Goal: Information Seeking & Learning: Compare options

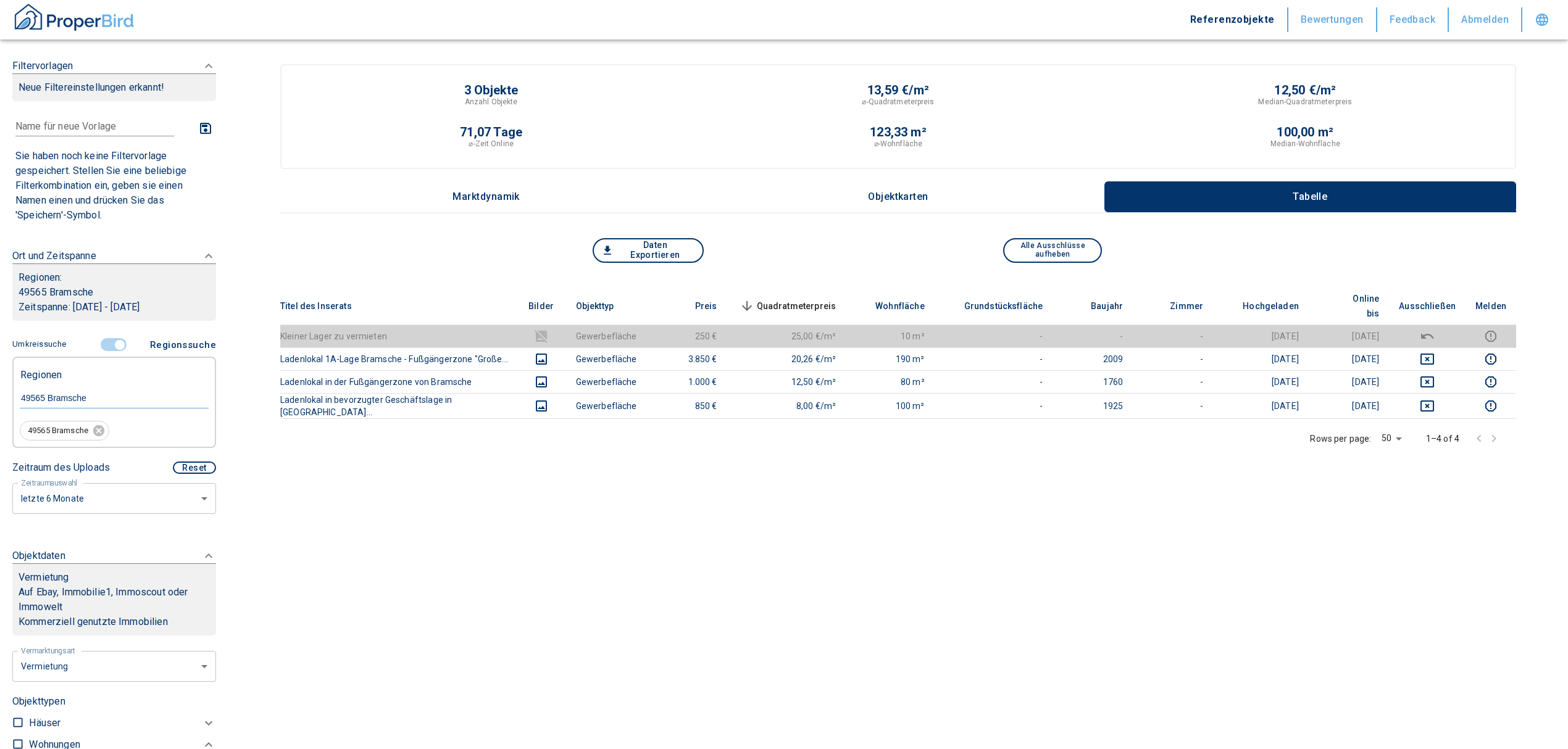
scroll to position [247, 0]
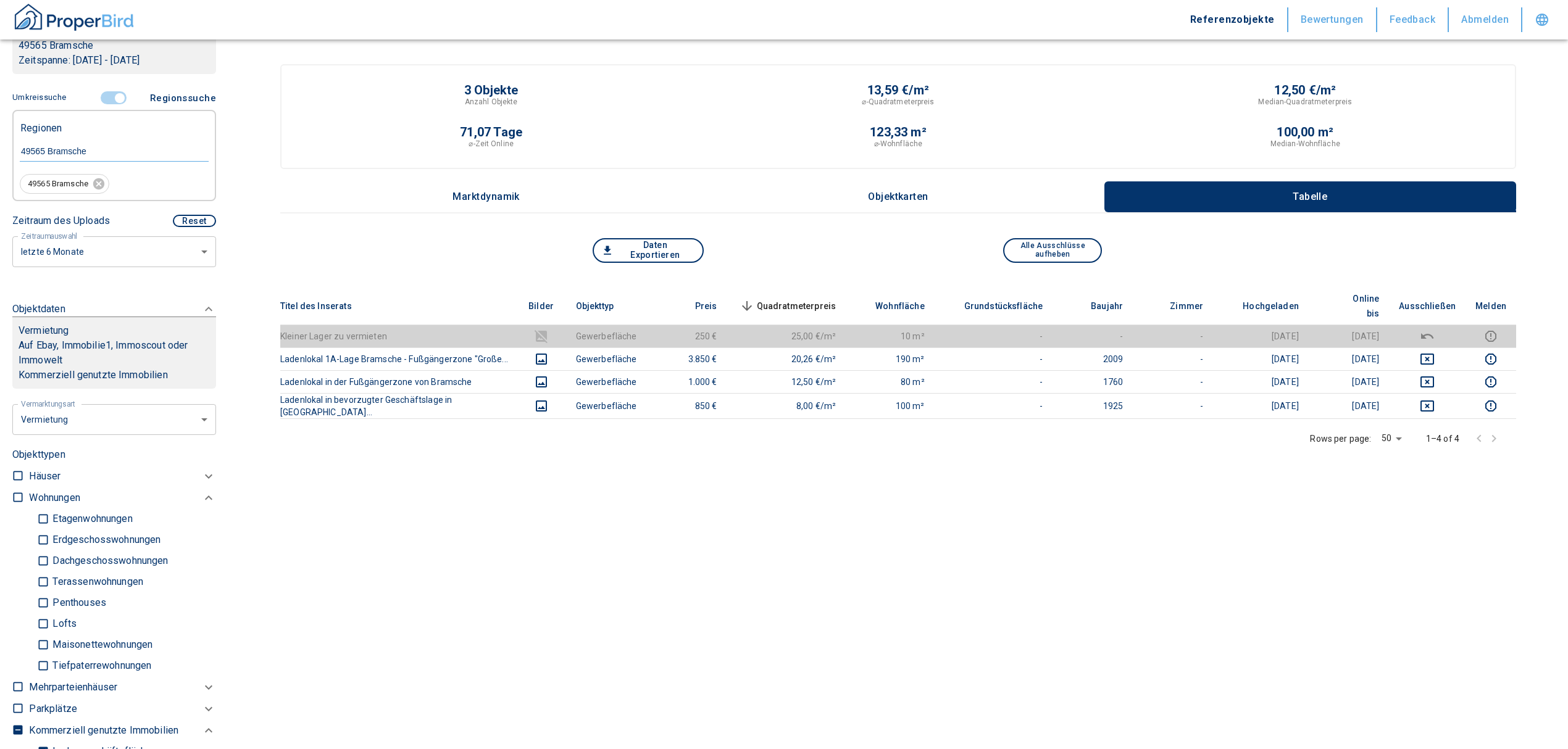
drag, startPoint x: 587, startPoint y: 459, endPoint x: 557, endPoint y: 415, distance: 53.3
click at [586, 455] on div "Titel des Inserats Bilder Objekttyp Preis Quadratmeterpreis sorted descending W…" at bounding box center [898, 435] width 1236 height 294
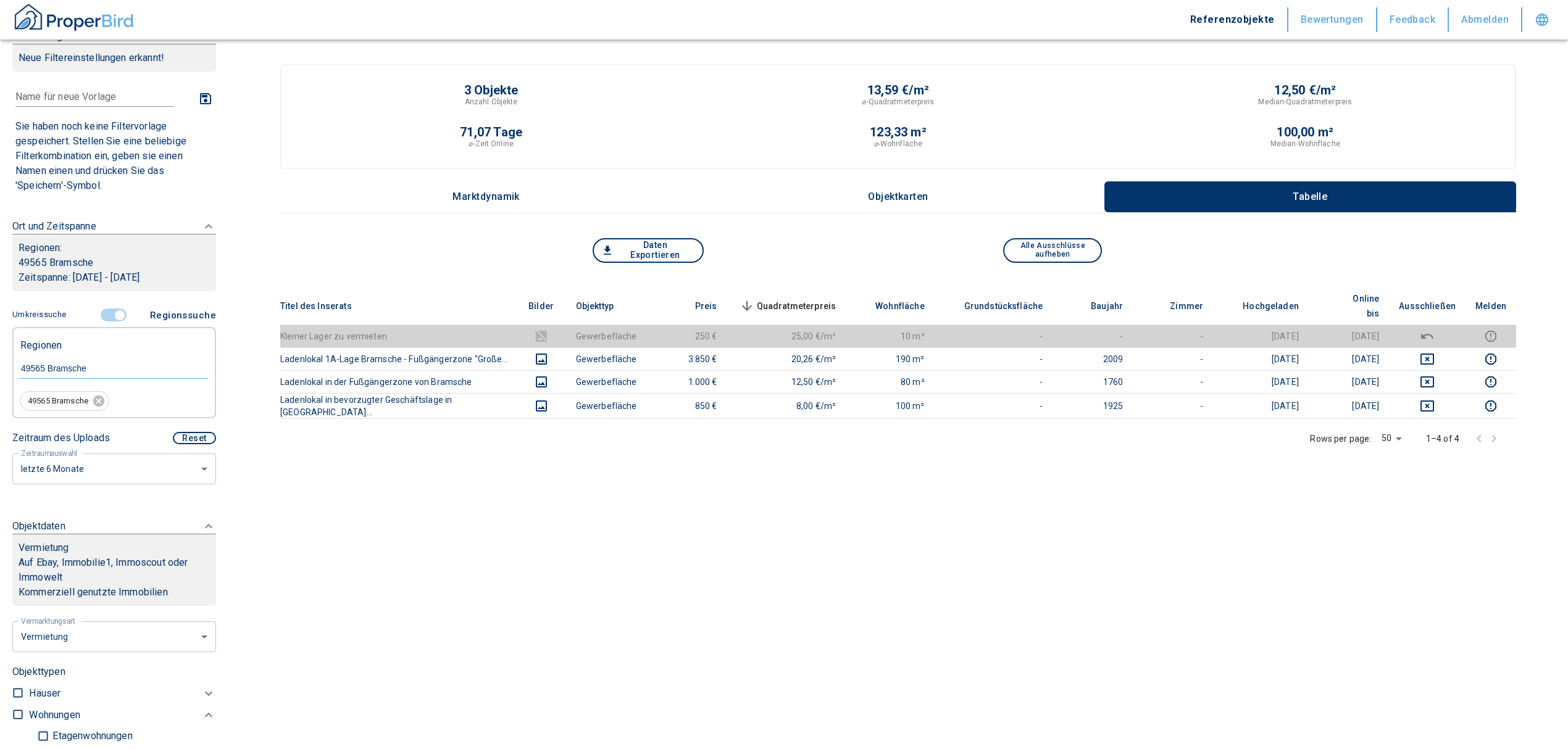
scroll to position [0, 0]
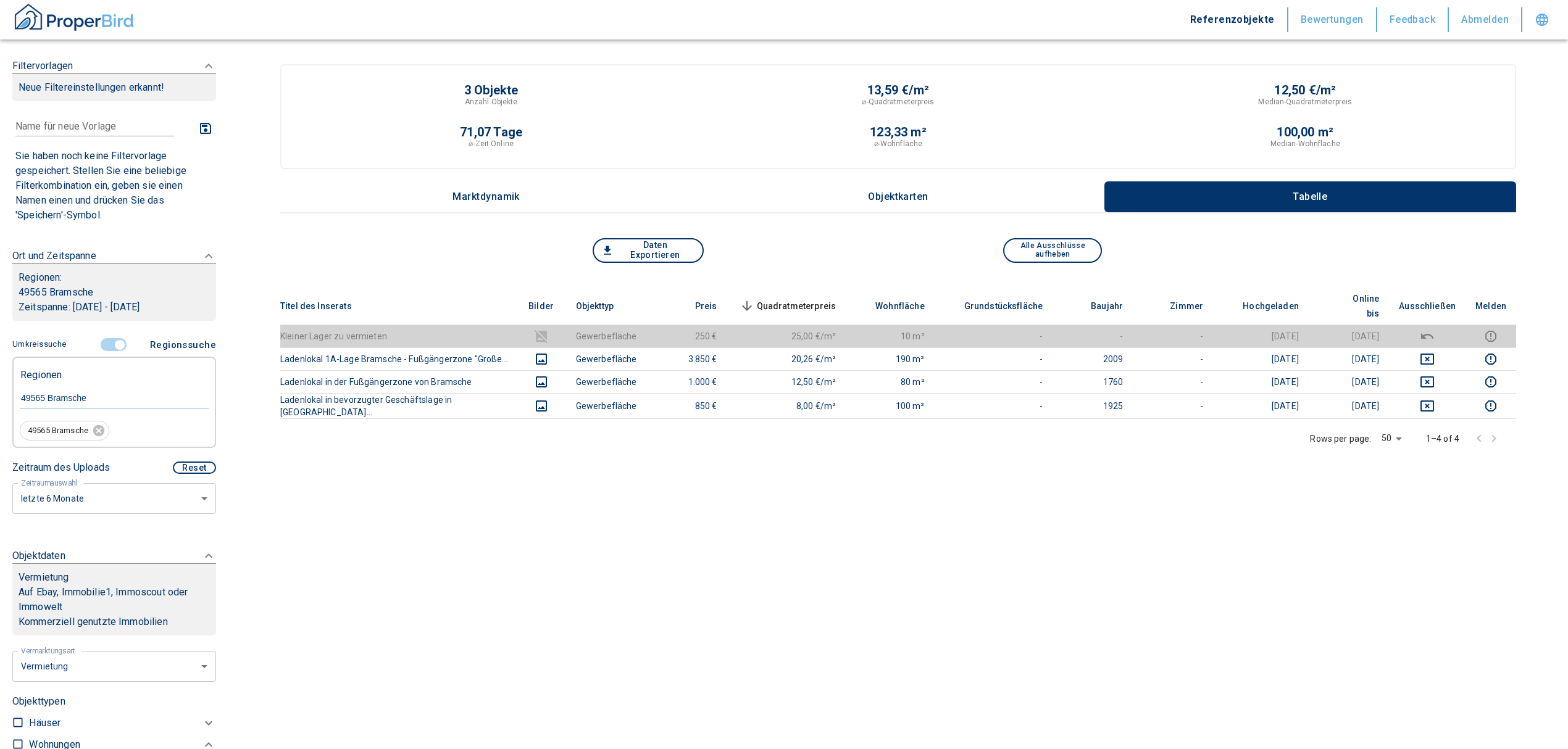
click at [113, 349] on input "controlled" at bounding box center [120, 345] width 37 height 14
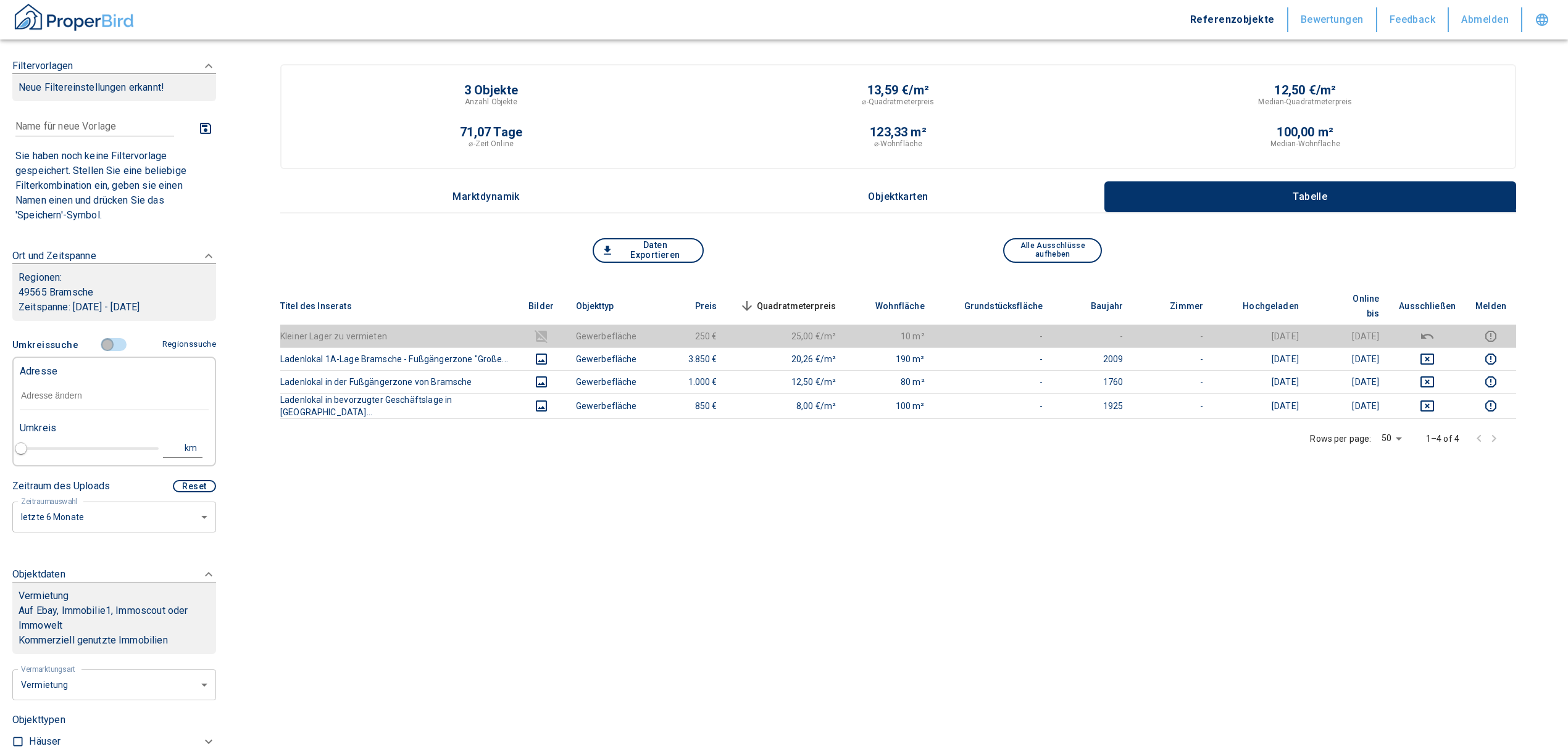
click at [108, 340] on input "controlled" at bounding box center [108, 345] width 37 height 14
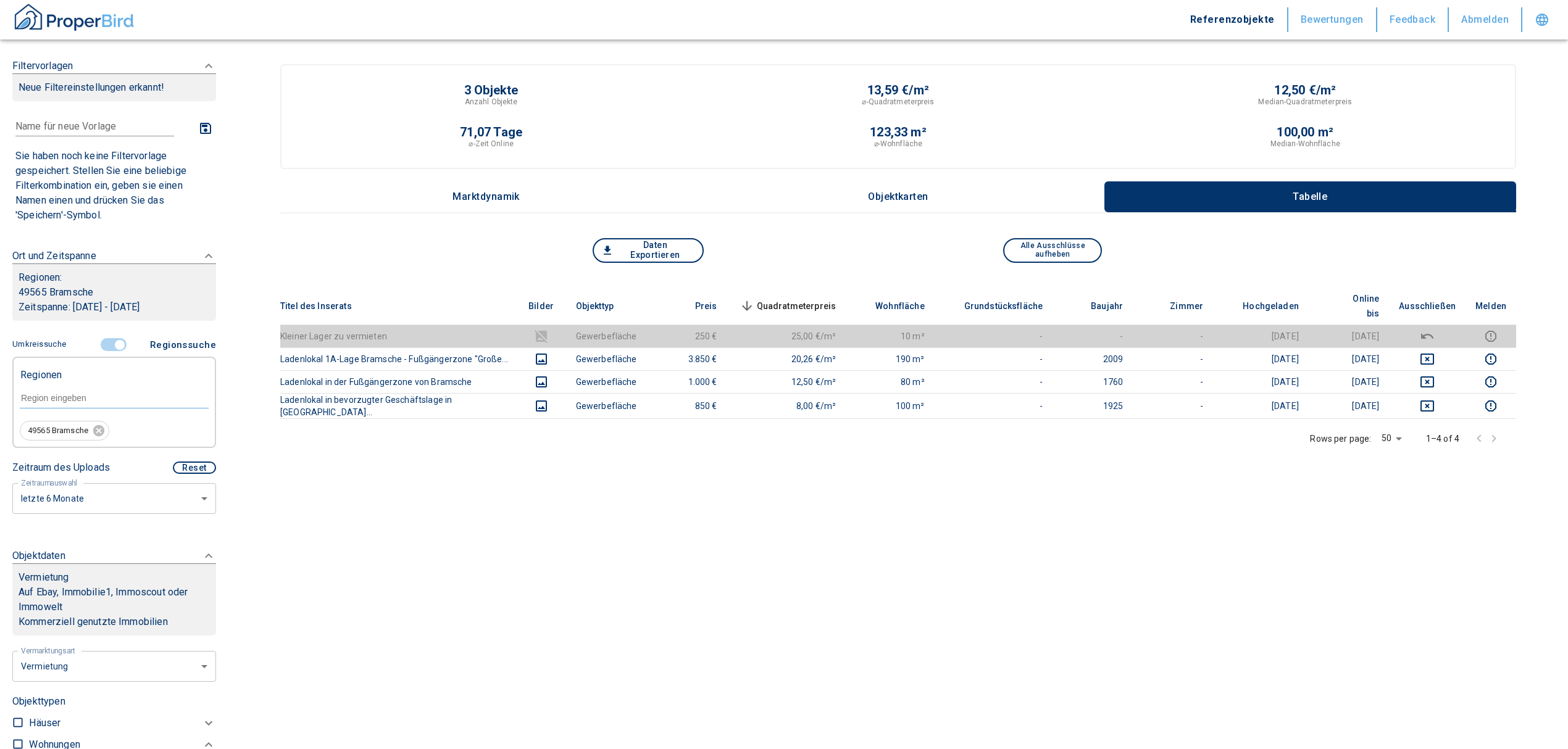
click at [91, 382] on form at bounding box center [113, 397] width 189 height 47
click at [85, 388] on div at bounding box center [113, 397] width 189 height 22
type input "[STREET_ADDRESS]"
click at [87, 398] on input "text" at bounding box center [113, 398] width 189 height 11
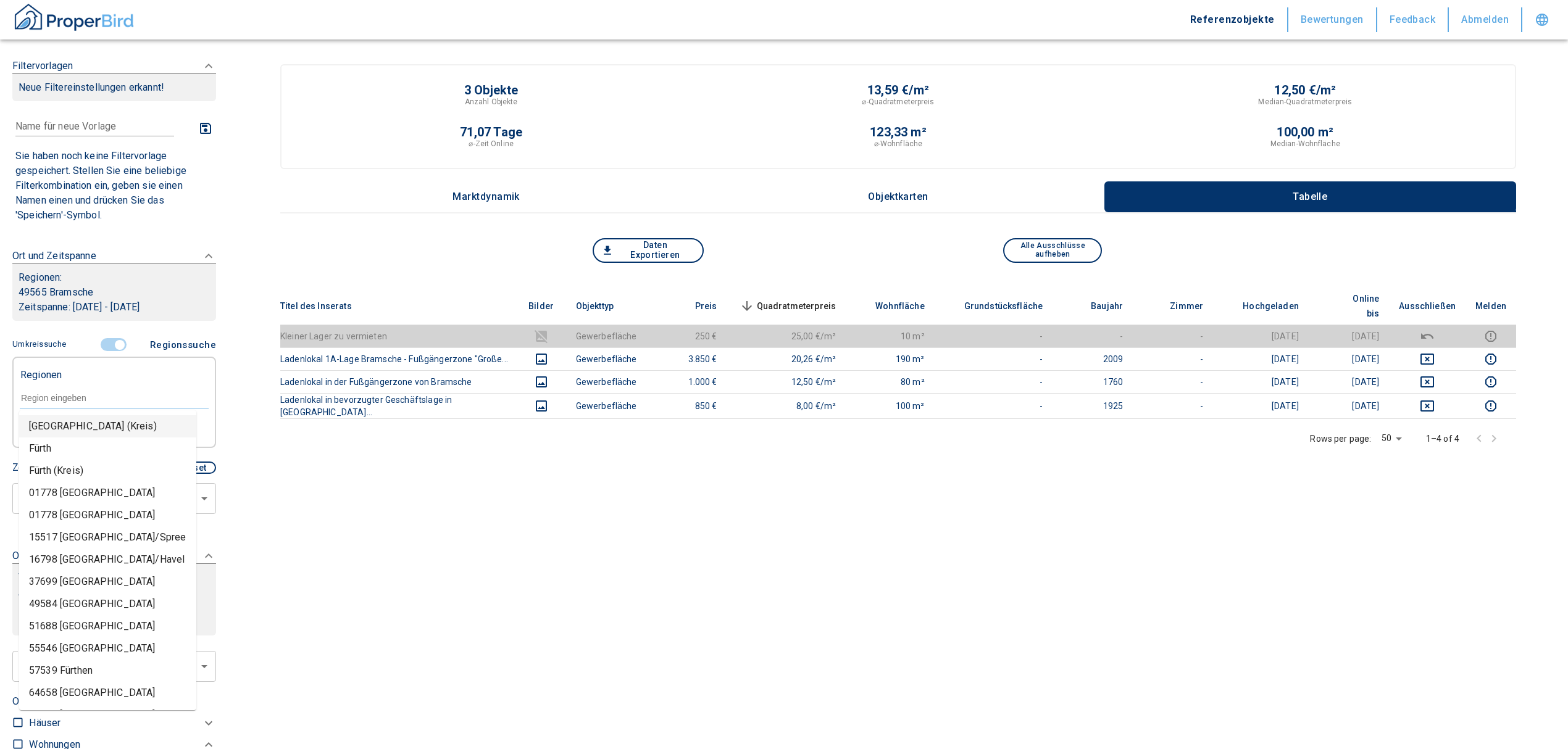
click at [109, 340] on input "controlled" at bounding box center [120, 345] width 37 height 14
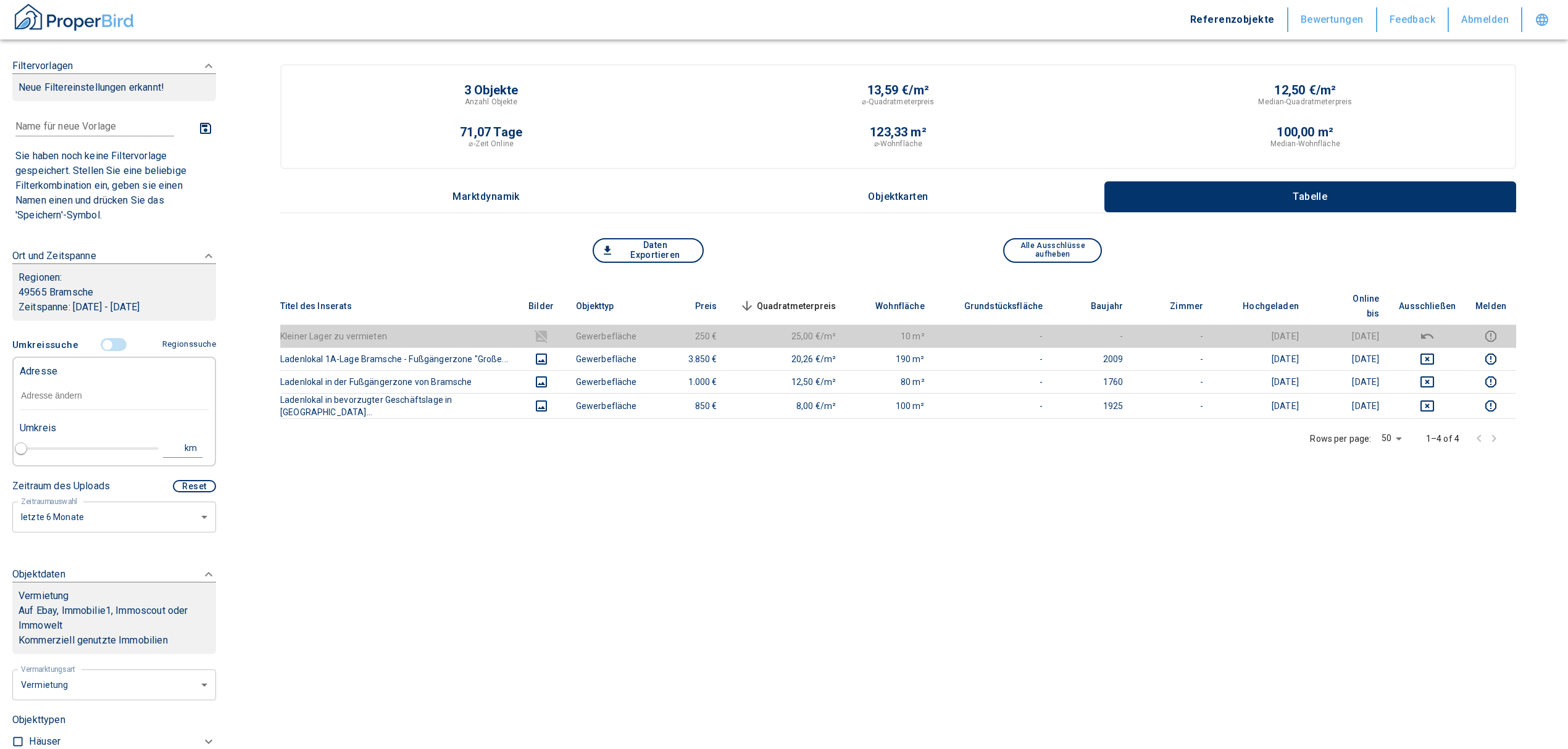
click at [73, 403] on input "text" at bounding box center [113, 396] width 189 height 28
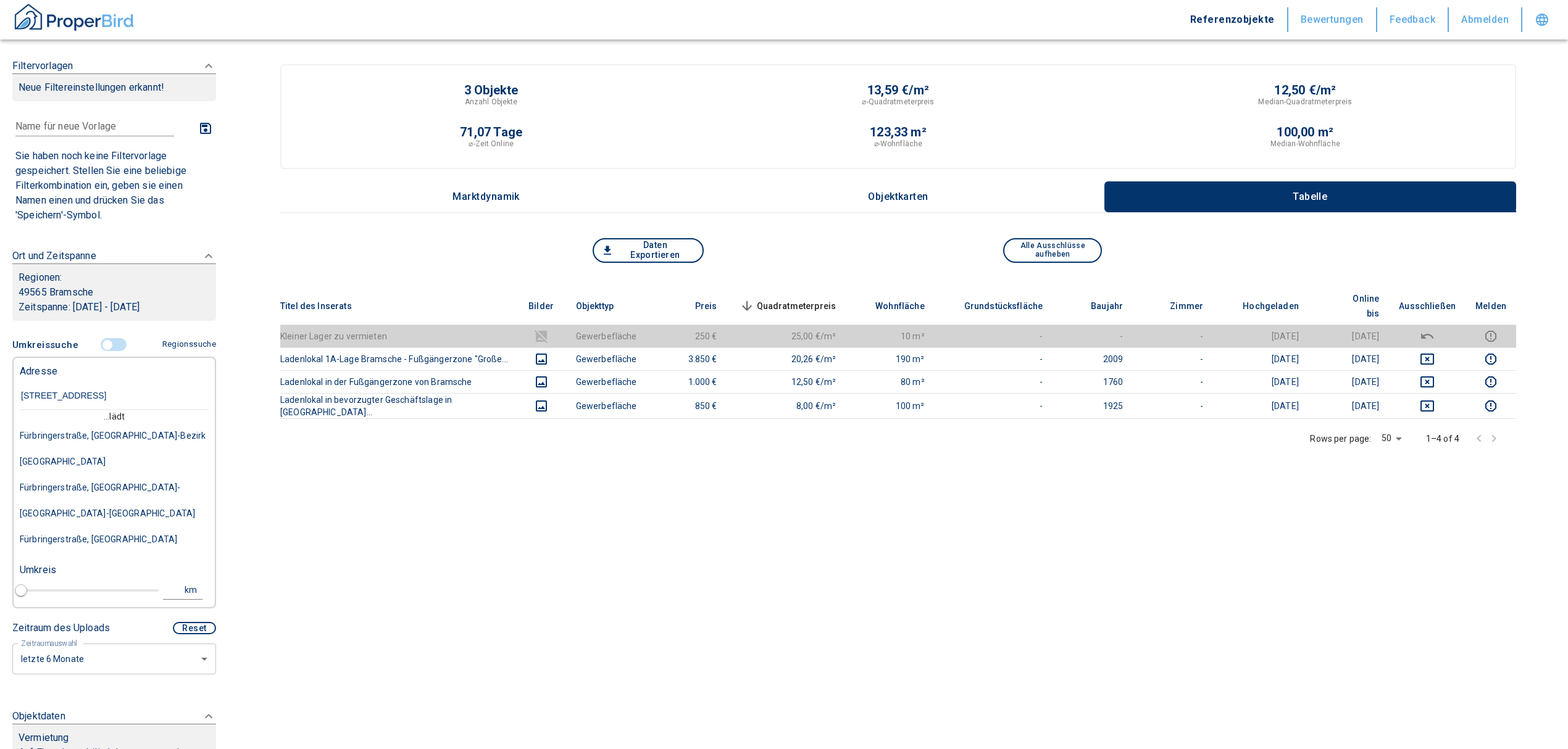
type input "[STREET_ADDRESS]"
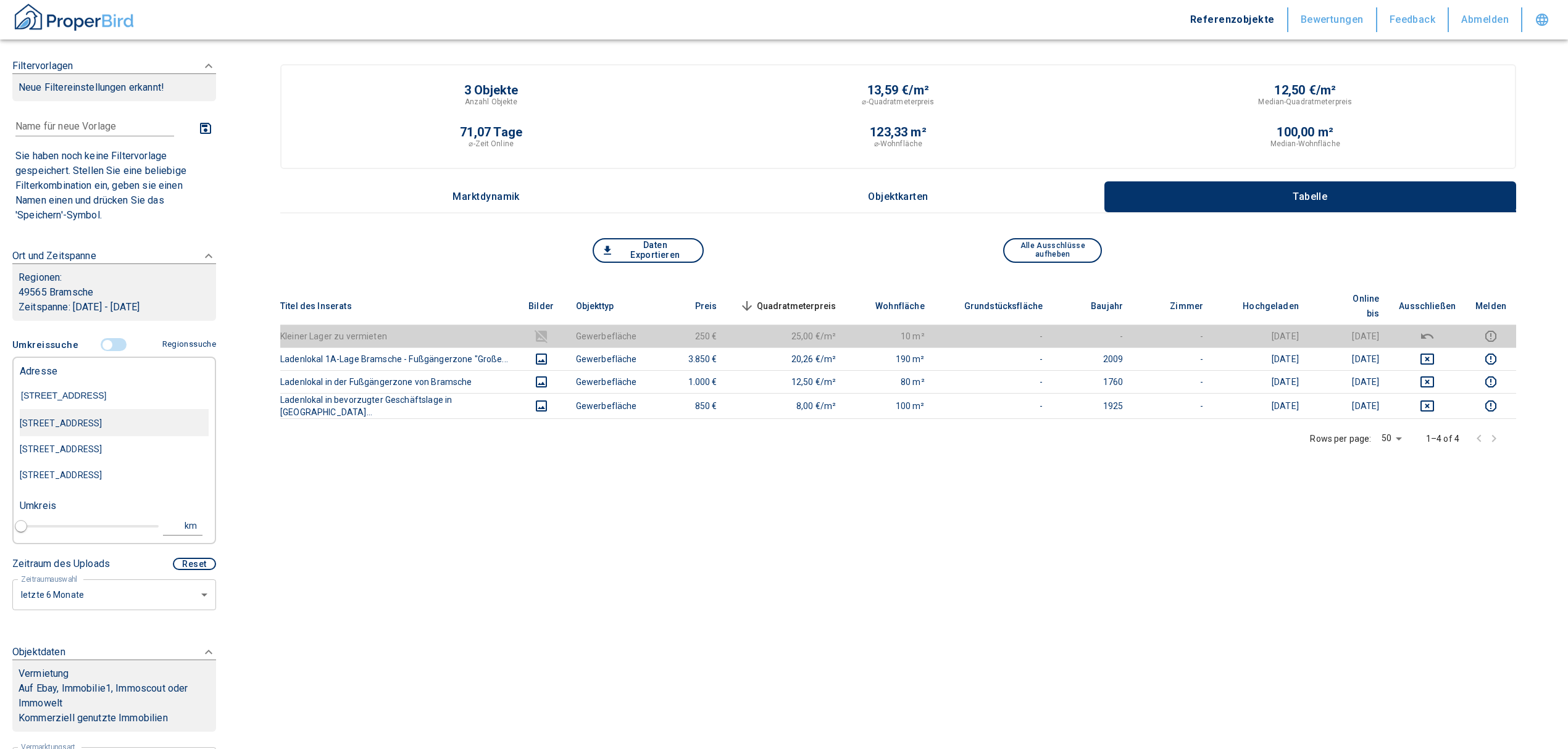
click at [73, 422] on div "[STREET_ADDRESS]" at bounding box center [113, 423] width 189 height 26
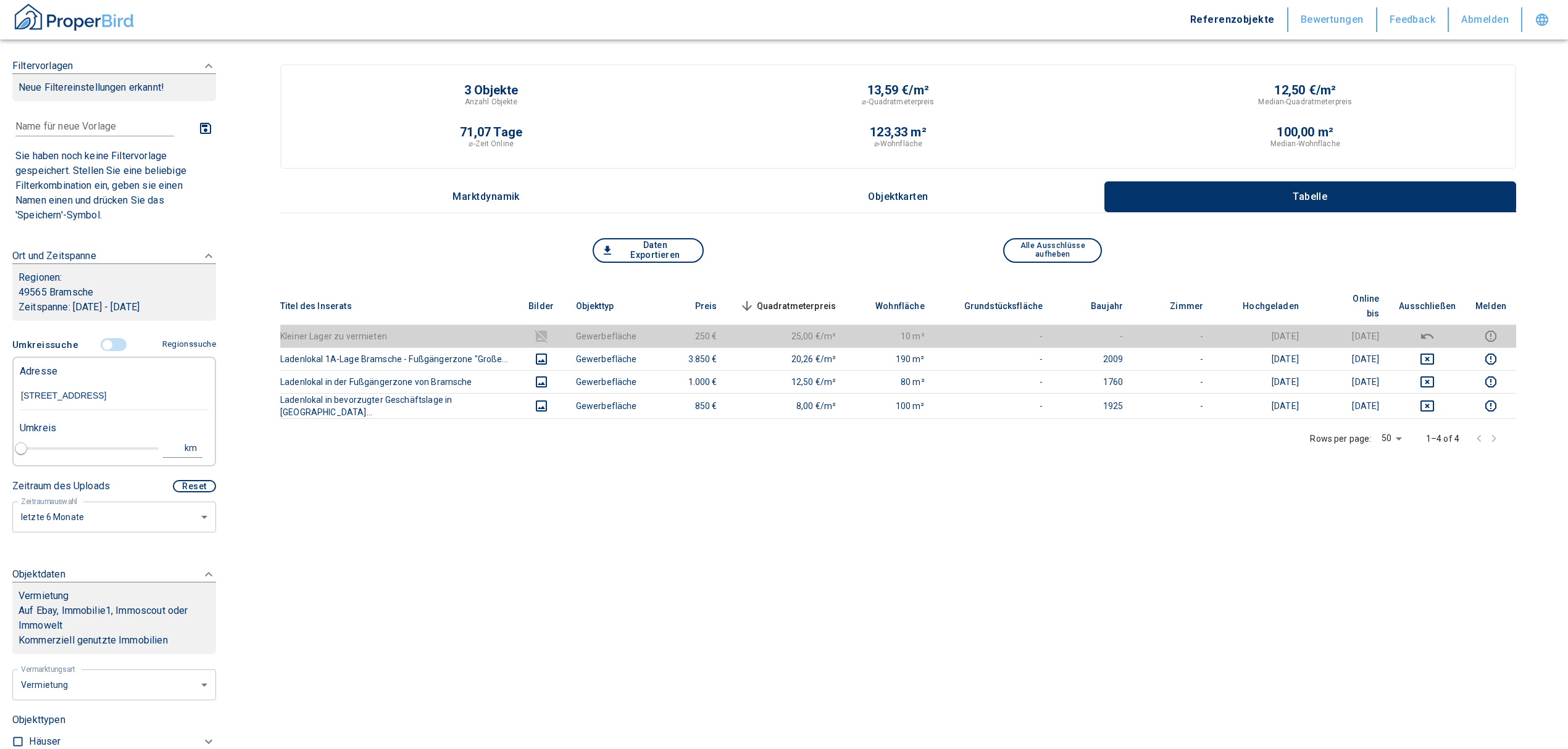
type input "2020"
type input "[STREET_ADDRESS]"
type input "1"
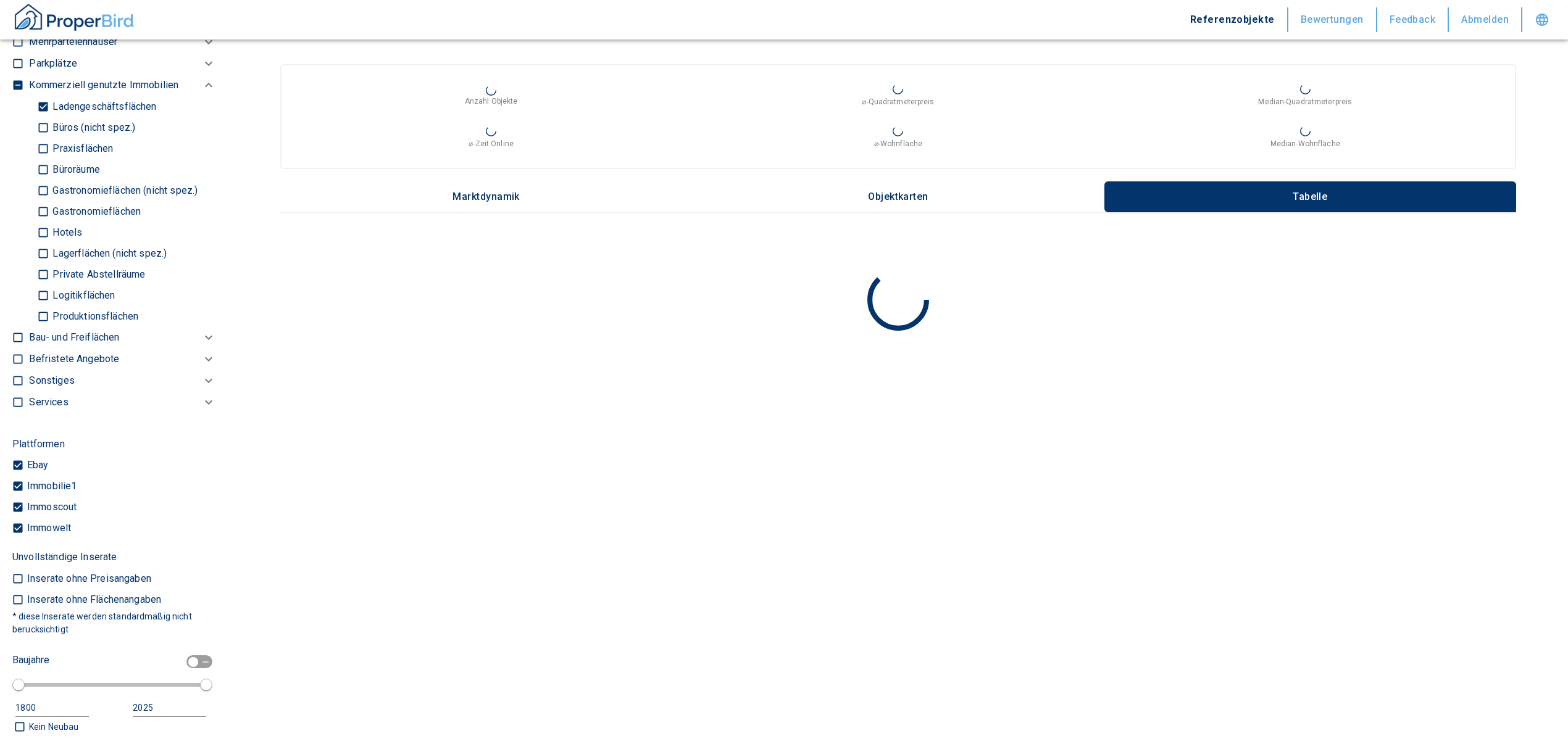
scroll to position [905, 0]
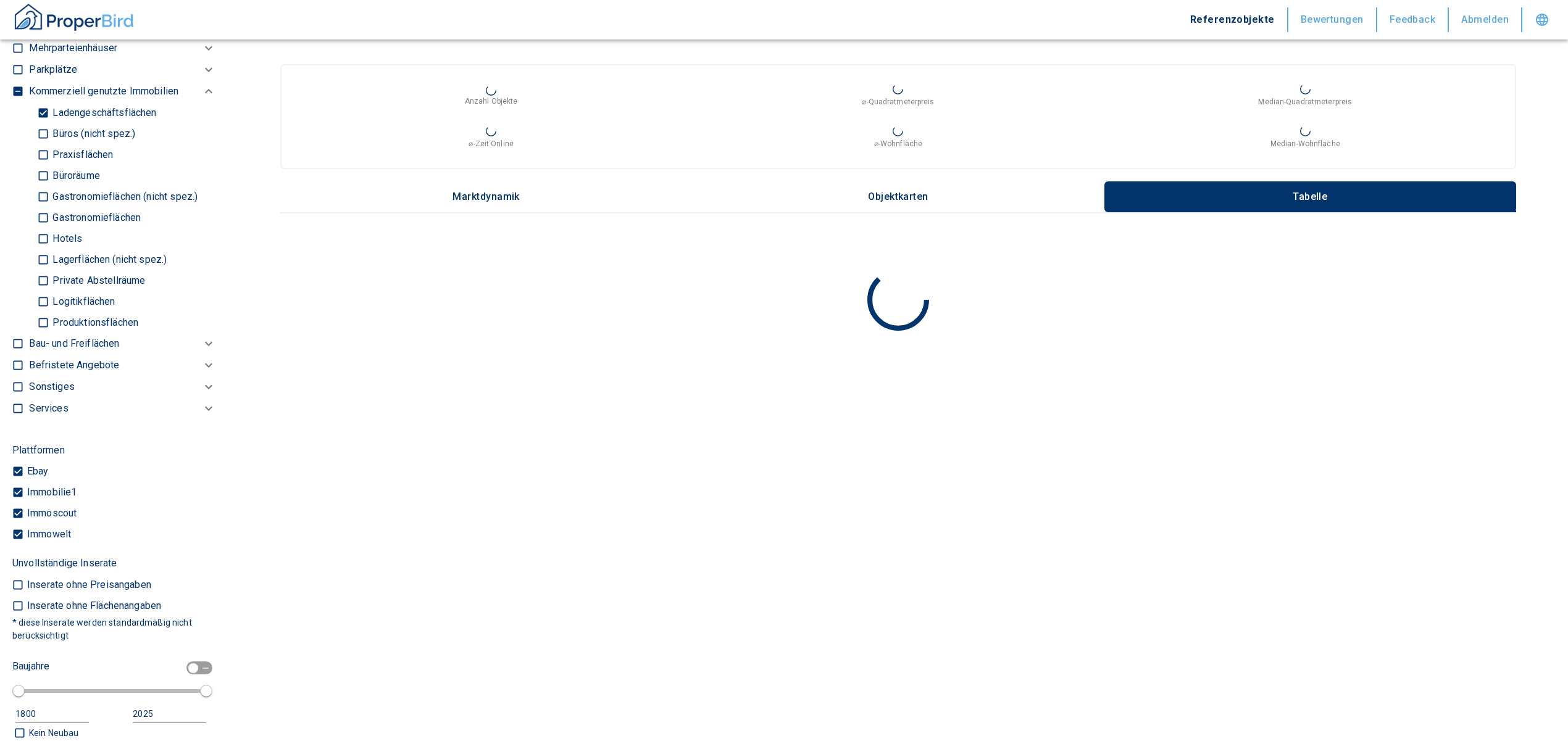
type input "[STREET_ADDRESS]"
click at [42, 124] on input "Ladengeschäftsflächen" at bounding box center [43, 112] width 12 height 22
checkbox input "false"
type input "2020"
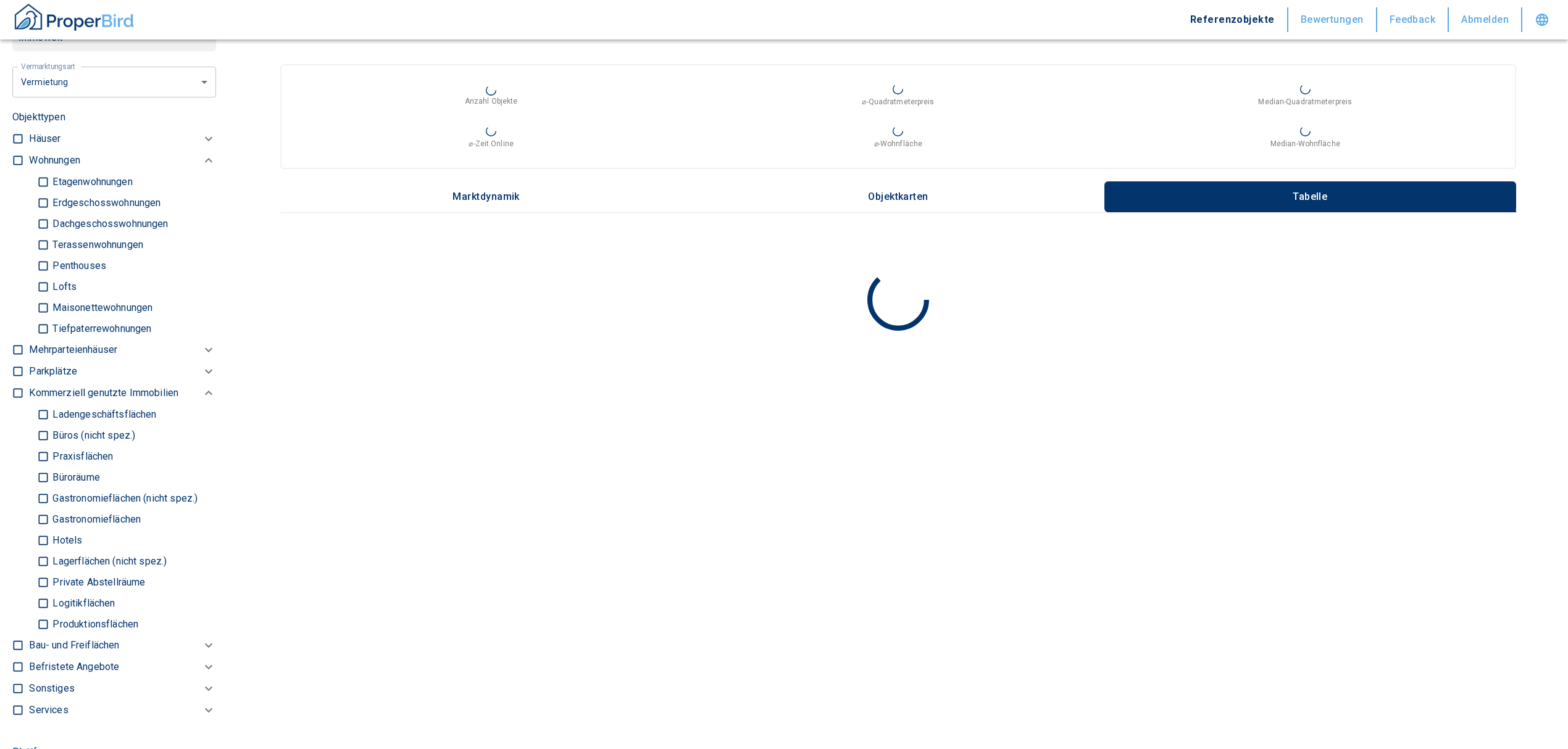
scroll to position [493, 0]
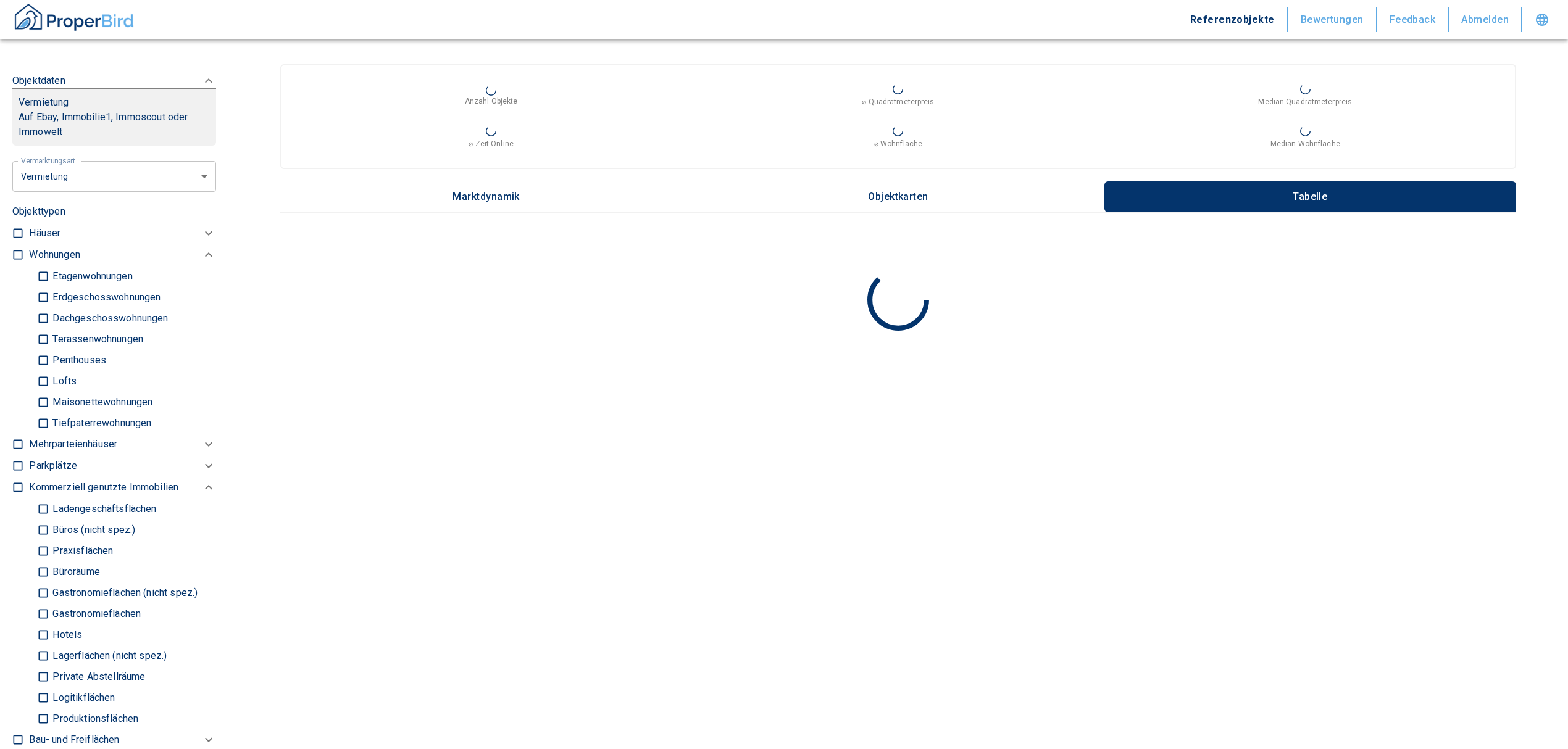
click at [14, 261] on input "checkbox" at bounding box center [17, 255] width 12 height 12
checkbox input "true"
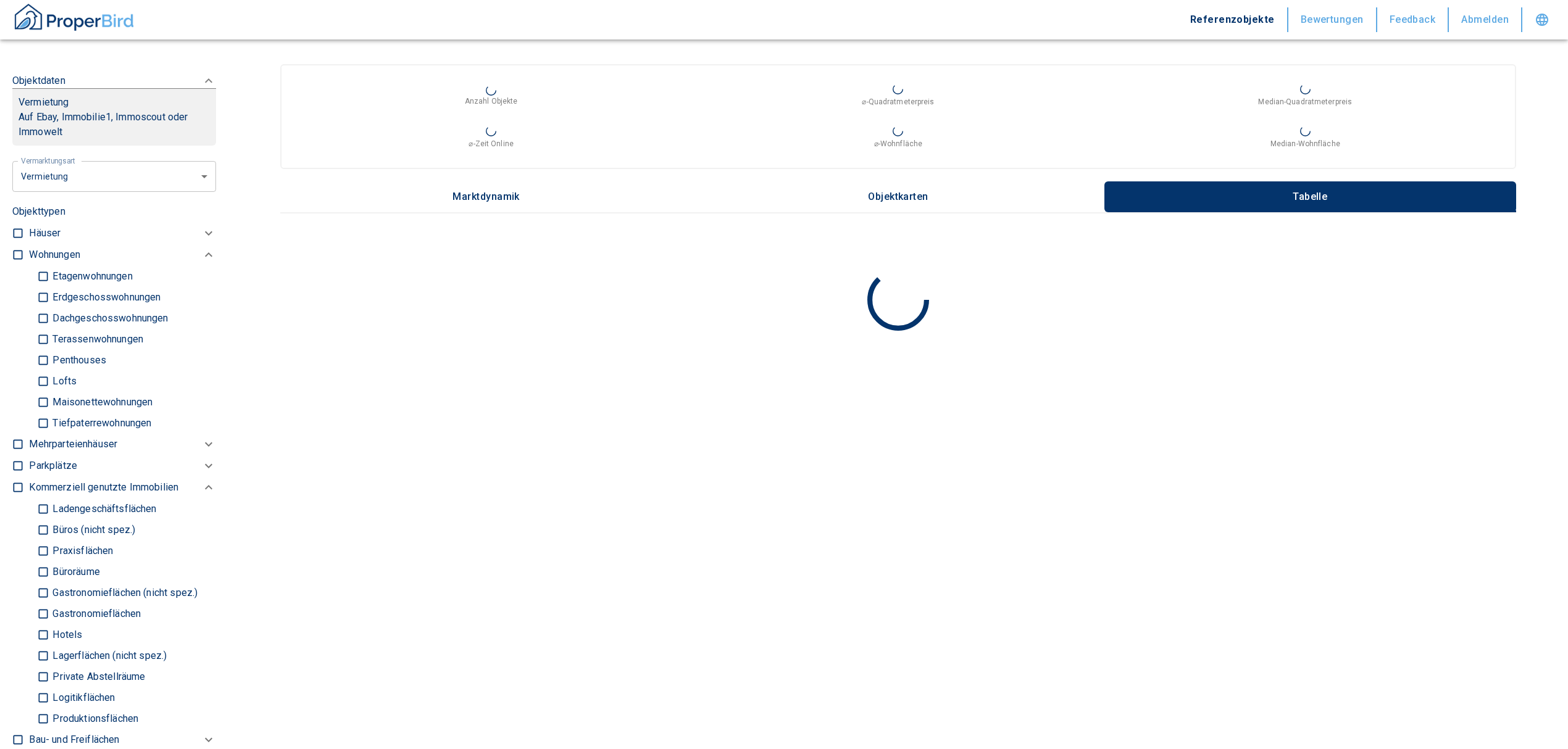
checkbox input "true"
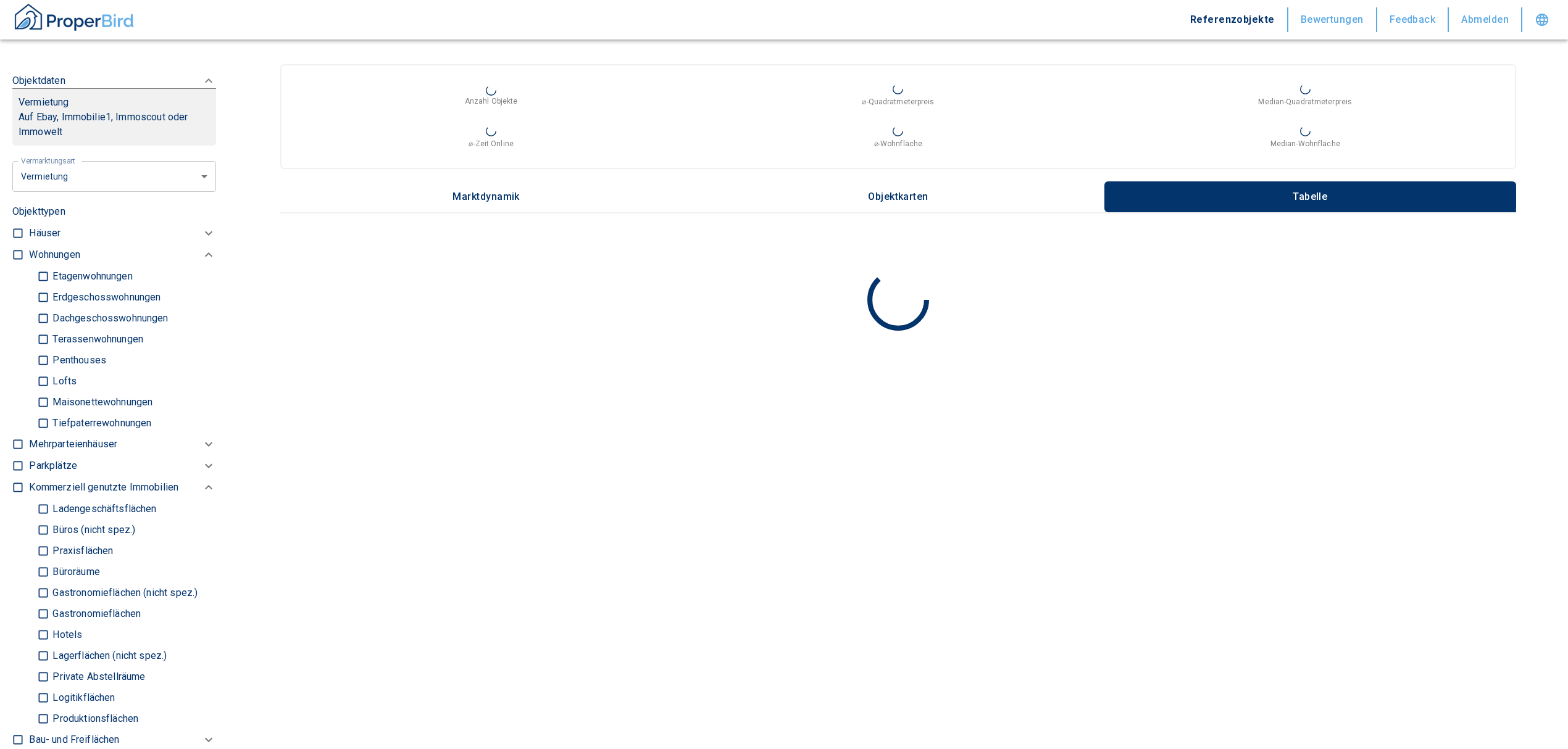
type input "2020"
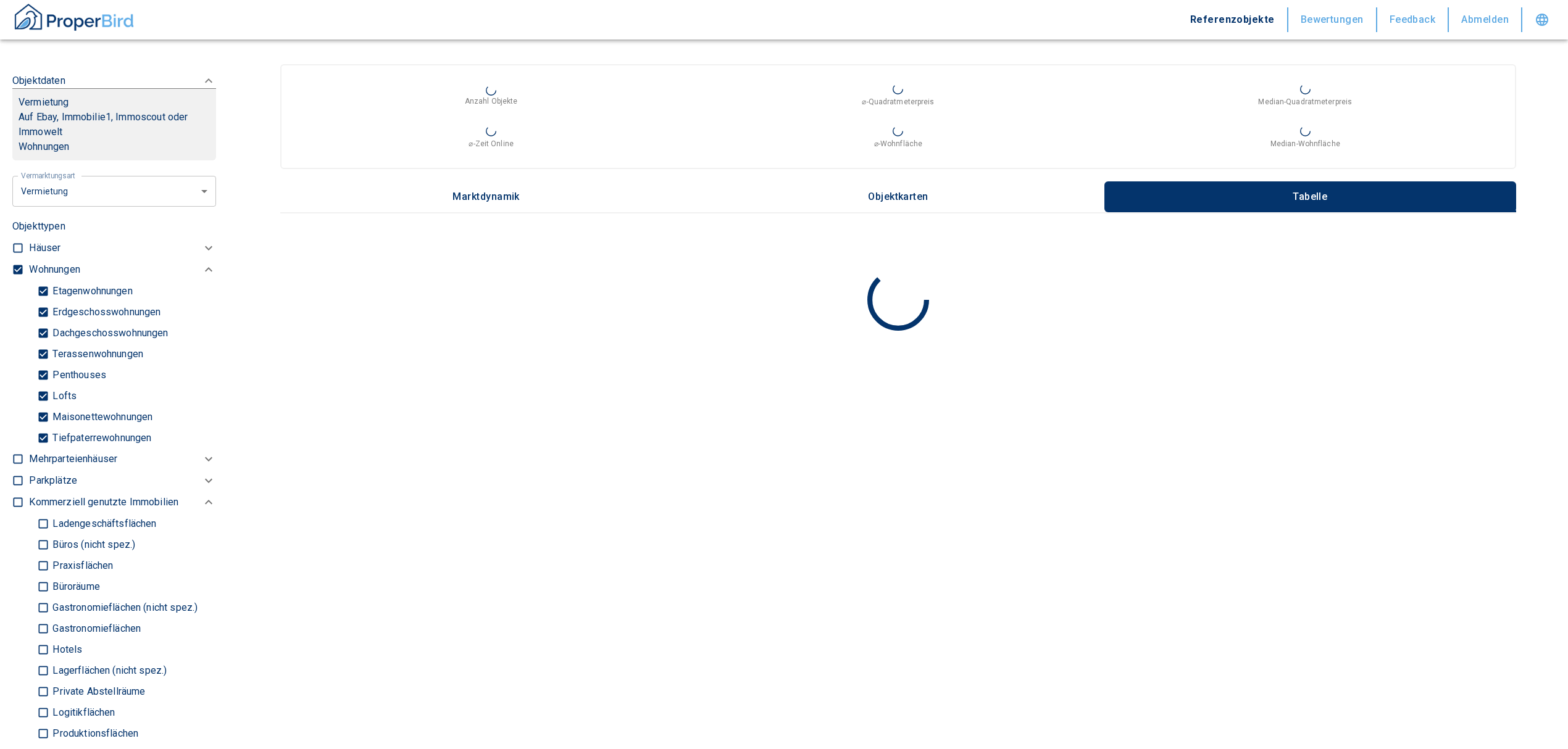
click at [38, 449] on input "Tiefpaterrewohnungen" at bounding box center [43, 438] width 12 height 22
checkbox input "false"
type input "2020"
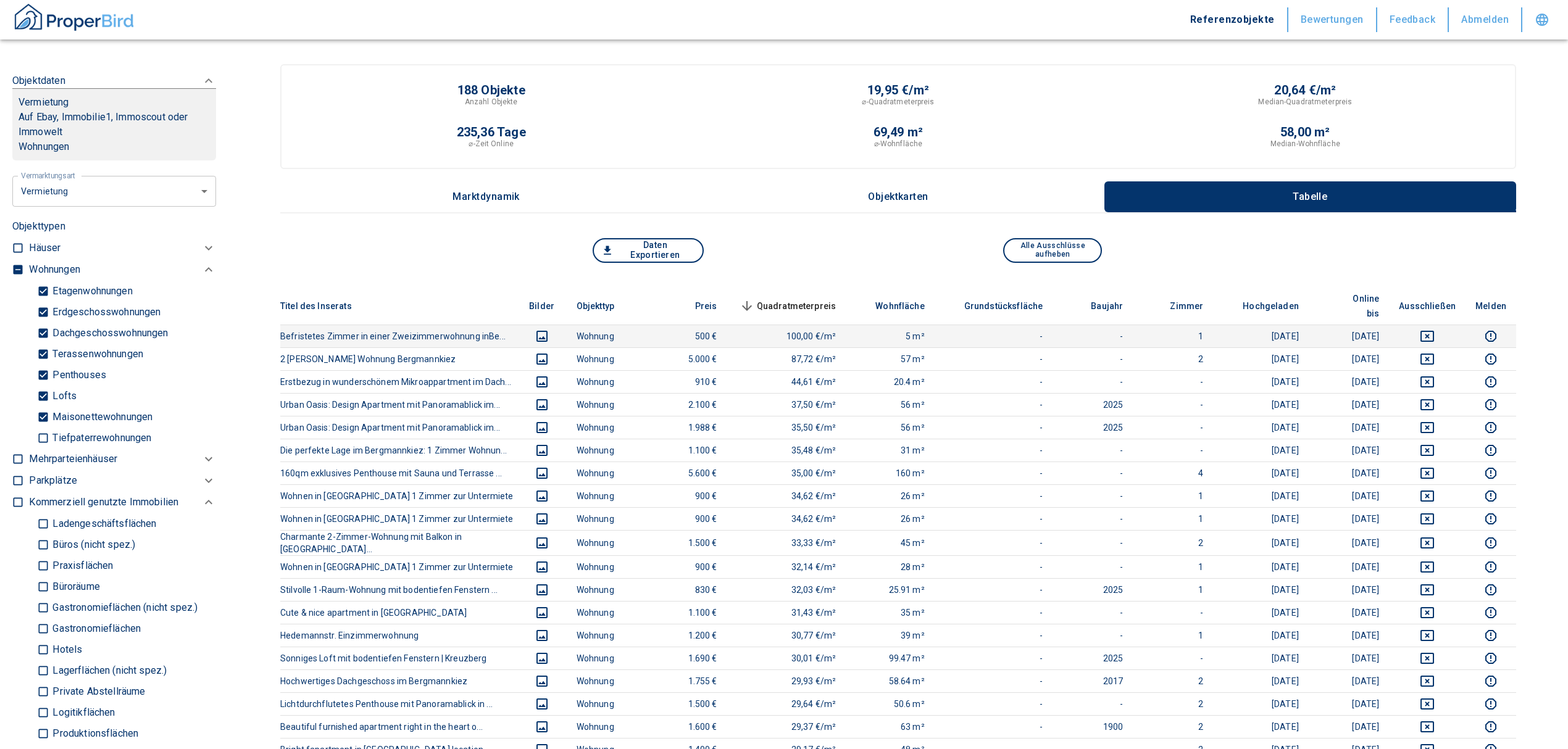
click at [1435, 329] on icon "deselect this listing" at bounding box center [1427, 336] width 15 height 15
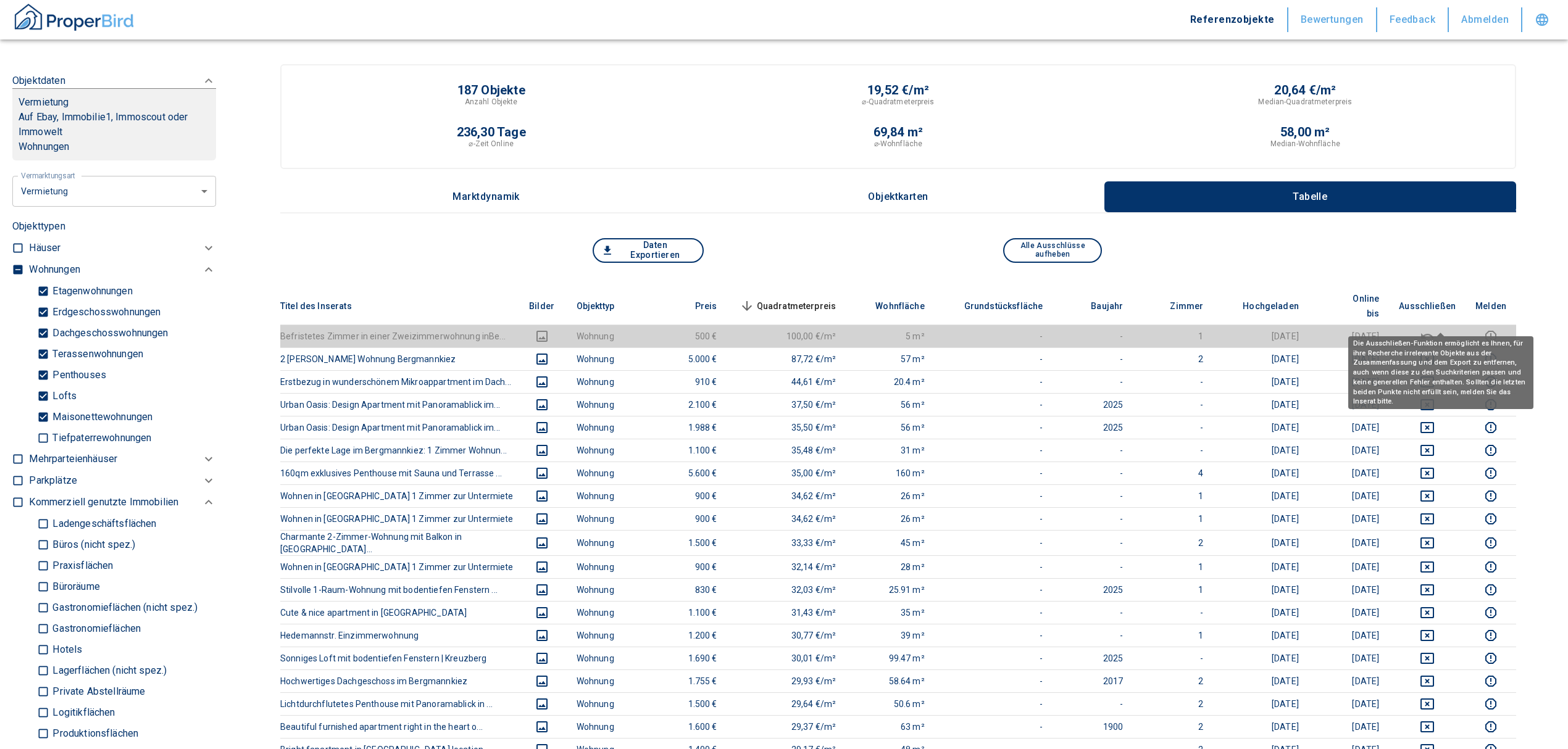
click at [1435, 352] on icon "deselect this listing" at bounding box center [1427, 359] width 15 height 15
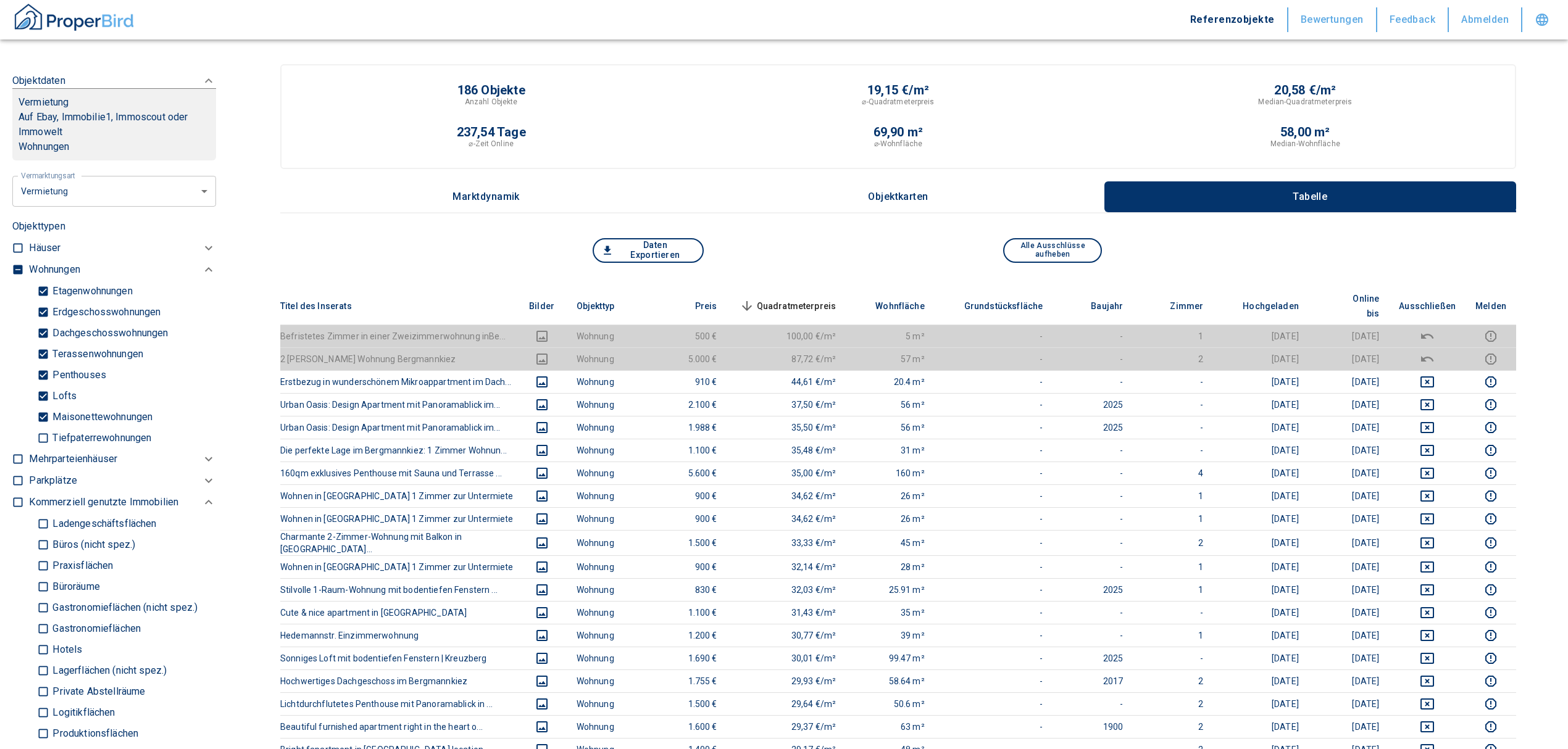
click at [824, 298] on span "Quadratmeterpreis sorted descending" at bounding box center [786, 306] width 100 height 15
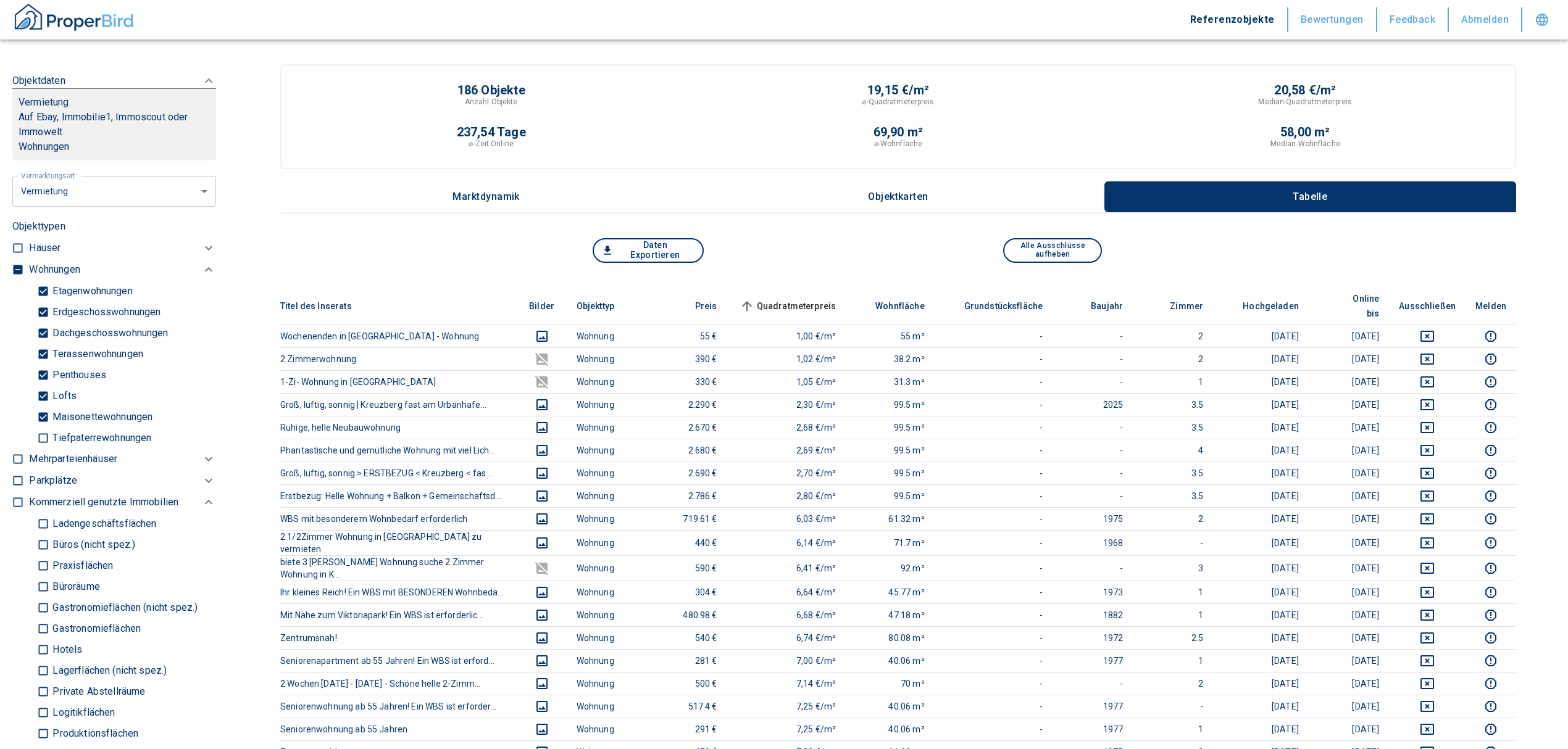
click at [824, 298] on span "Quadratmeterpreis sorted ascending" at bounding box center [786, 306] width 100 height 15
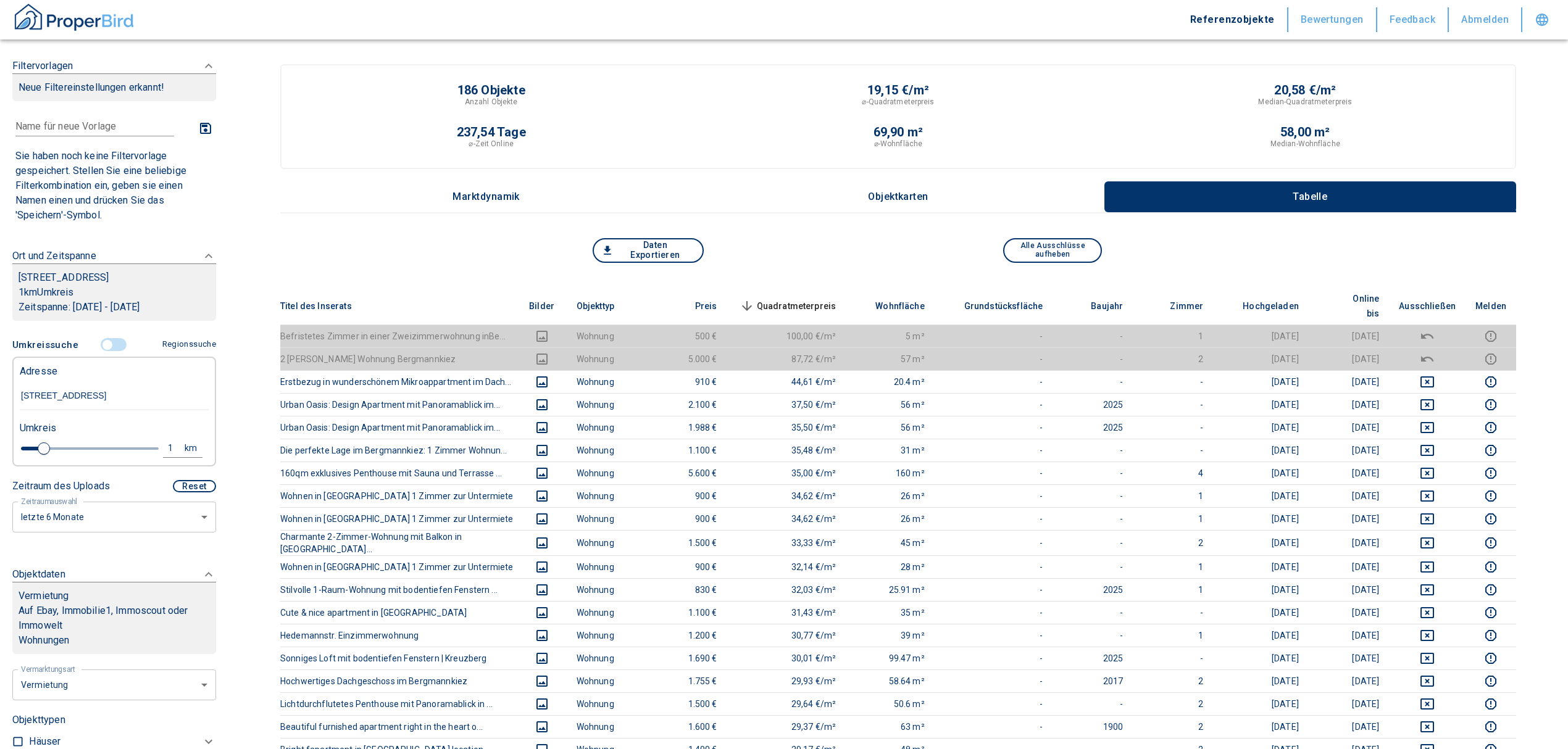
click at [166, 456] on div "1" at bounding box center [176, 448] width 22 height 15
click at [78, 457] on input "1" at bounding box center [74, 446] width 35 height 19
type input "0,5"
click at [159, 457] on button "Neue Suchen" at bounding box center [165, 447] width 68 height 17
type input "2020"
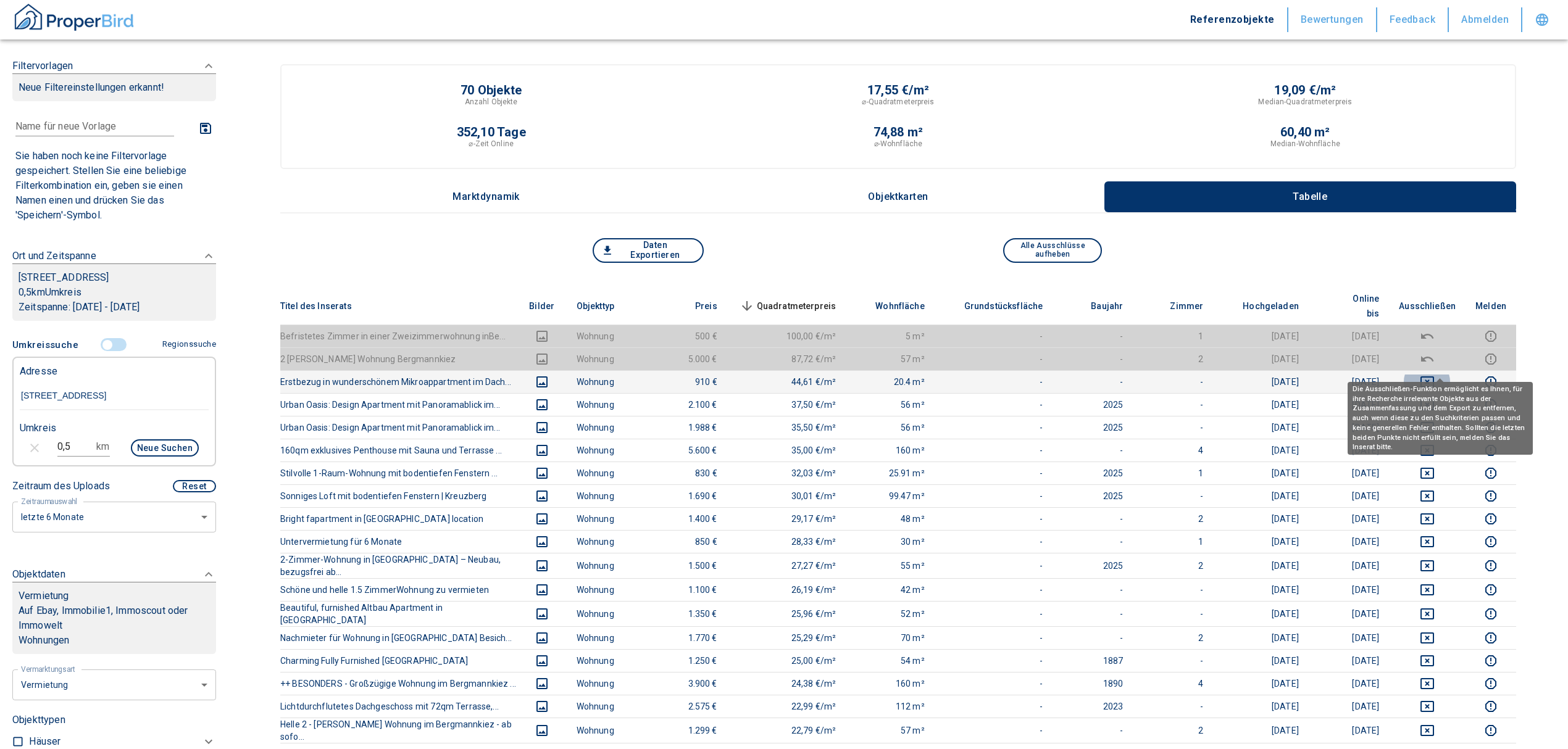
click at [1435, 376] on icon "deselect this listing" at bounding box center [1427, 382] width 14 height 11
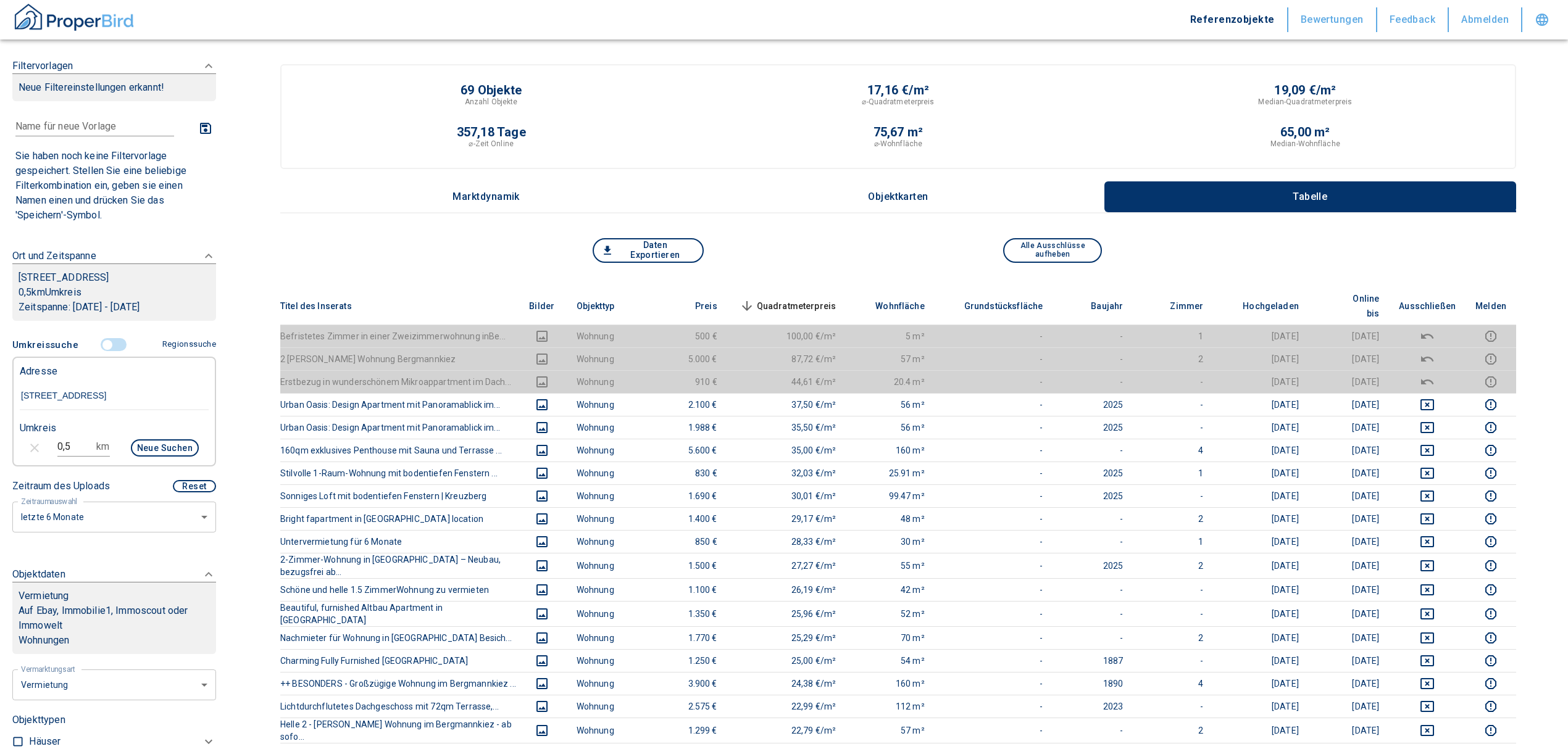
click at [812, 298] on span "Quadratmeterpreis sorted descending" at bounding box center [786, 306] width 100 height 15
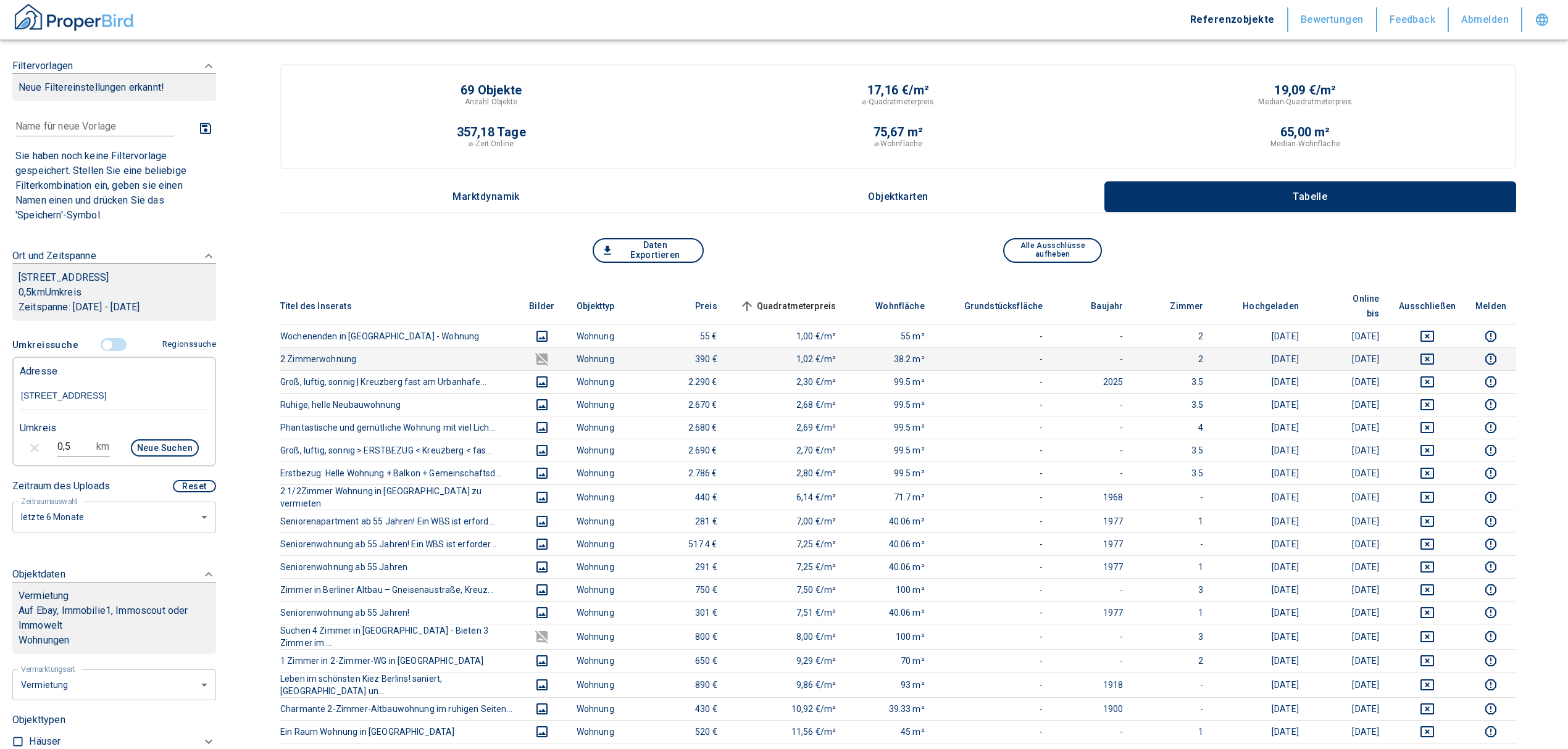
click at [1435, 352] on icon "deselect this listing" at bounding box center [1427, 359] width 15 height 15
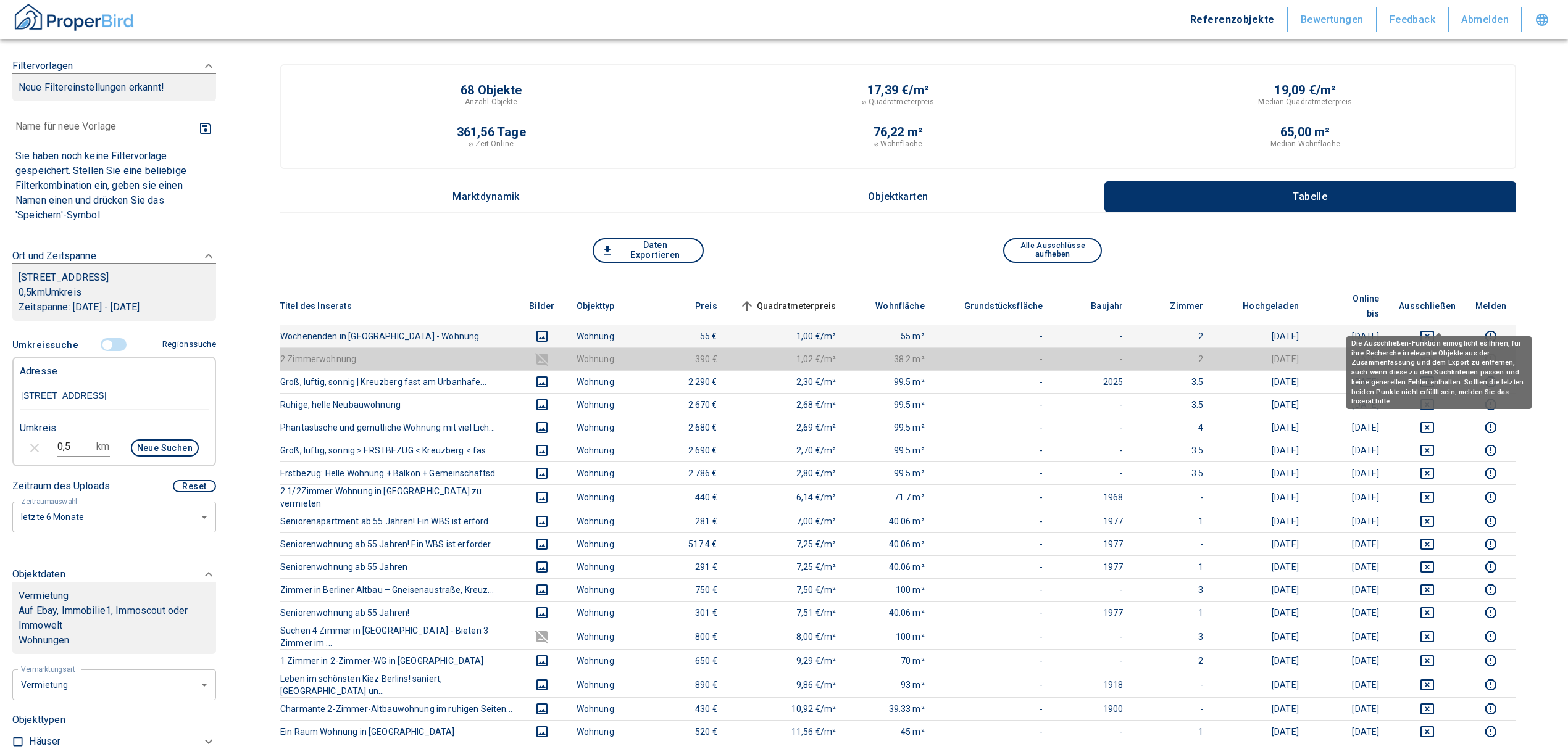
click at [1435, 329] on icon "deselect this listing" at bounding box center [1427, 336] width 15 height 15
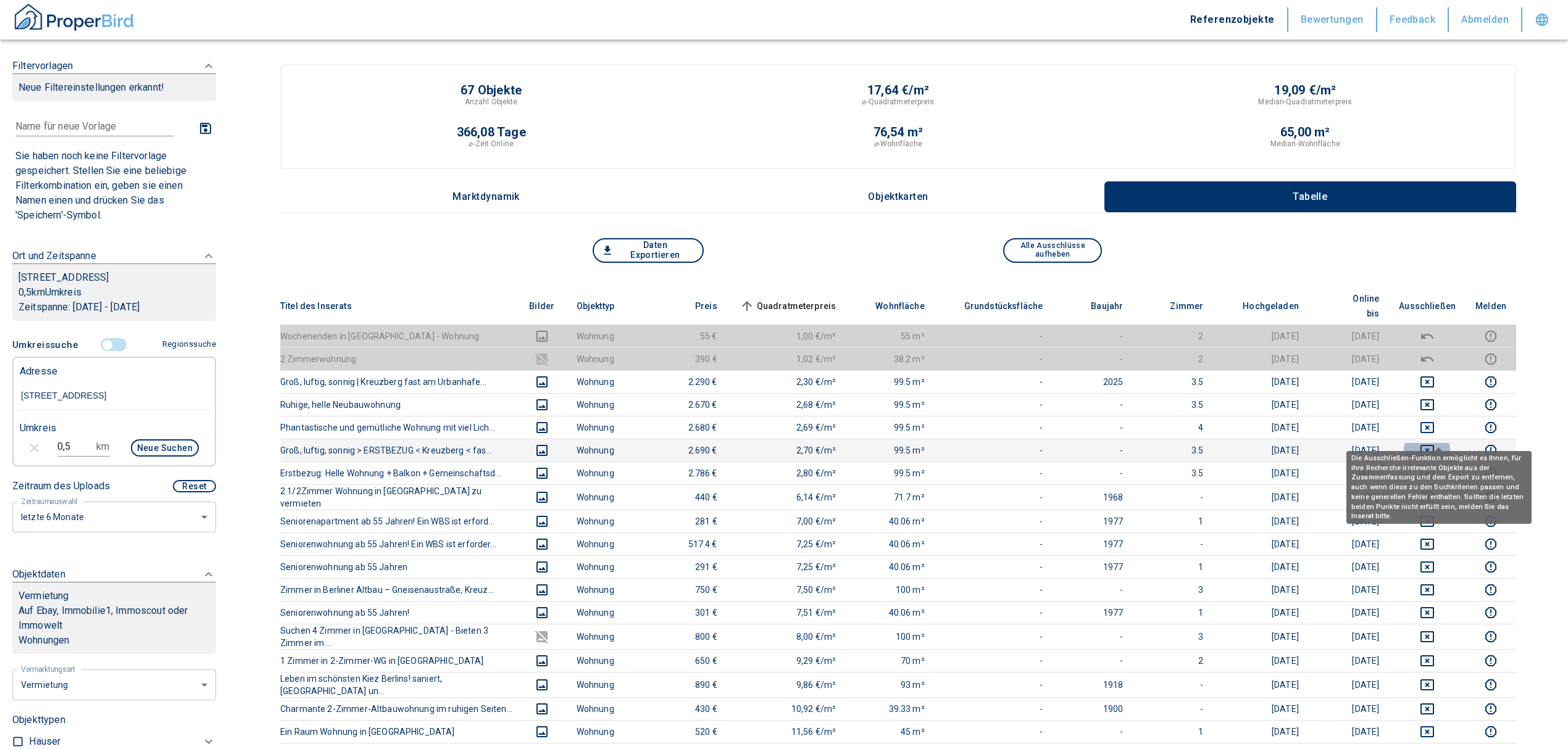
click at [1435, 443] on icon "deselect this listing" at bounding box center [1427, 451] width 15 height 15
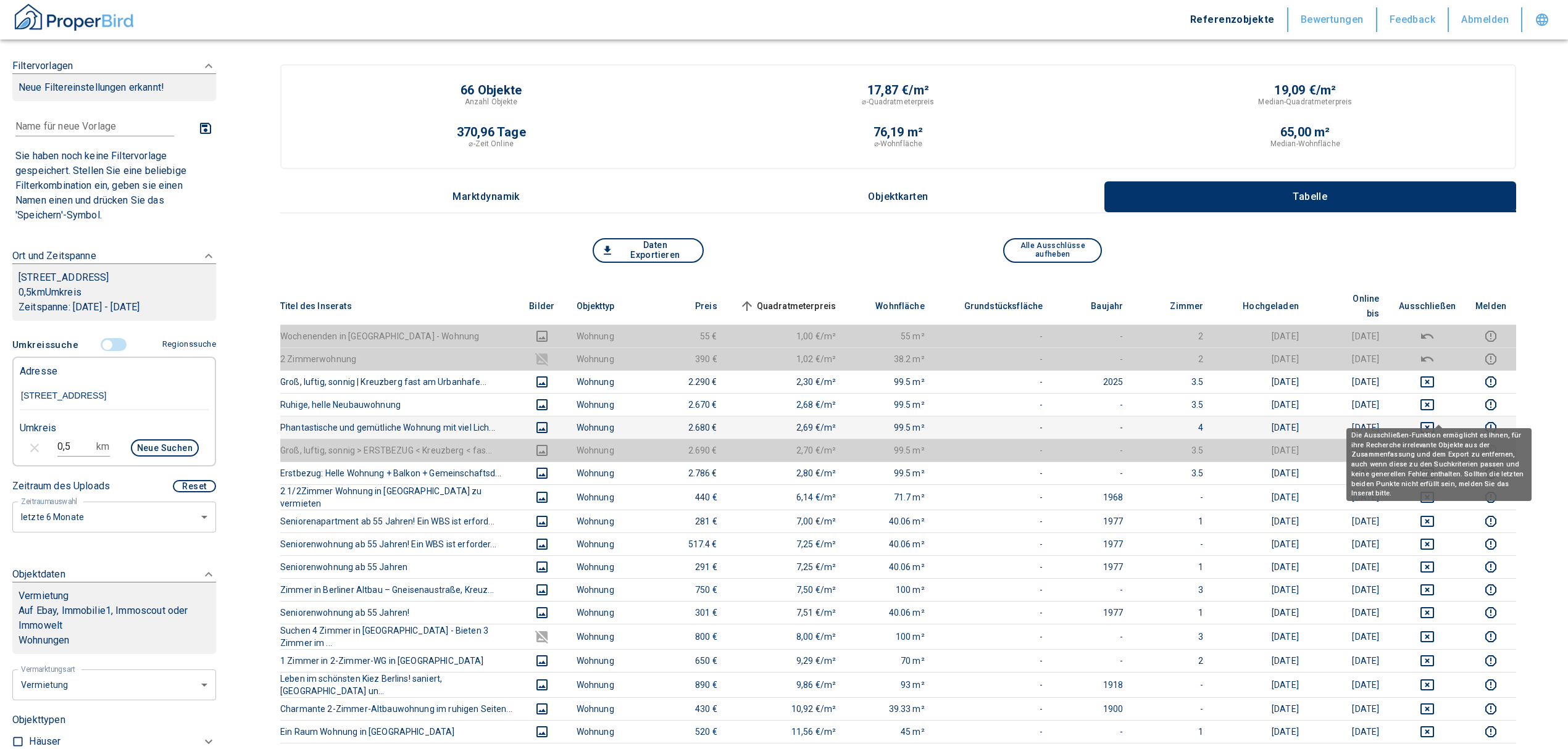
click at [1435, 421] on icon "deselect this listing" at bounding box center [1427, 428] width 15 height 15
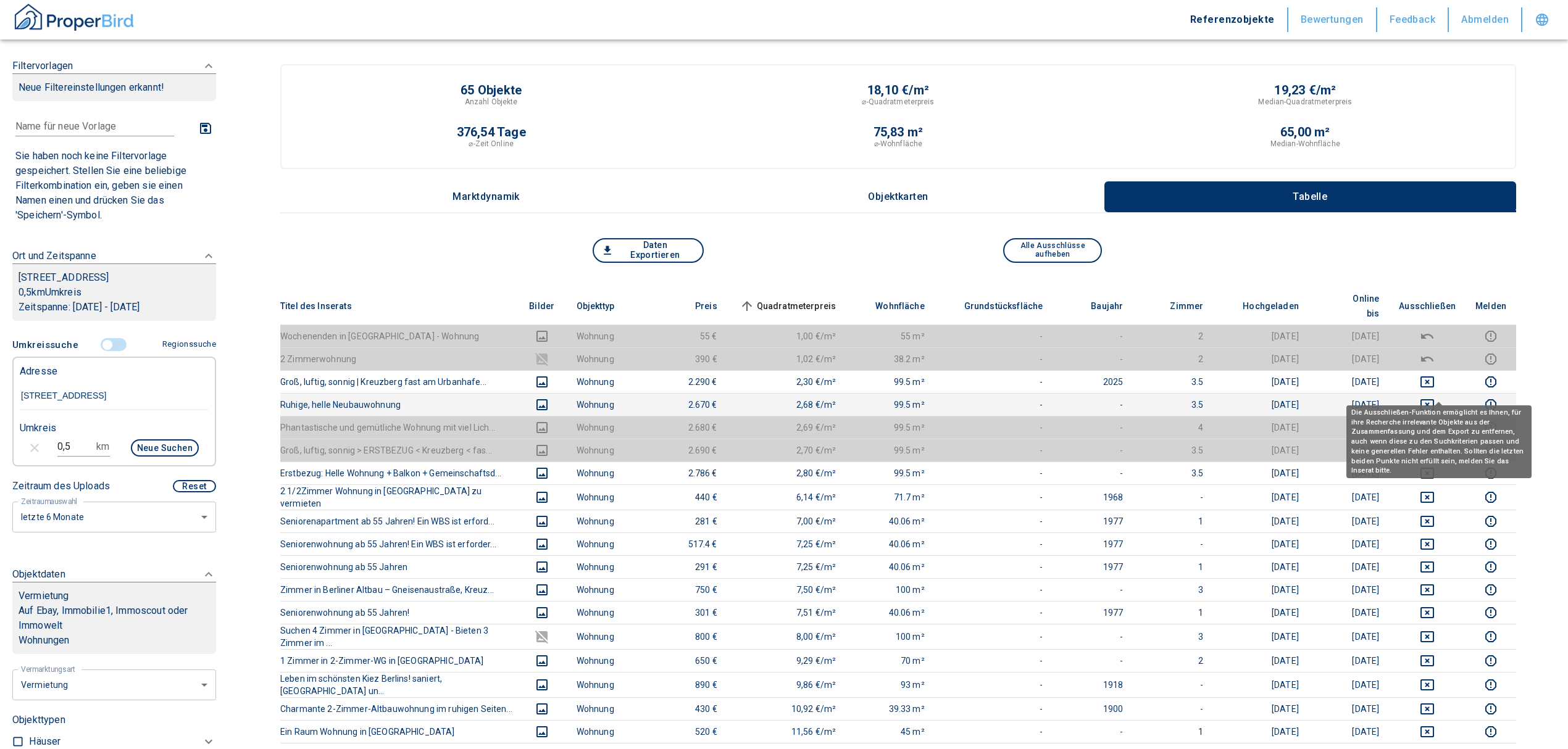
click at [1435, 397] on icon "deselect this listing" at bounding box center [1427, 404] width 15 height 15
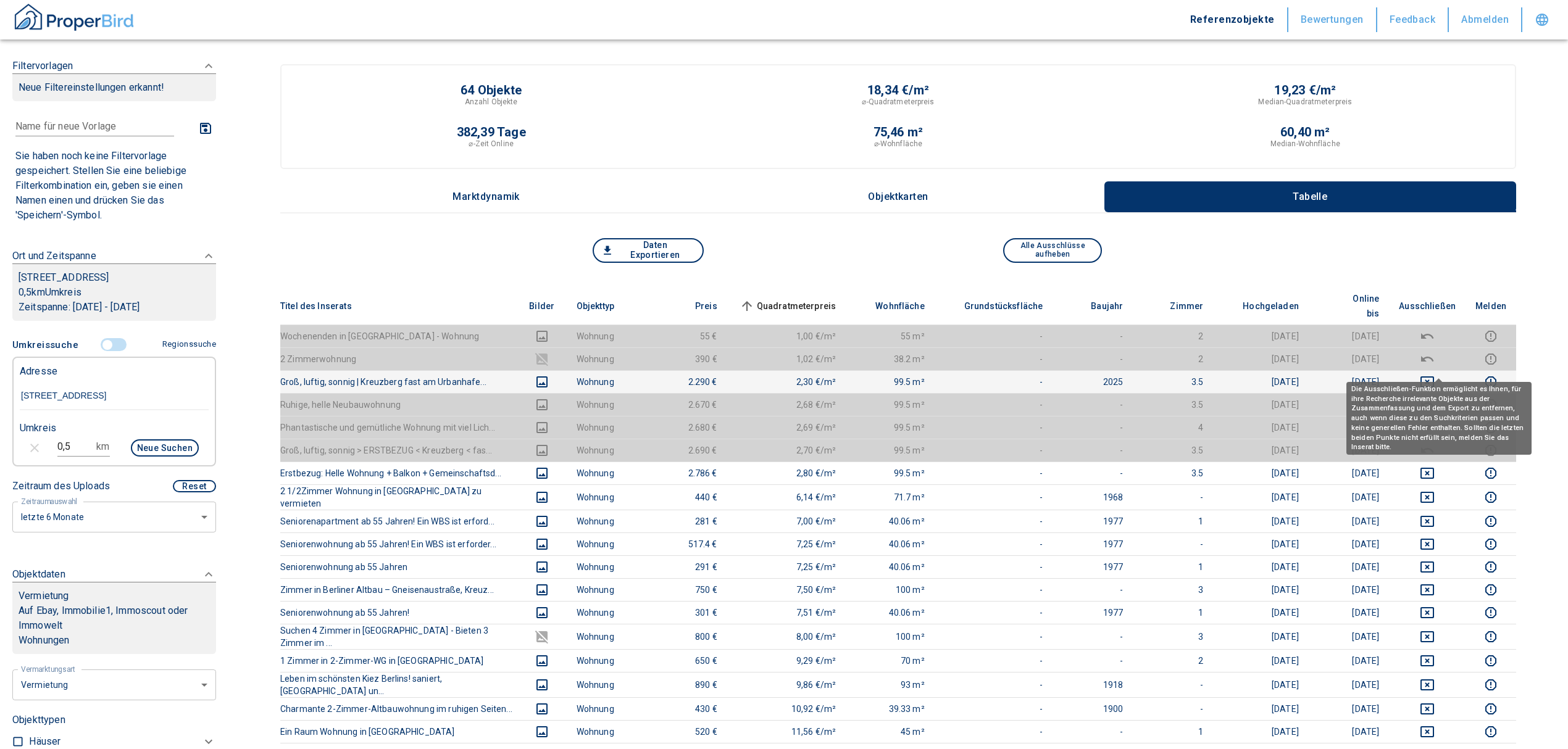
click at [1435, 374] on icon "deselect this listing" at bounding box center [1427, 382] width 15 height 15
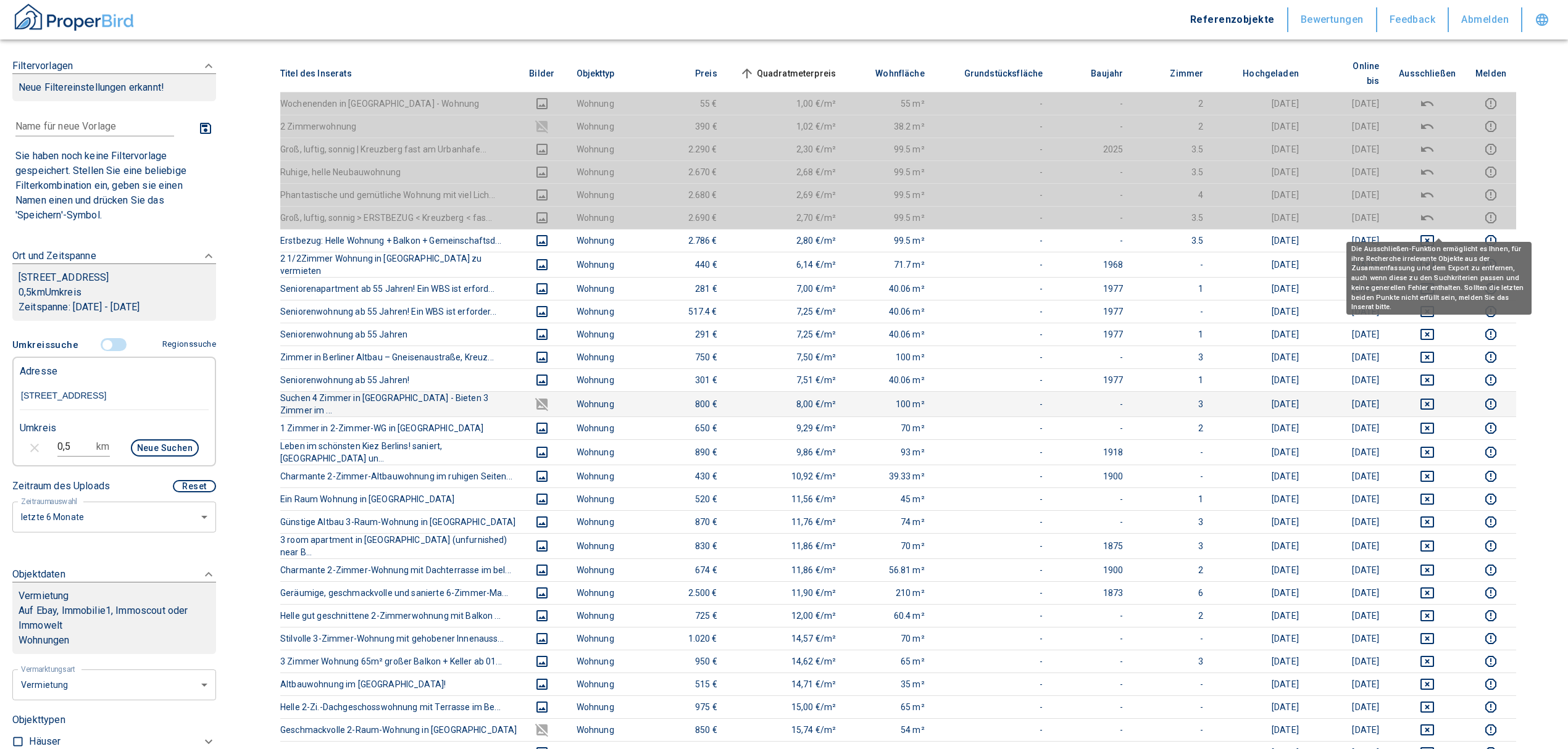
scroll to position [247, 0]
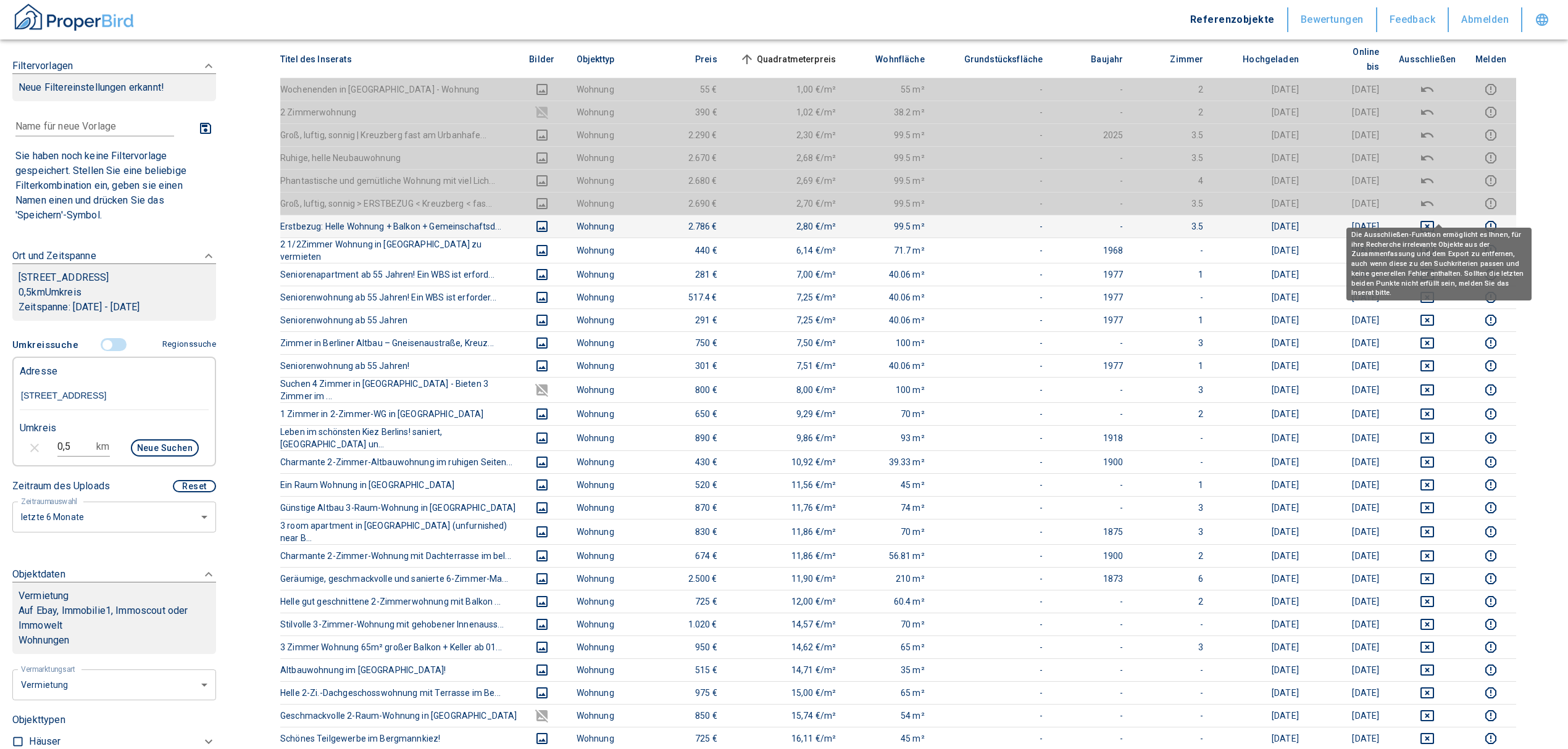
click at [1435, 221] on icon "deselect this listing" at bounding box center [1427, 226] width 14 height 11
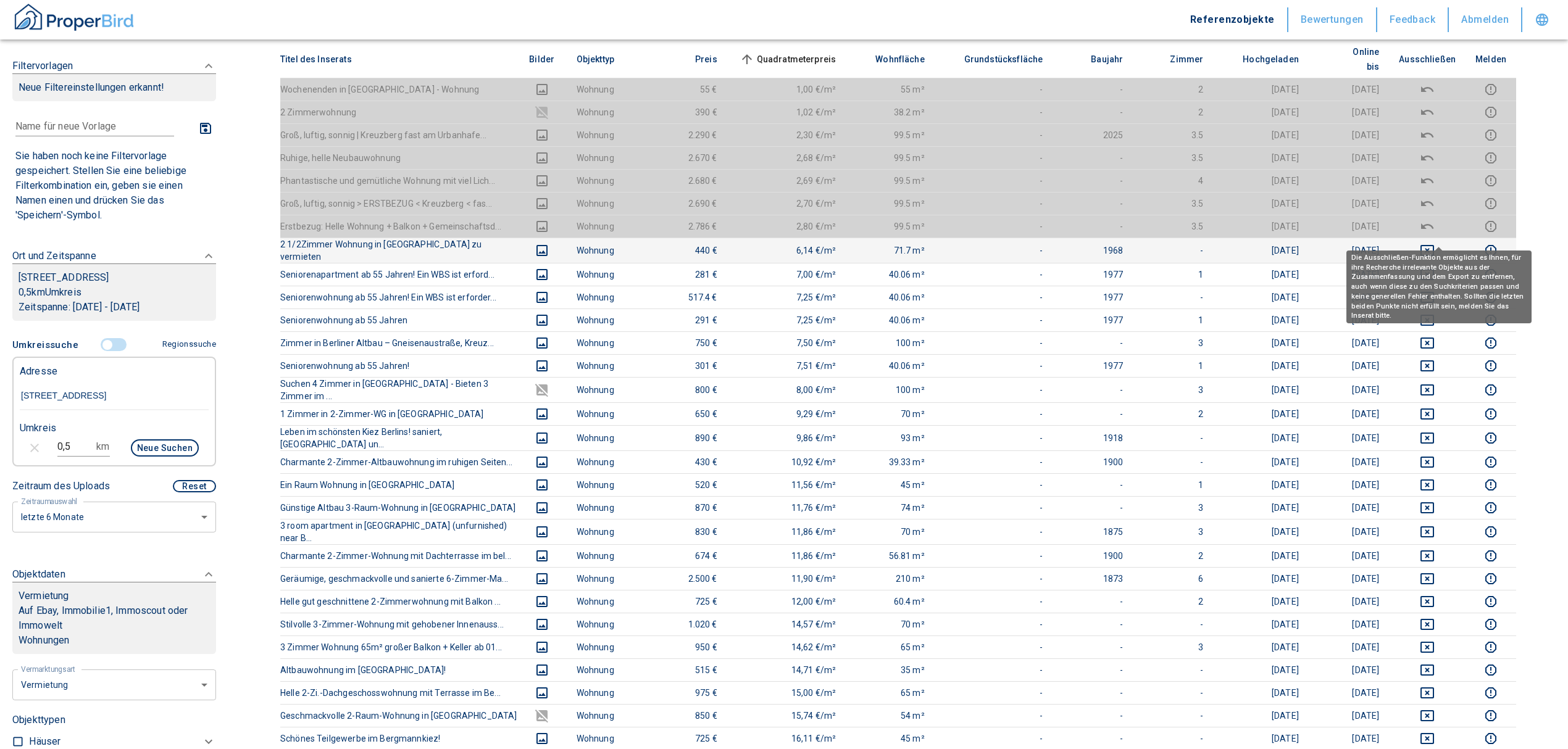
click at [1435, 243] on icon "deselect this listing" at bounding box center [1427, 251] width 15 height 15
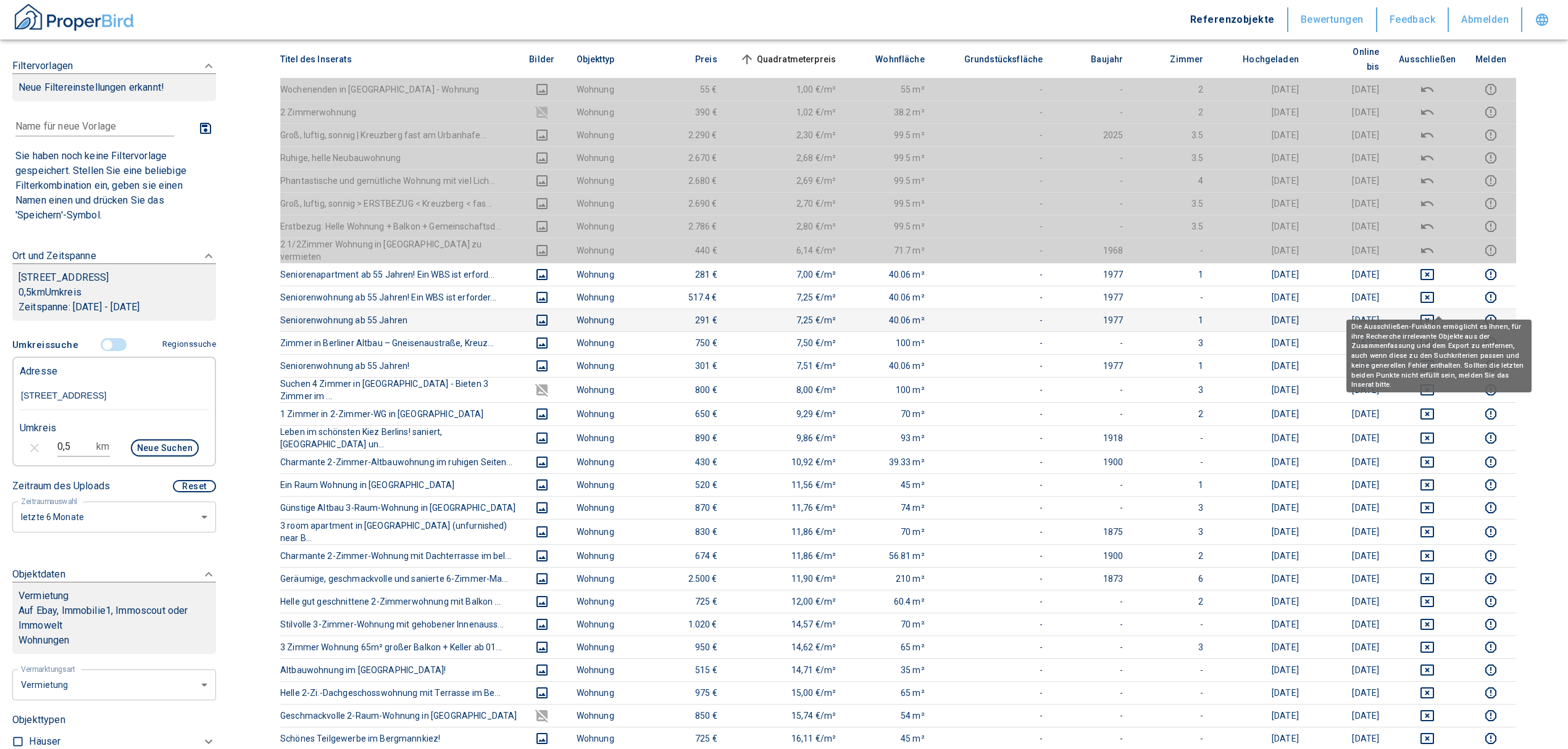
click at [1435, 313] on icon "deselect this listing" at bounding box center [1427, 320] width 15 height 15
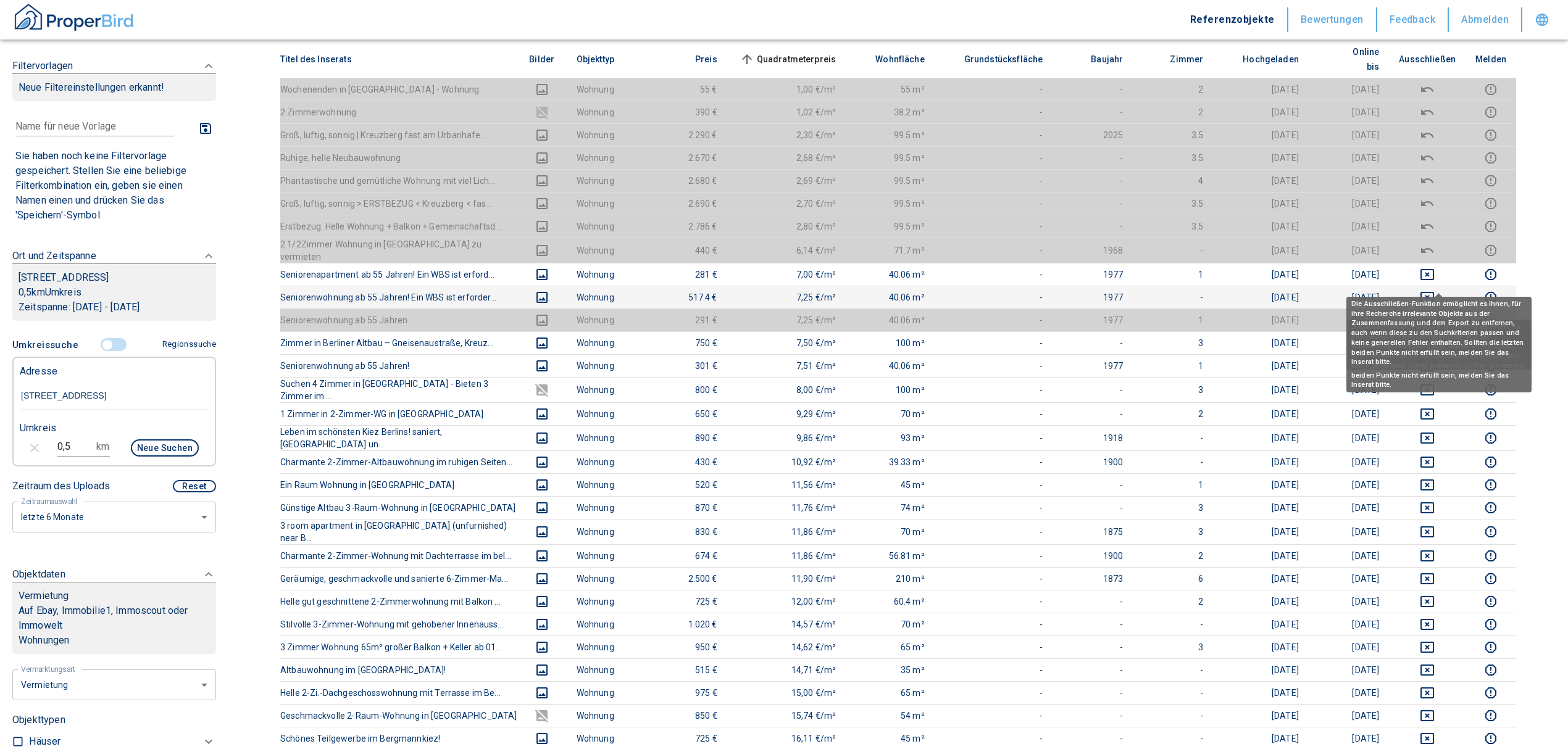
click at [1435, 292] on icon "deselect this listing" at bounding box center [1427, 298] width 14 height 11
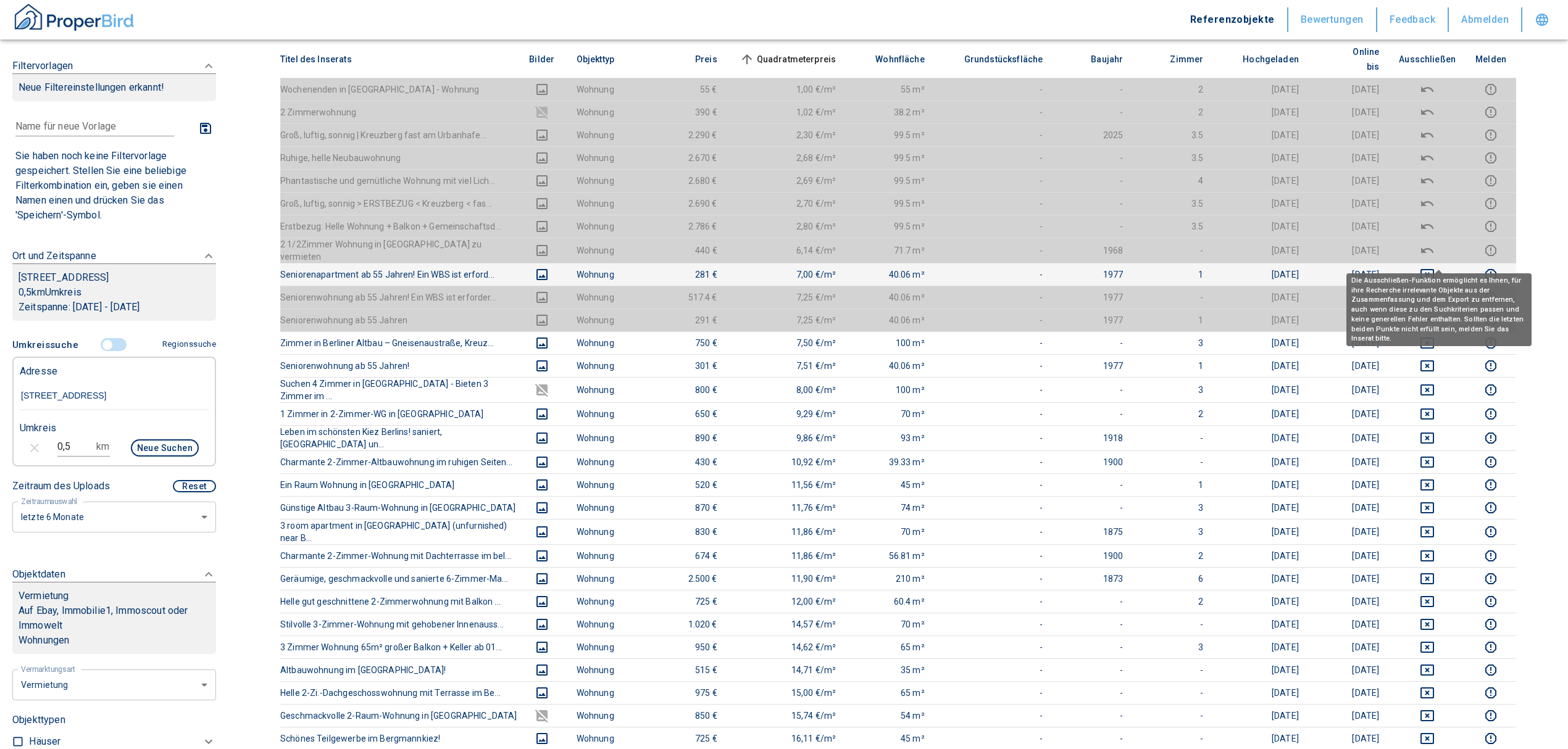
click at [1435, 267] on icon "deselect this listing" at bounding box center [1427, 274] width 15 height 15
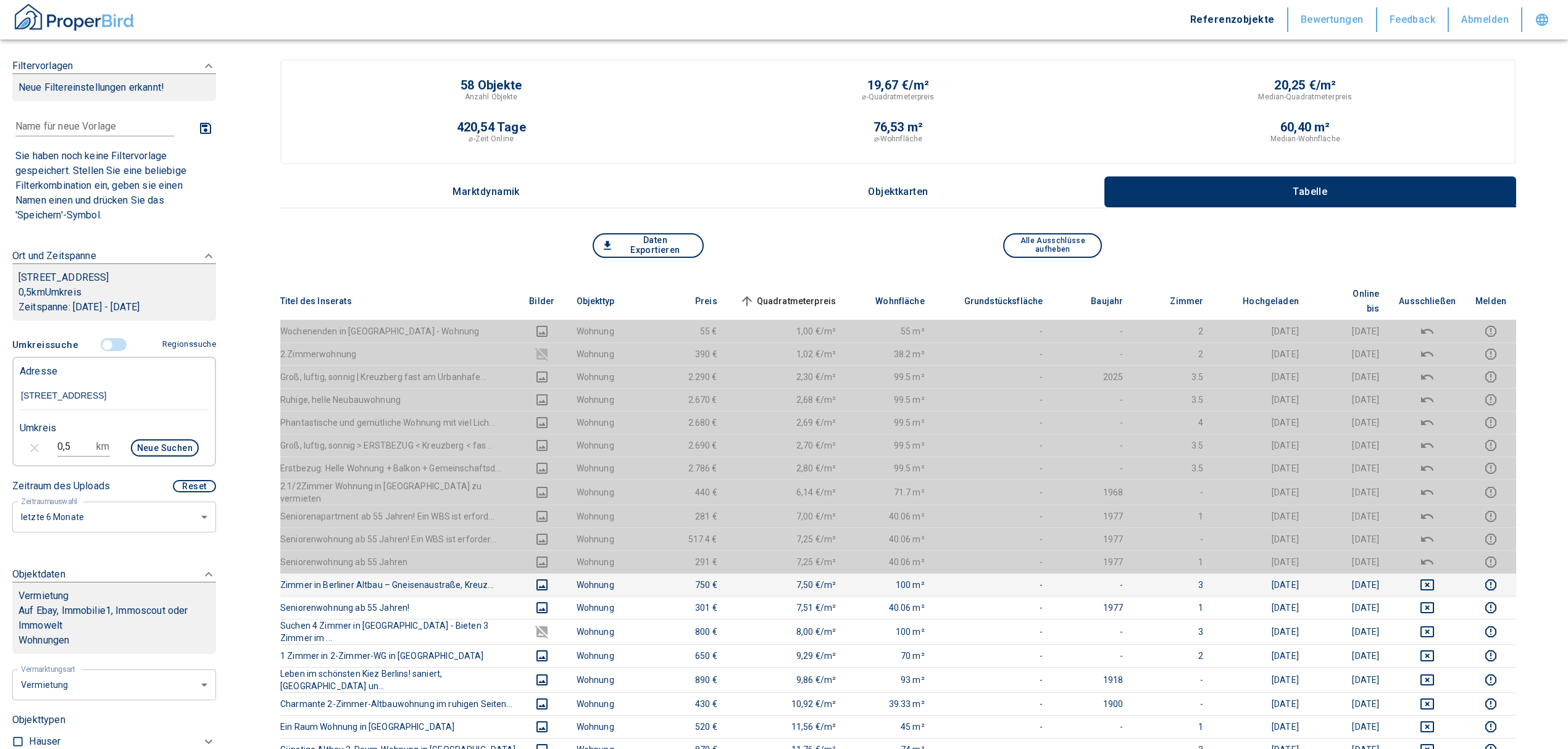
scroll to position [82, 0]
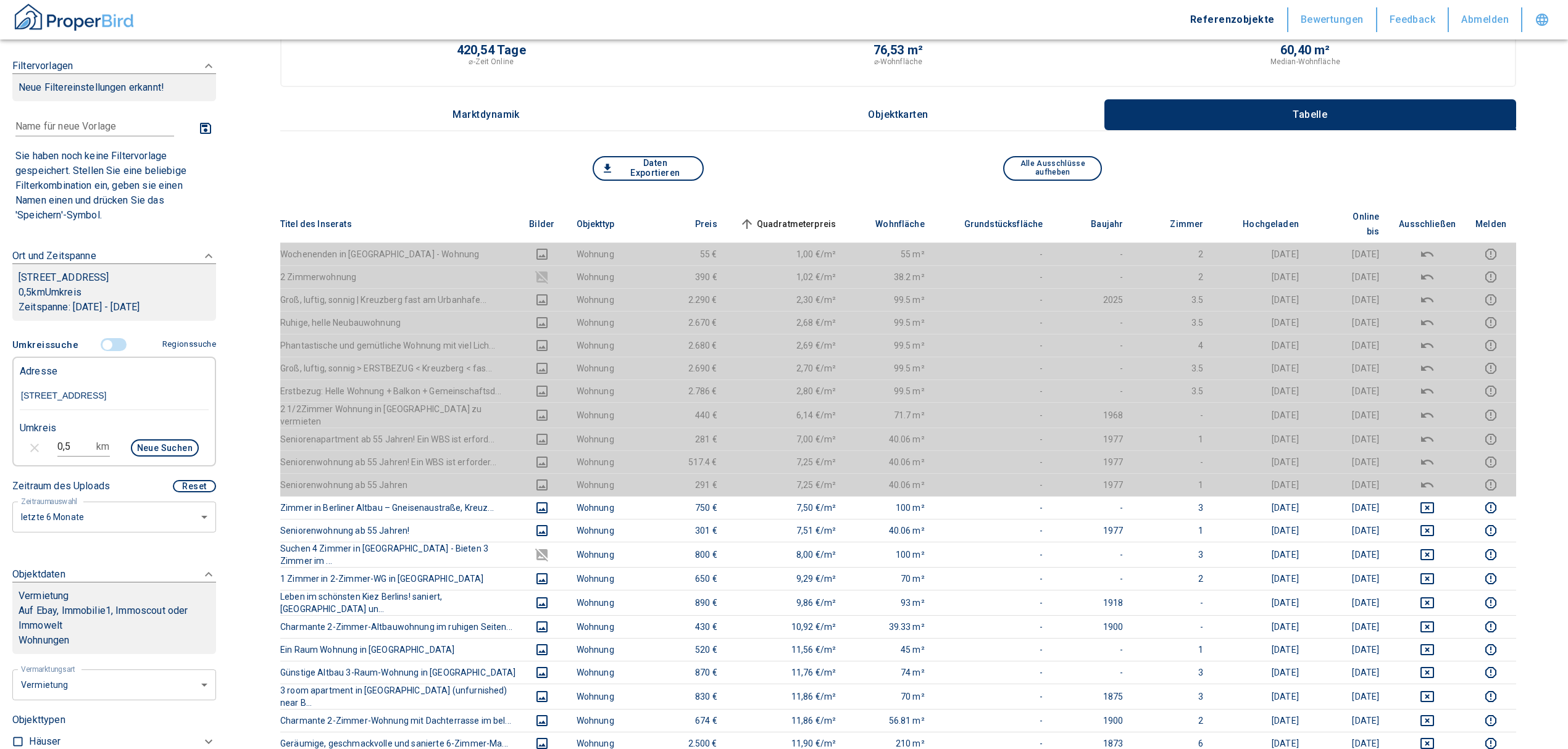
click at [793, 217] on span "Quadratmeterpreis sorted ascending" at bounding box center [786, 224] width 100 height 15
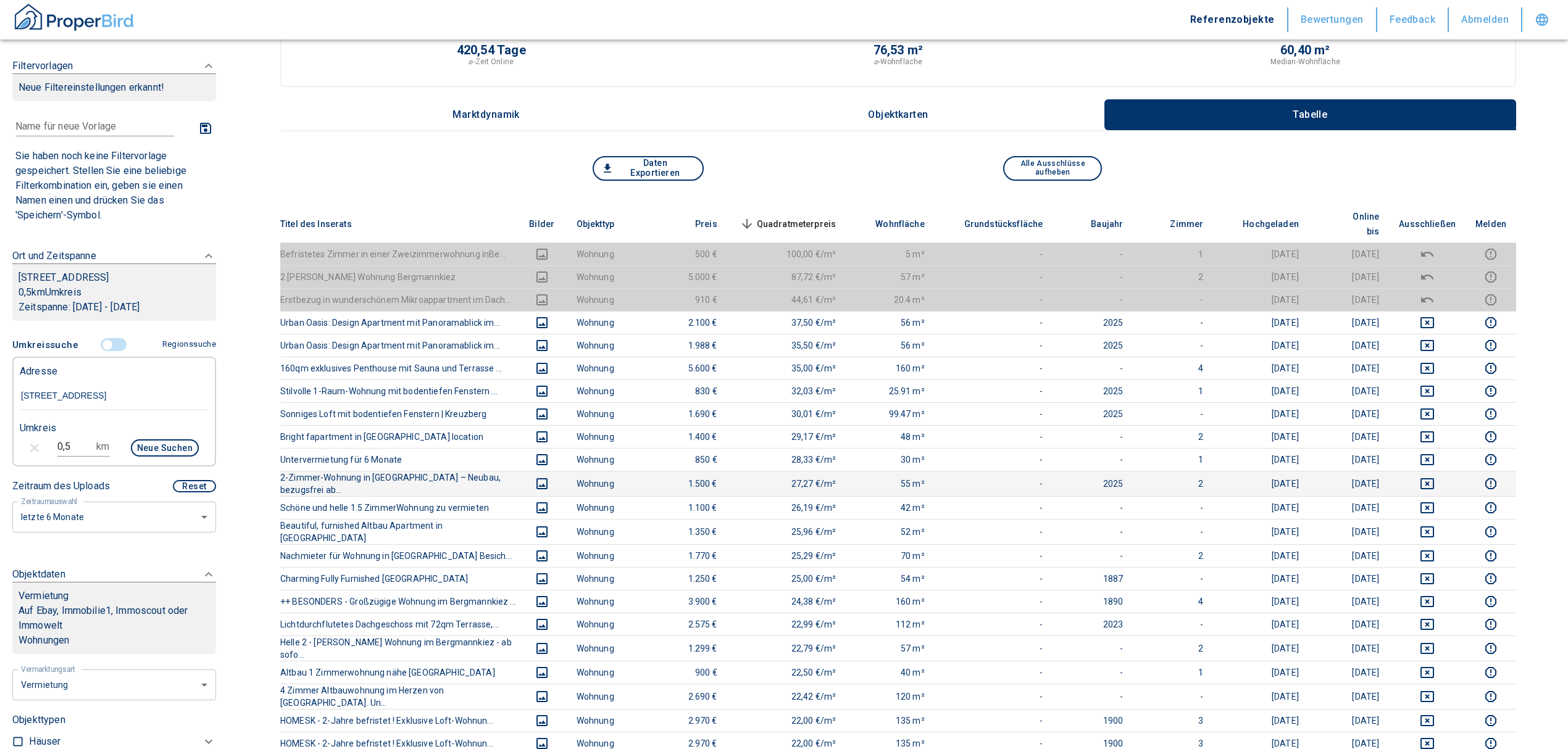
scroll to position [0, 0]
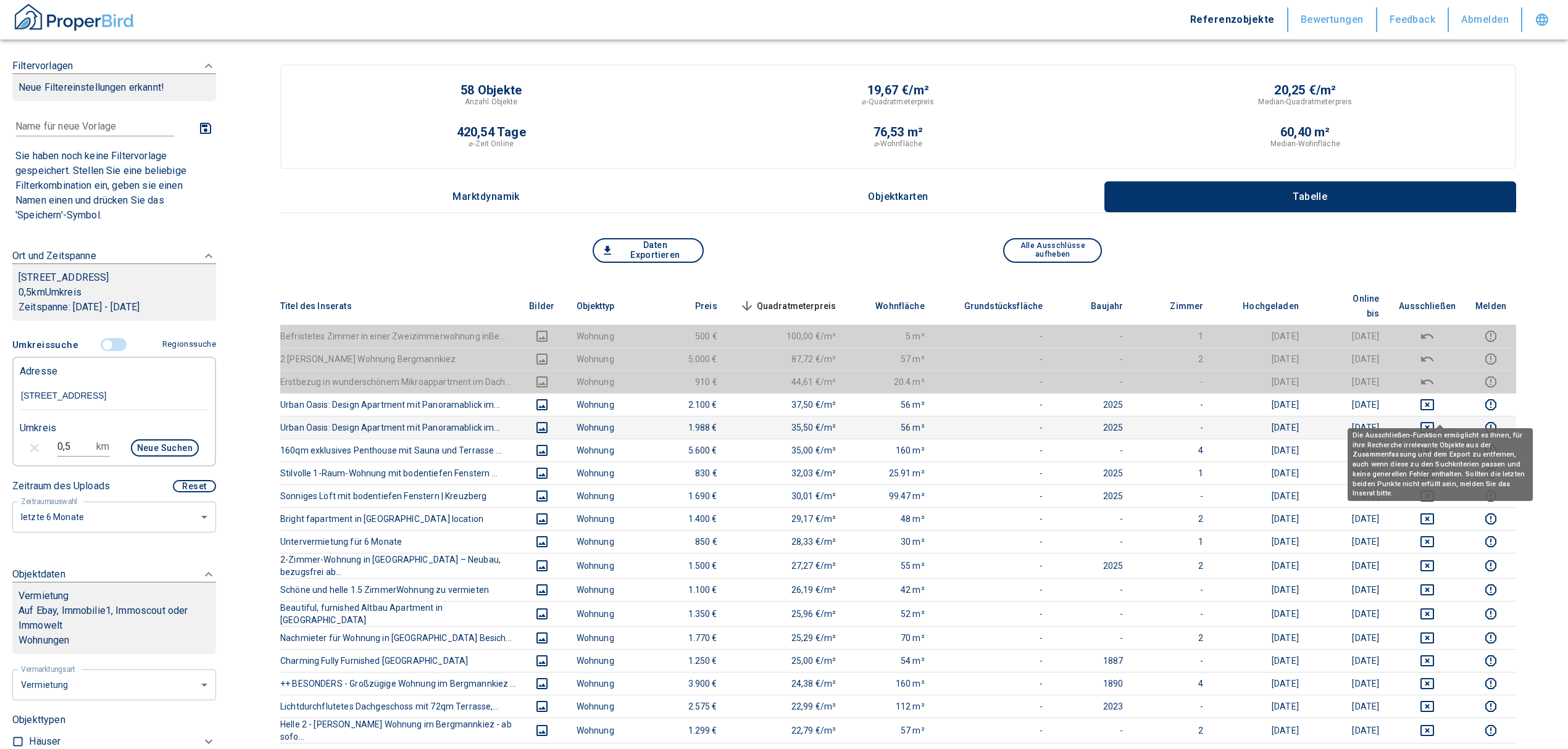
click at [1435, 422] on icon "deselect this listing" at bounding box center [1427, 428] width 14 height 11
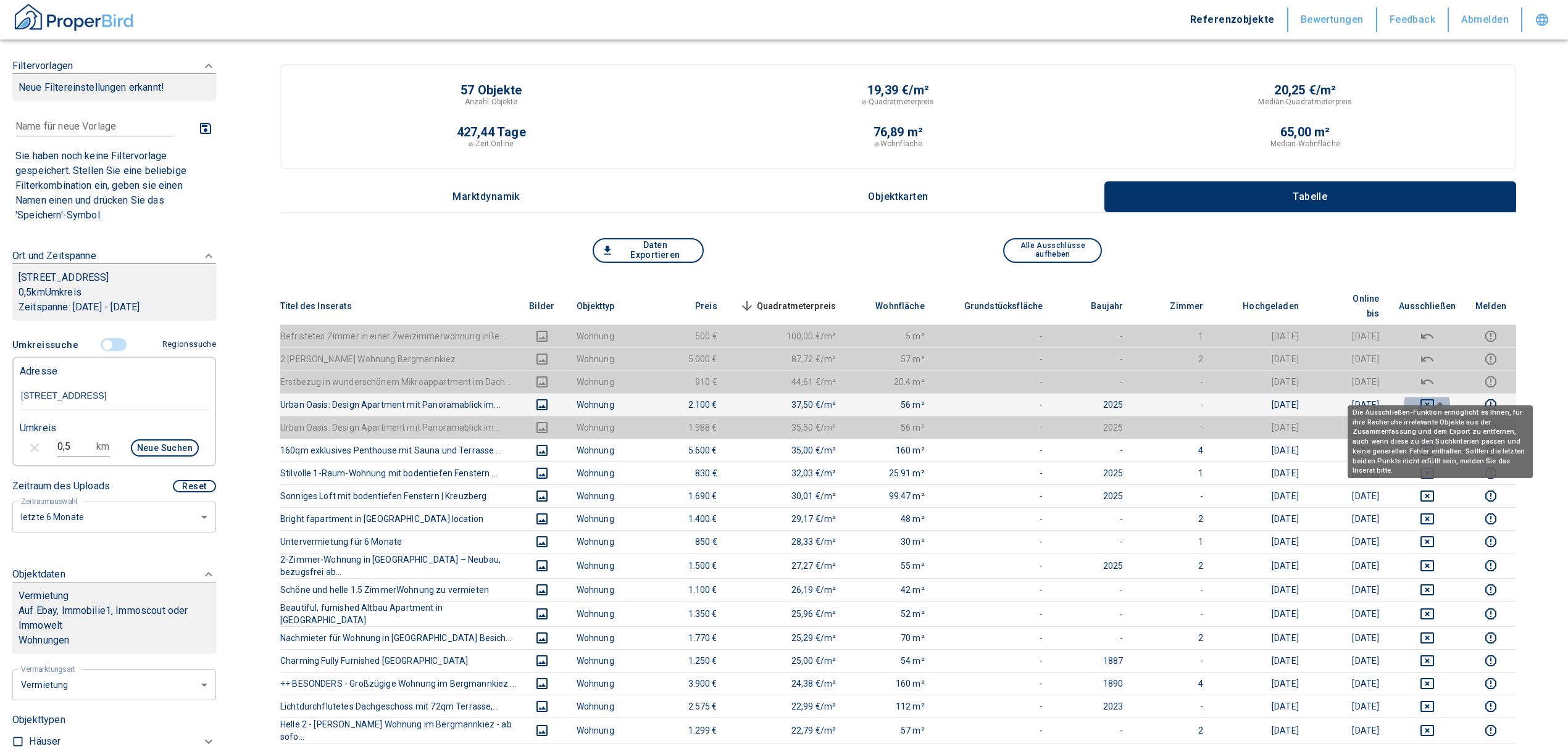
click at [1435, 400] on icon "deselect this listing" at bounding box center [1427, 405] width 14 height 11
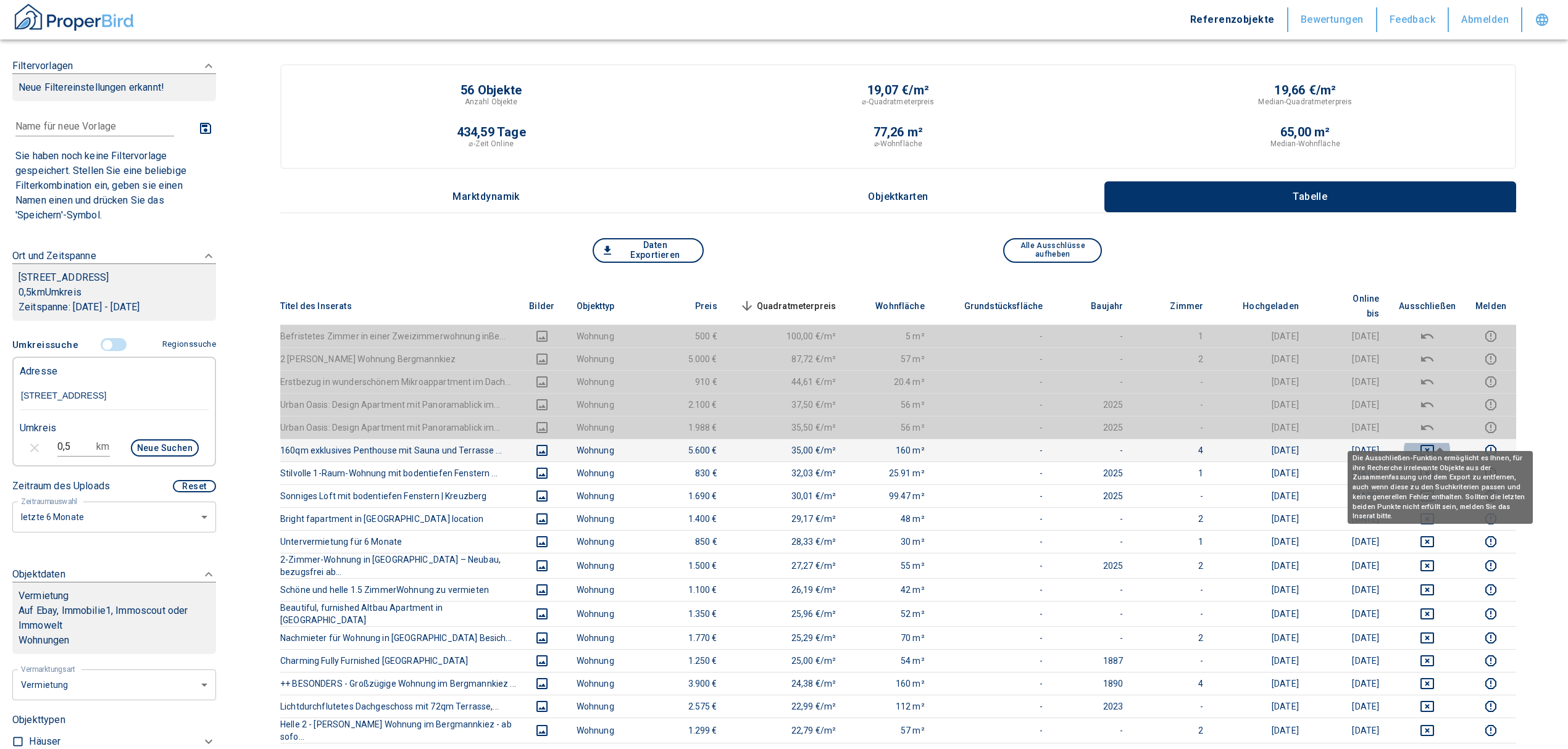
click at [1435, 443] on icon "deselect this listing" at bounding box center [1427, 451] width 15 height 15
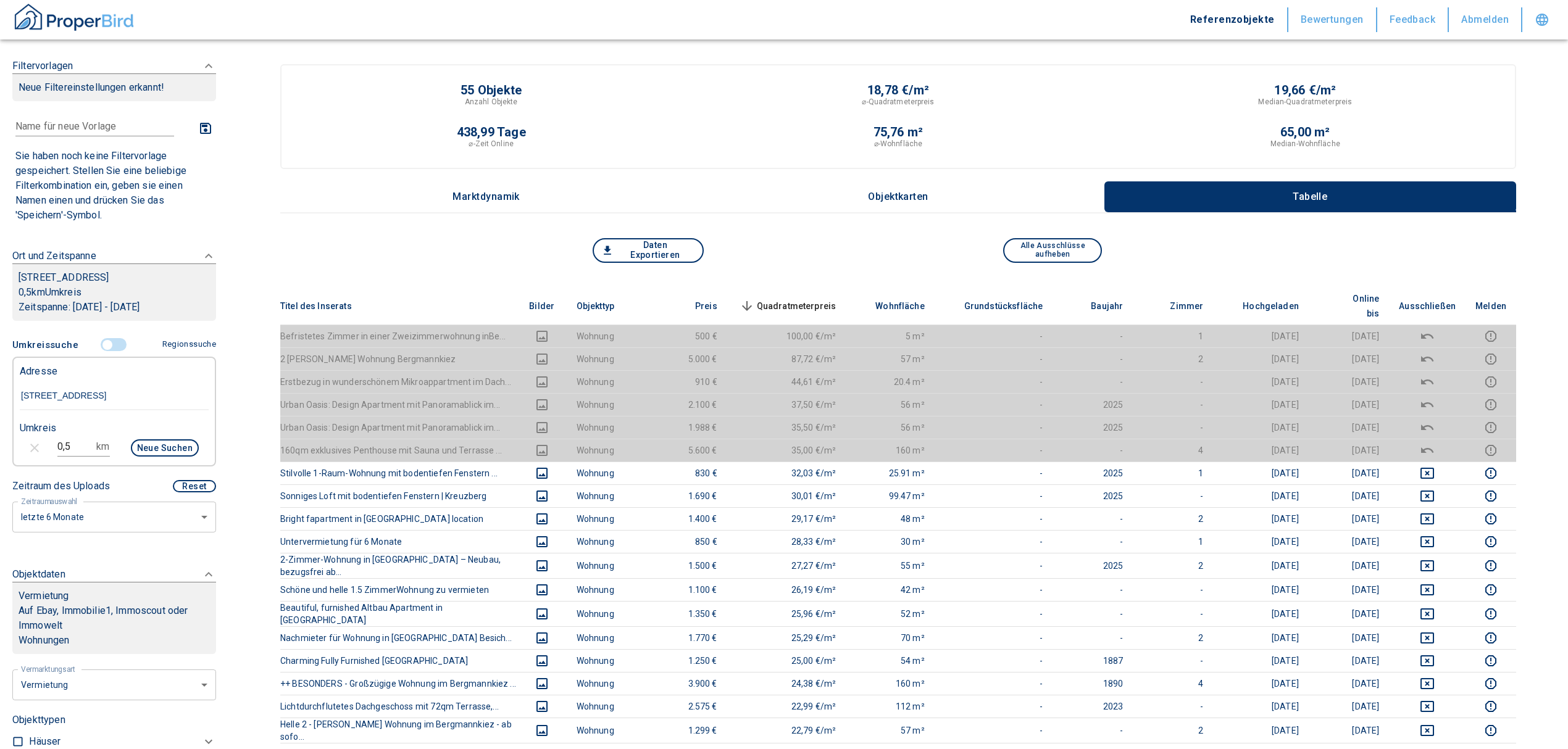
click at [820, 298] on span "Quadratmeterpreis sorted descending" at bounding box center [786, 306] width 100 height 15
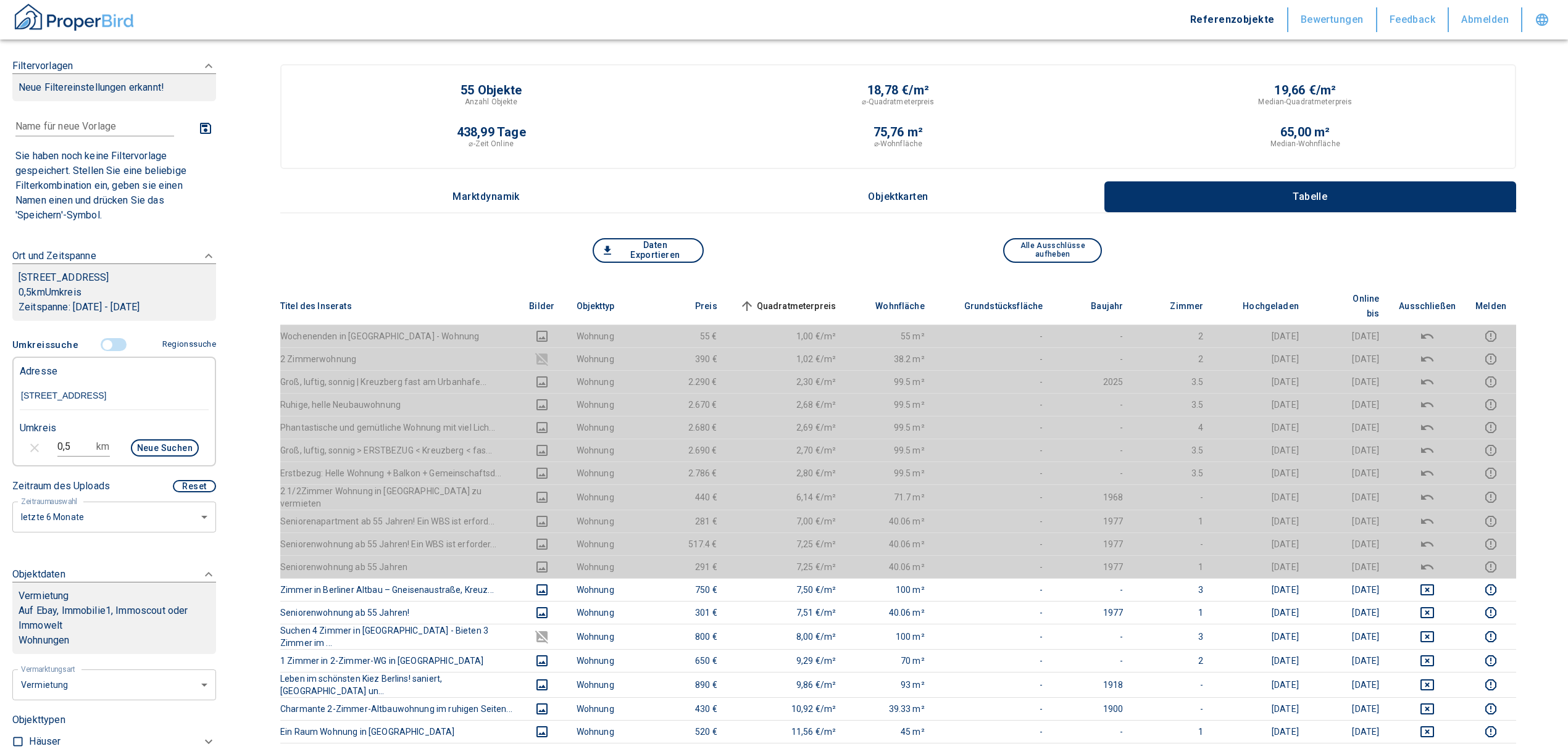
click at [796, 298] on span "Quadratmeterpreis sorted ascending" at bounding box center [786, 306] width 100 height 15
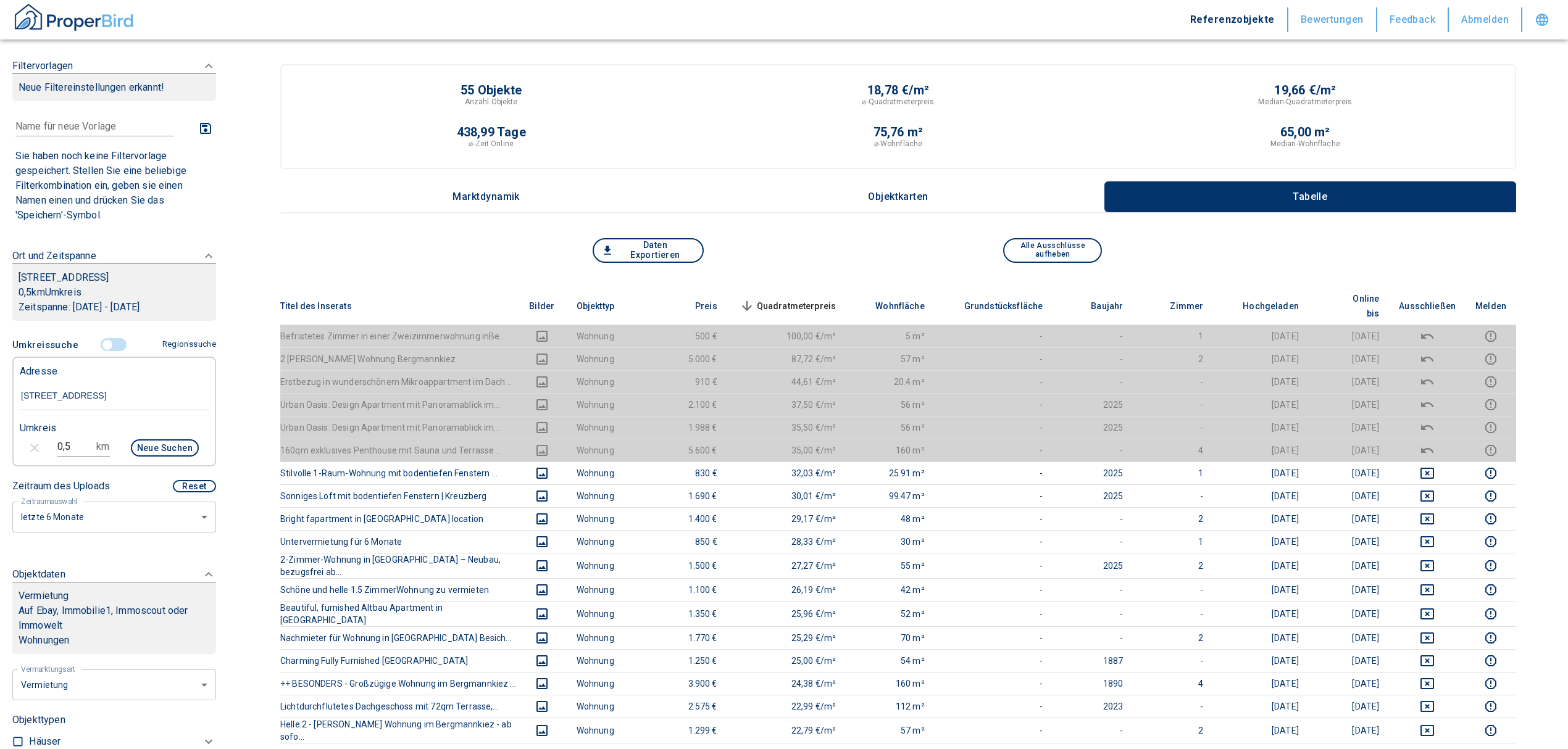
click at [104, 352] on input "controlled" at bounding box center [108, 345] width 37 height 14
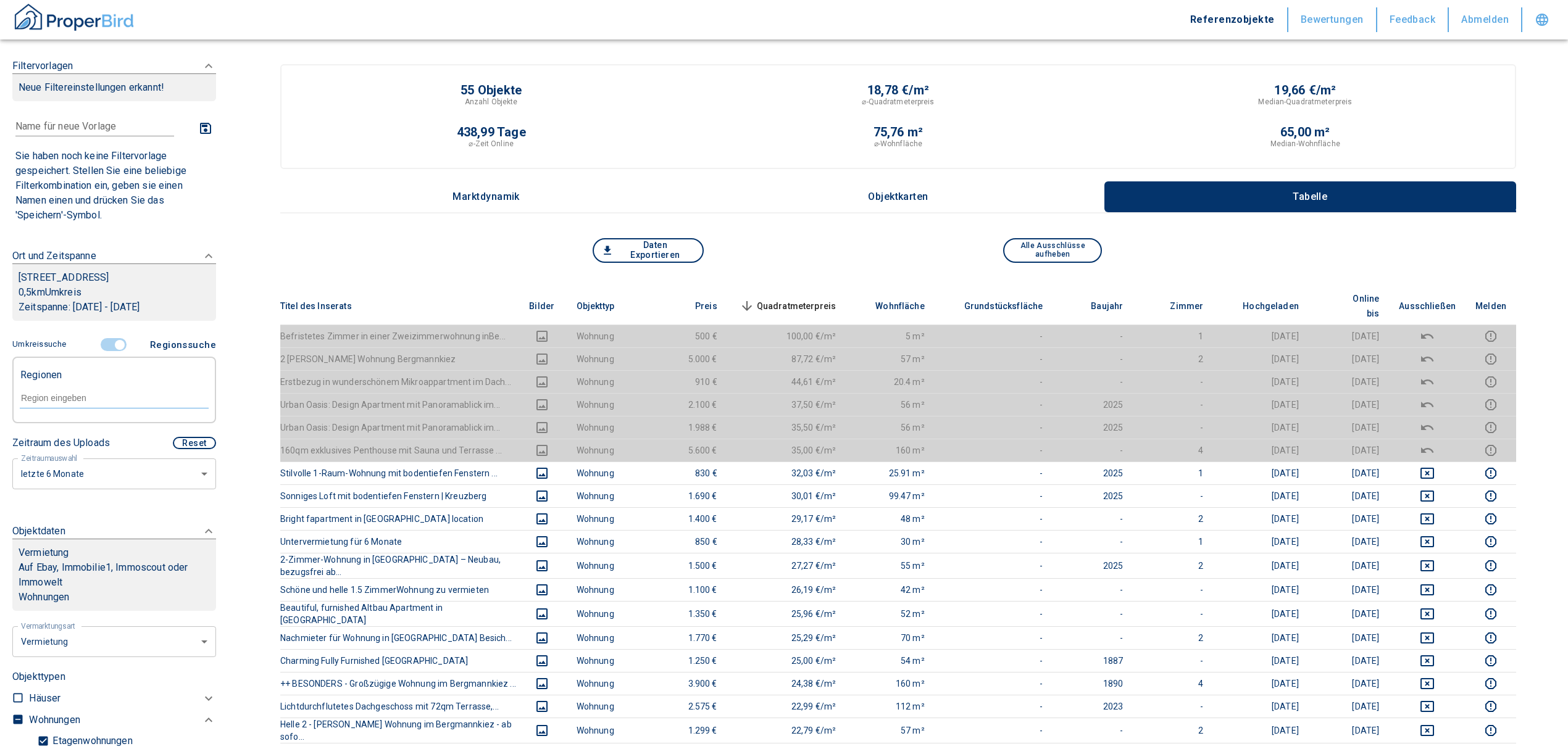
click at [83, 400] on form at bounding box center [113, 397] width 189 height 47
click at [87, 404] on input "text" at bounding box center [113, 398] width 189 height 11
click at [110, 445] on li "10961 [GEOGRAPHIC_DATA]" at bounding box center [108, 441] width 177 height 22
type input "10961"
type input "2020"
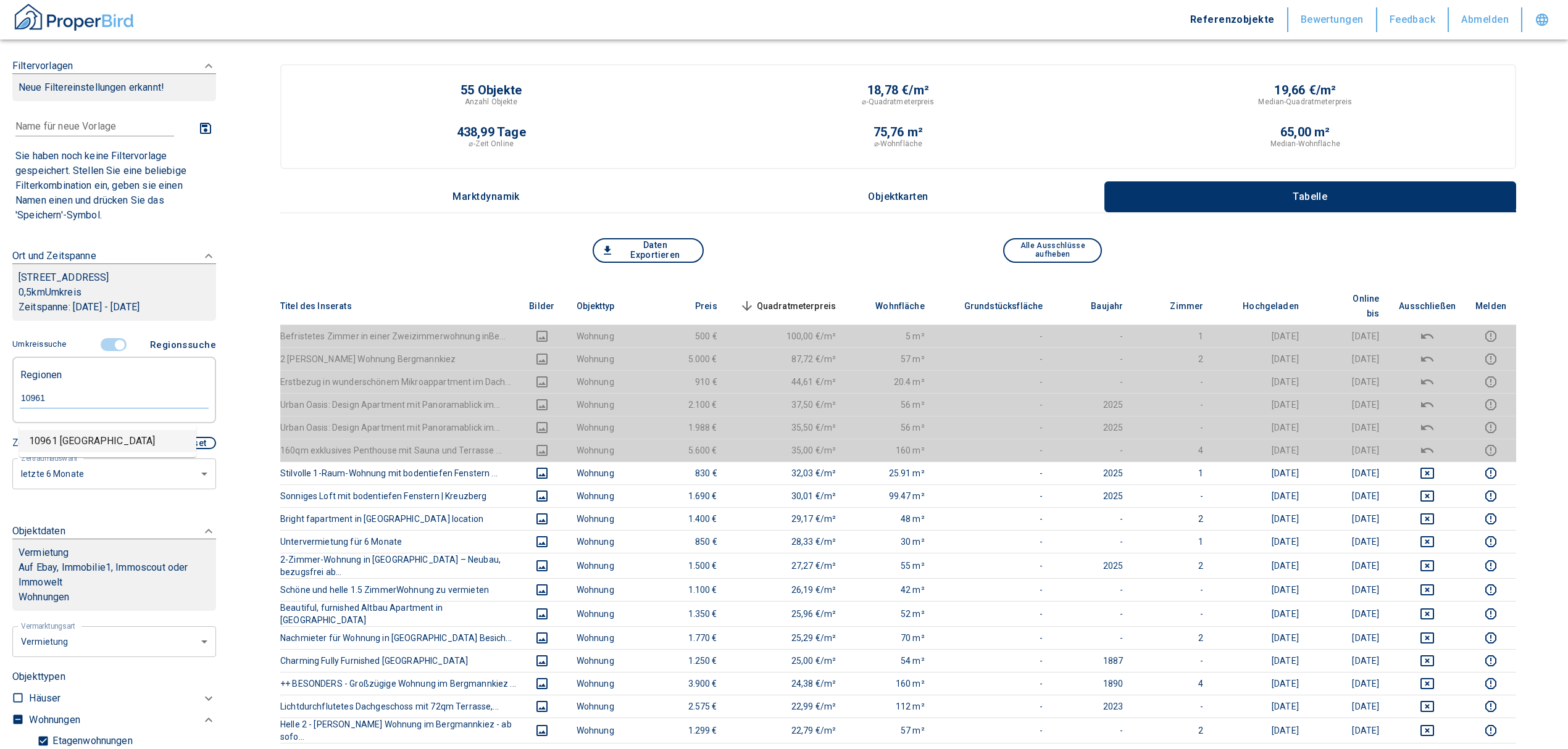
type input "10961 [GEOGRAPHIC_DATA]"
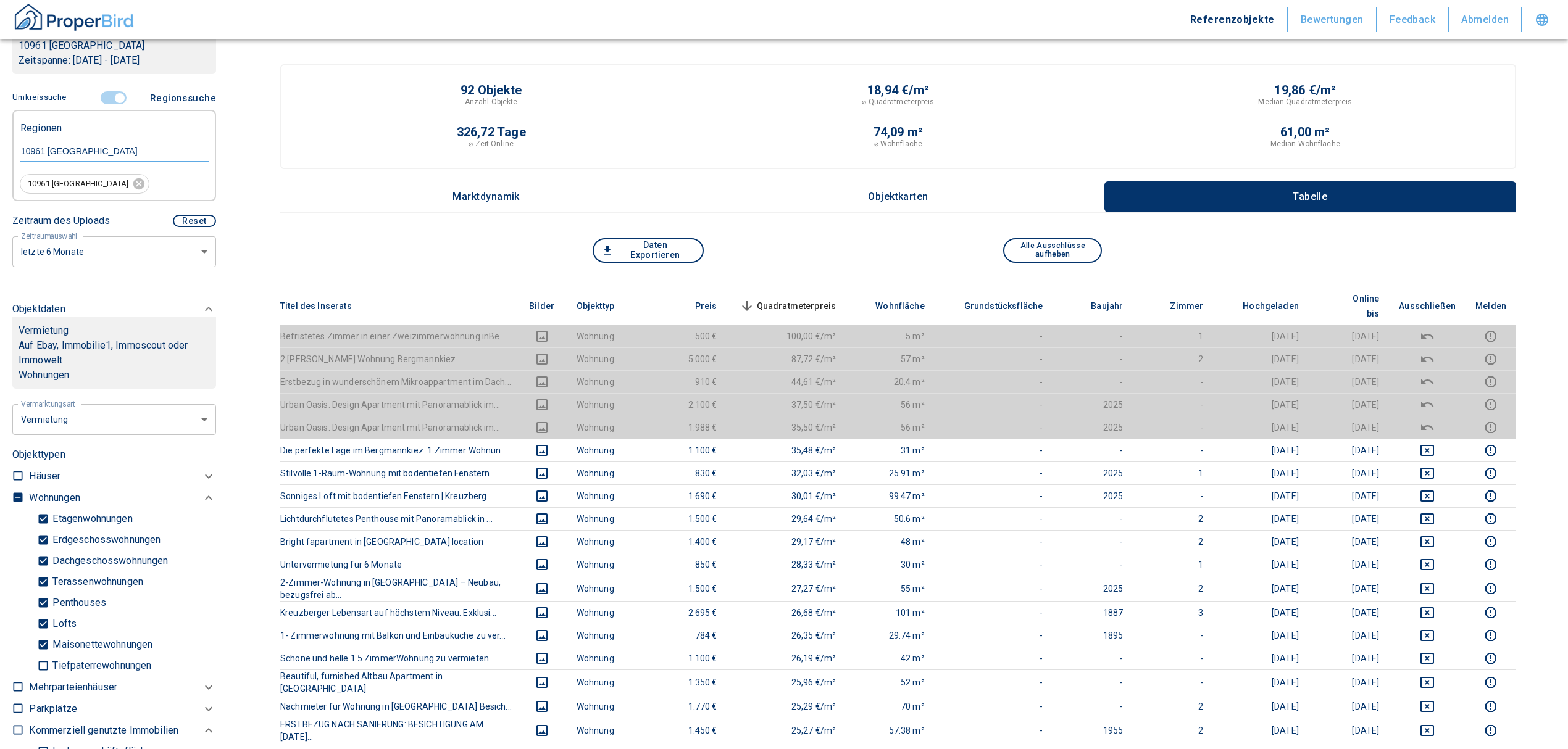
scroll to position [164, 0]
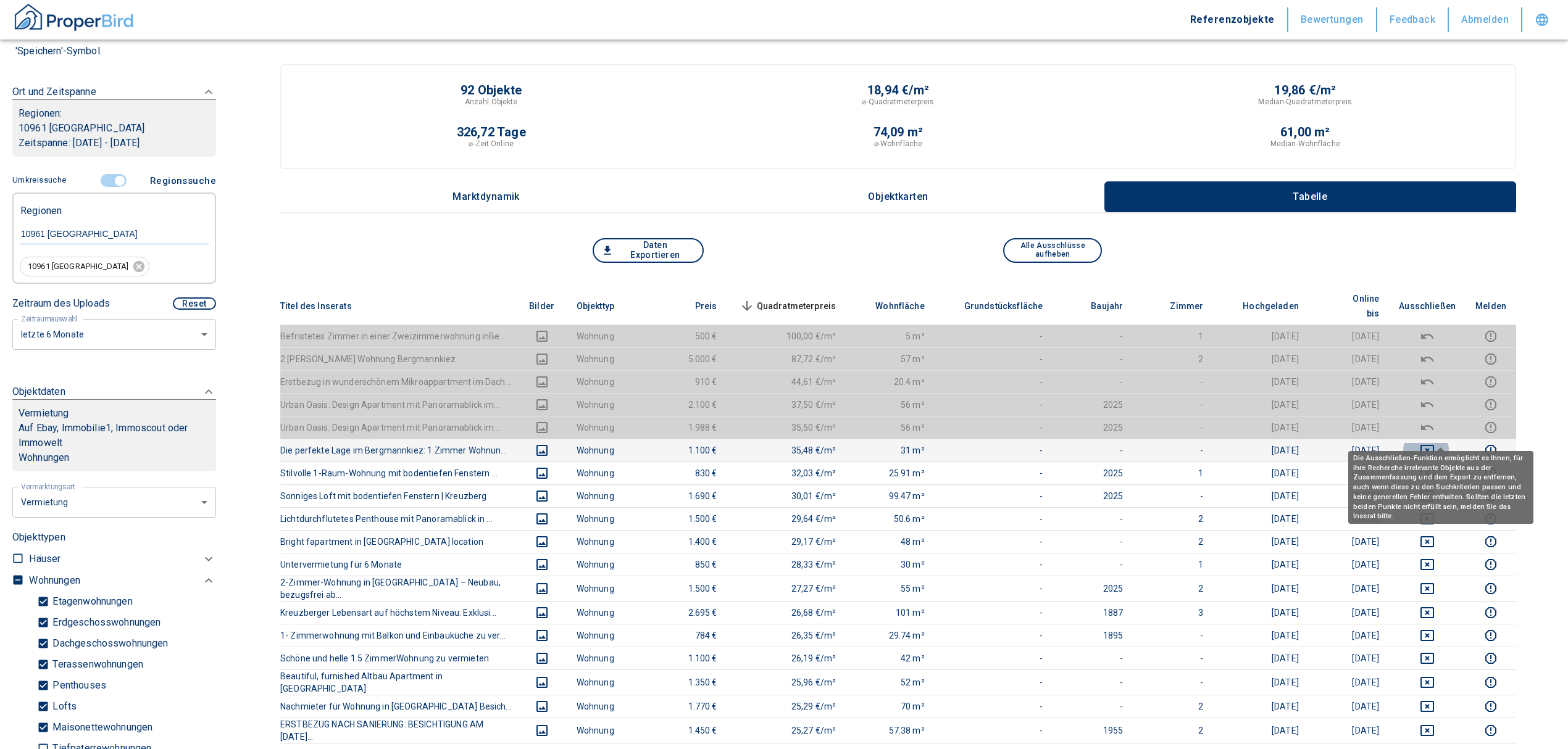
click at [1435, 445] on icon "deselect this listing" at bounding box center [1427, 451] width 14 height 11
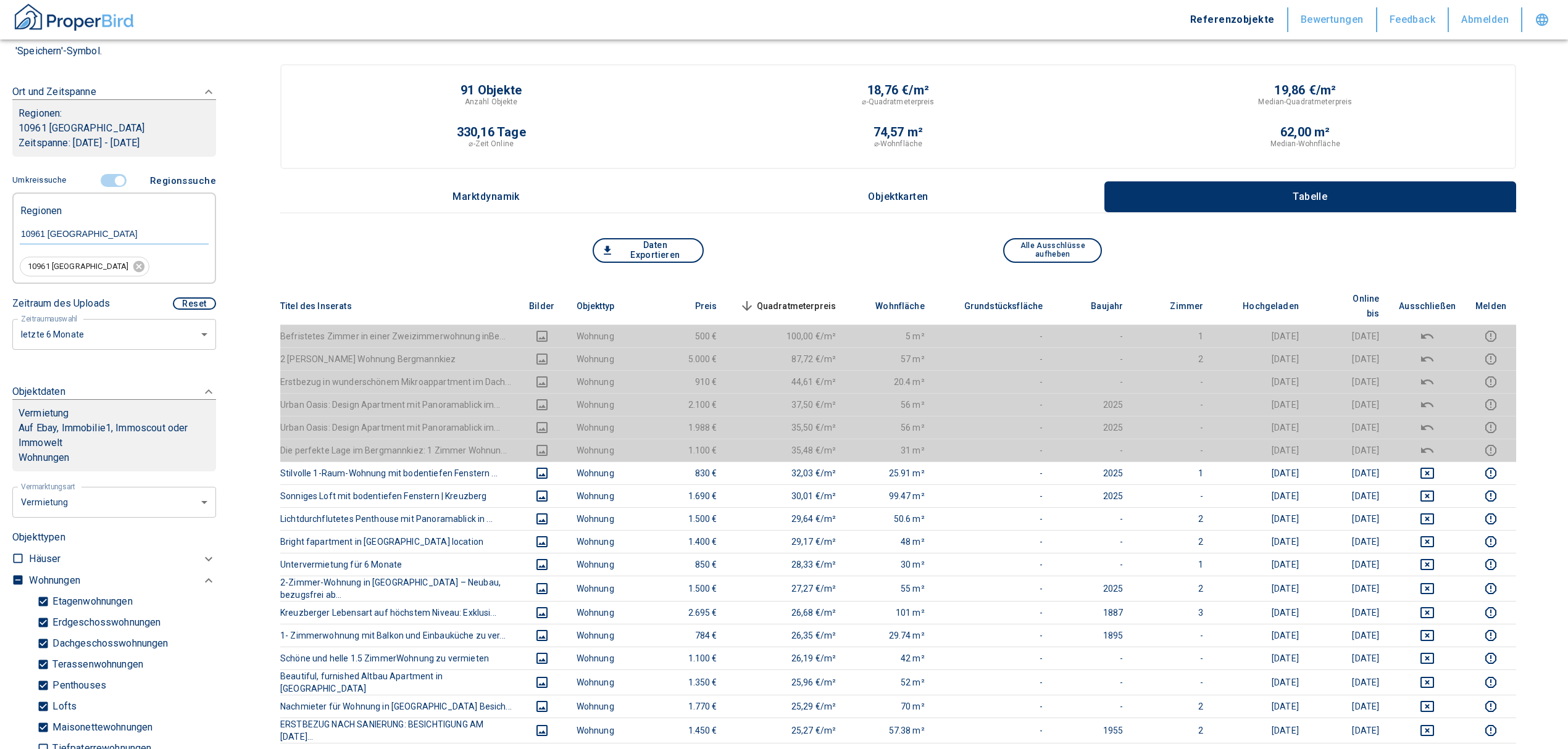
click at [825, 298] on span "Quadratmeterpreis sorted descending" at bounding box center [786, 306] width 100 height 15
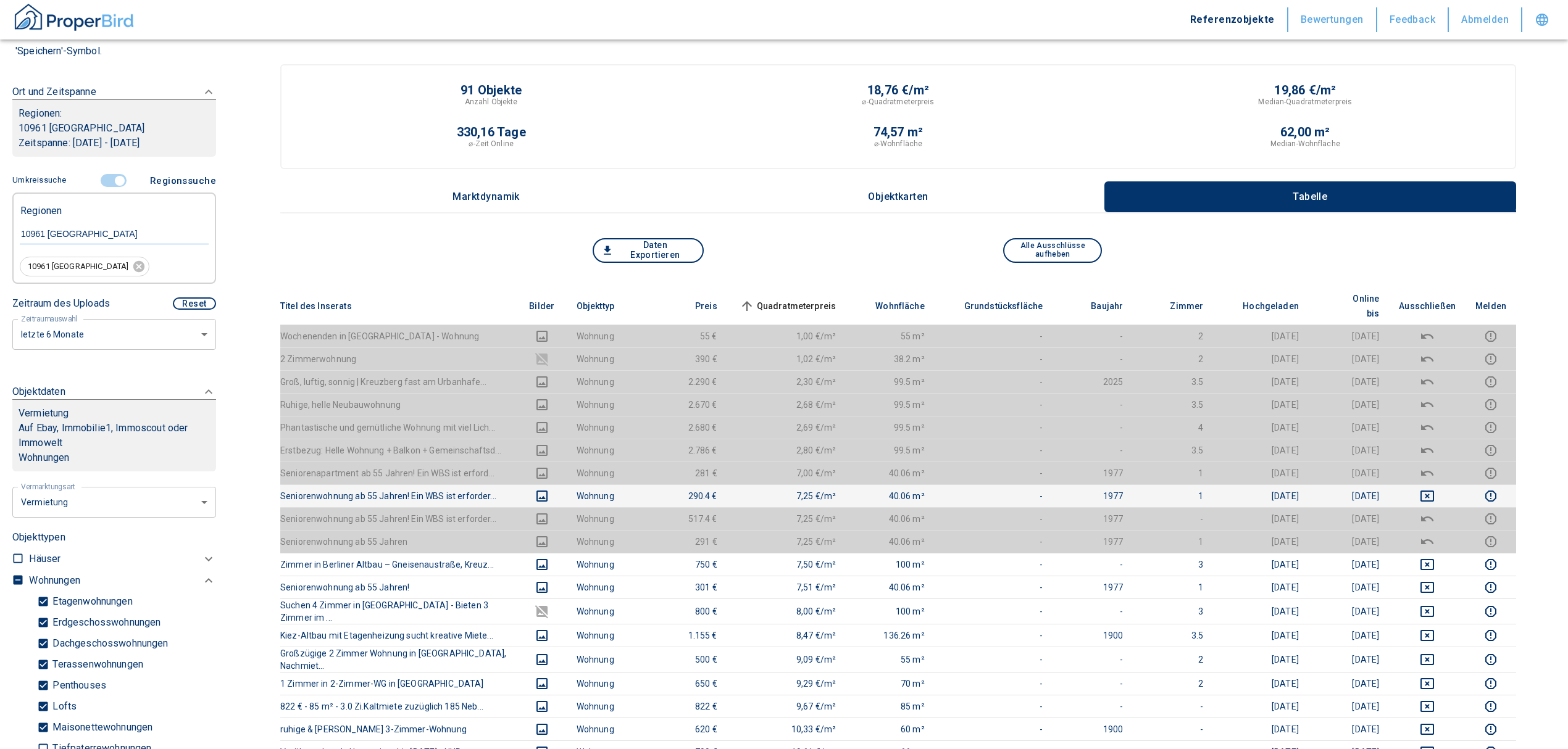
click at [1443, 485] on td at bounding box center [1427, 496] width 77 height 23
click at [1435, 489] on icon "deselect this listing" at bounding box center [1427, 496] width 15 height 15
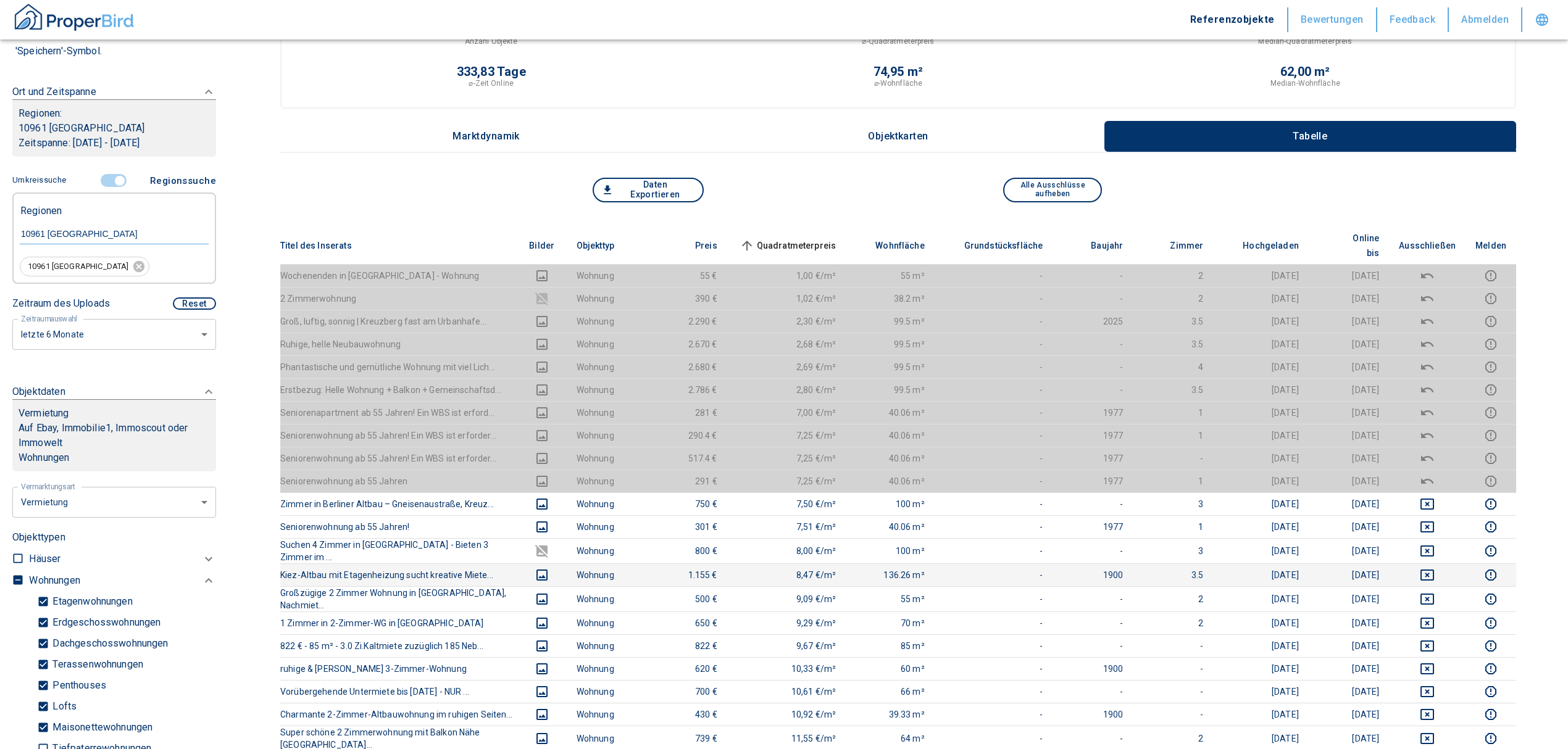
scroll to position [82, 0]
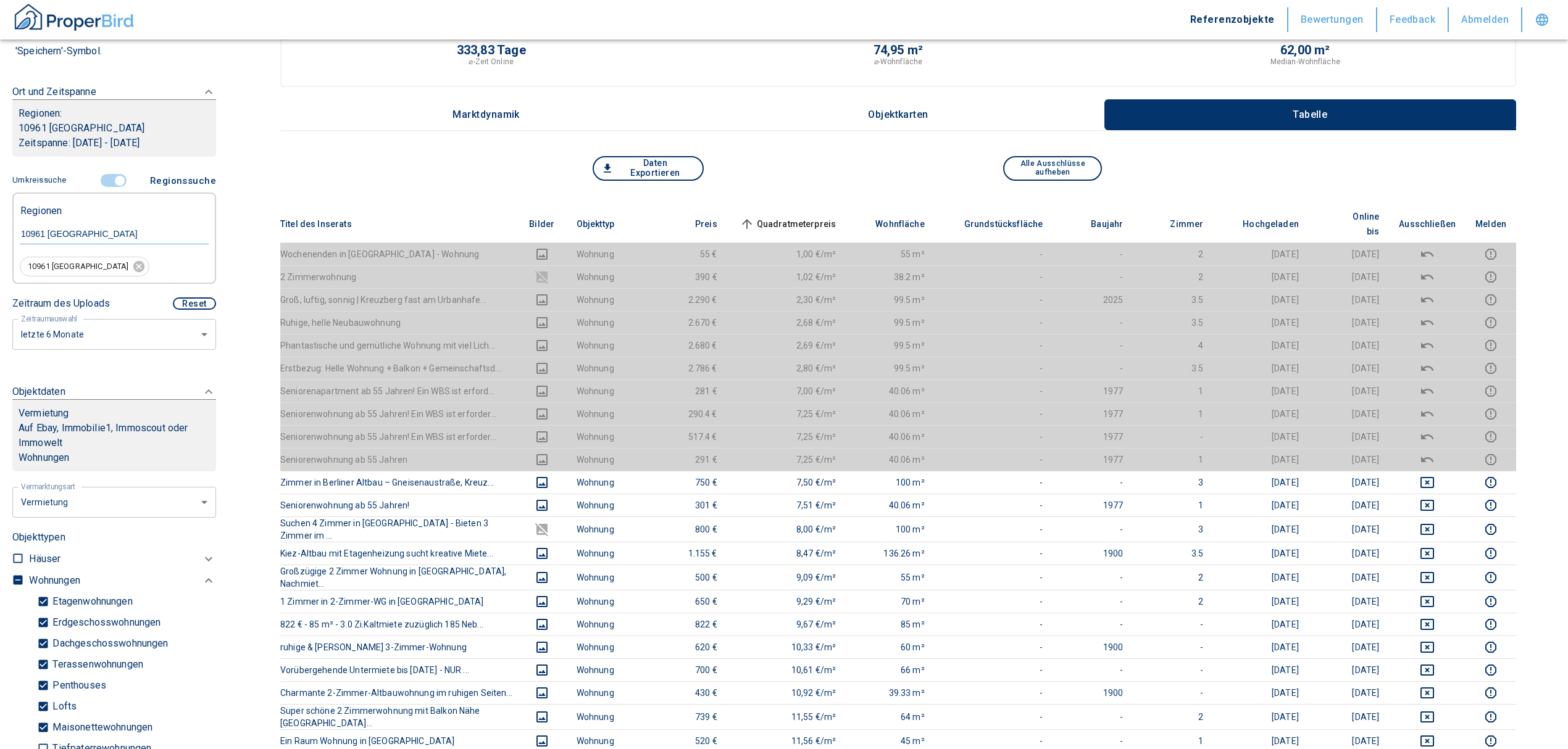
click at [808, 217] on span "Quadratmeterpreis sorted ascending" at bounding box center [786, 224] width 100 height 15
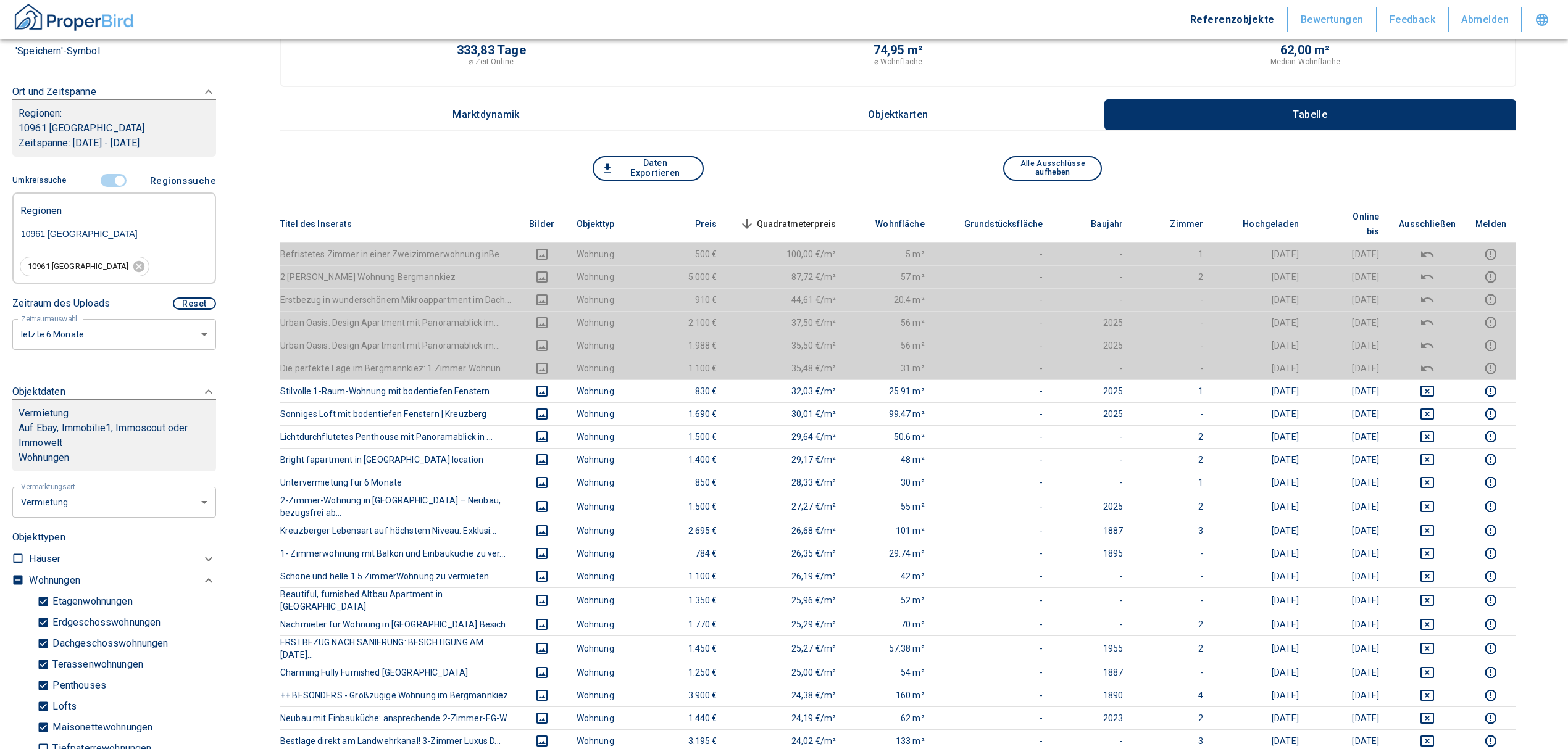
click at [109, 176] on input "controlled" at bounding box center [120, 180] width 37 height 14
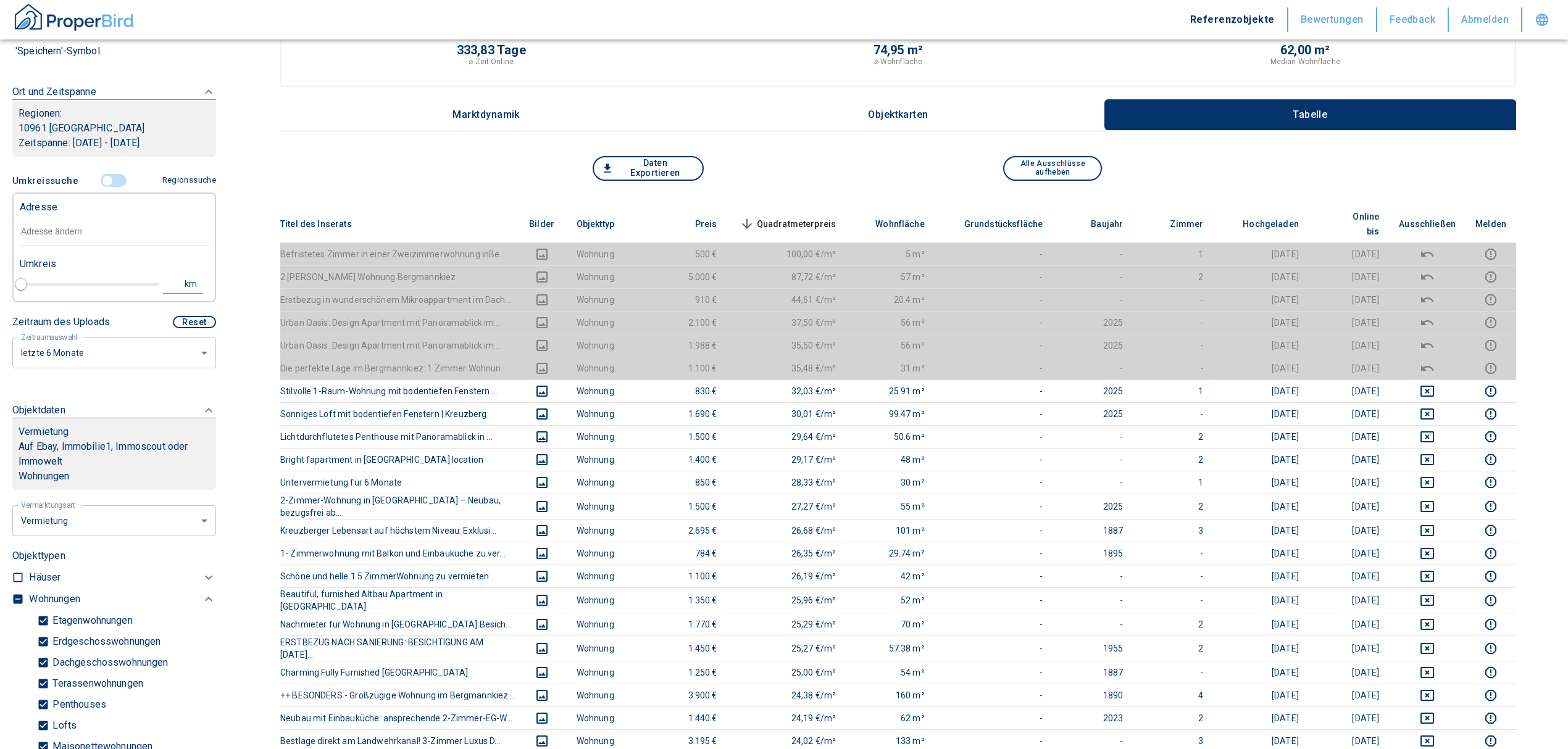
click at [97, 225] on input "text" at bounding box center [113, 231] width 189 height 28
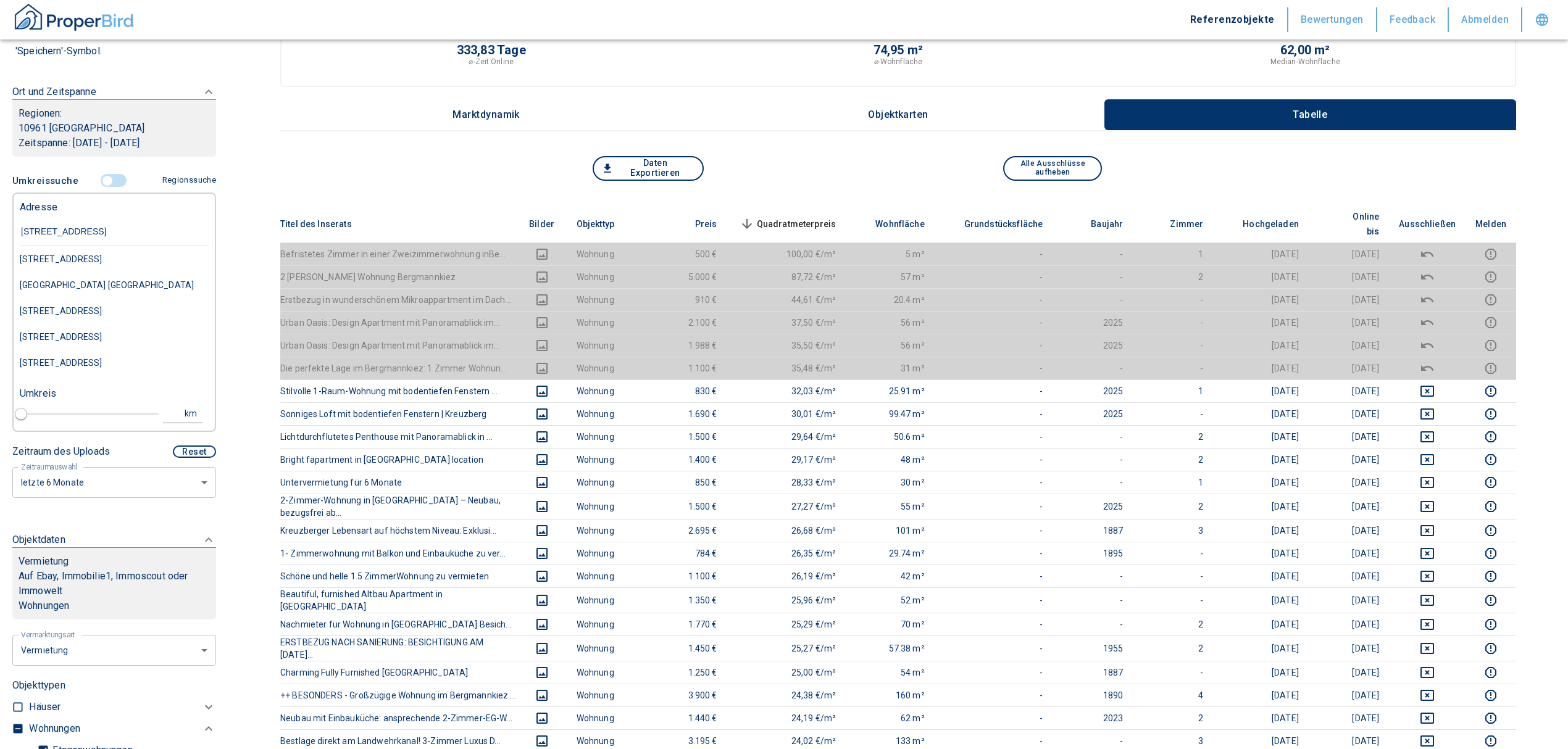
type input "[STREET_ADDRESS]"
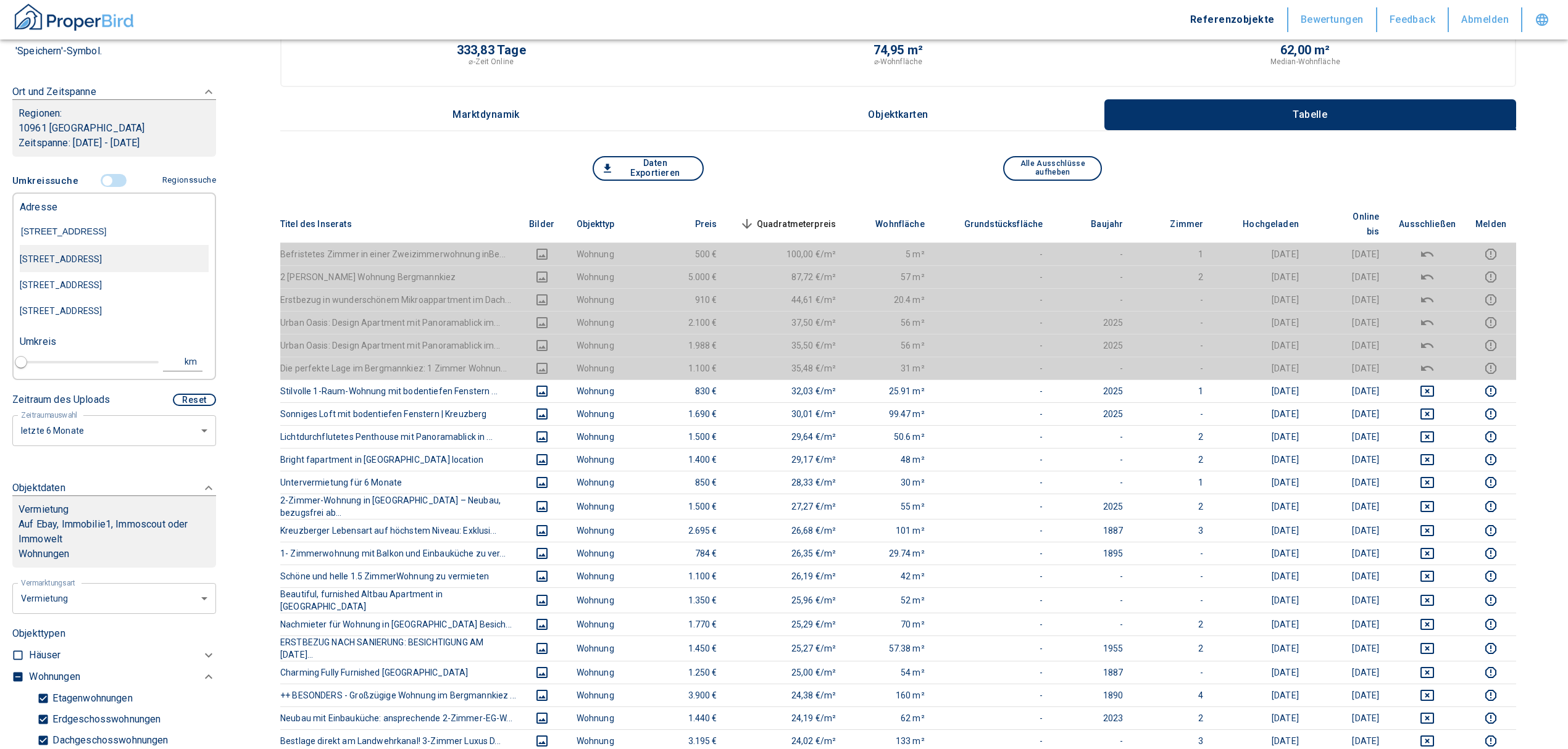
click at [108, 254] on div "[STREET_ADDRESS]" at bounding box center [113, 259] width 189 height 26
type input "2020"
type input "[STREET_ADDRESS]"
type input "1"
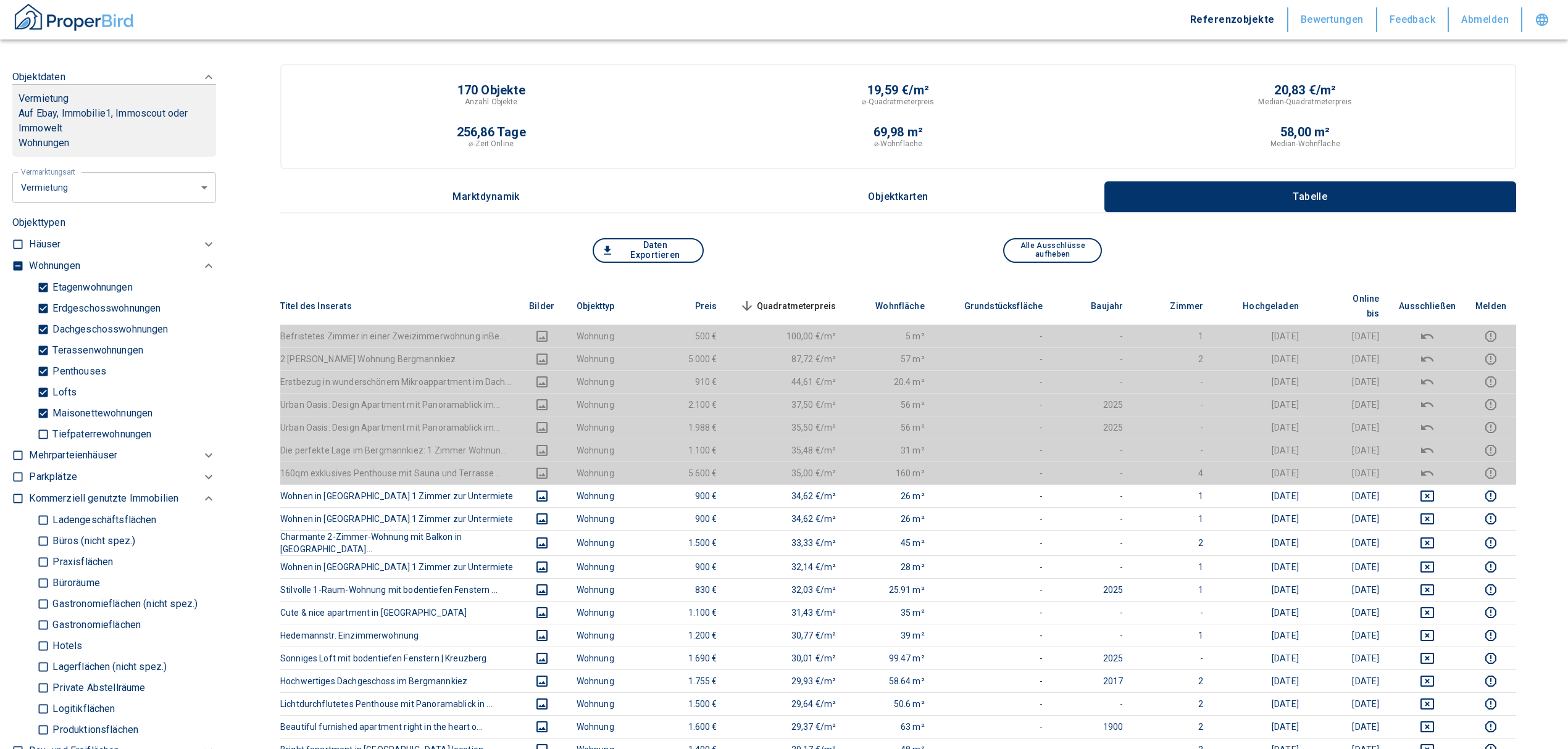
scroll to position [493, 0]
type input "[STREET_ADDRESS]"
click at [12, 276] on input "checkbox" at bounding box center [17, 269] width 12 height 12
checkbox input "true"
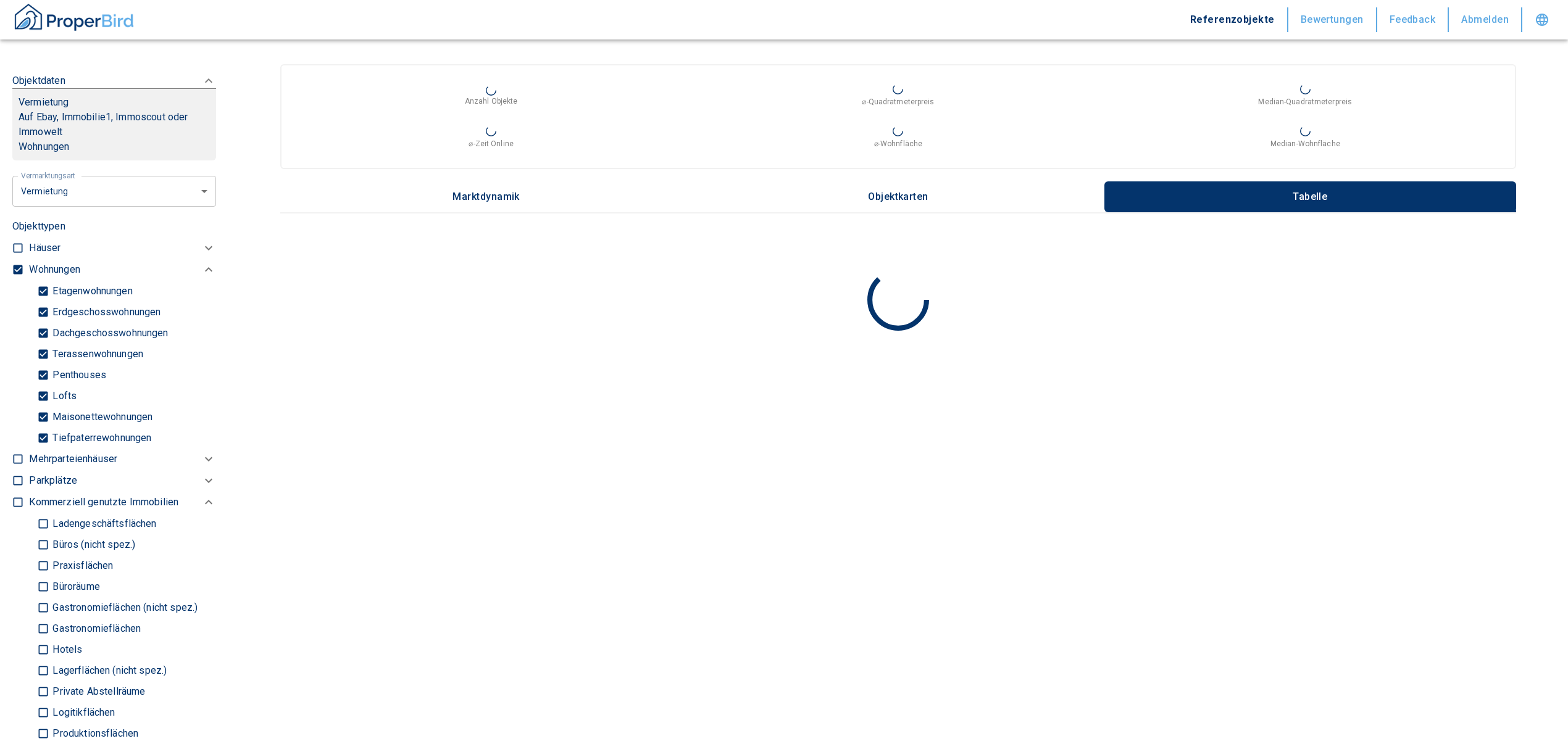
type input "2020"
click at [14, 276] on input "checkbox" at bounding box center [17, 269] width 12 height 12
checkbox input "false"
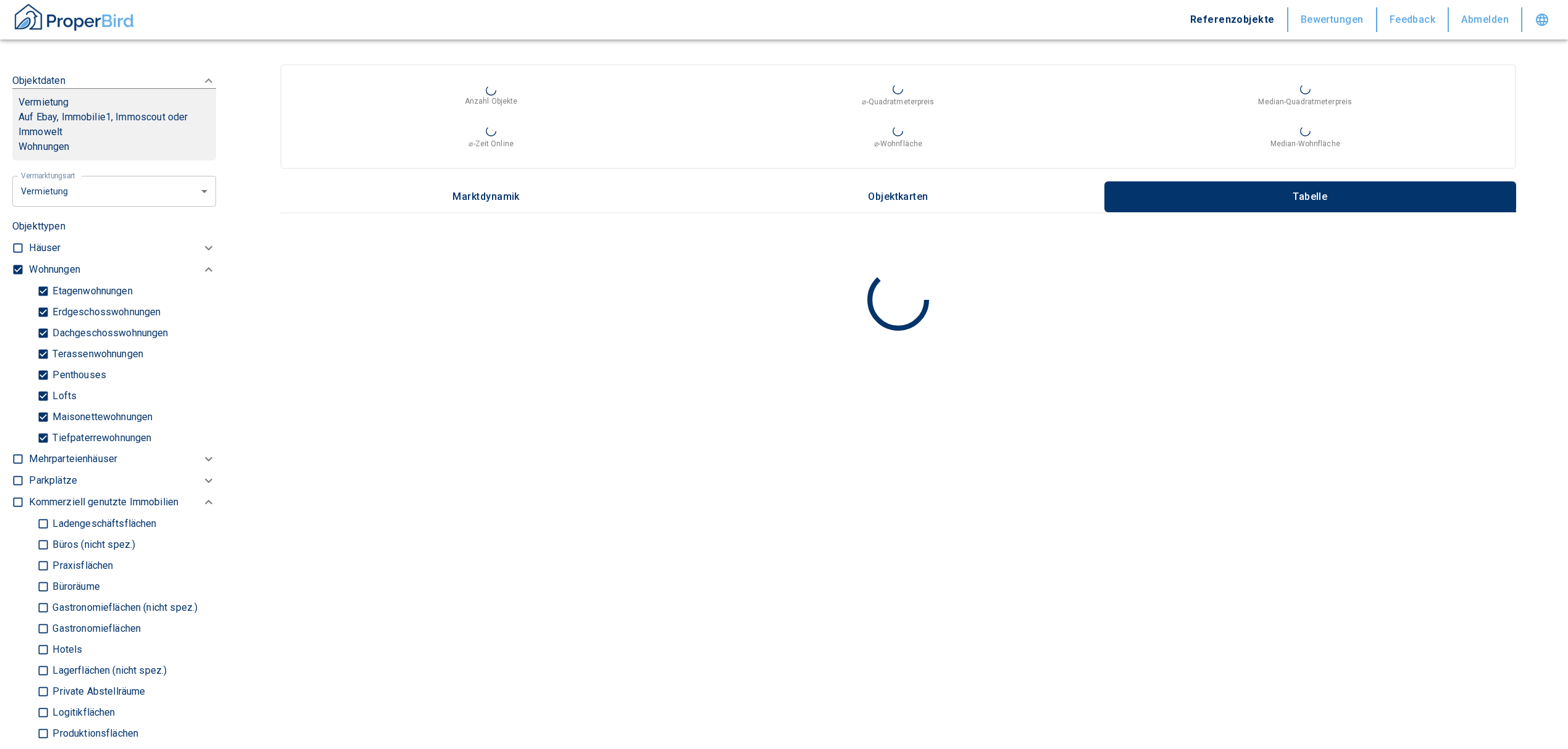
checkbox input "false"
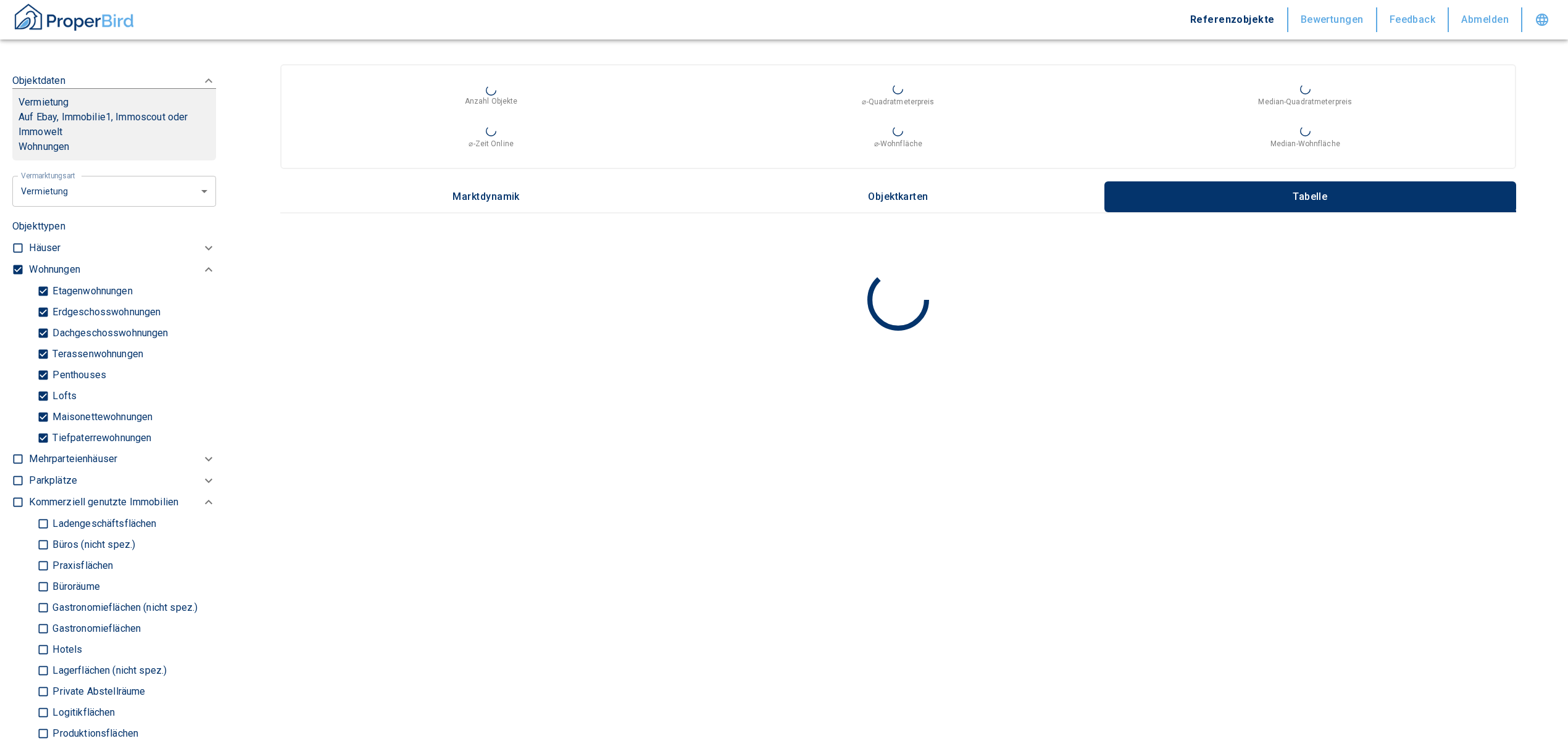
checkbox input "false"
type input "2020"
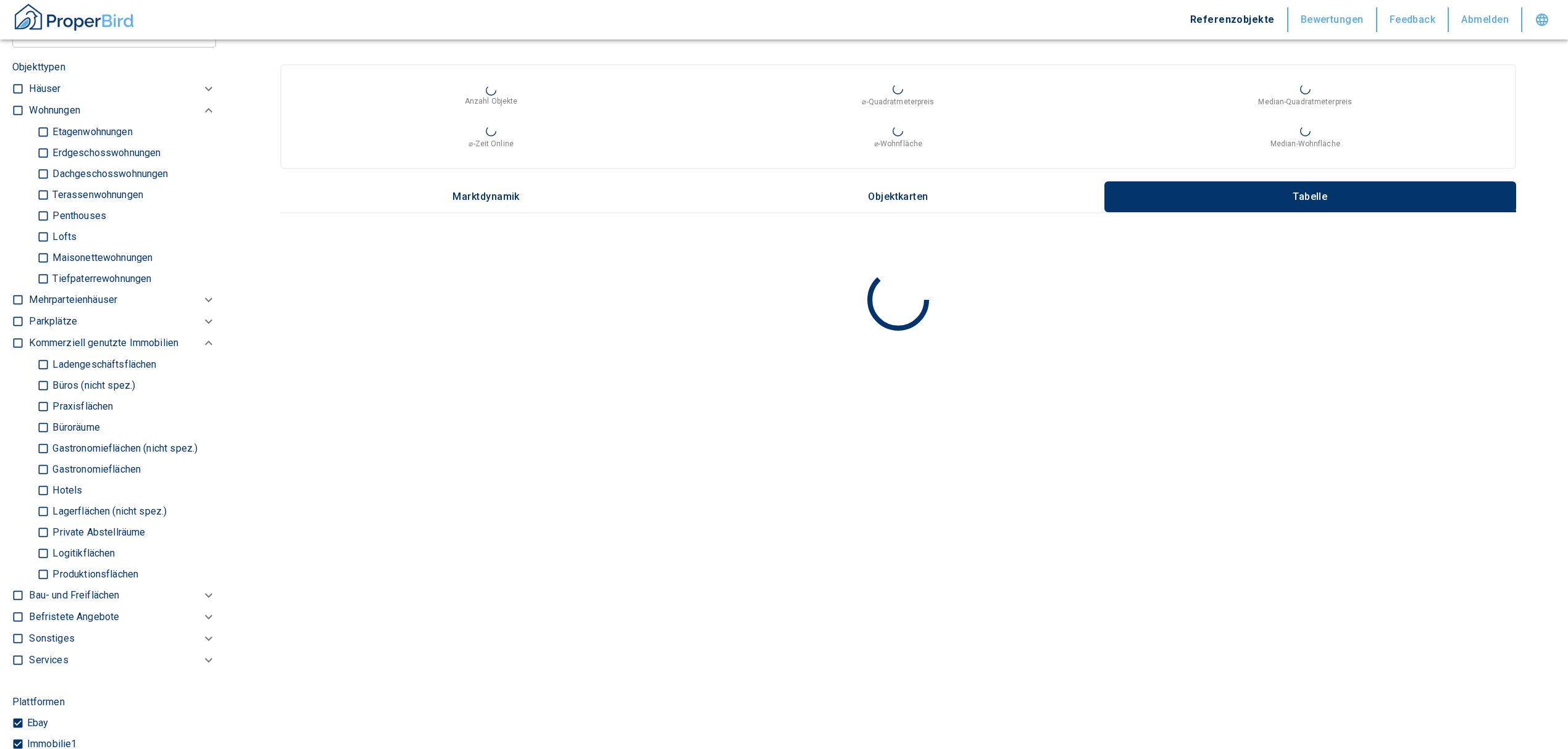
scroll to position [658, 0]
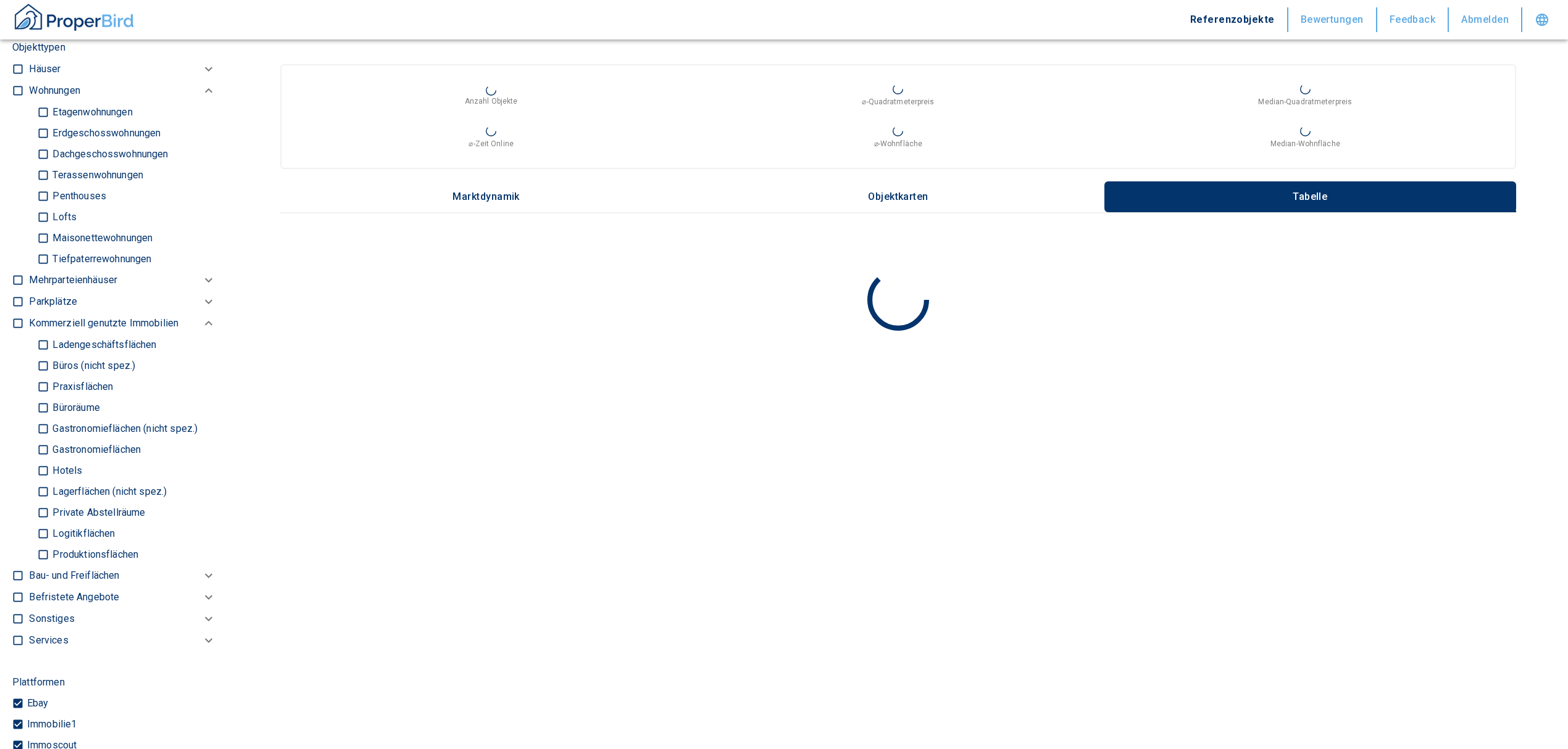
click at [43, 376] on input "Büros (nicht spez.)" at bounding box center [43, 366] width 12 height 22
checkbox input "true"
type input "2020"
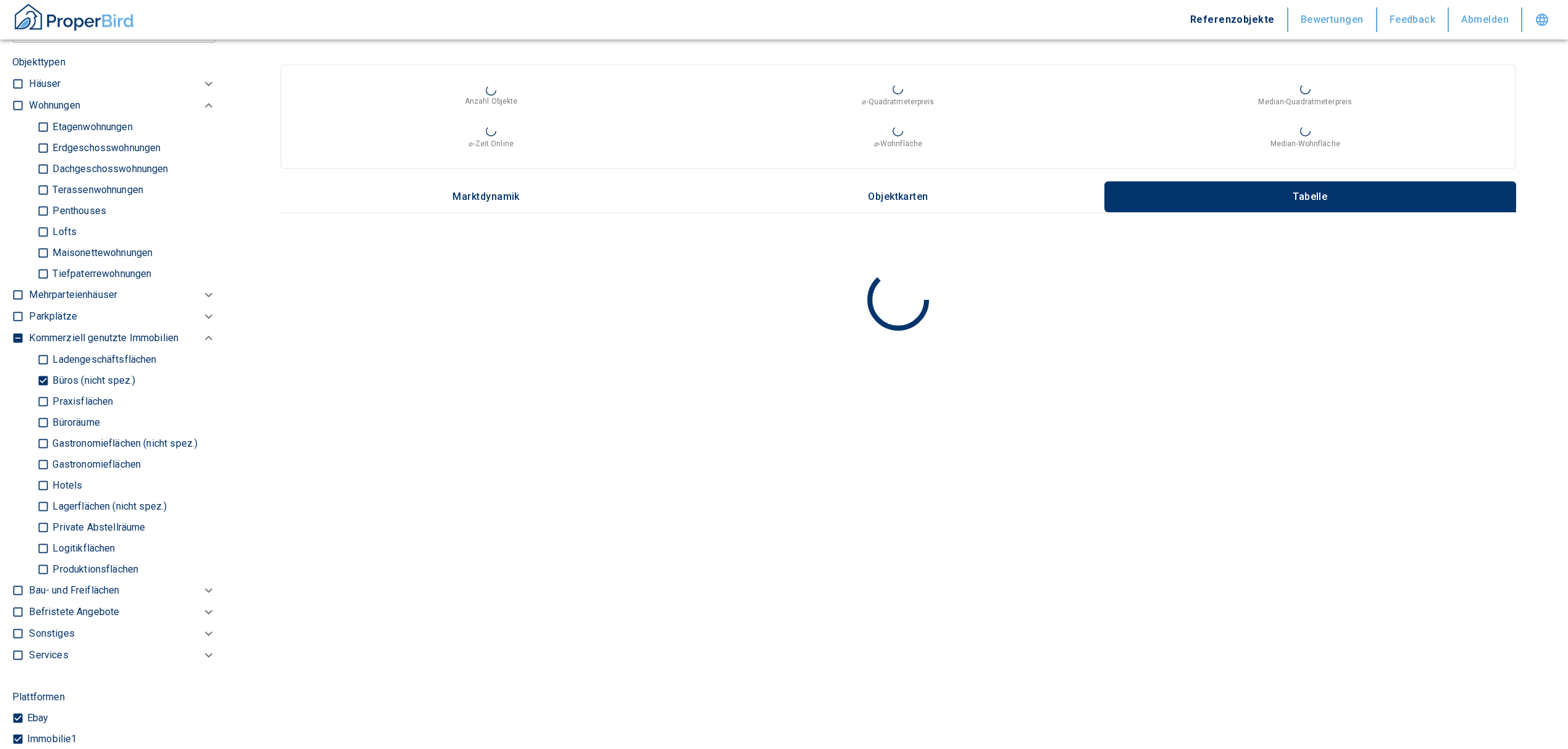
click at [43, 434] on input "Büroräume" at bounding box center [43, 422] width 12 height 22
checkbox input "true"
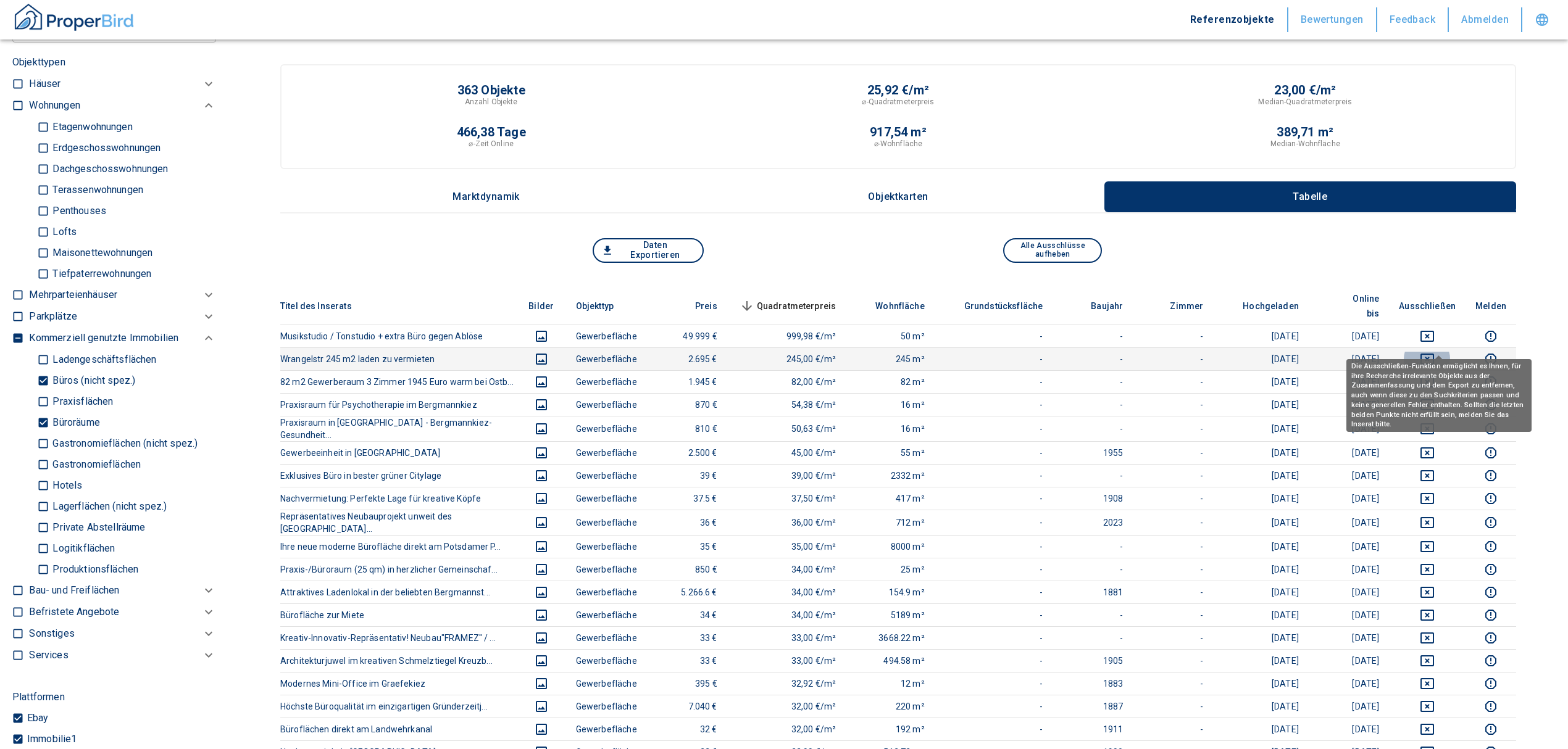
click at [1435, 352] on icon "deselect this listing" at bounding box center [1427, 359] width 15 height 15
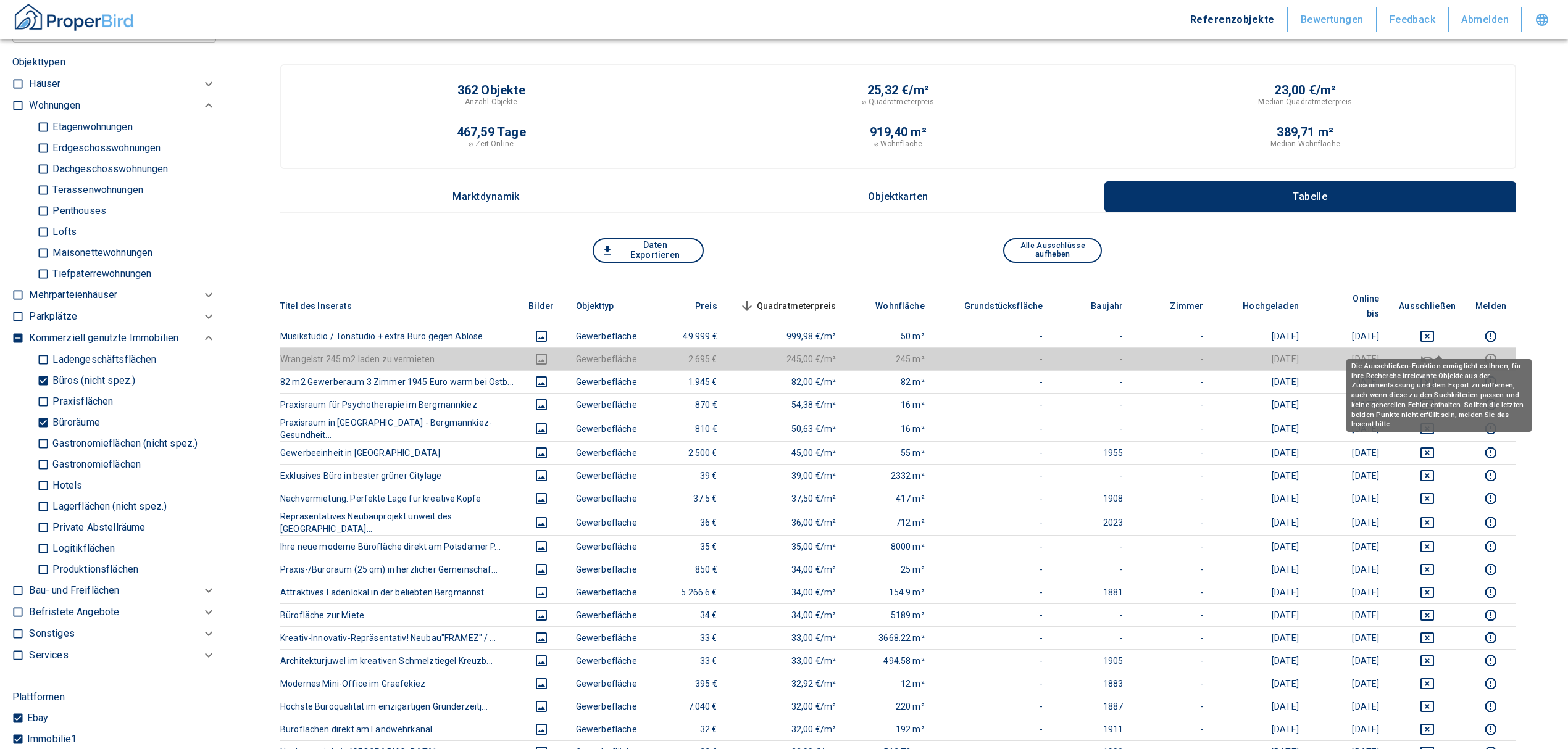
click at [1453, 296] on th "Ausschließen" at bounding box center [1427, 307] width 77 height 38
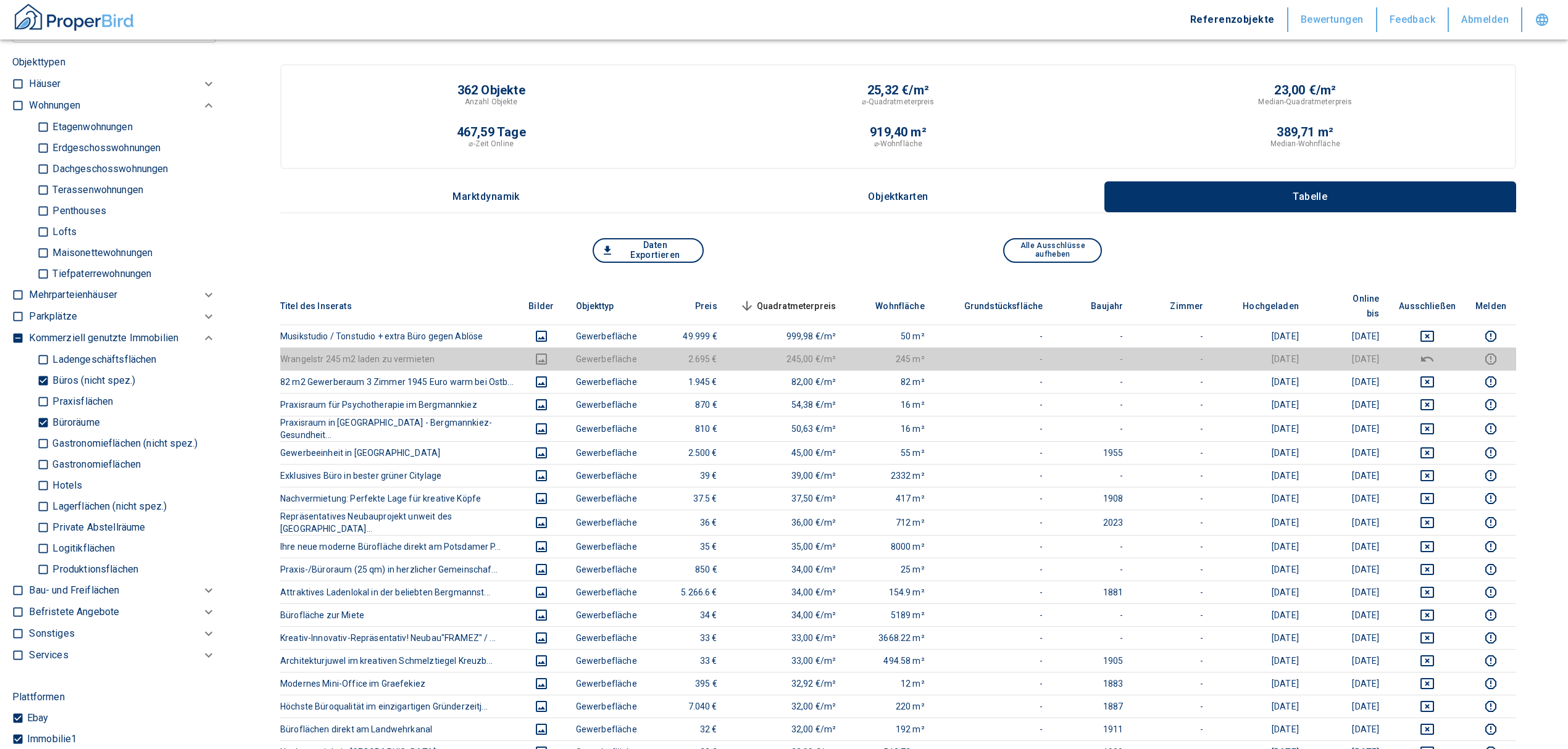
click at [1448, 300] on th "Ausschließen" at bounding box center [1427, 307] width 77 height 38
click at [1440, 324] on td at bounding box center [1427, 336] width 77 height 23
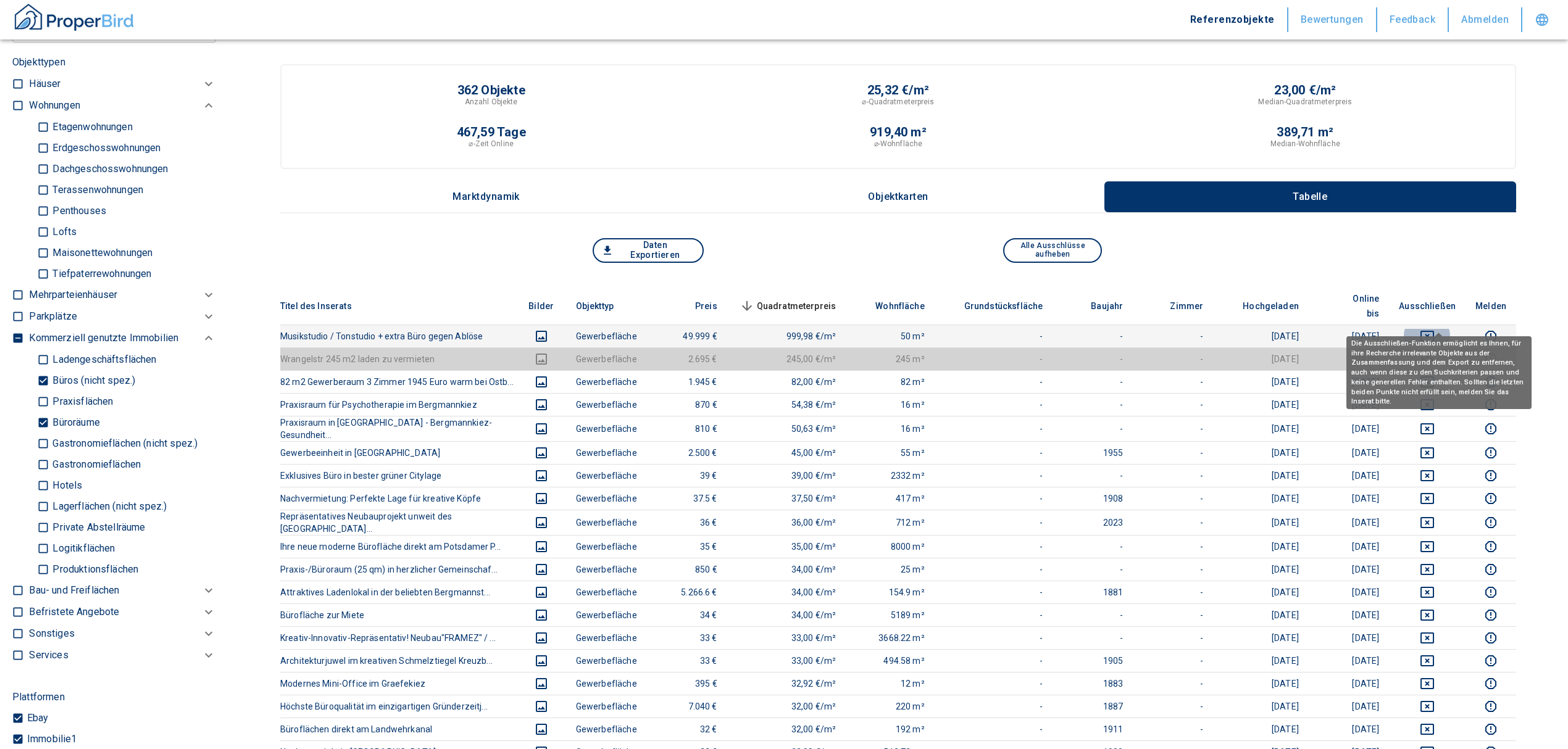
click at [1435, 329] on icon "deselect this listing" at bounding box center [1427, 336] width 15 height 15
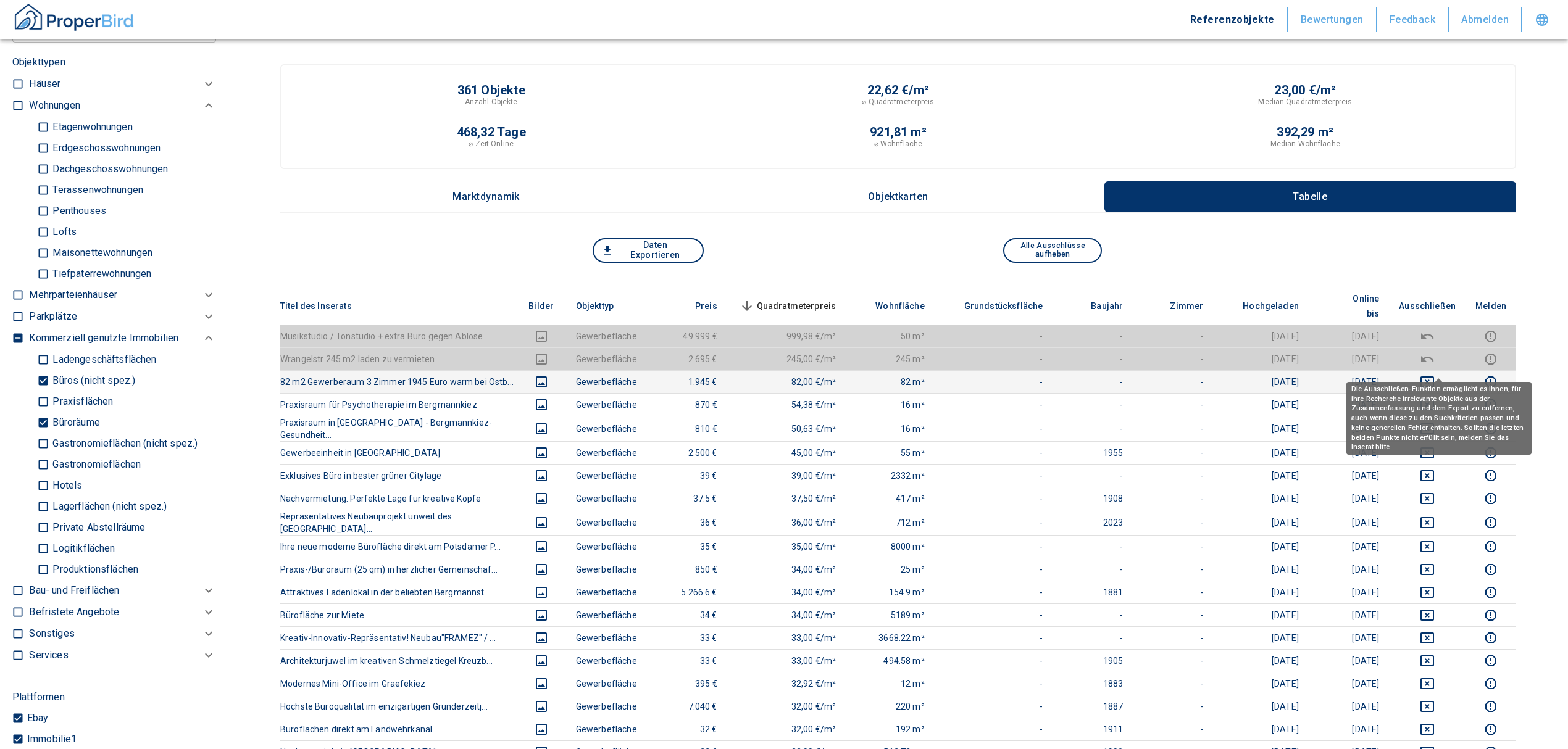
click at [1435, 374] on icon "deselect this listing" at bounding box center [1427, 382] width 15 height 15
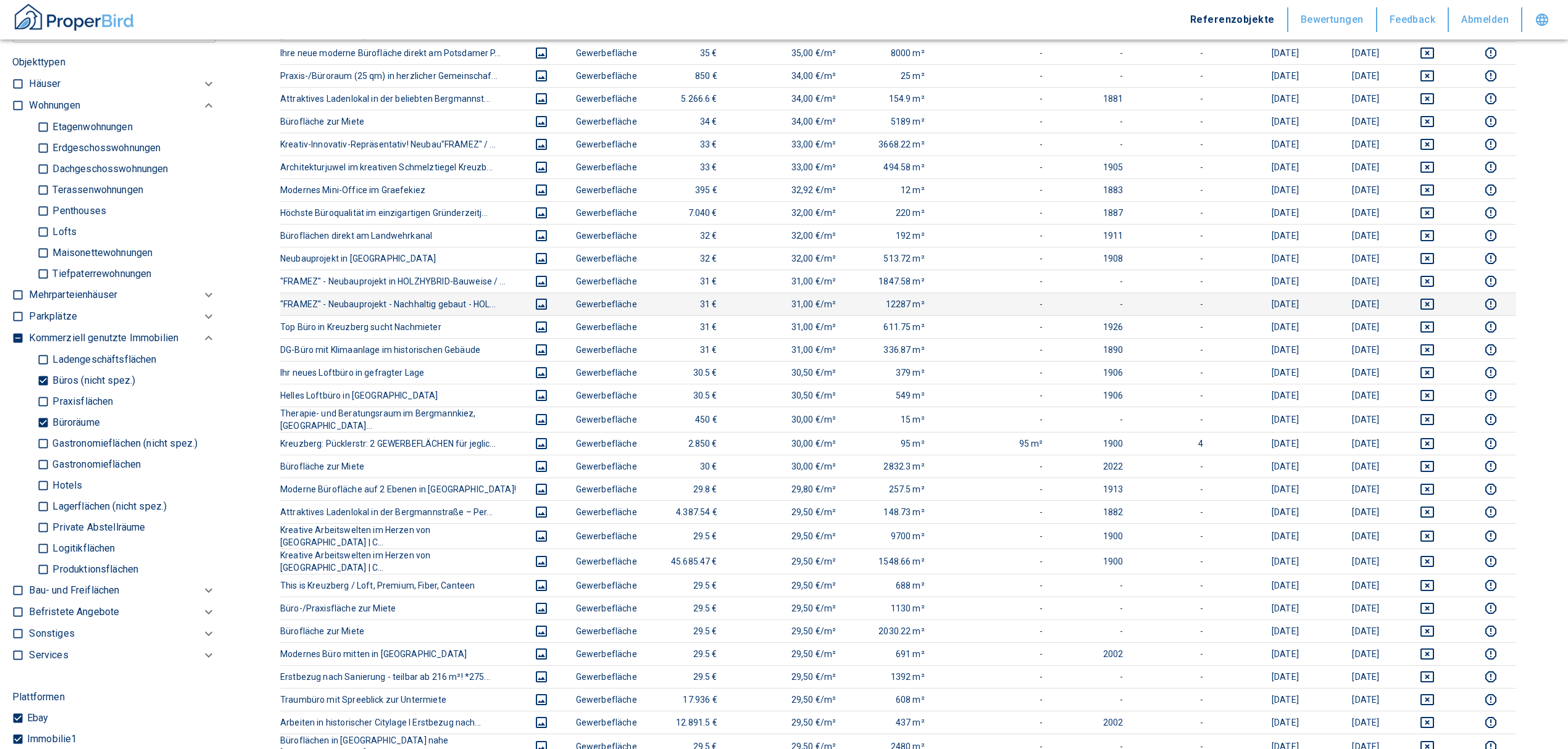
scroll to position [164, 0]
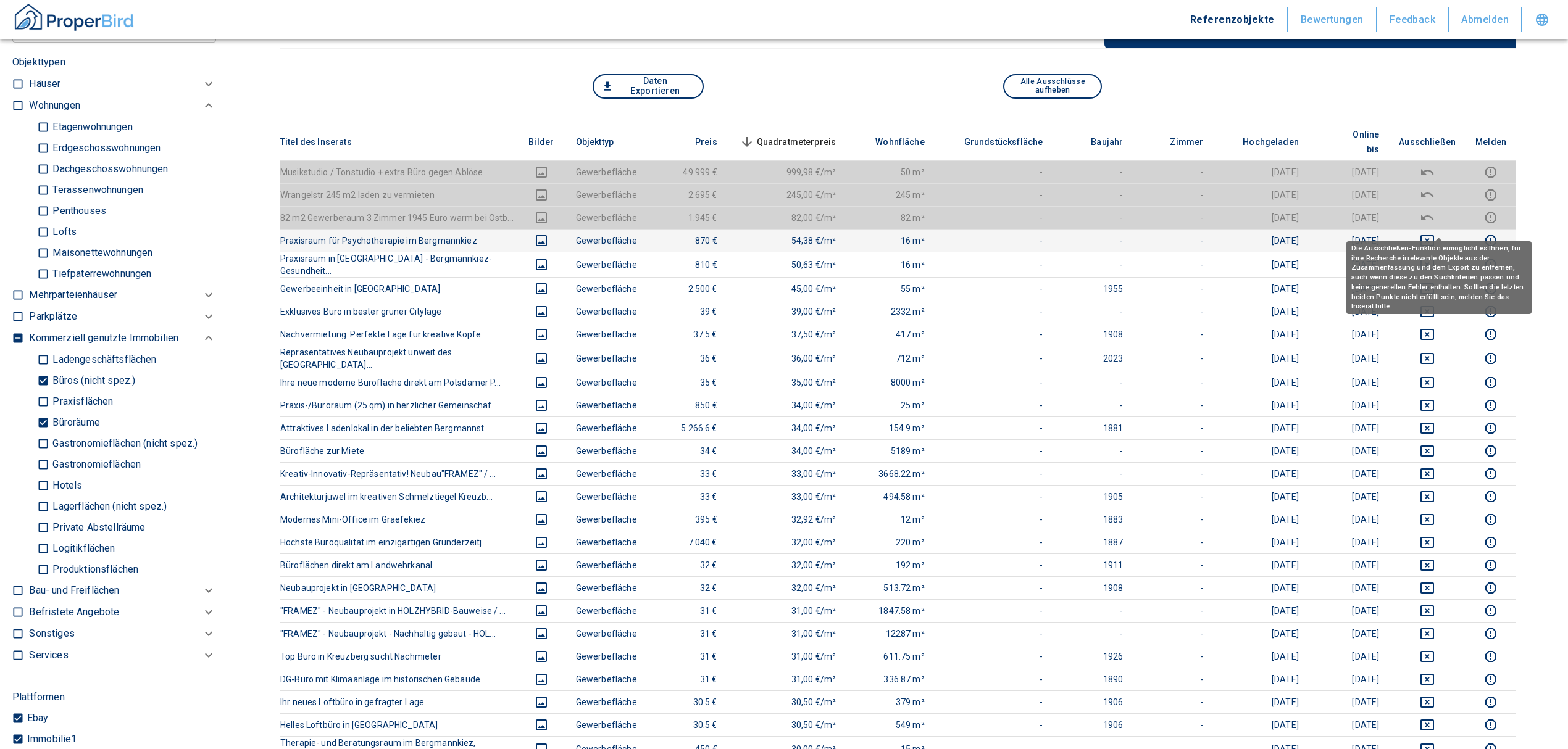
click at [1435, 233] on icon "deselect this listing" at bounding box center [1427, 240] width 15 height 15
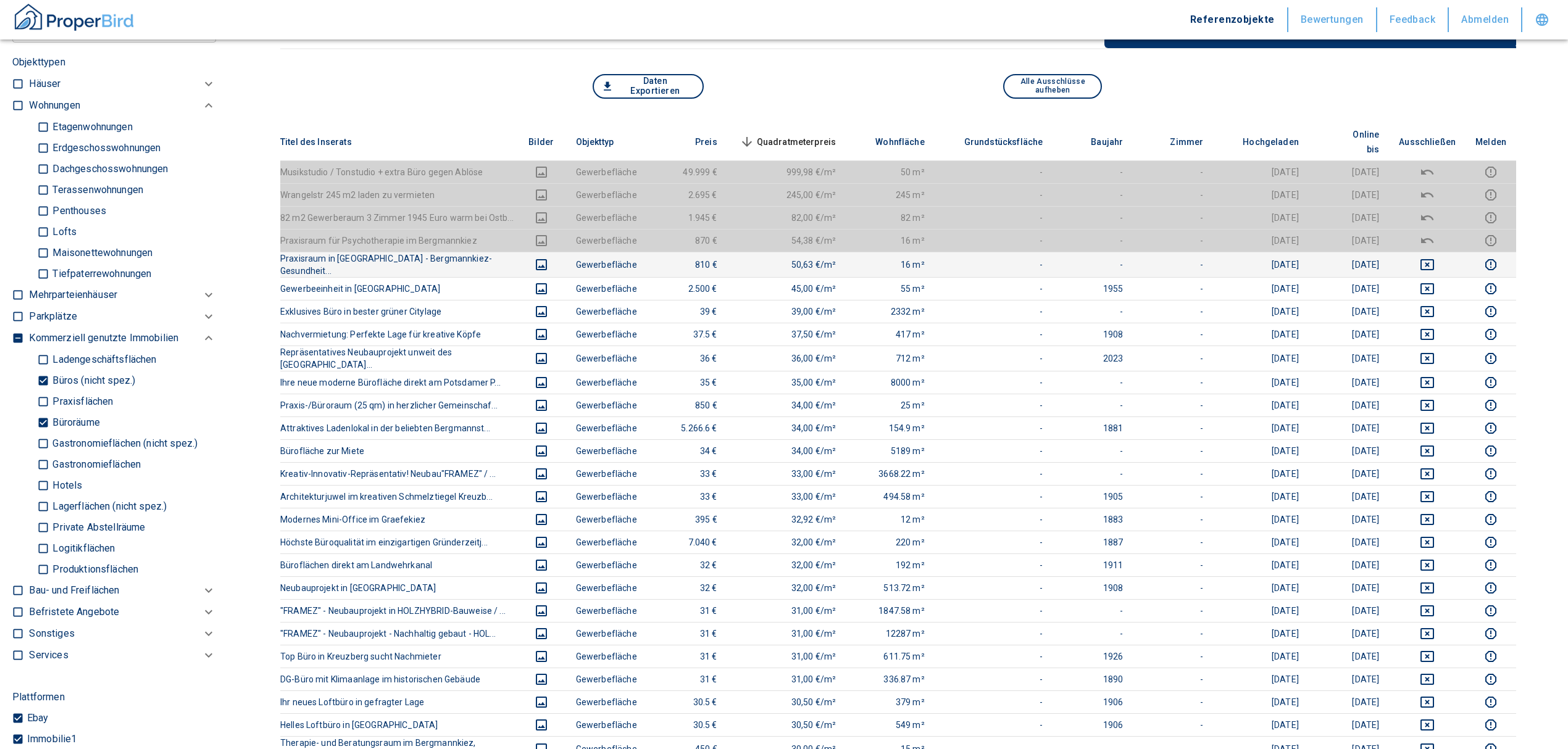
click at [1437, 252] on td at bounding box center [1427, 264] width 77 height 25
click at [1435, 257] on icon "deselect this listing" at bounding box center [1427, 264] width 15 height 15
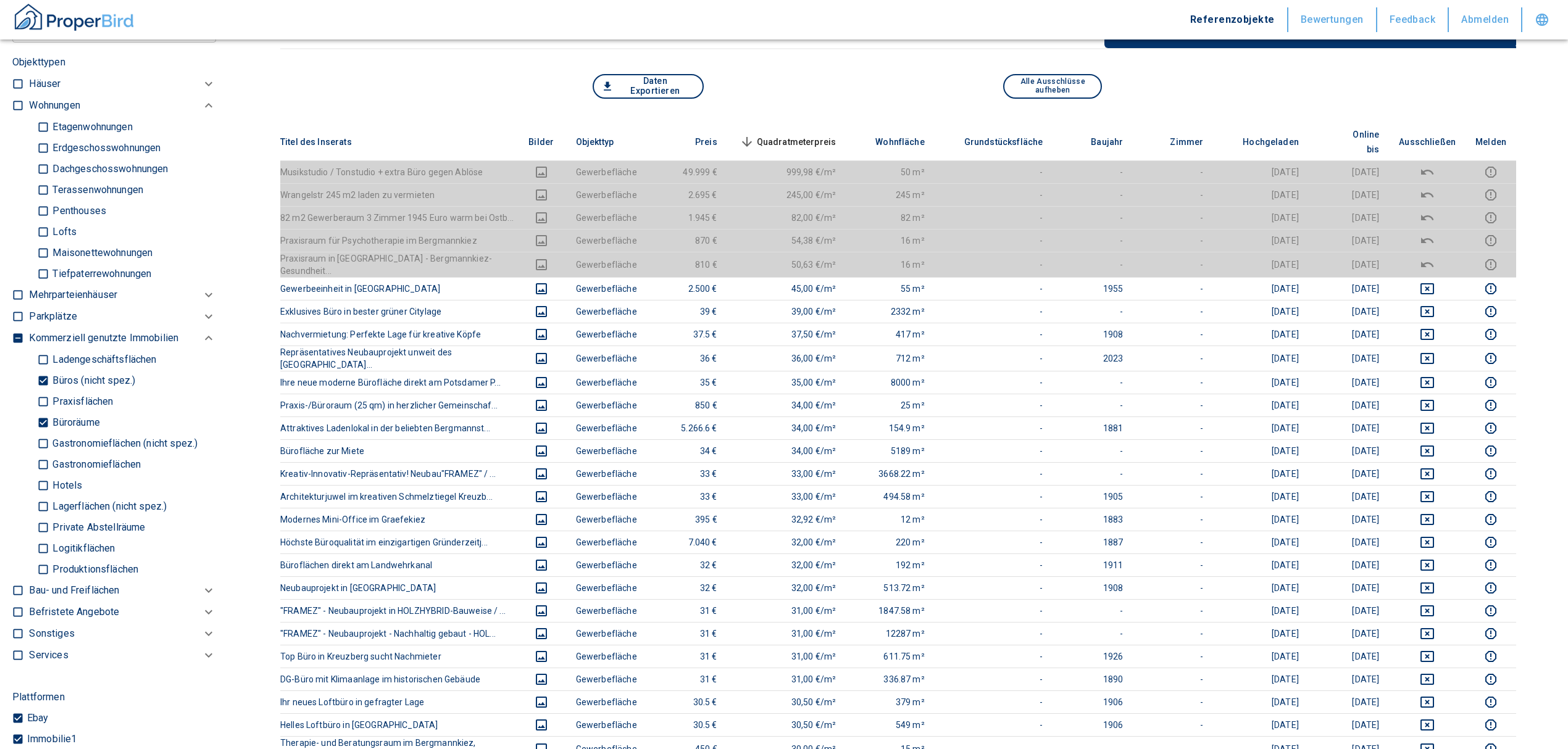
click at [806, 134] on span "Quadratmeterpreis sorted descending" at bounding box center [786, 142] width 100 height 15
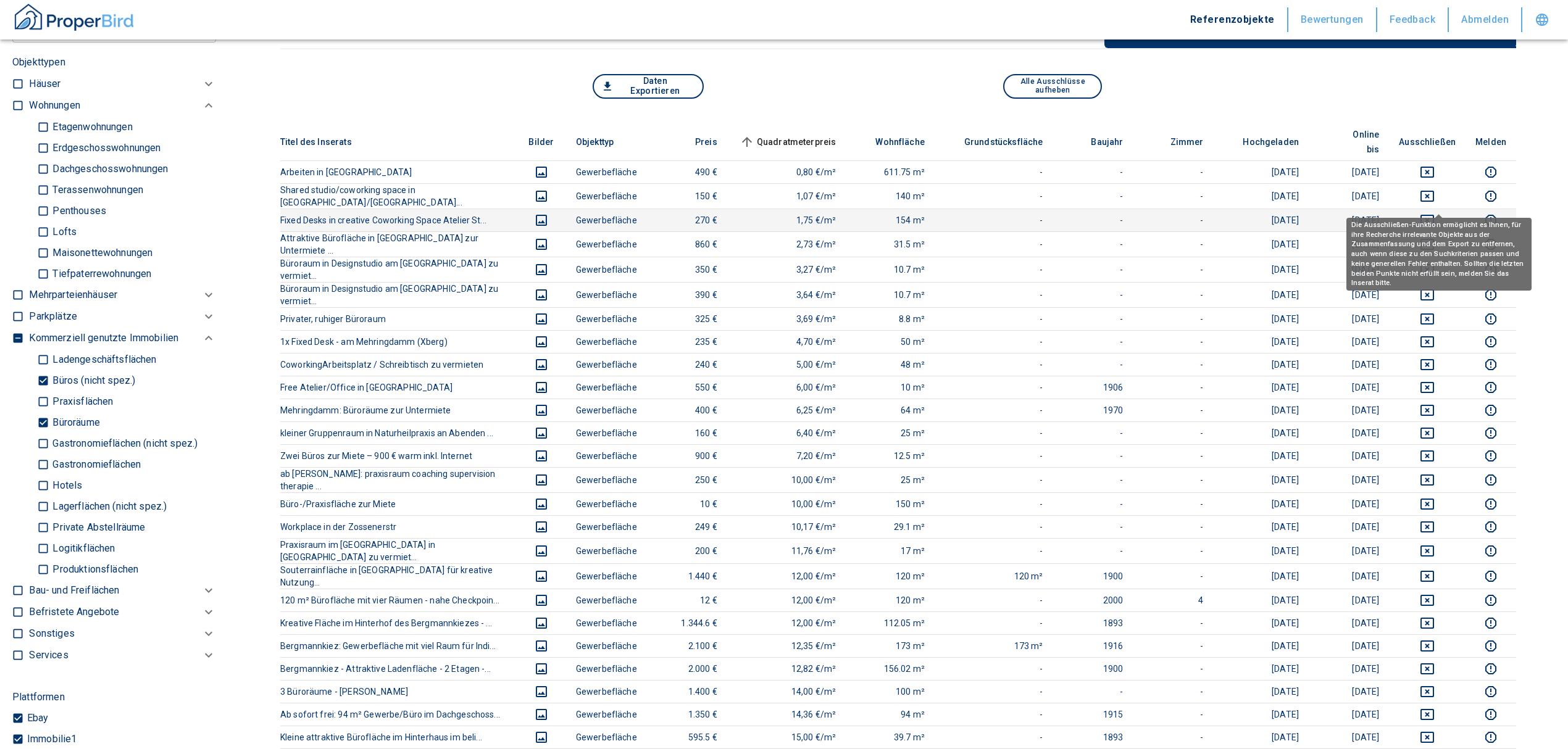
click at [1435, 213] on icon "deselect this listing" at bounding box center [1427, 220] width 15 height 15
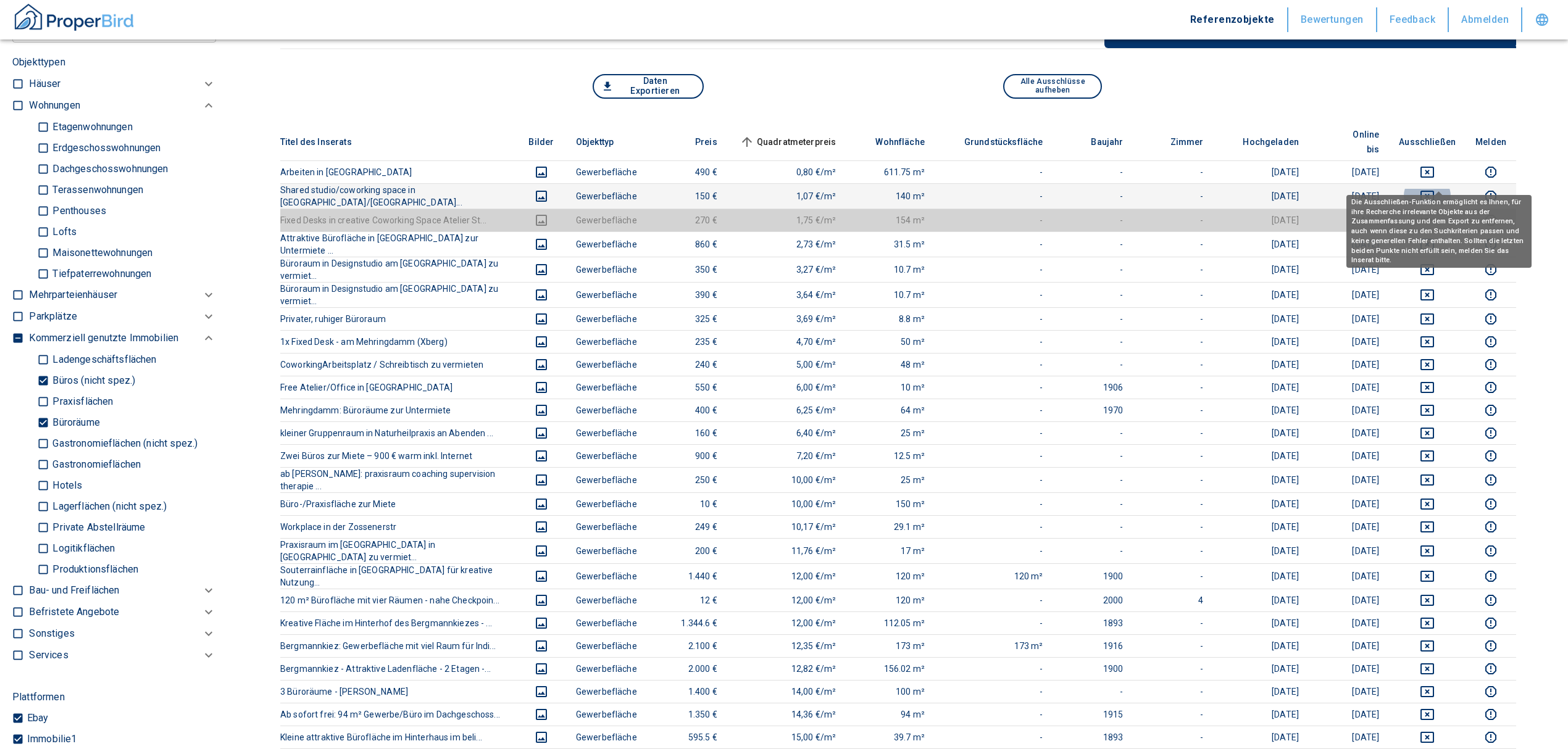
click at [1435, 191] on icon "deselect this listing" at bounding box center [1427, 197] width 14 height 11
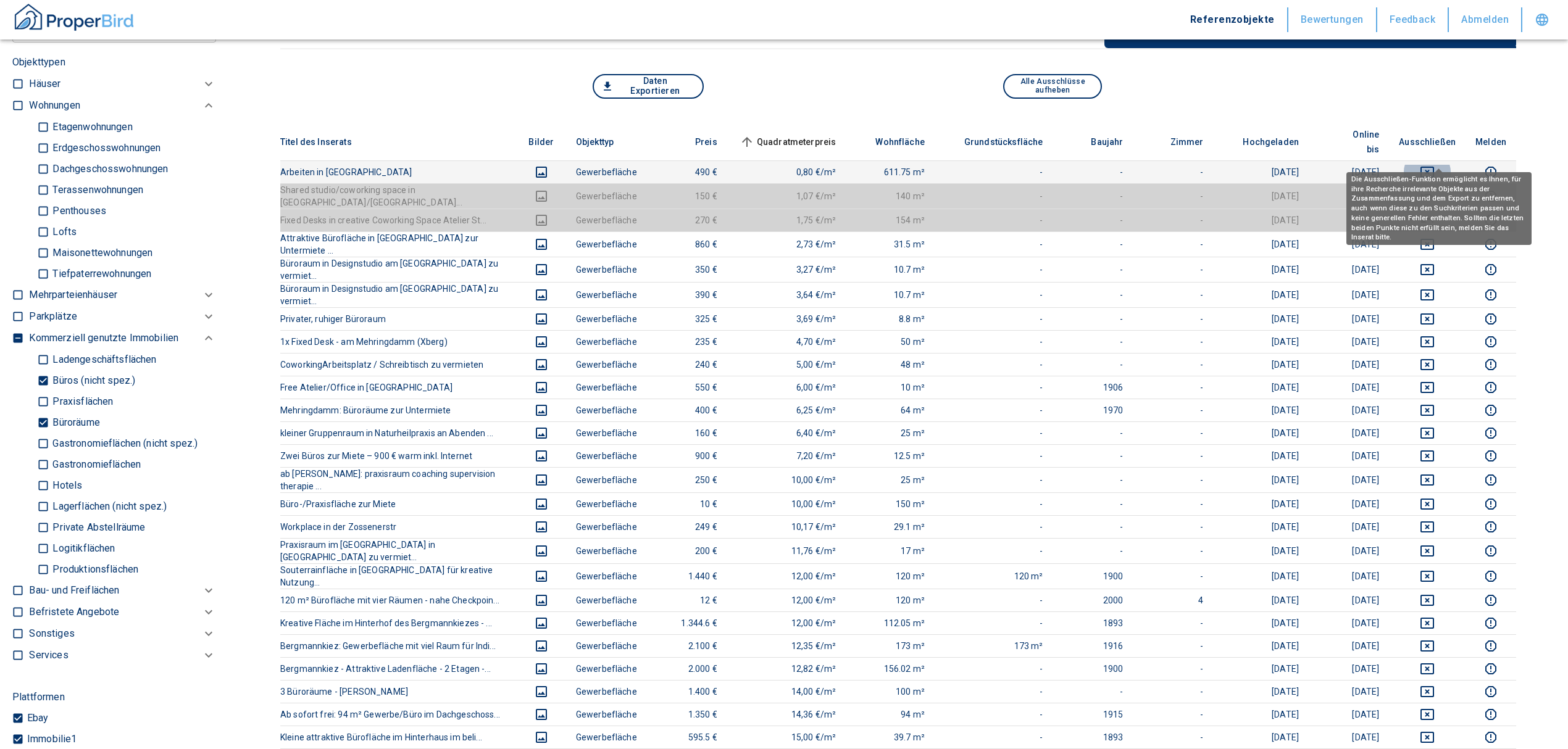
click at [1435, 167] on icon "deselect this listing" at bounding box center [1427, 172] width 14 height 11
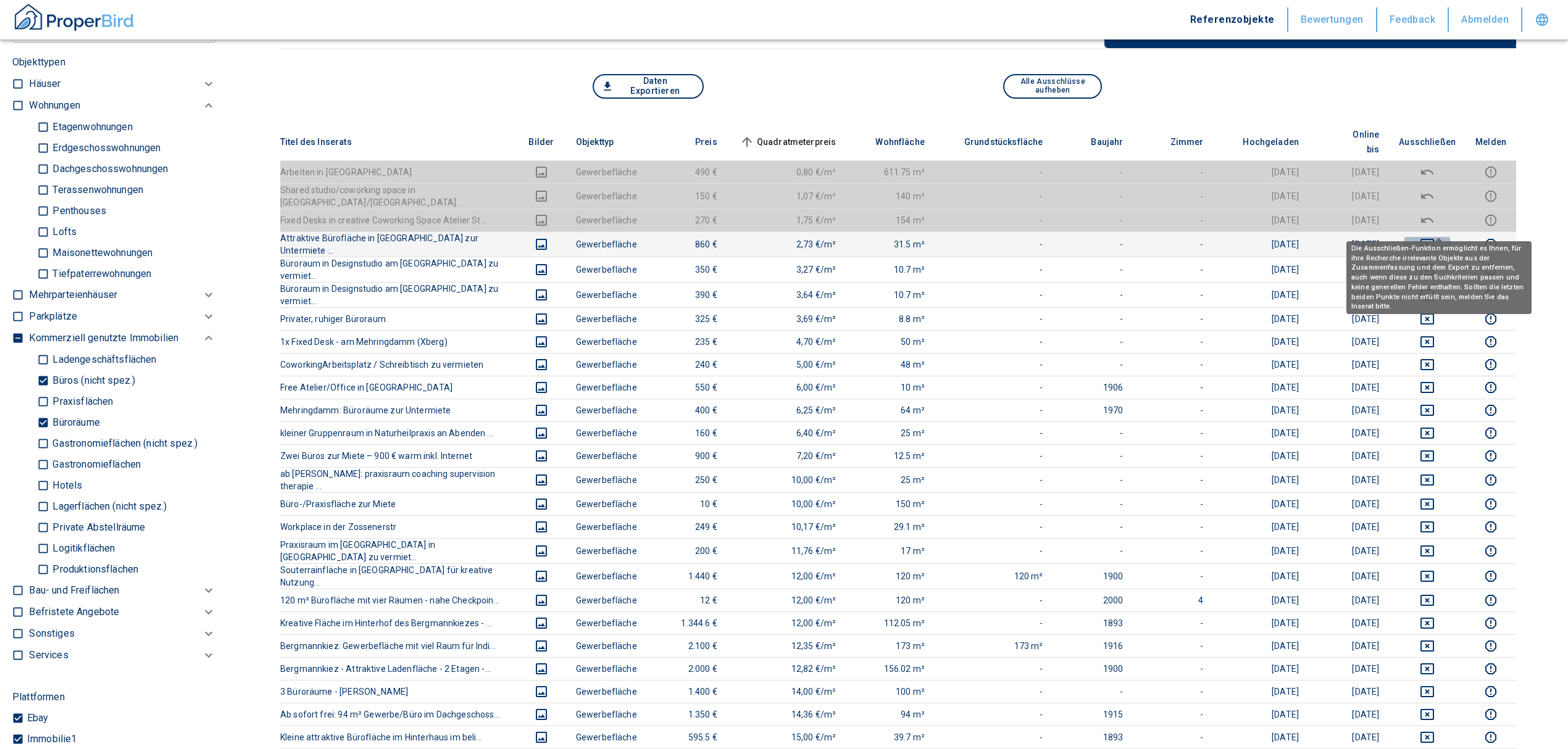
click at [1435, 239] on icon "deselect this listing" at bounding box center [1427, 244] width 14 height 11
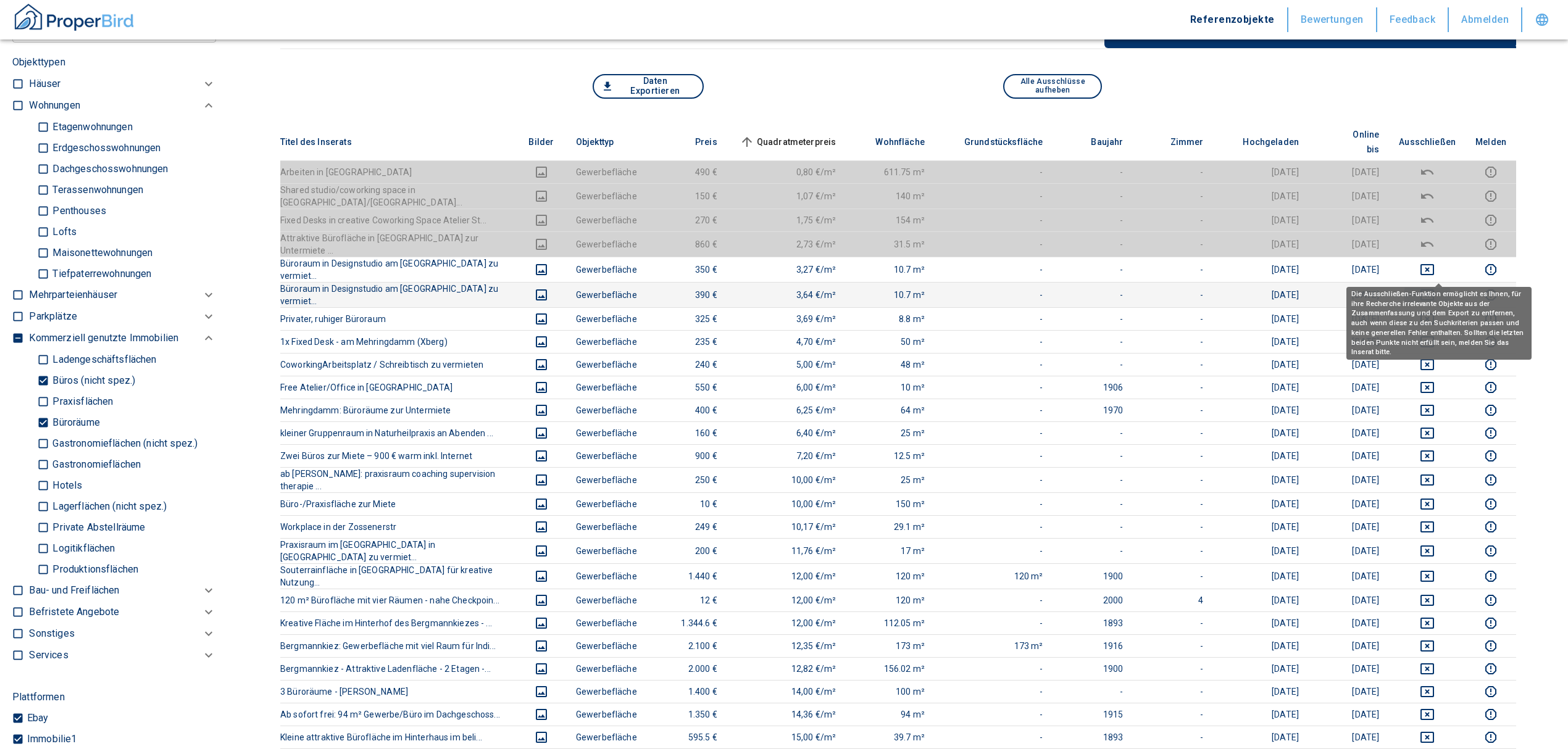
click at [1435, 288] on icon "deselect this listing" at bounding box center [1427, 295] width 15 height 15
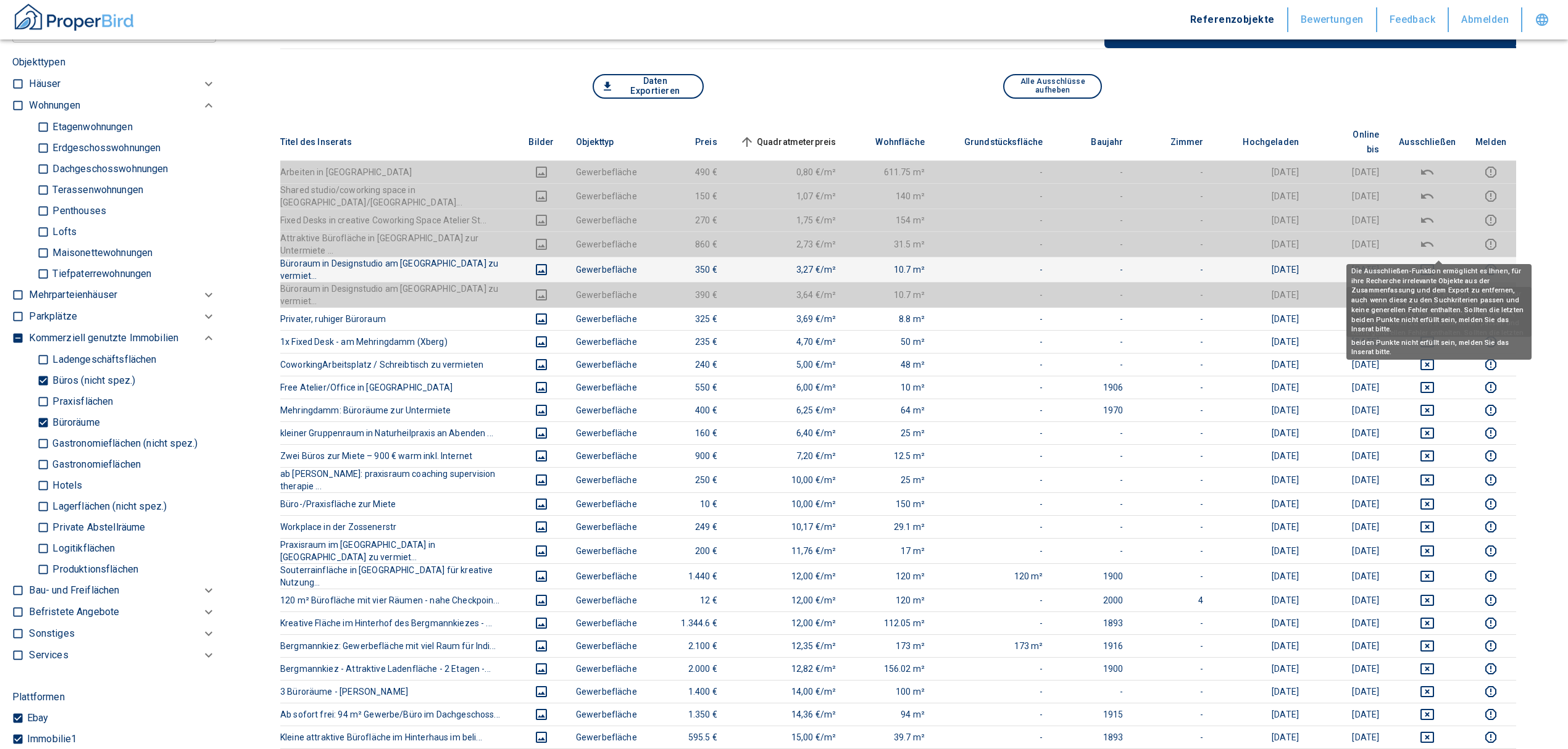
click at [1435, 262] on icon "deselect this listing" at bounding box center [1427, 269] width 15 height 15
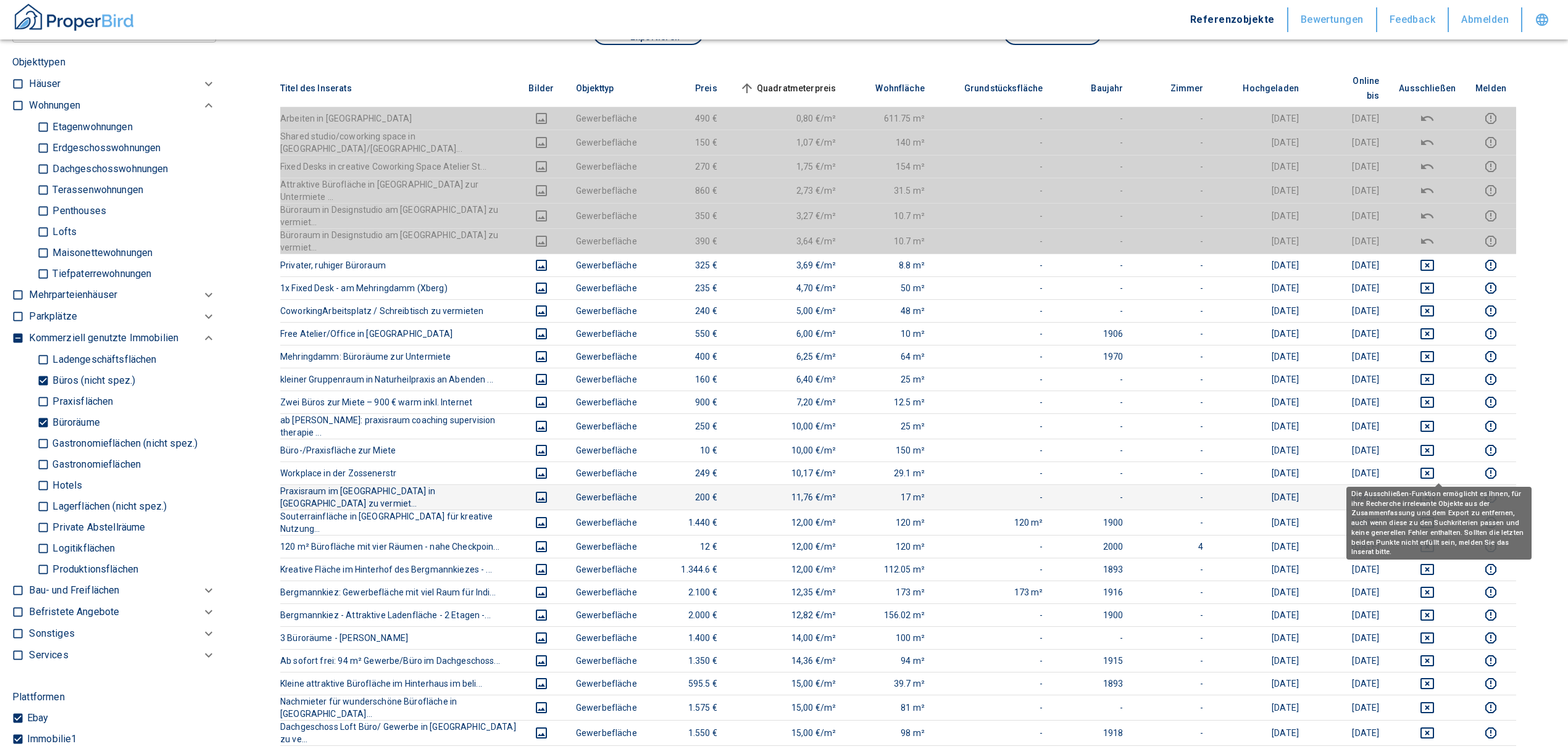
scroll to position [247, 0]
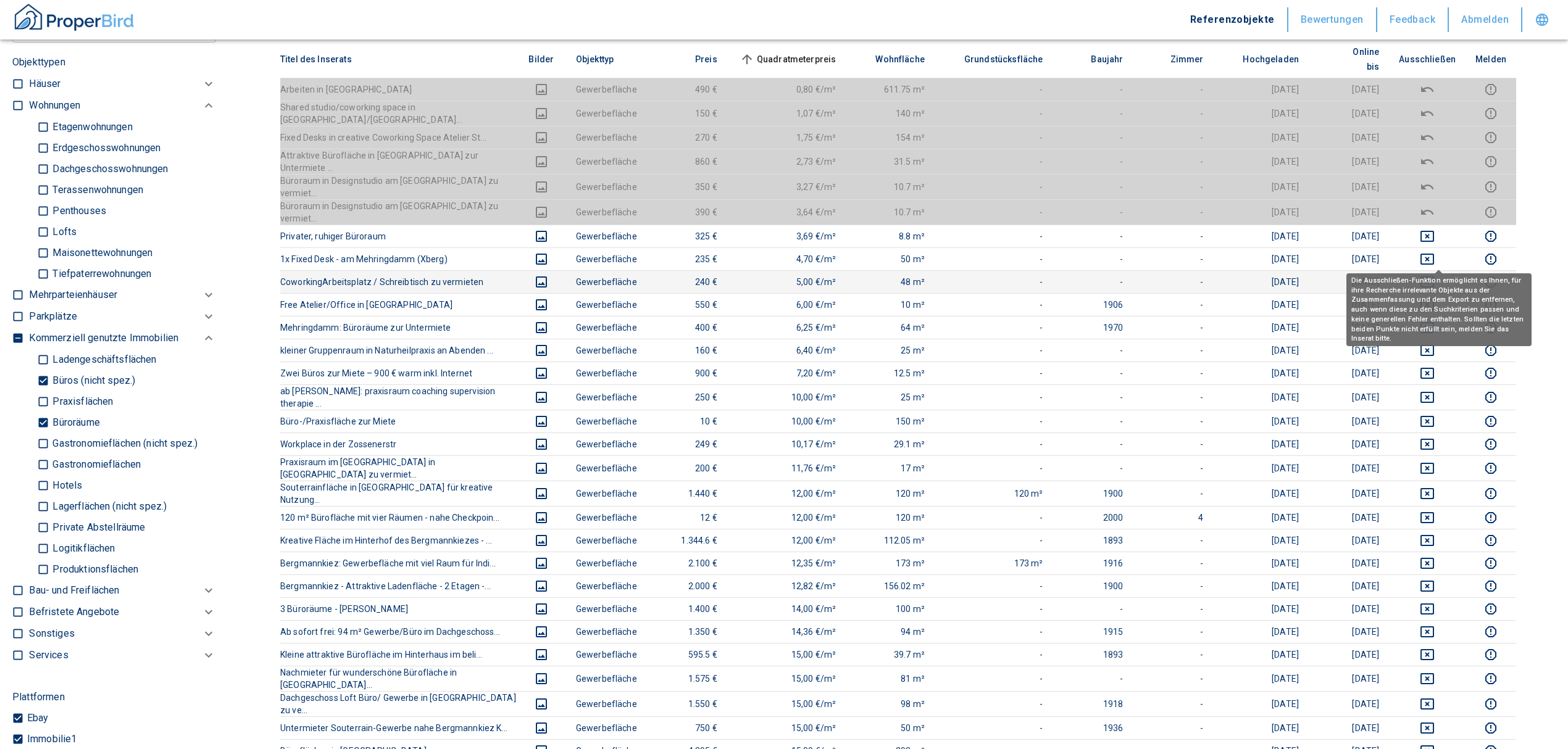
click at [1435, 275] on icon "deselect this listing" at bounding box center [1427, 282] width 15 height 15
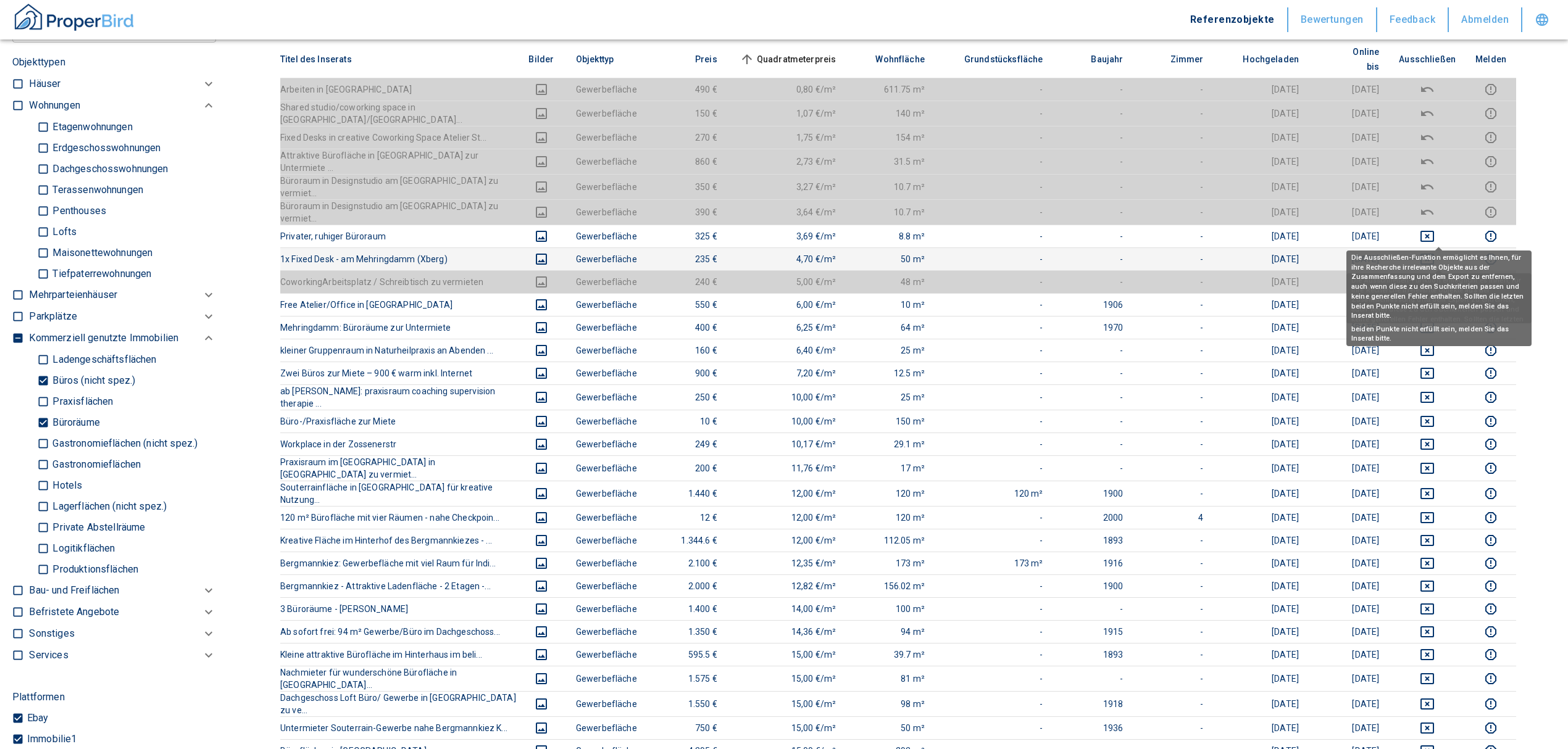
click at [1435, 252] on icon "deselect this listing" at bounding box center [1427, 259] width 15 height 15
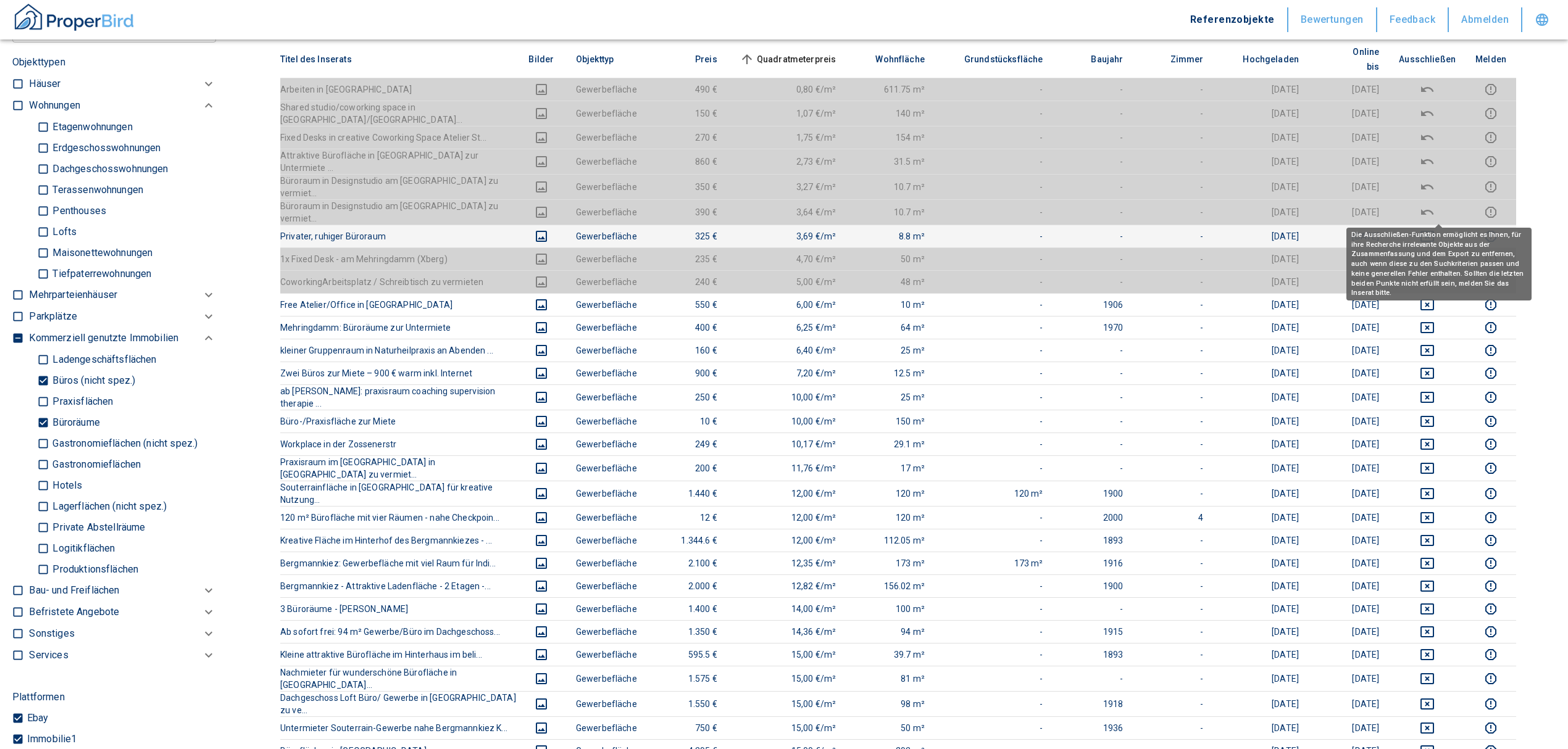
click at [1435, 229] on icon "deselect this listing" at bounding box center [1427, 236] width 15 height 15
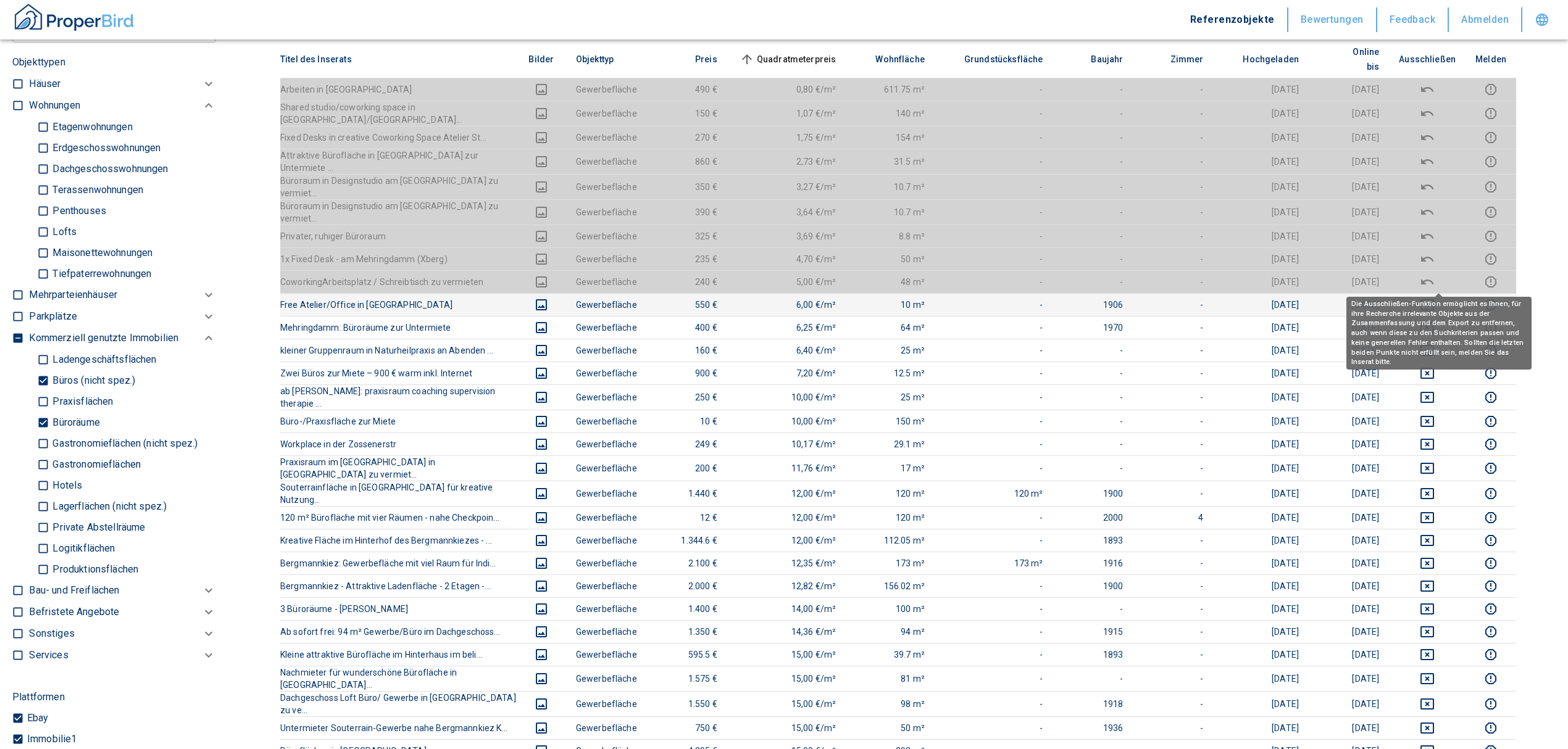
click at [1435, 299] on icon "deselect this listing" at bounding box center [1427, 305] width 14 height 11
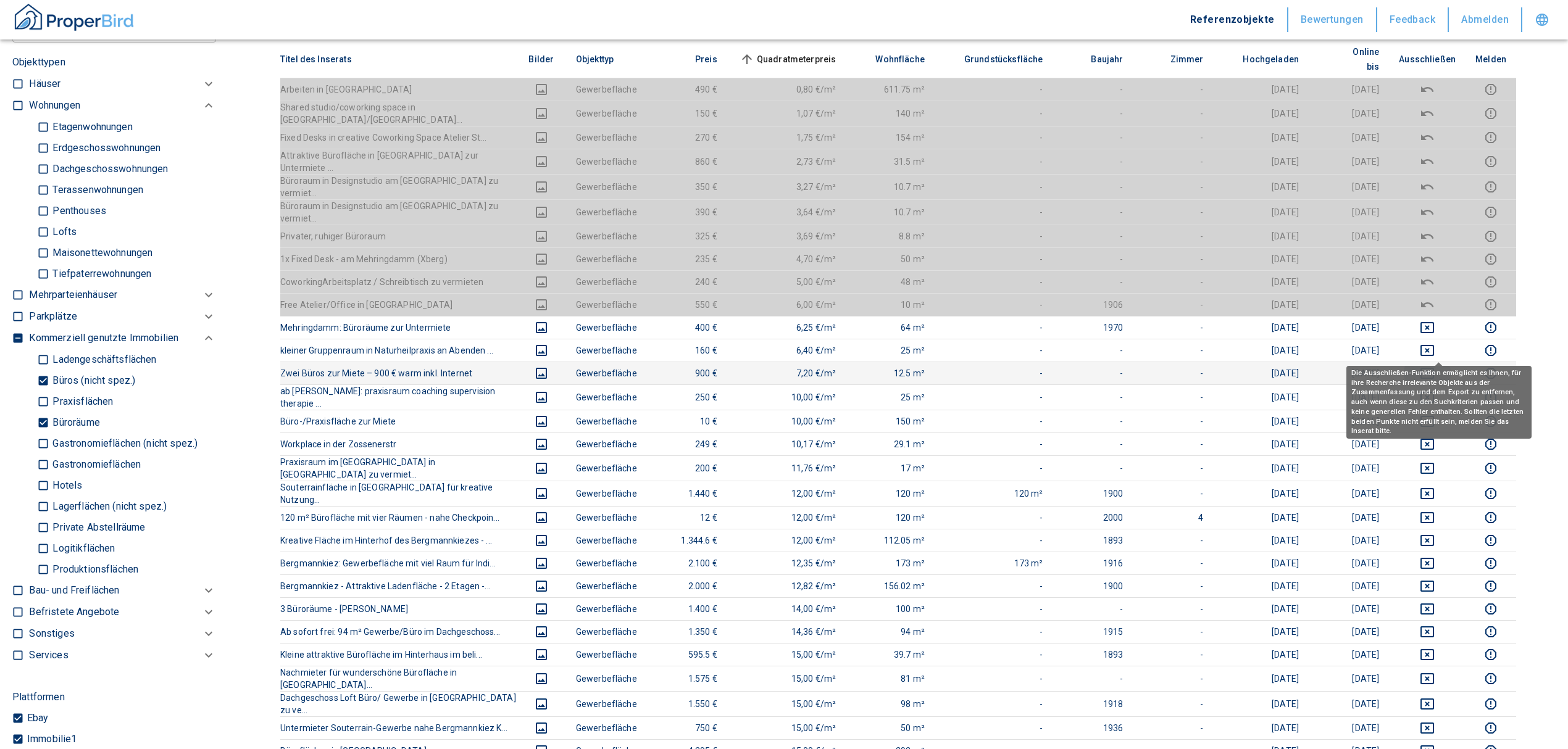
click at [1435, 366] on icon "deselect this listing" at bounding box center [1427, 373] width 15 height 15
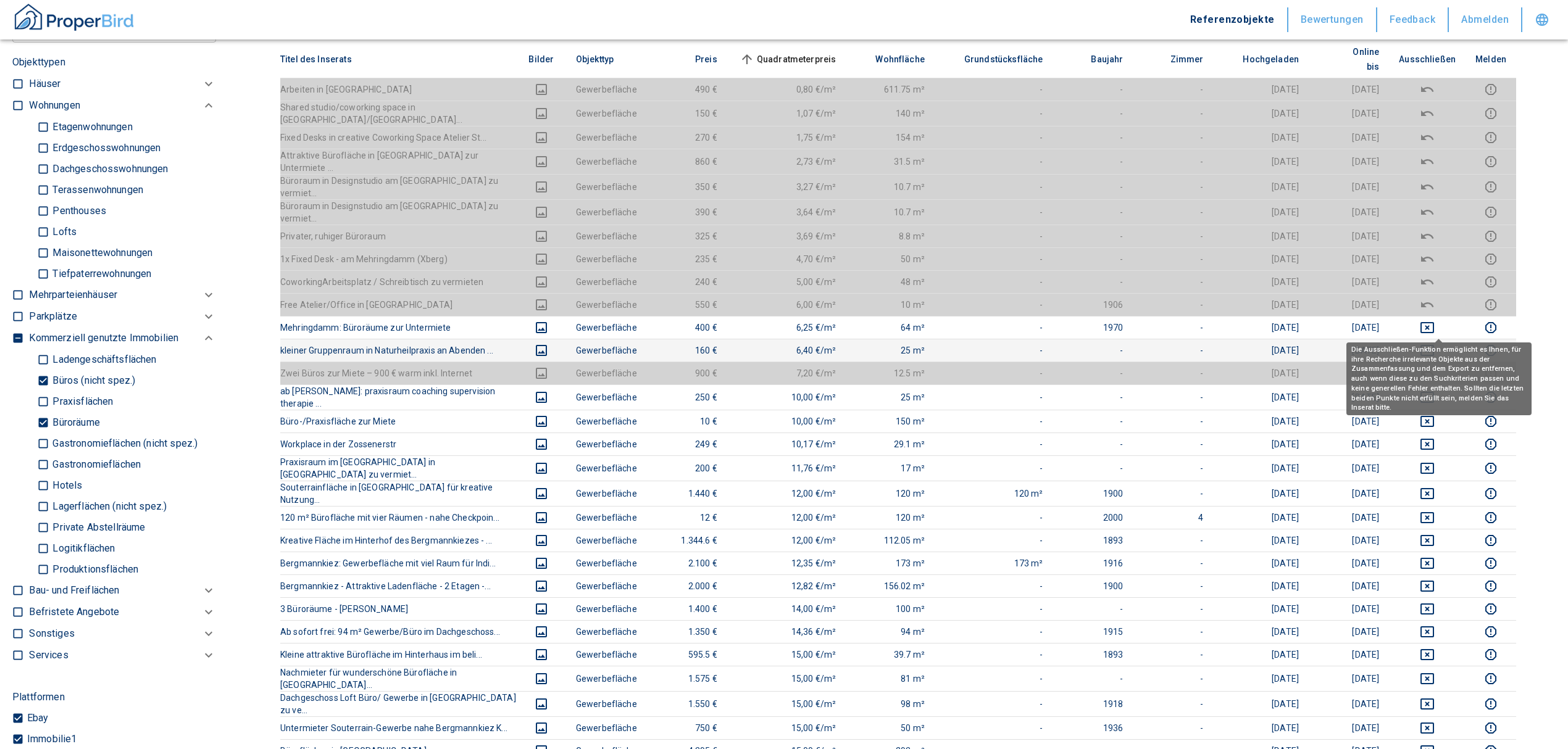
click at [1435, 343] on icon "deselect this listing" at bounding box center [1427, 350] width 15 height 15
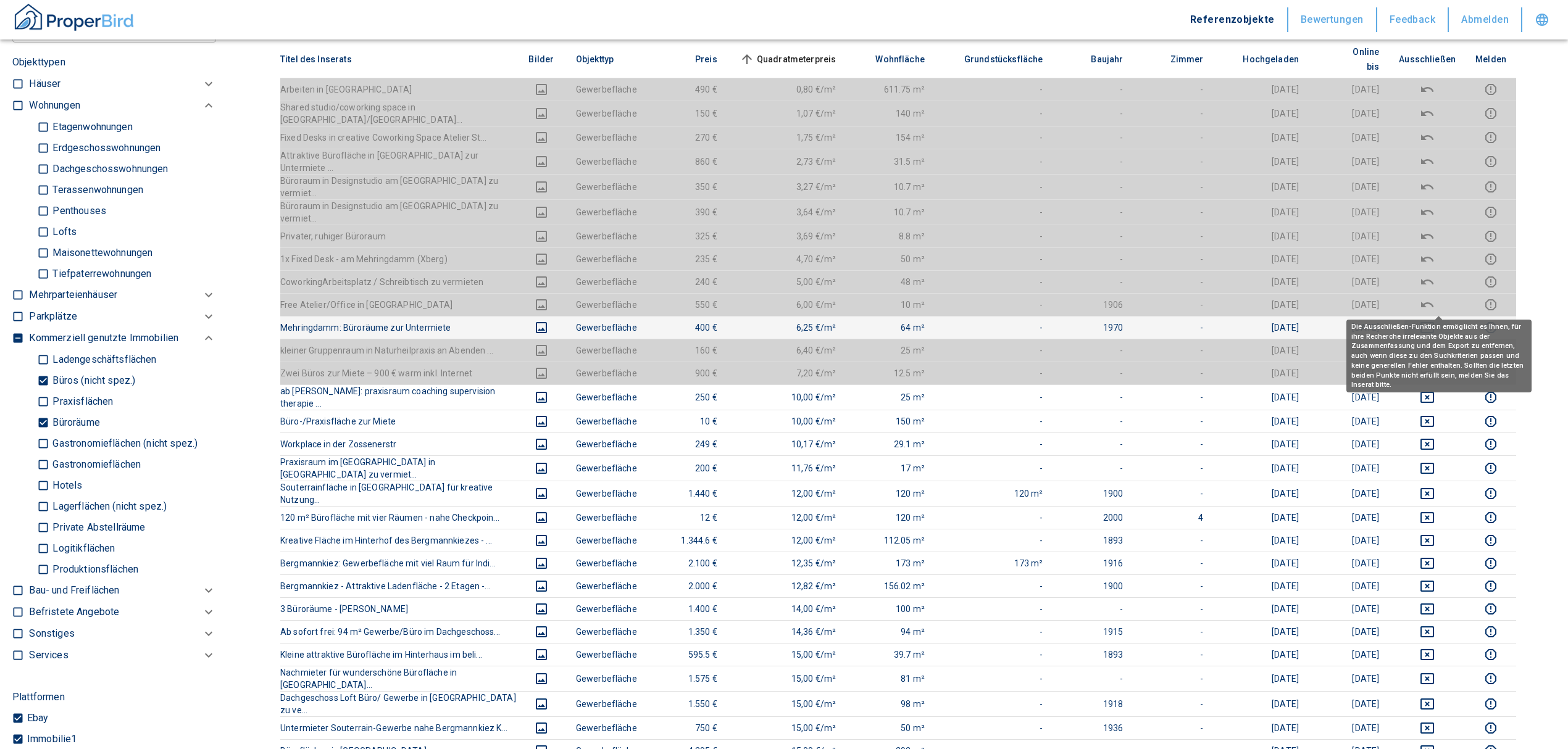
click at [1435, 320] on icon "deselect this listing" at bounding box center [1427, 328] width 15 height 15
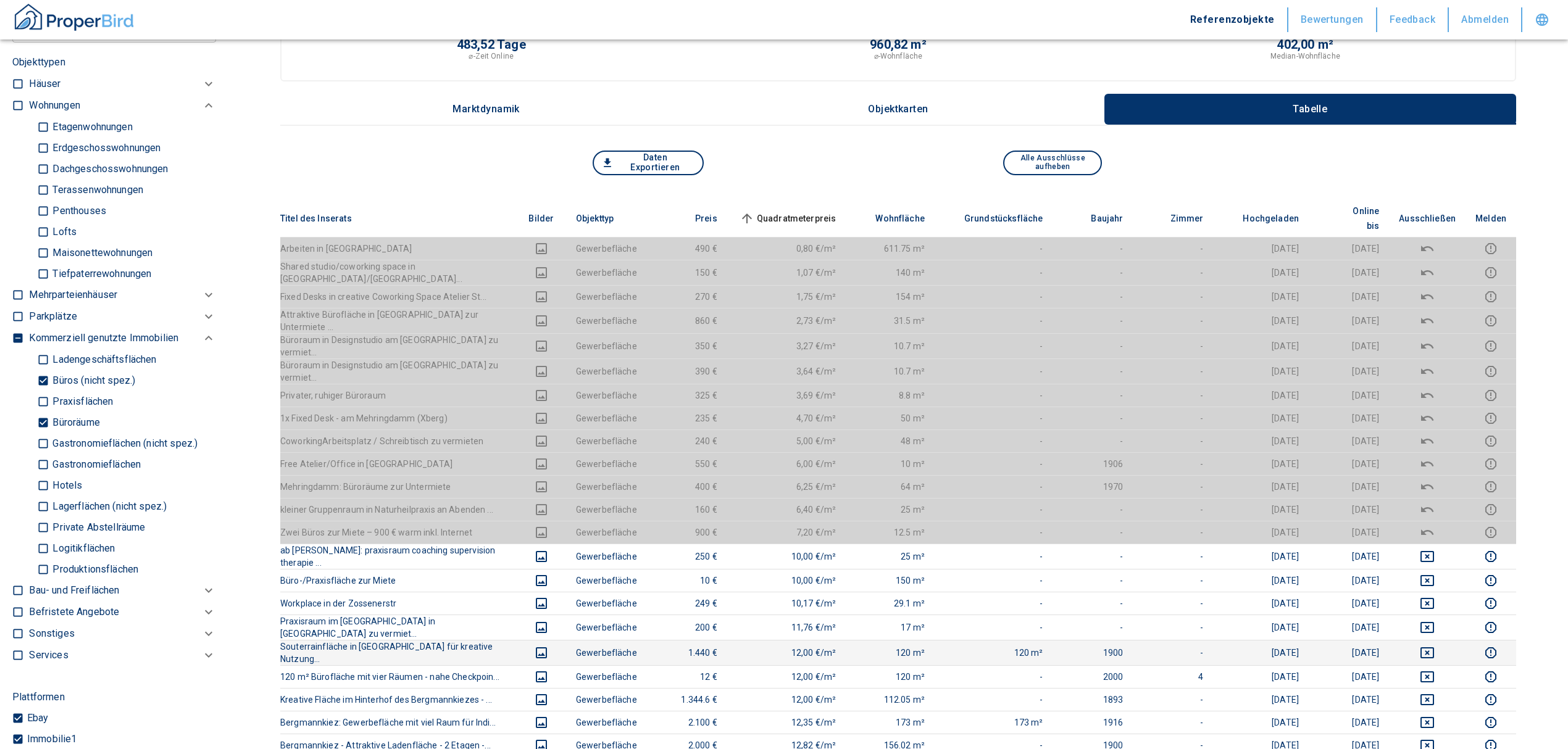
scroll to position [82, 0]
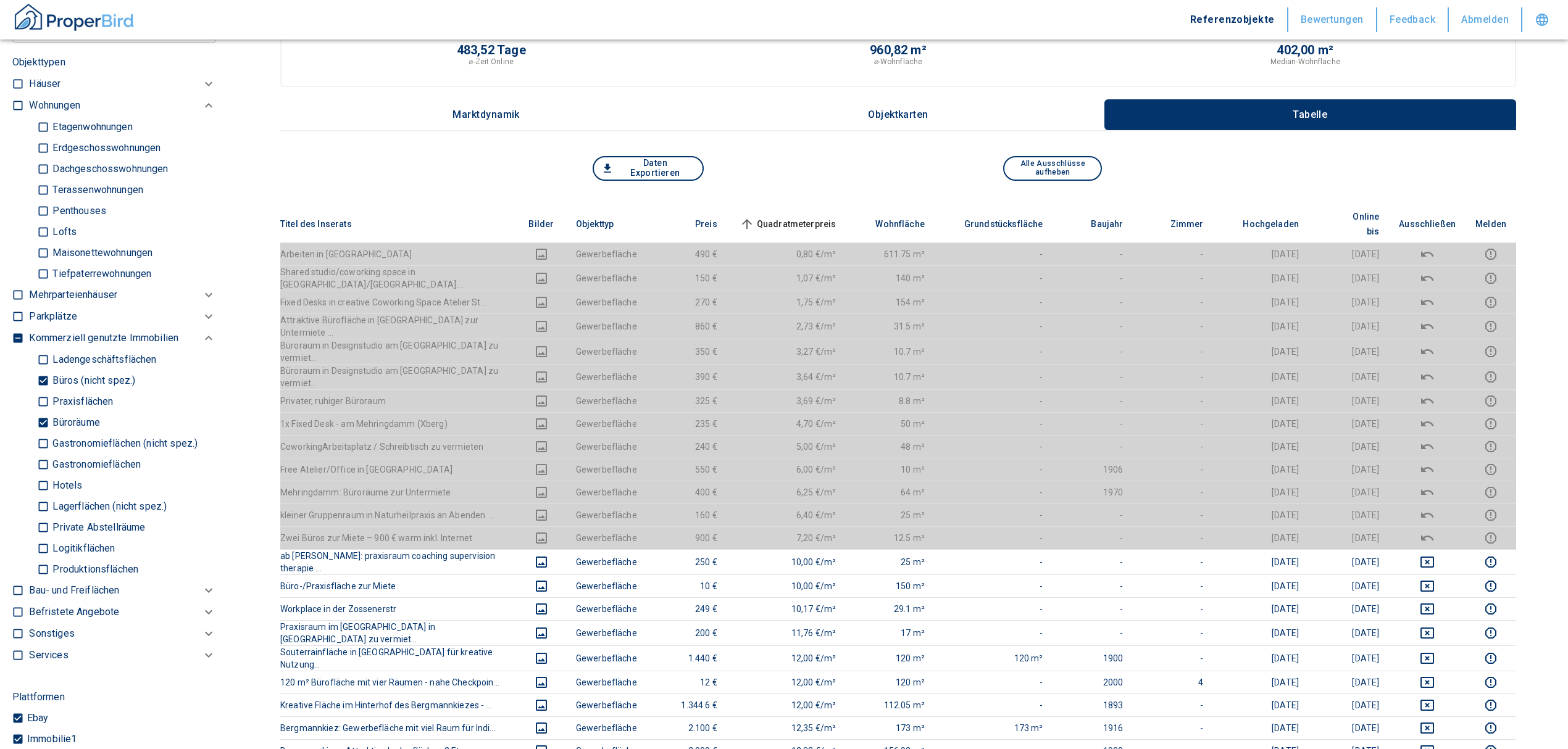
click at [815, 217] on span "Quadratmeterpreis sorted ascending" at bounding box center [786, 224] width 100 height 15
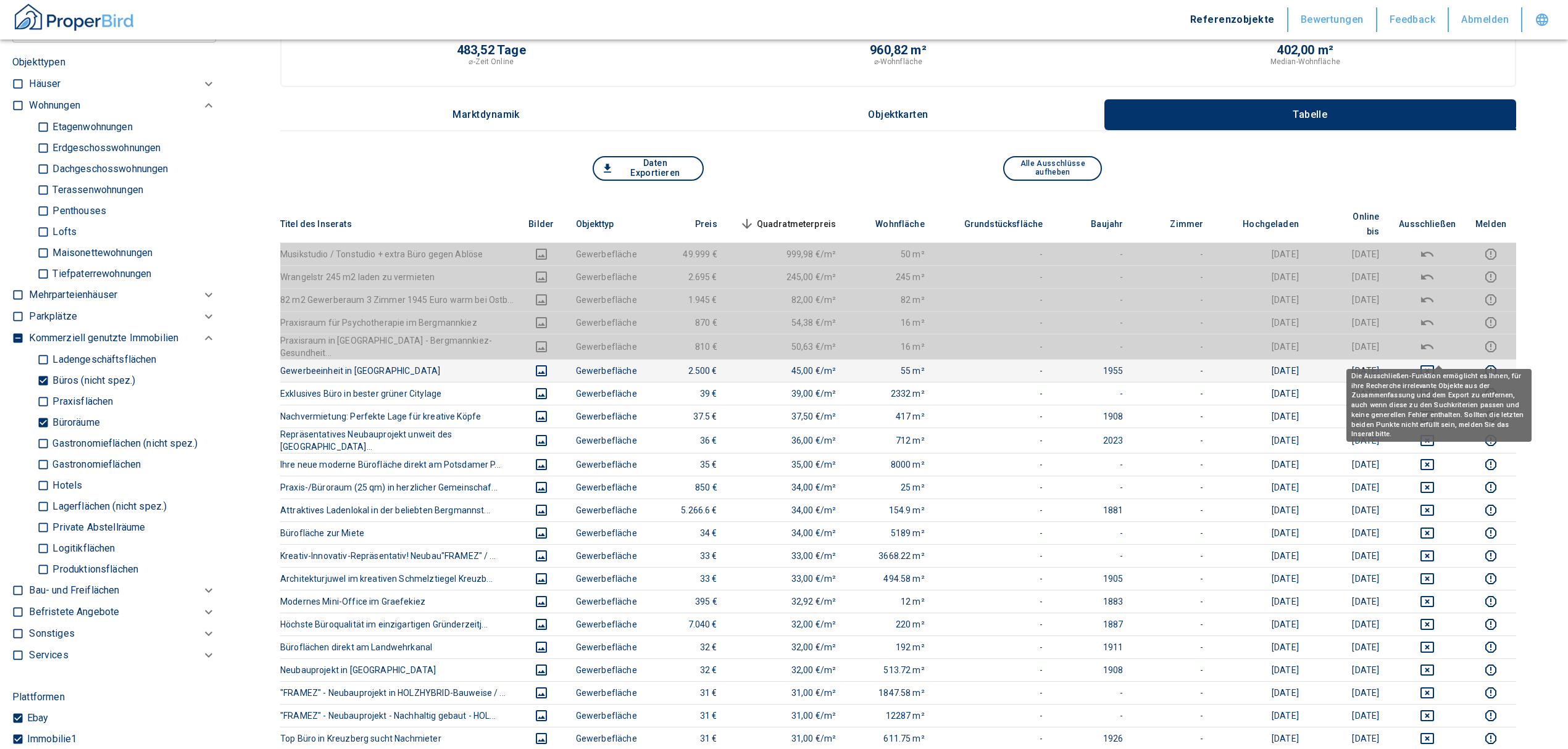
click at [1430, 363] on button "deselect this listing" at bounding box center [1427, 370] width 57 height 15
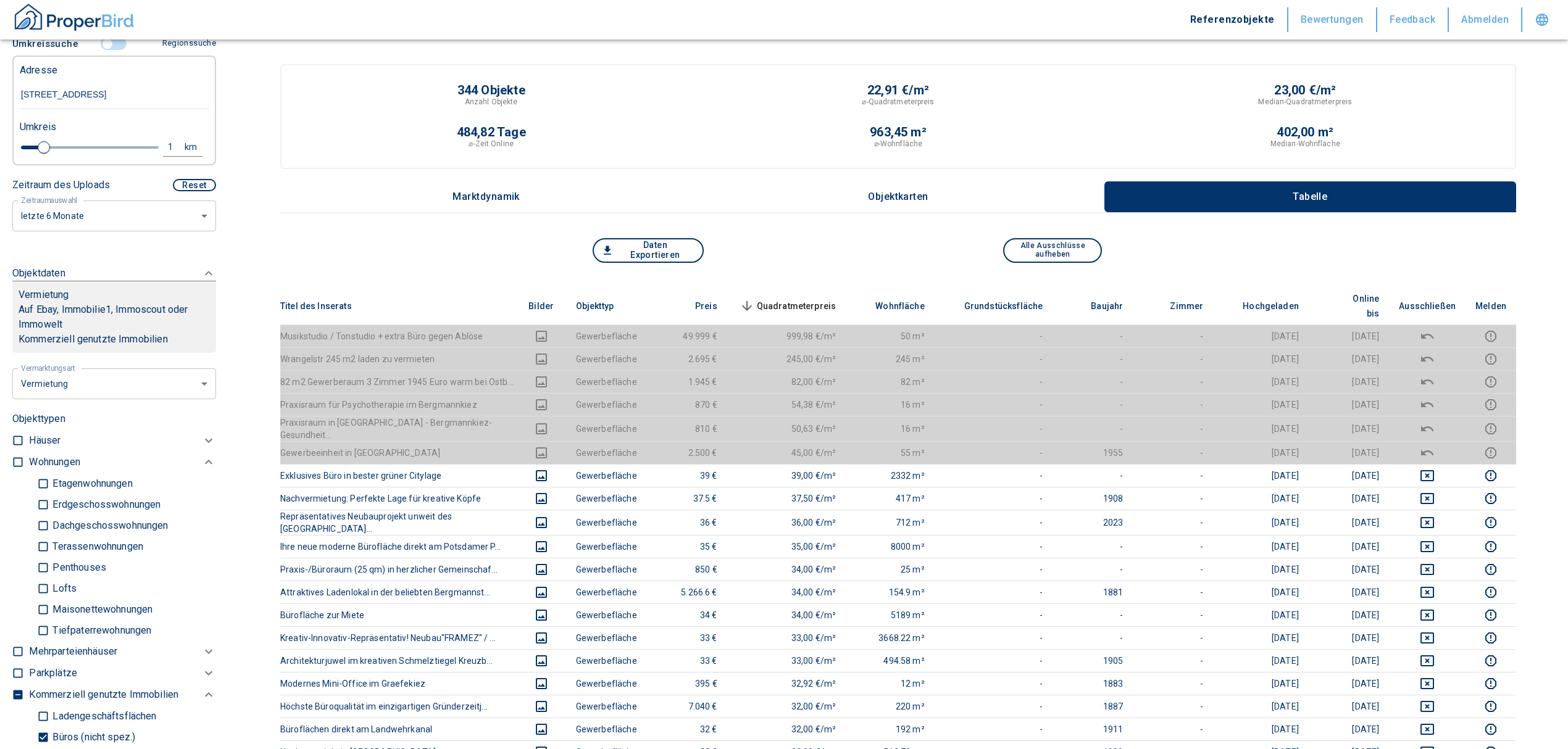
scroll to position [164, 0]
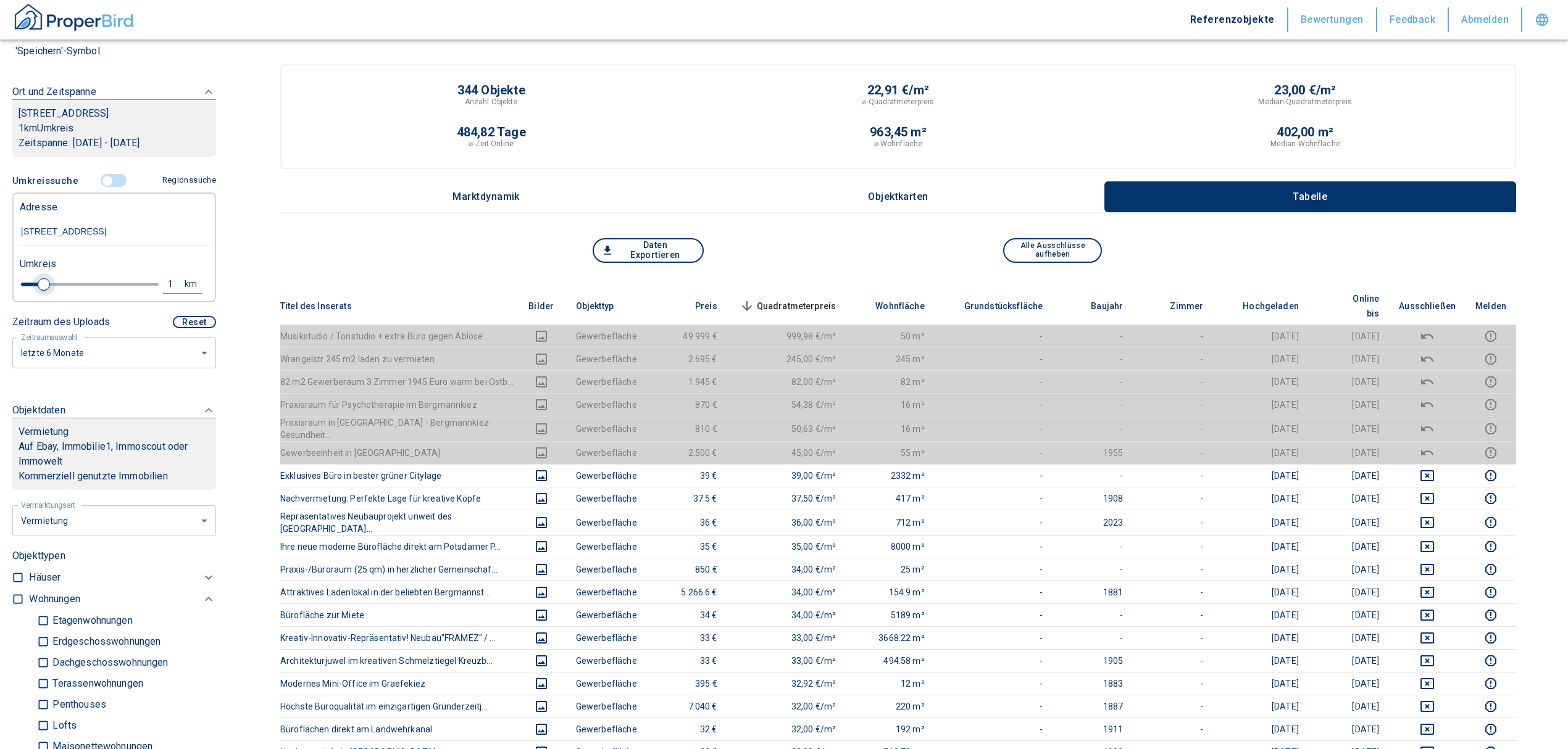
type input "2020"
type input "0.8"
type input "2020"
type input "0.6"
drag, startPoint x: 43, startPoint y: 292, endPoint x: 30, endPoint y: 292, distance: 13.0
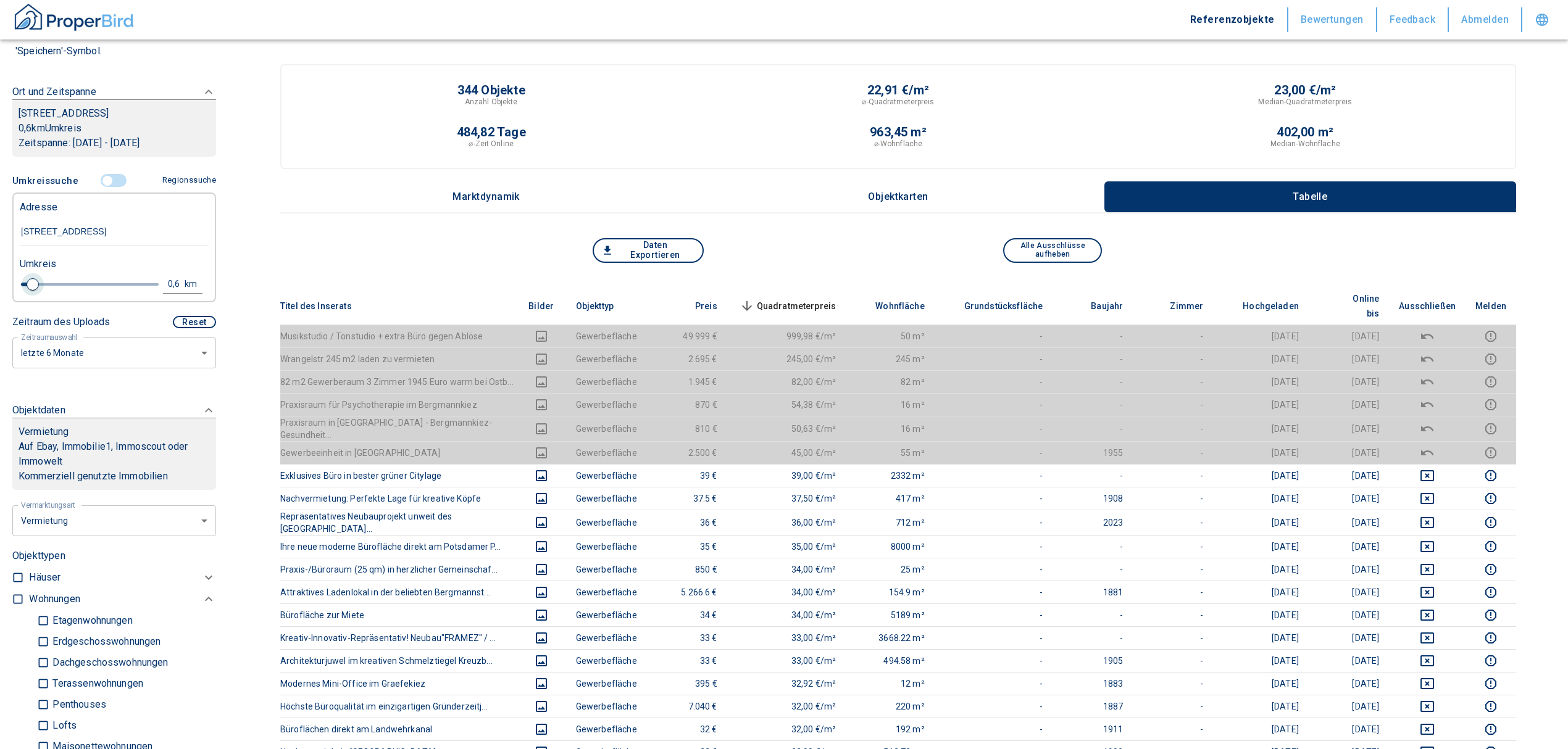
click at [30, 290] on span at bounding box center [32, 284] width 12 height 12
type input "2020"
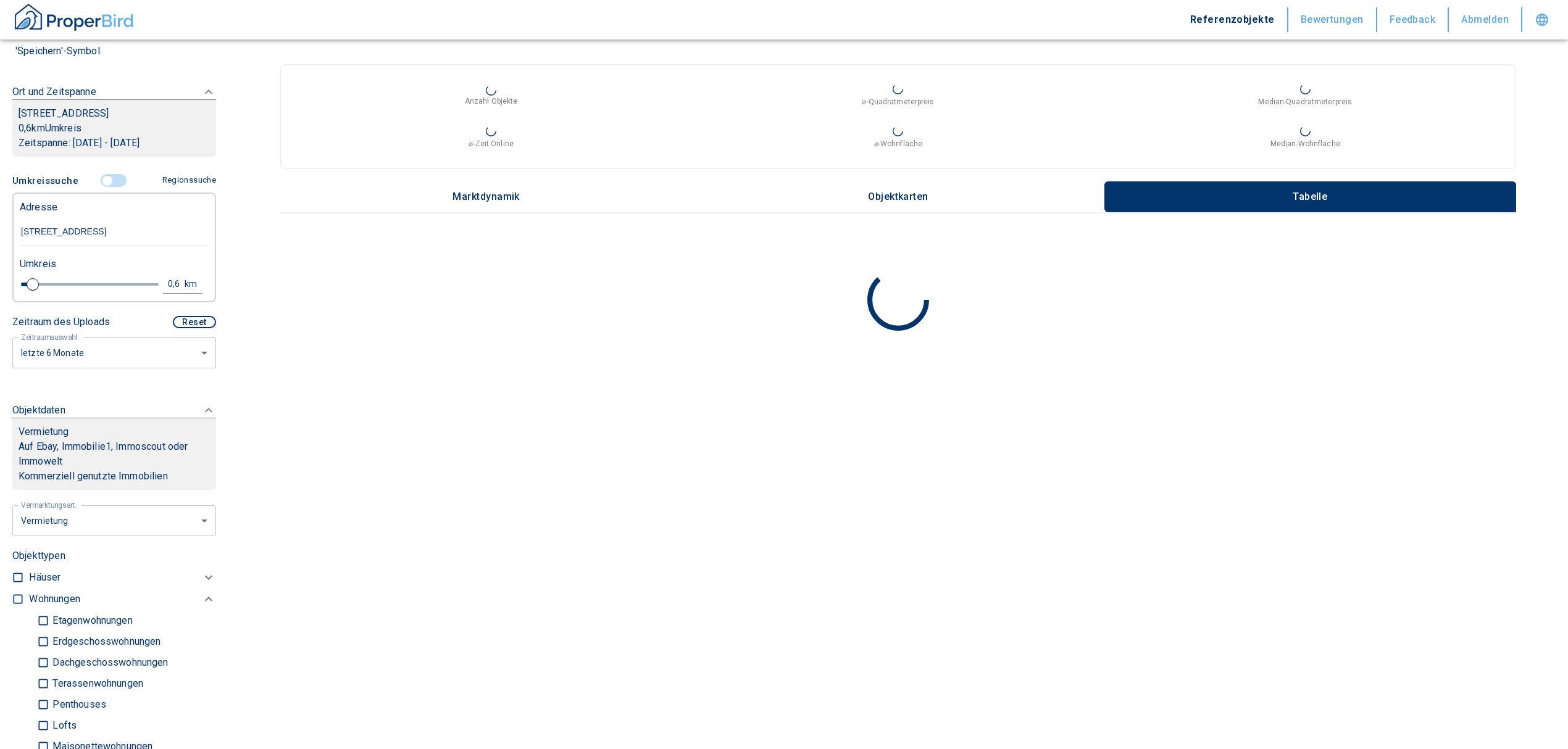
click at [169, 292] on div "0,6" at bounding box center [176, 284] width 22 height 15
click at [73, 290] on input "0,6" at bounding box center [74, 282] width 35 height 19
type input "0,5"
click at [149, 290] on button "Neue Suchen" at bounding box center [165, 283] width 68 height 17
type input "2020"
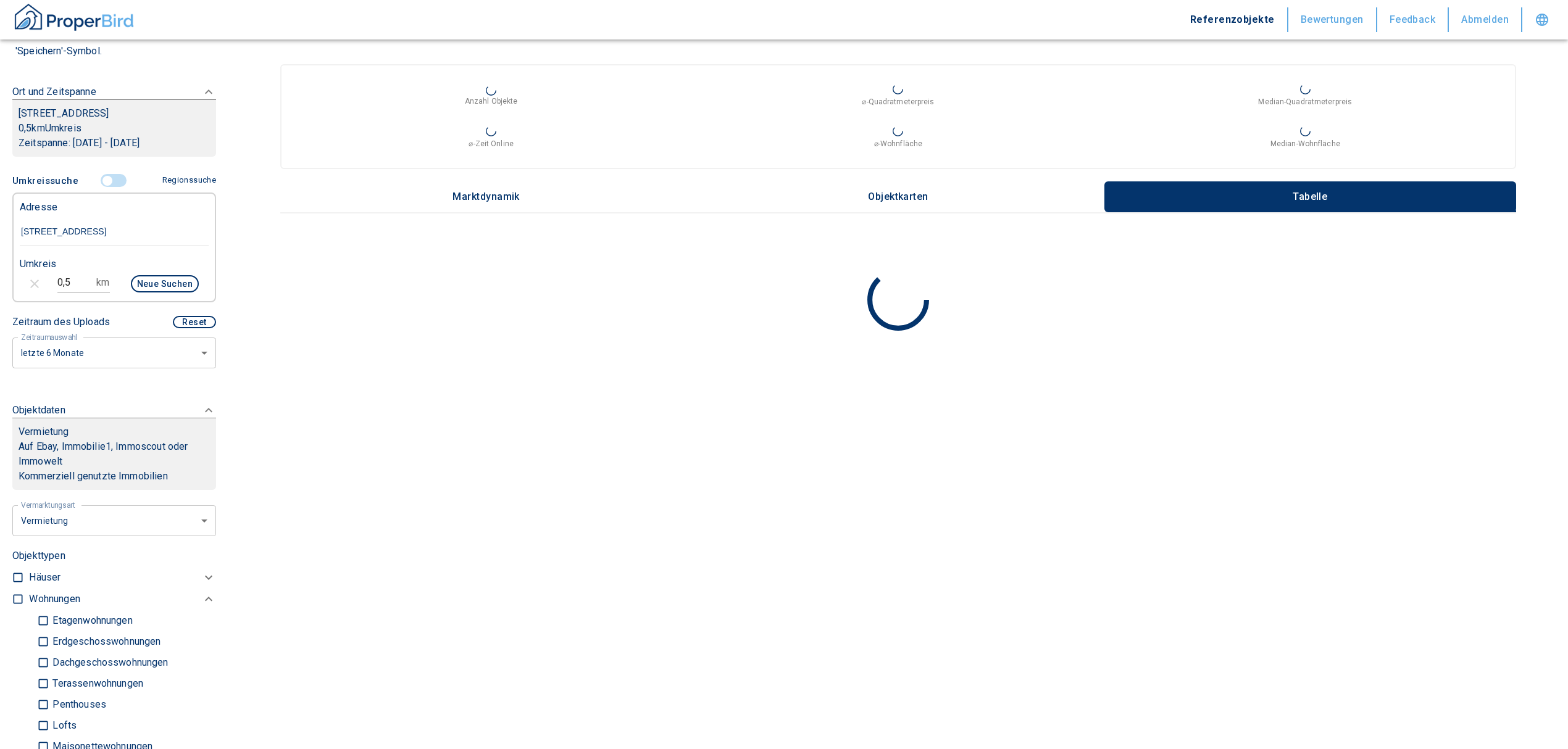
click at [150, 290] on button "Neue Suchen" at bounding box center [165, 283] width 68 height 17
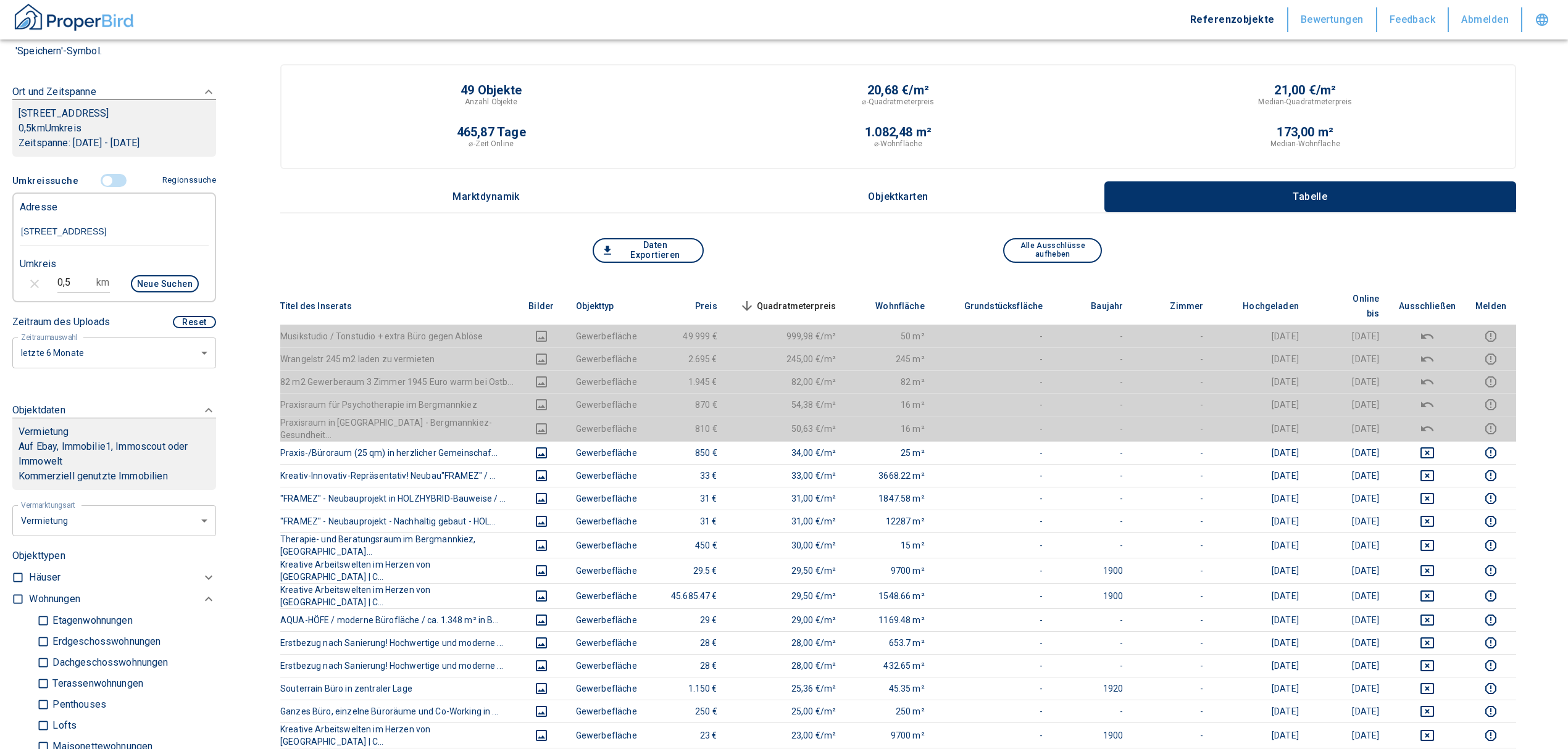
click at [788, 288] on th "Quadratmeterpreis sorted descending" at bounding box center [786, 307] width 119 height 38
click at [793, 289] on th "Quadratmeterpreis sorted descending" at bounding box center [786, 307] width 119 height 38
click at [803, 298] on span "Quadratmeterpreis sorted descending" at bounding box center [786, 306] width 100 height 15
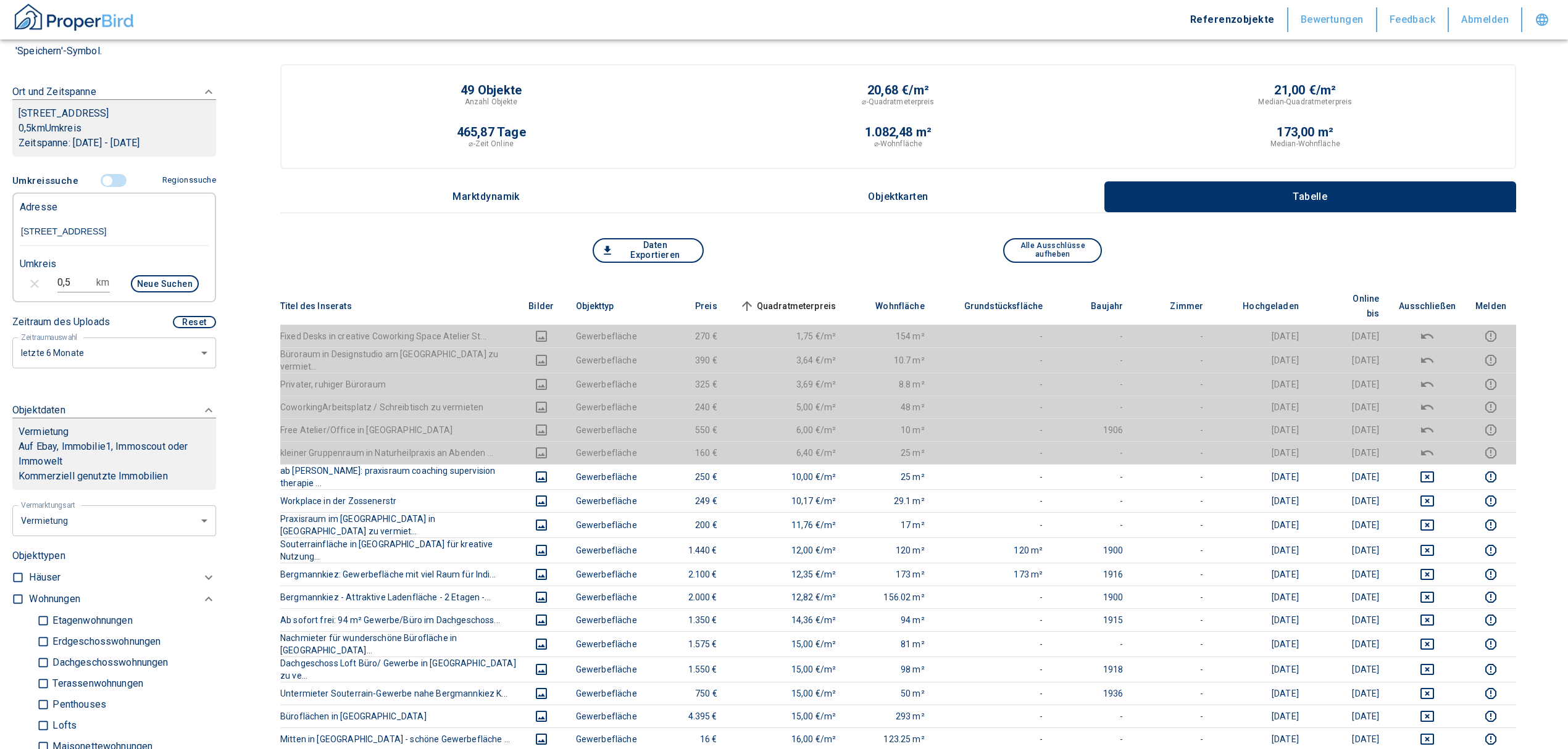
click at [800, 300] on span "Quadratmeterpreis sorted ascending" at bounding box center [786, 306] width 100 height 15
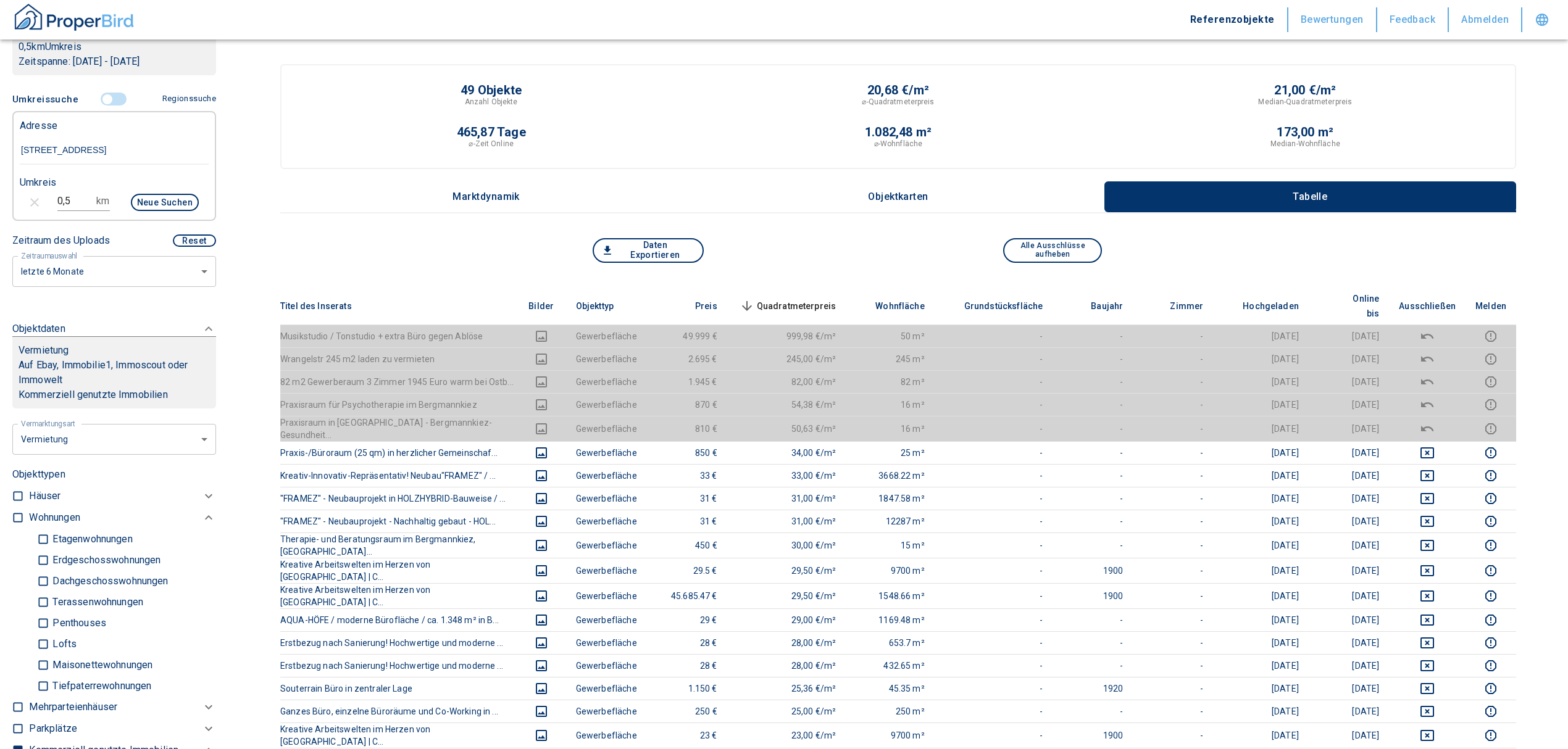
scroll to position [82, 0]
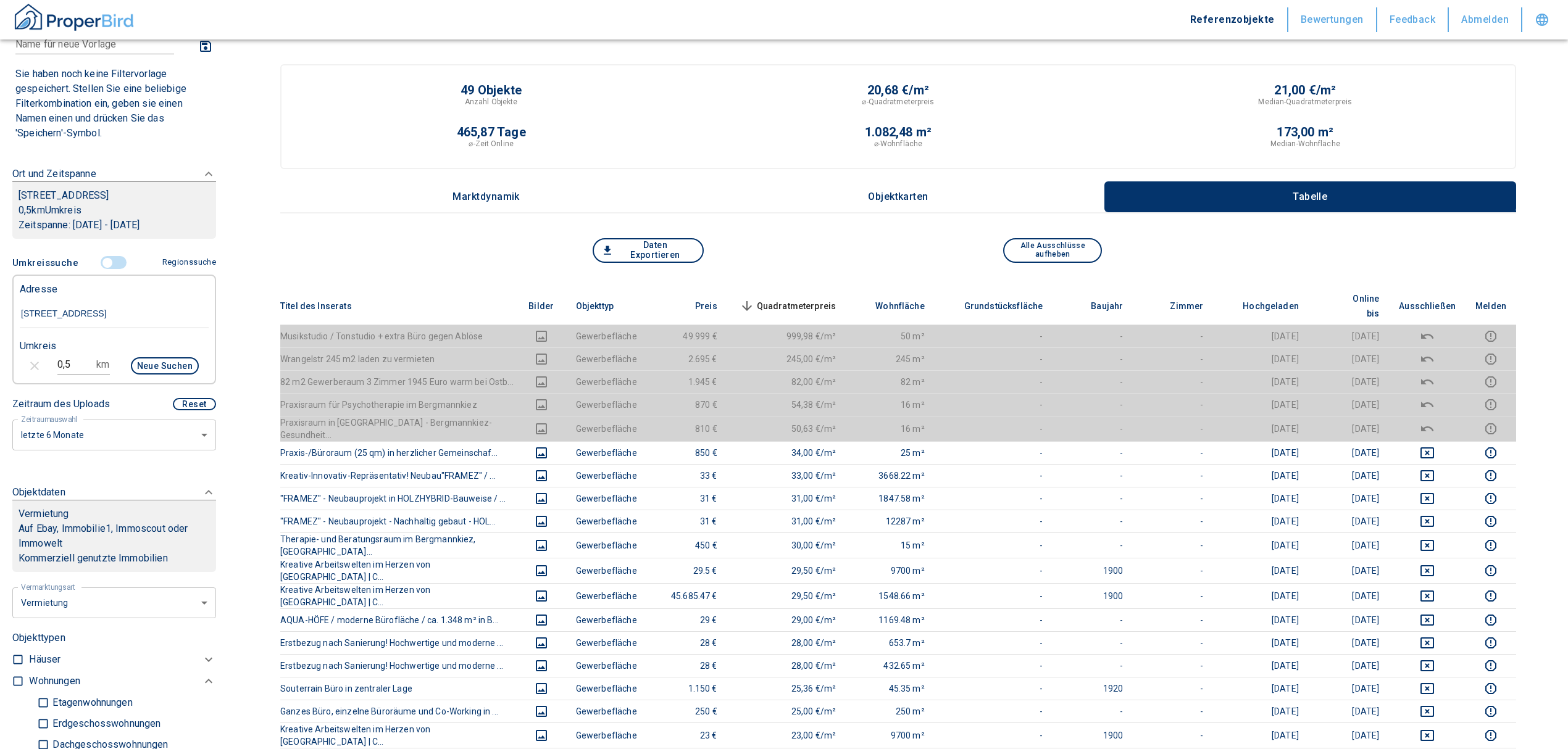
click at [796, 298] on span "Quadratmeterpreis sorted descending" at bounding box center [786, 306] width 100 height 15
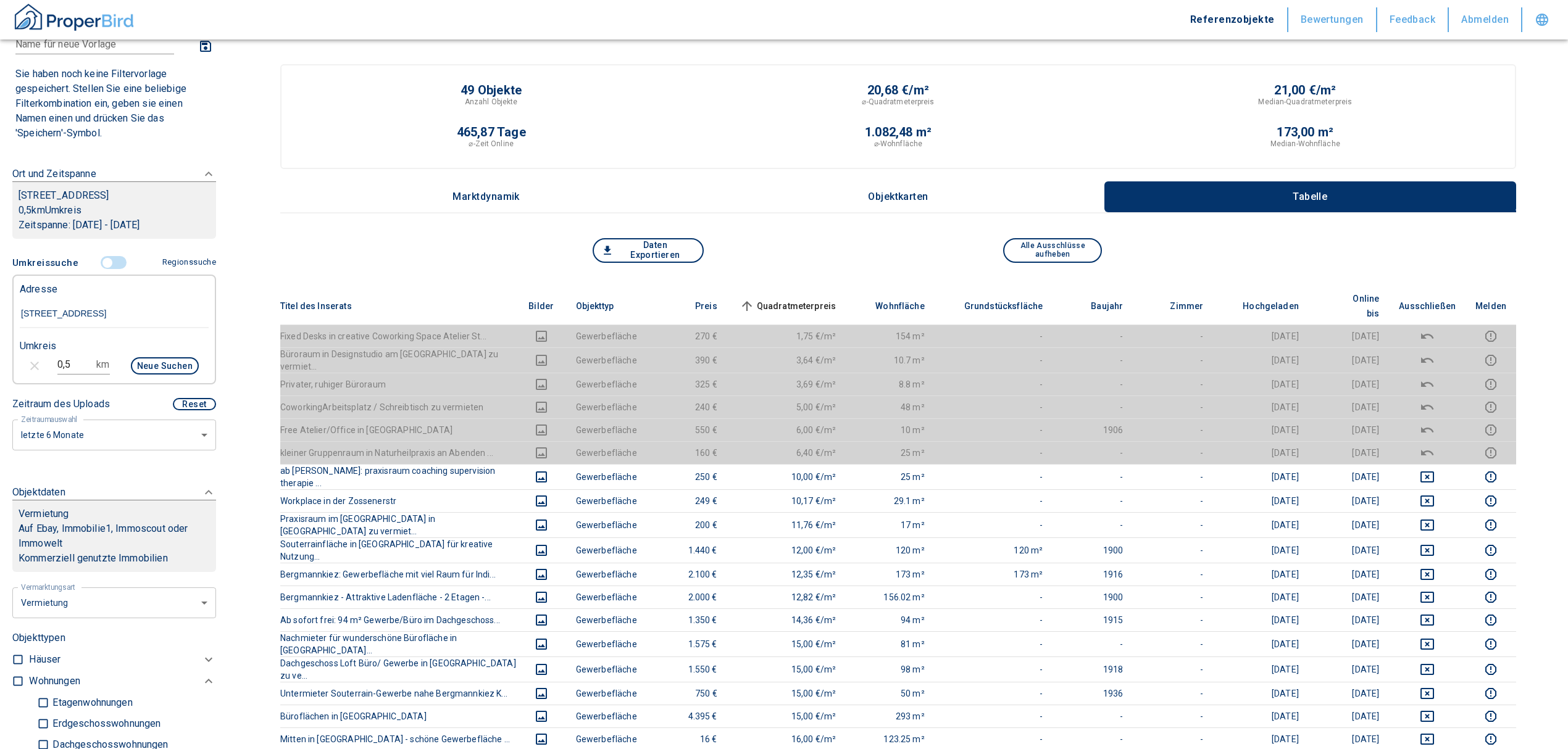
click at [100, 269] on input "controlled" at bounding box center [108, 263] width 37 height 14
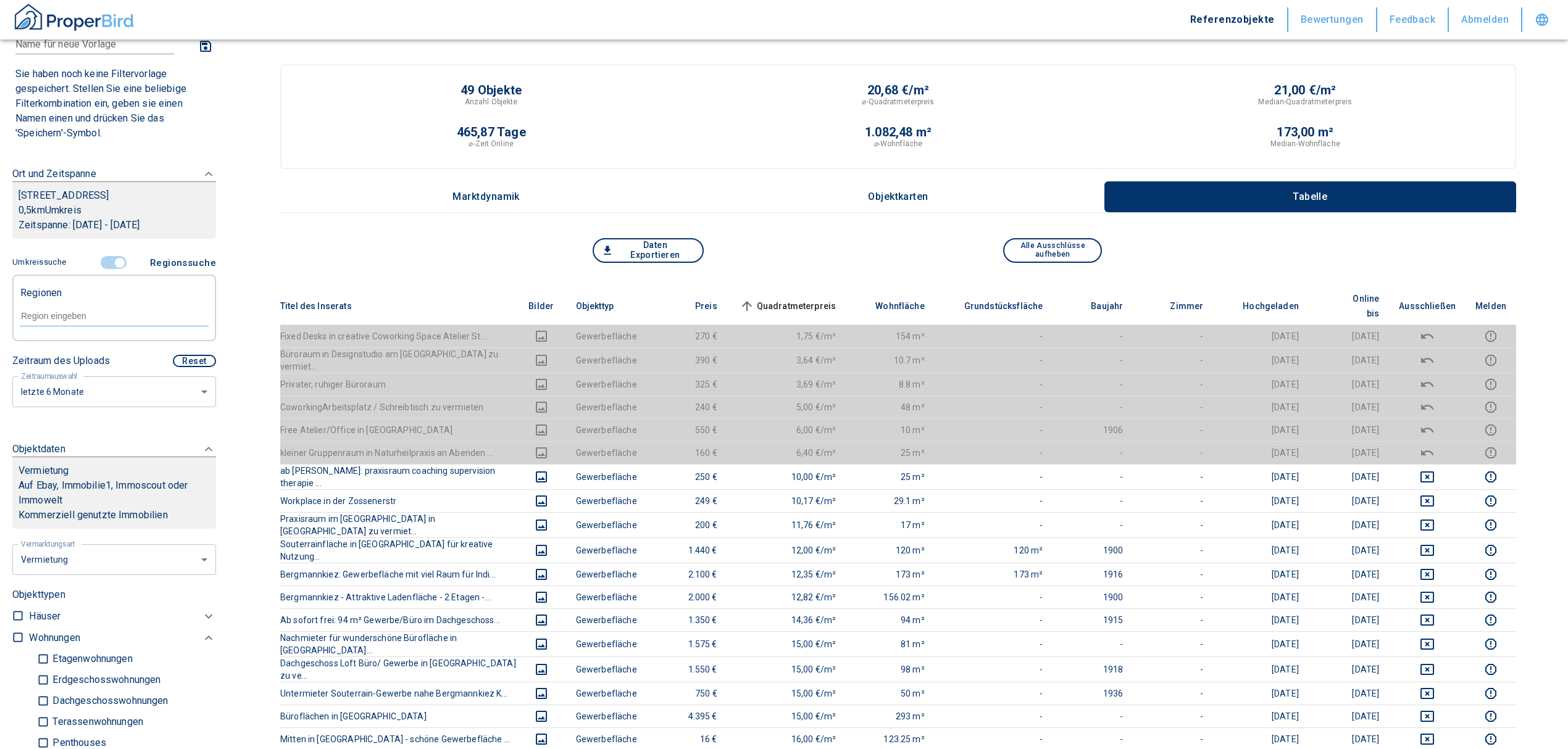
click at [87, 322] on input "text" at bounding box center [113, 316] width 189 height 11
click at [69, 356] on li "10961 [GEOGRAPHIC_DATA]" at bounding box center [108, 358] width 177 height 22
type input "10961"
type input "2020"
type input "10961 [GEOGRAPHIC_DATA]"
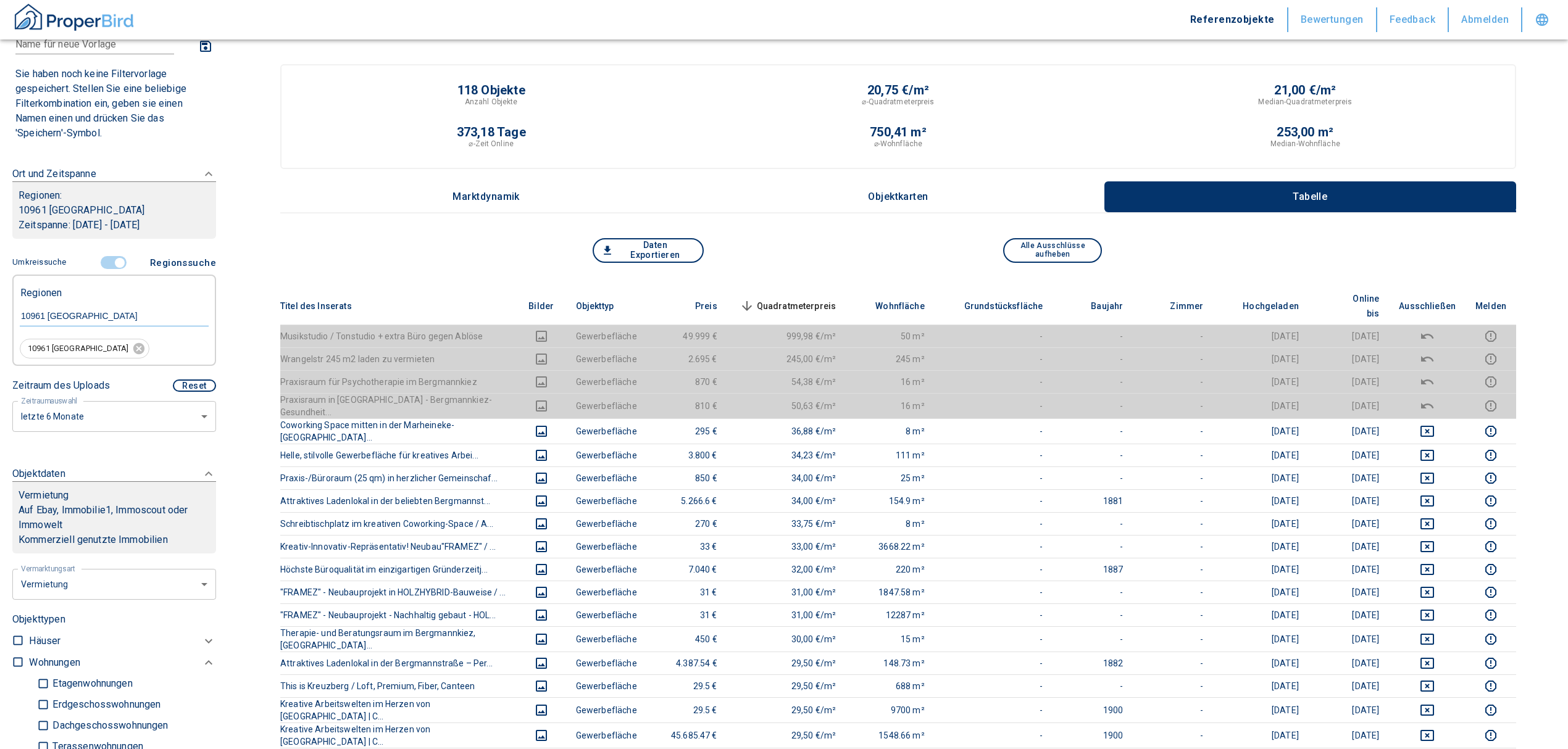
click at [810, 298] on span "Quadratmeterpreis sorted descending" at bounding box center [786, 306] width 100 height 15
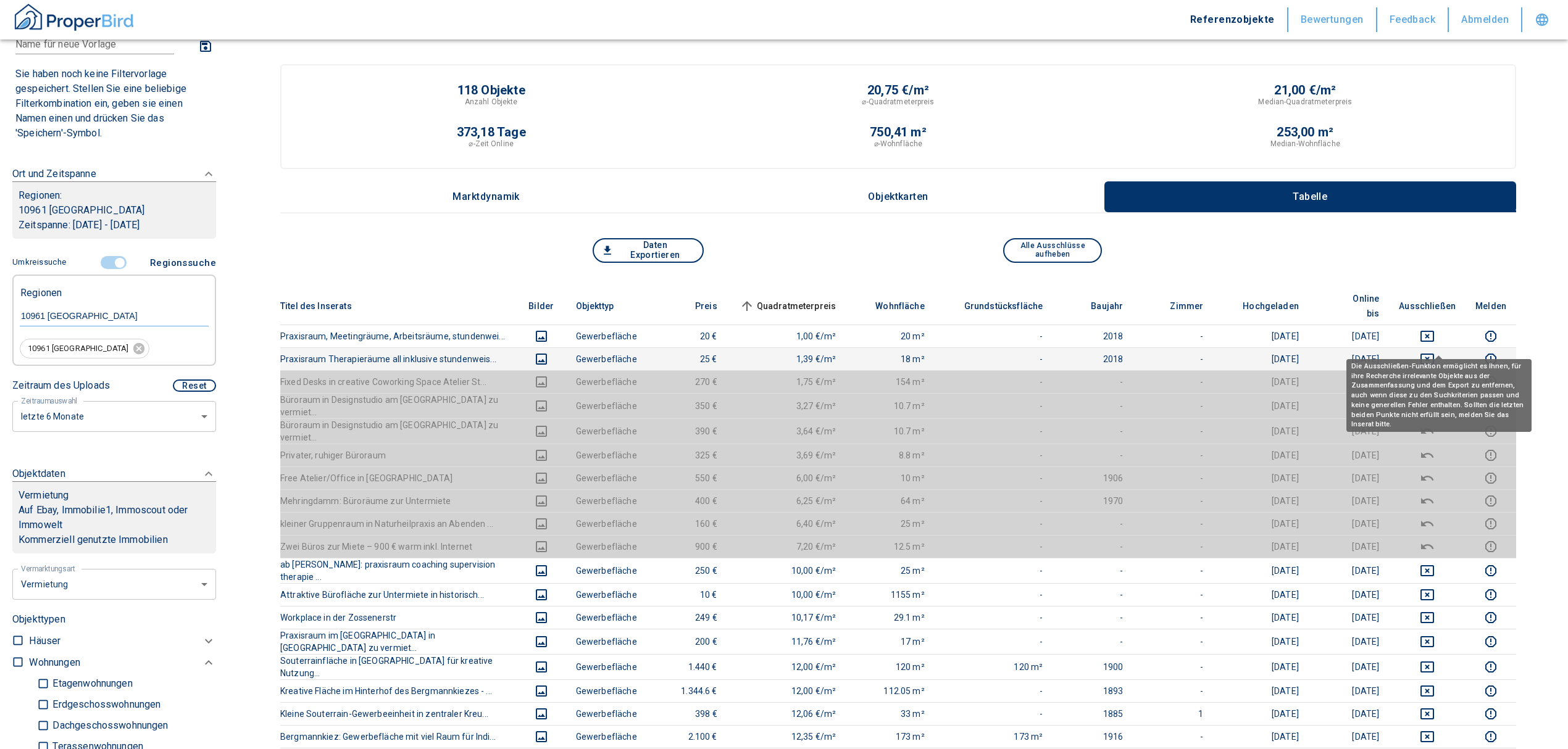
click at [1435, 353] on icon "deselect this listing" at bounding box center [1427, 359] width 14 height 11
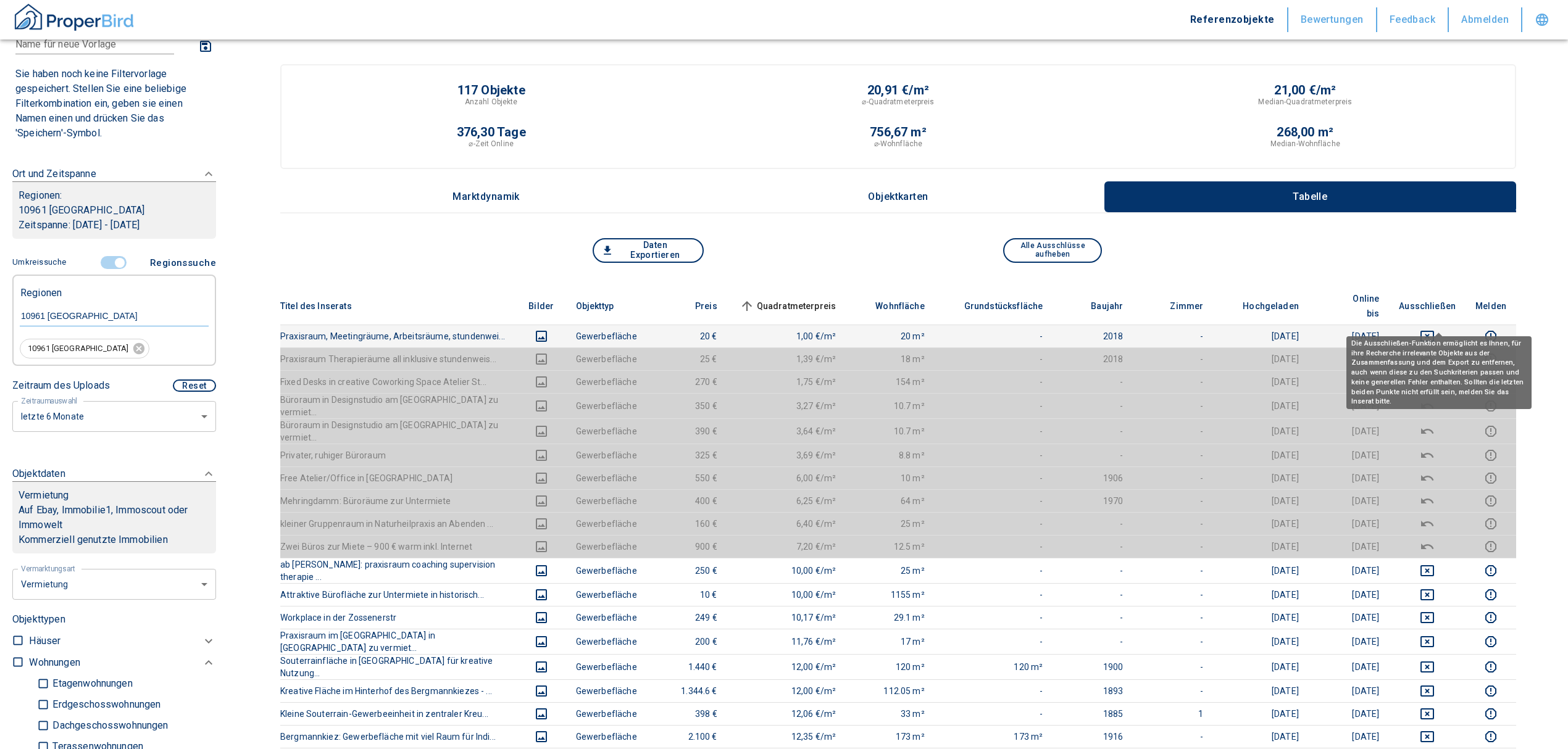
click at [1434, 329] on icon "deselect this listing" at bounding box center [1427, 336] width 15 height 15
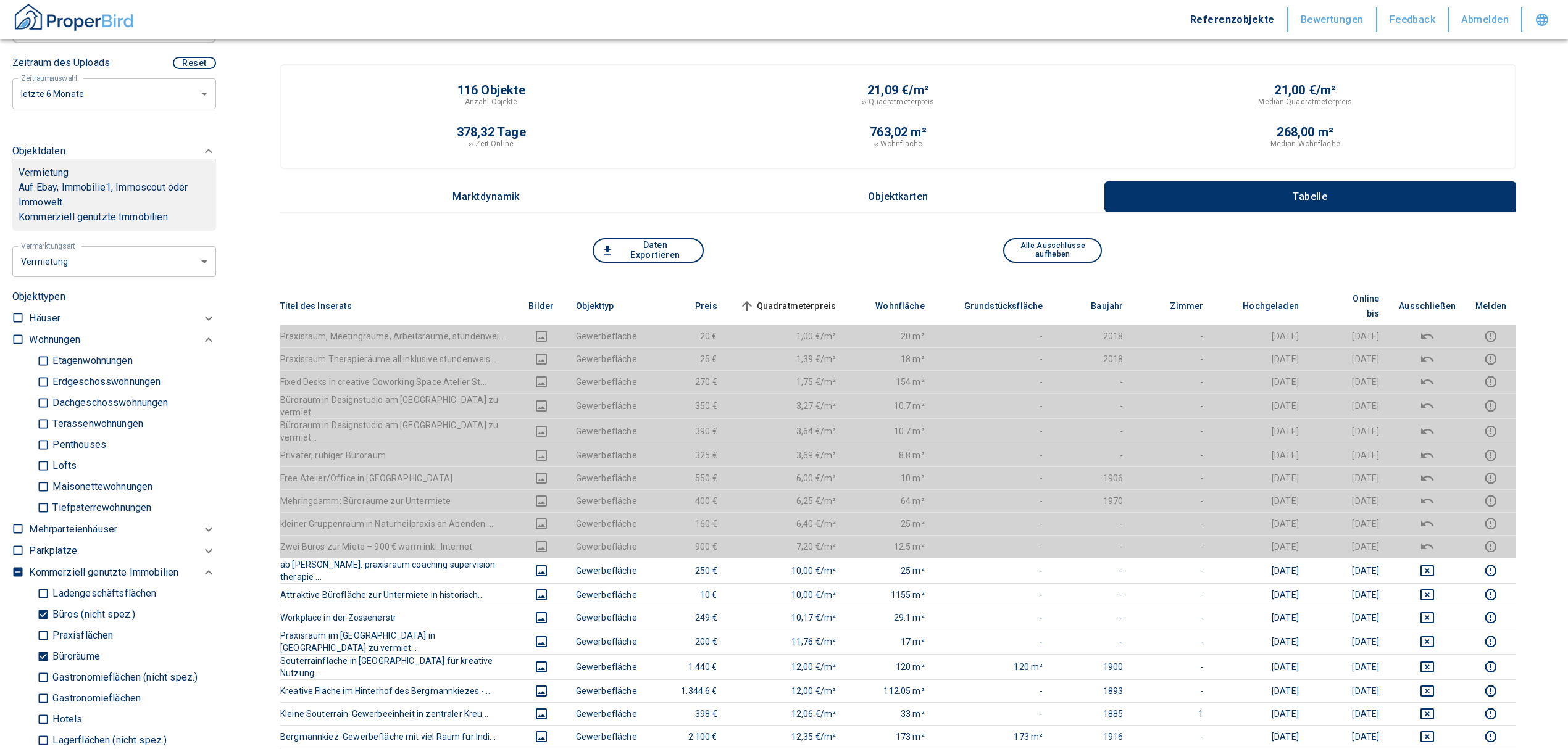
scroll to position [411, 0]
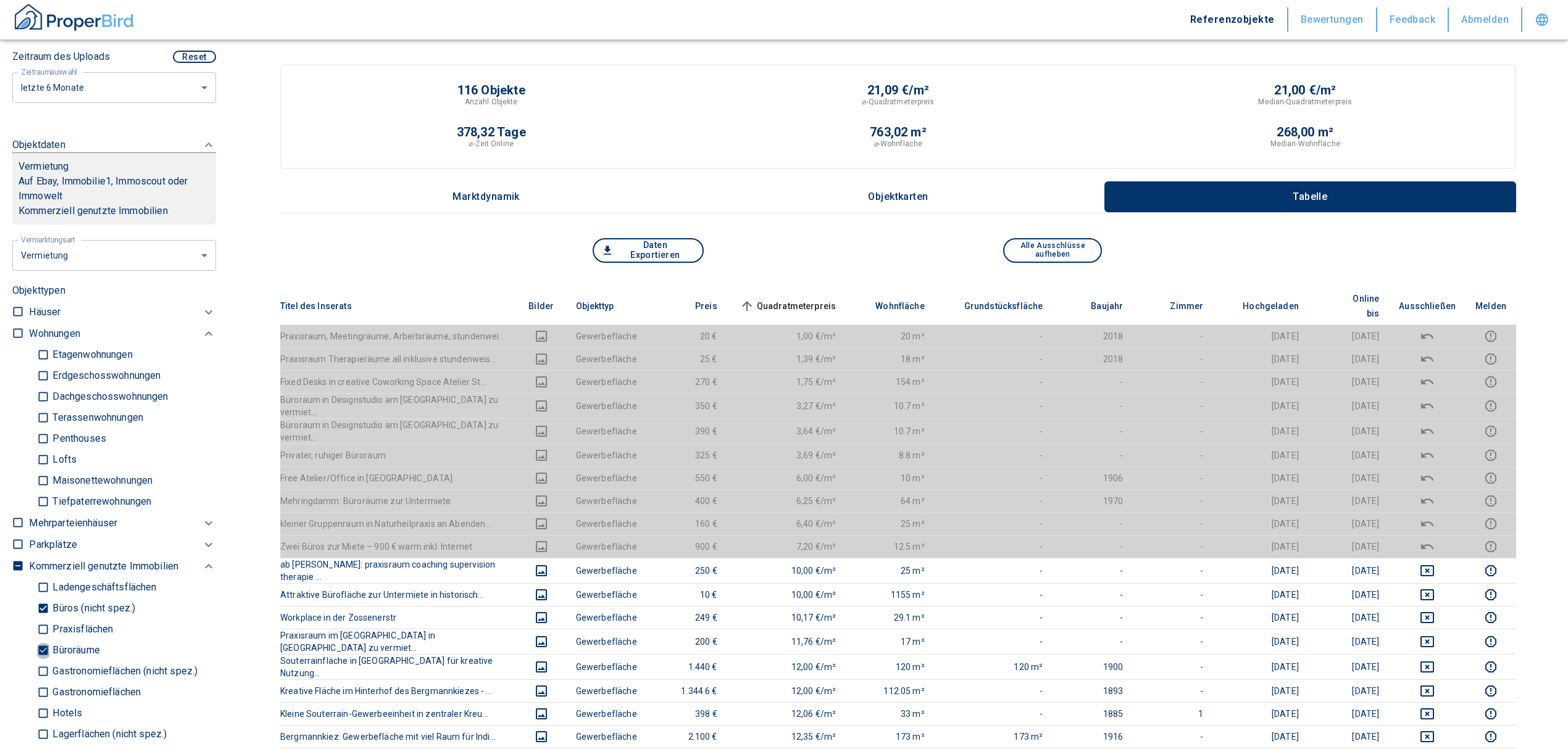
drag, startPoint x: 43, startPoint y: 647, endPoint x: 40, endPoint y: 620, distance: 27.2
click at [43, 647] on input "Büroräume" at bounding box center [43, 650] width 12 height 22
checkbox input "false"
type input "2020"
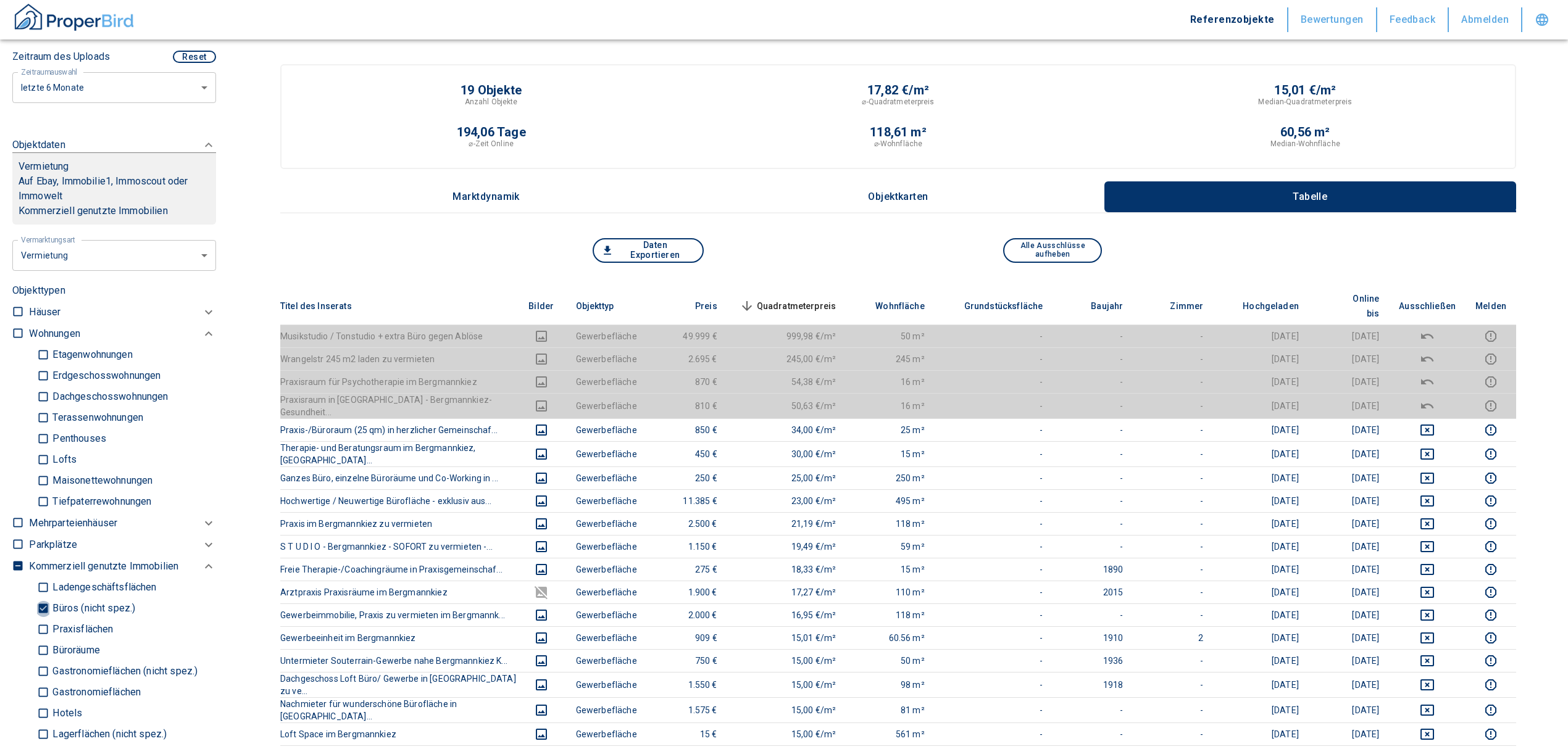
click at [37, 605] on input "Büros (nicht spez.)" at bounding box center [43, 608] width 12 height 22
checkbox input "false"
type input "2020"
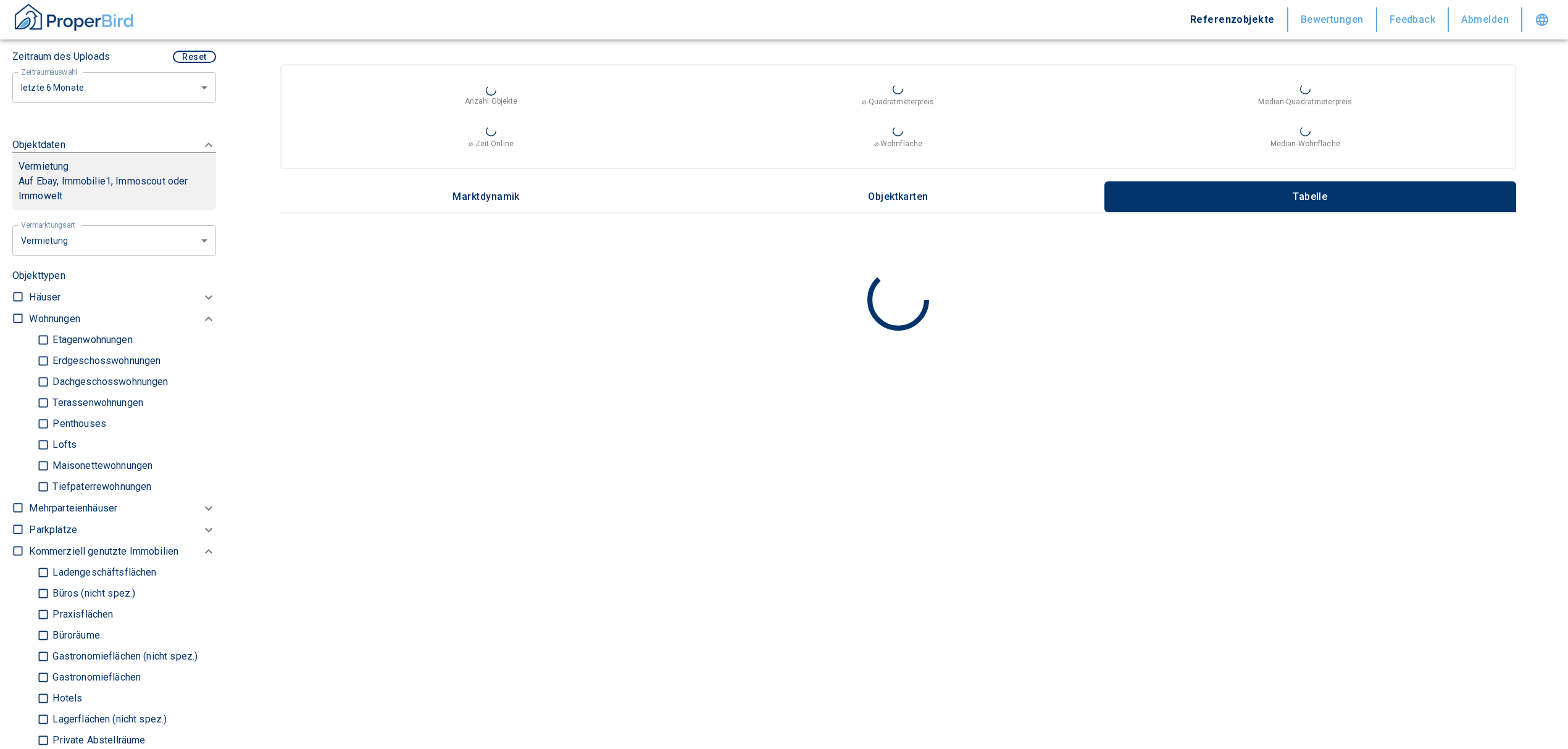
click at [42, 578] on input "Ladengeschäftsflächen" at bounding box center [43, 573] width 12 height 22
checkbox input "true"
type input "2020"
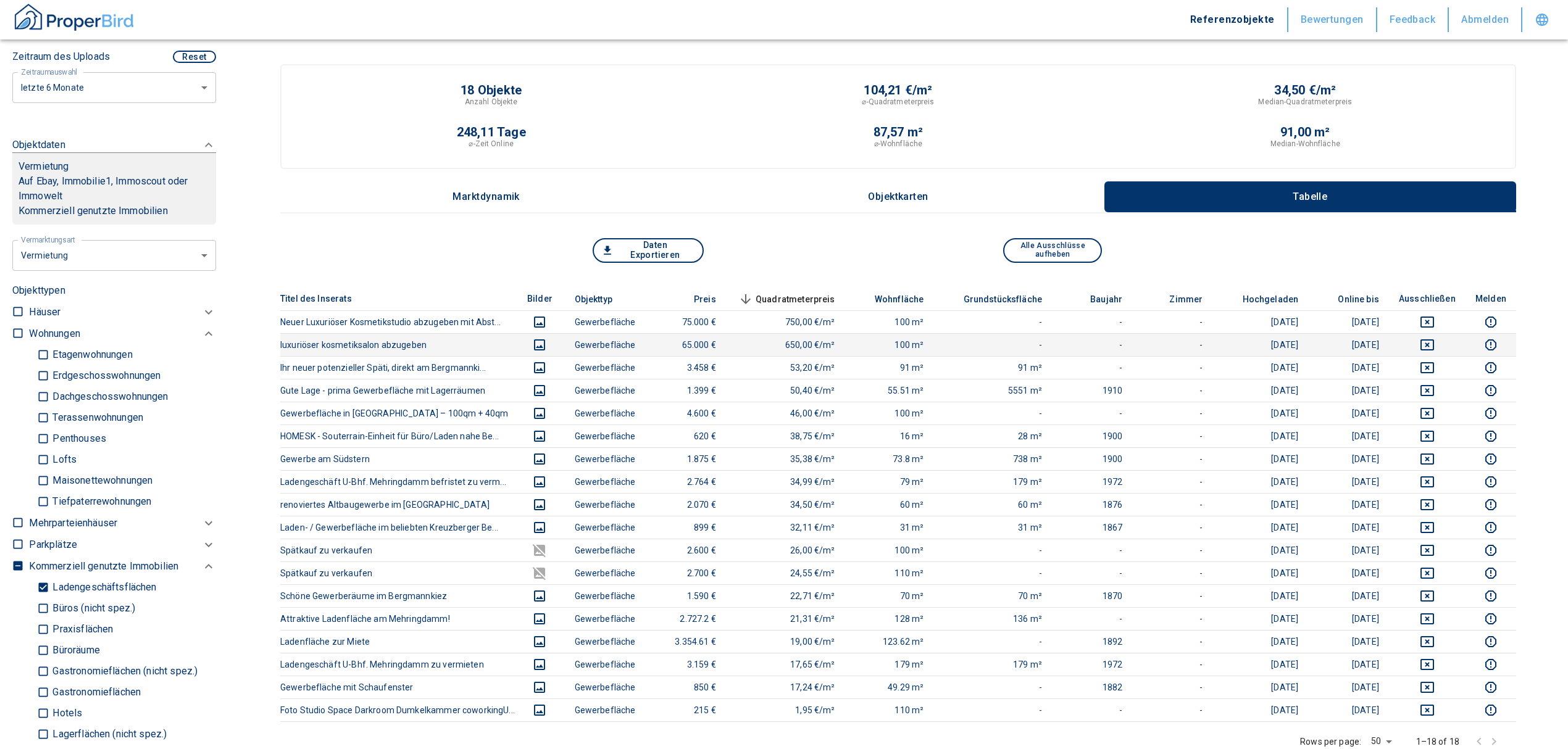
click at [1434, 340] on icon "deselect this listing" at bounding box center [1427, 345] width 14 height 11
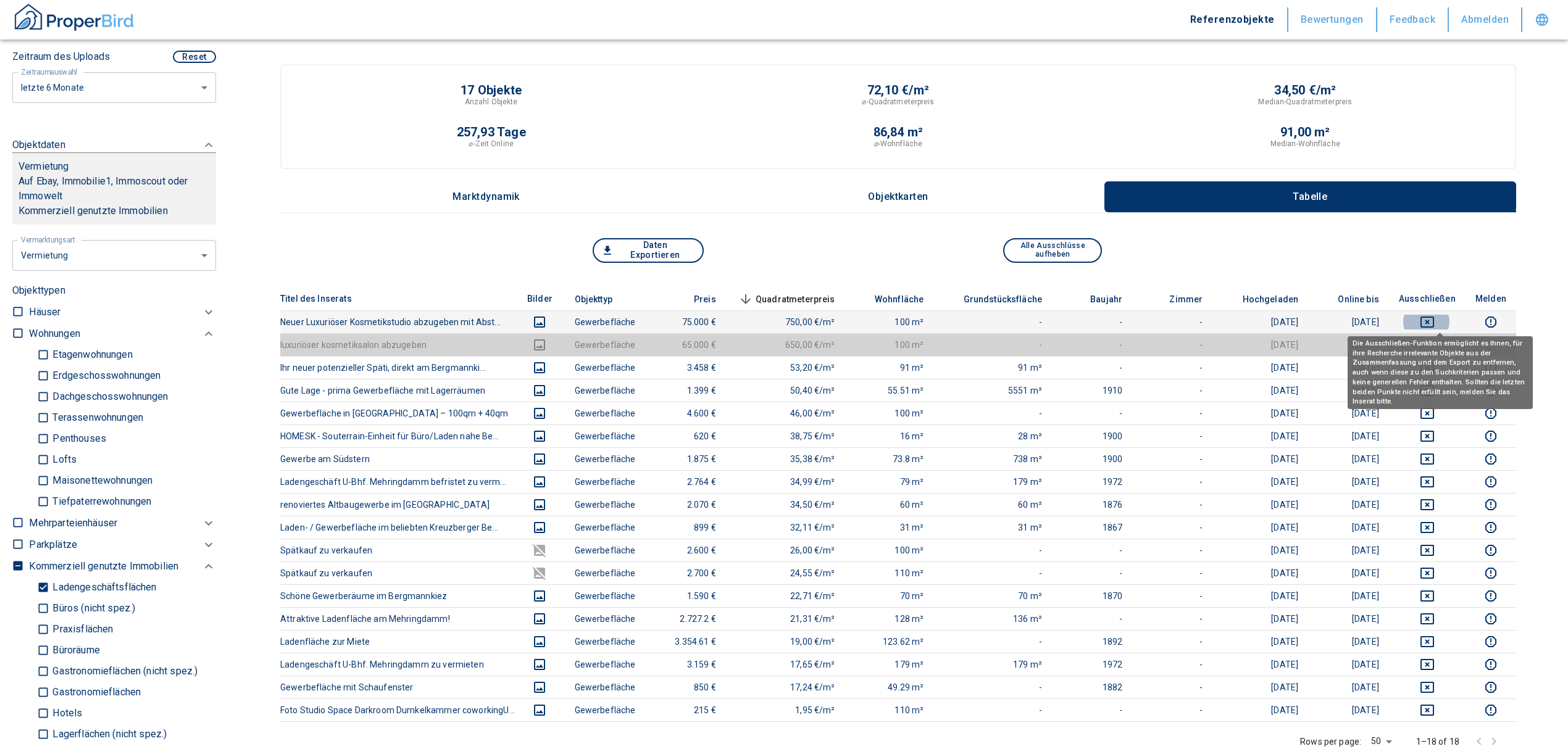
click at [1435, 321] on icon "deselect this listing" at bounding box center [1427, 322] width 14 height 11
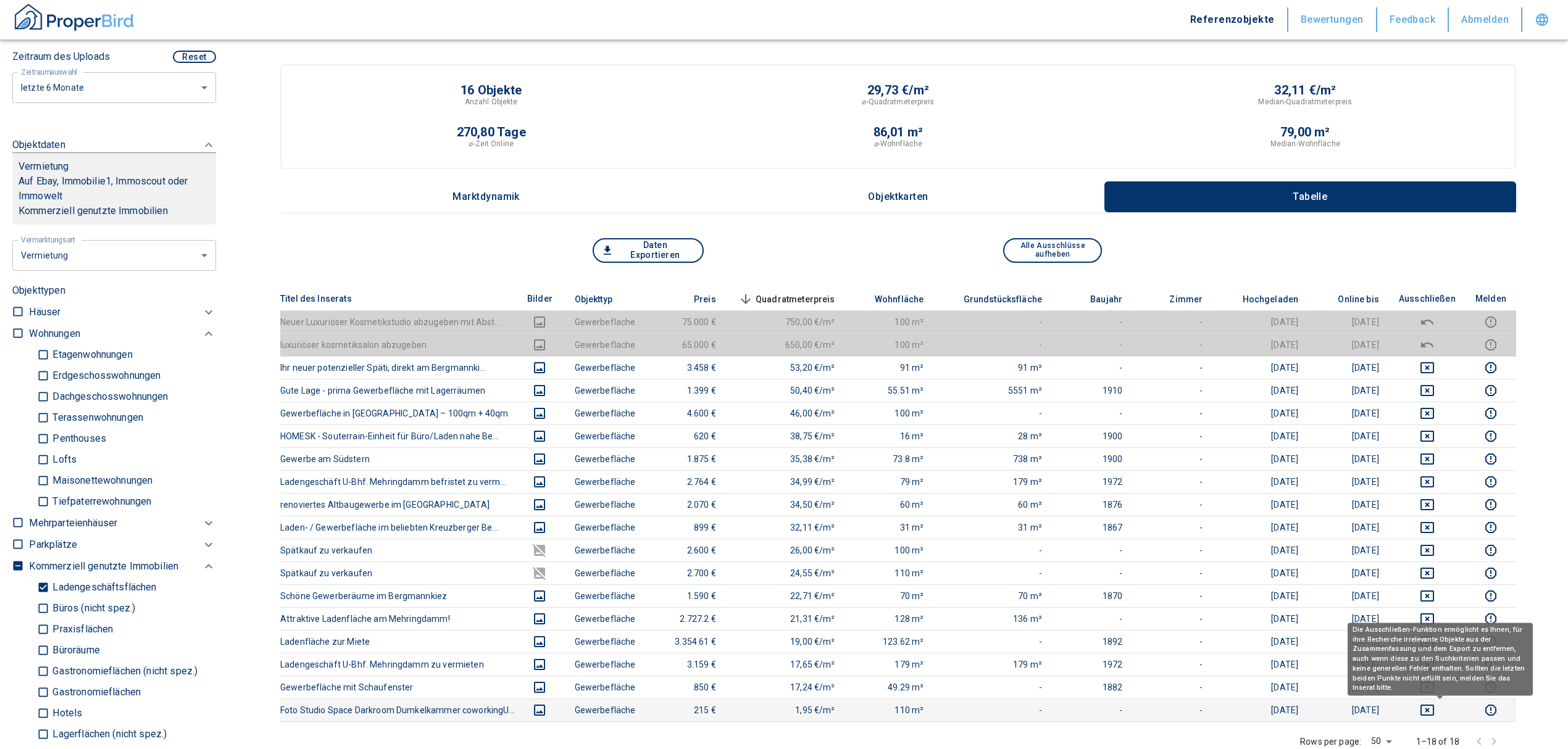
click at [1435, 709] on icon "deselect this listing" at bounding box center [1427, 710] width 15 height 15
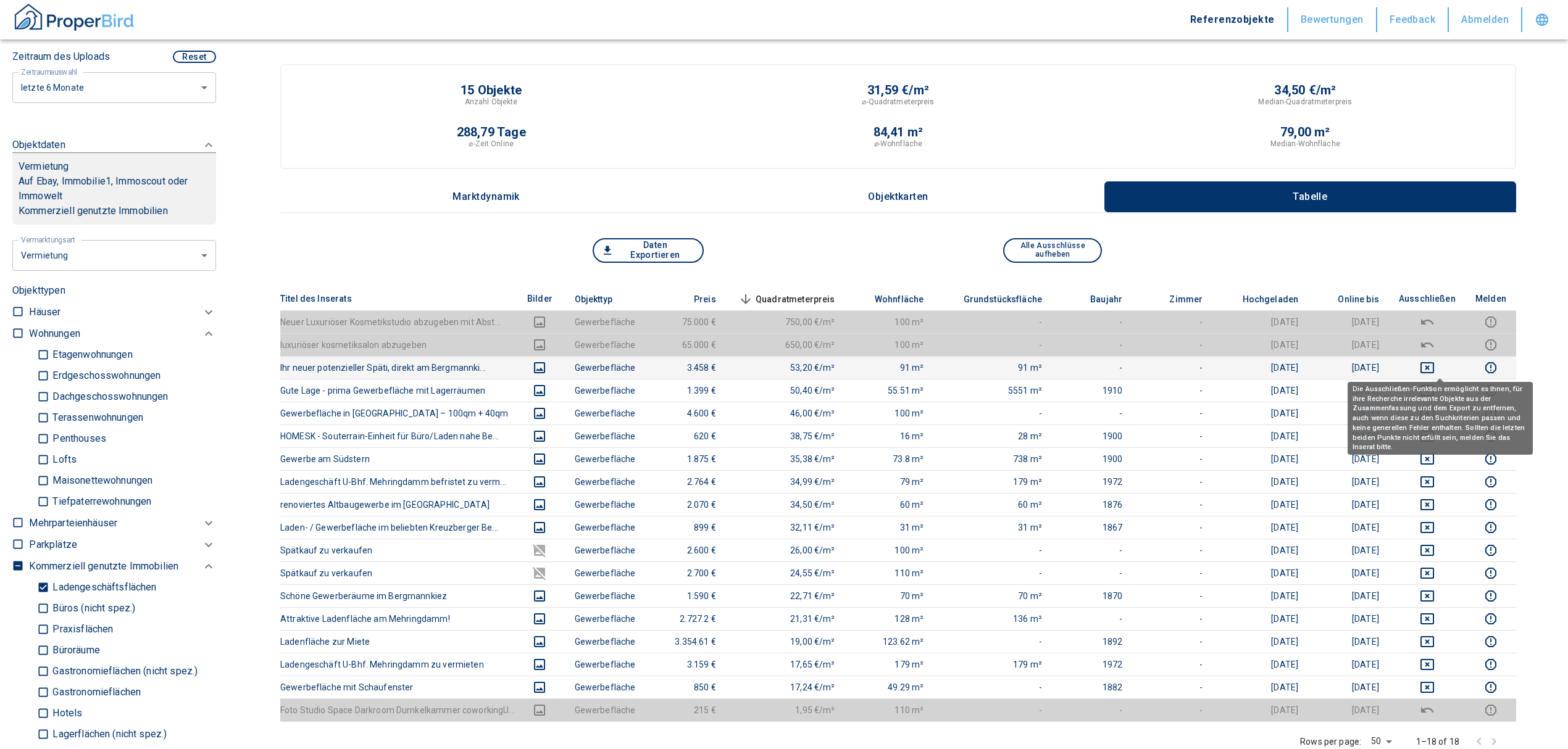
click at [1435, 366] on icon "deselect this listing" at bounding box center [1427, 368] width 14 height 11
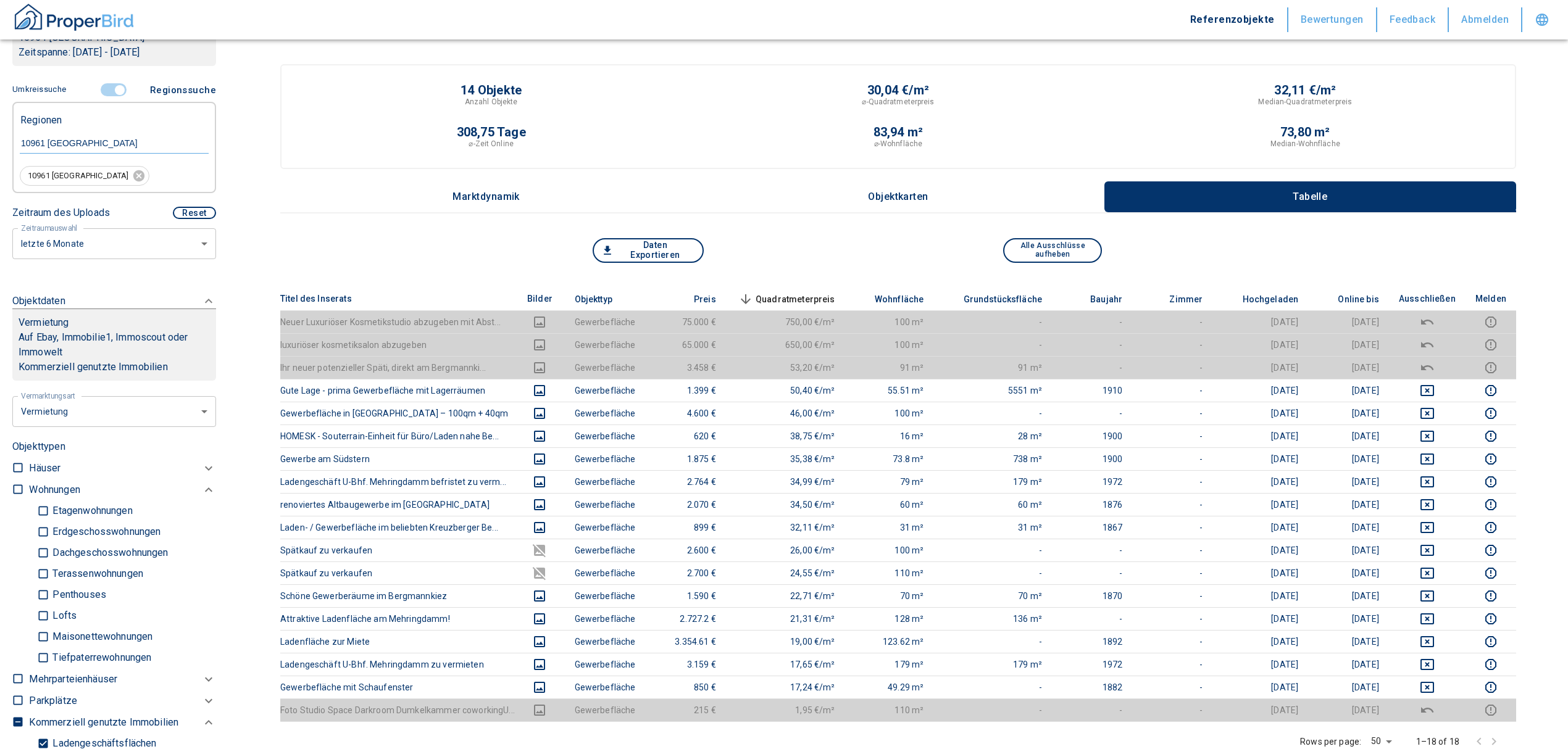
scroll to position [164, 0]
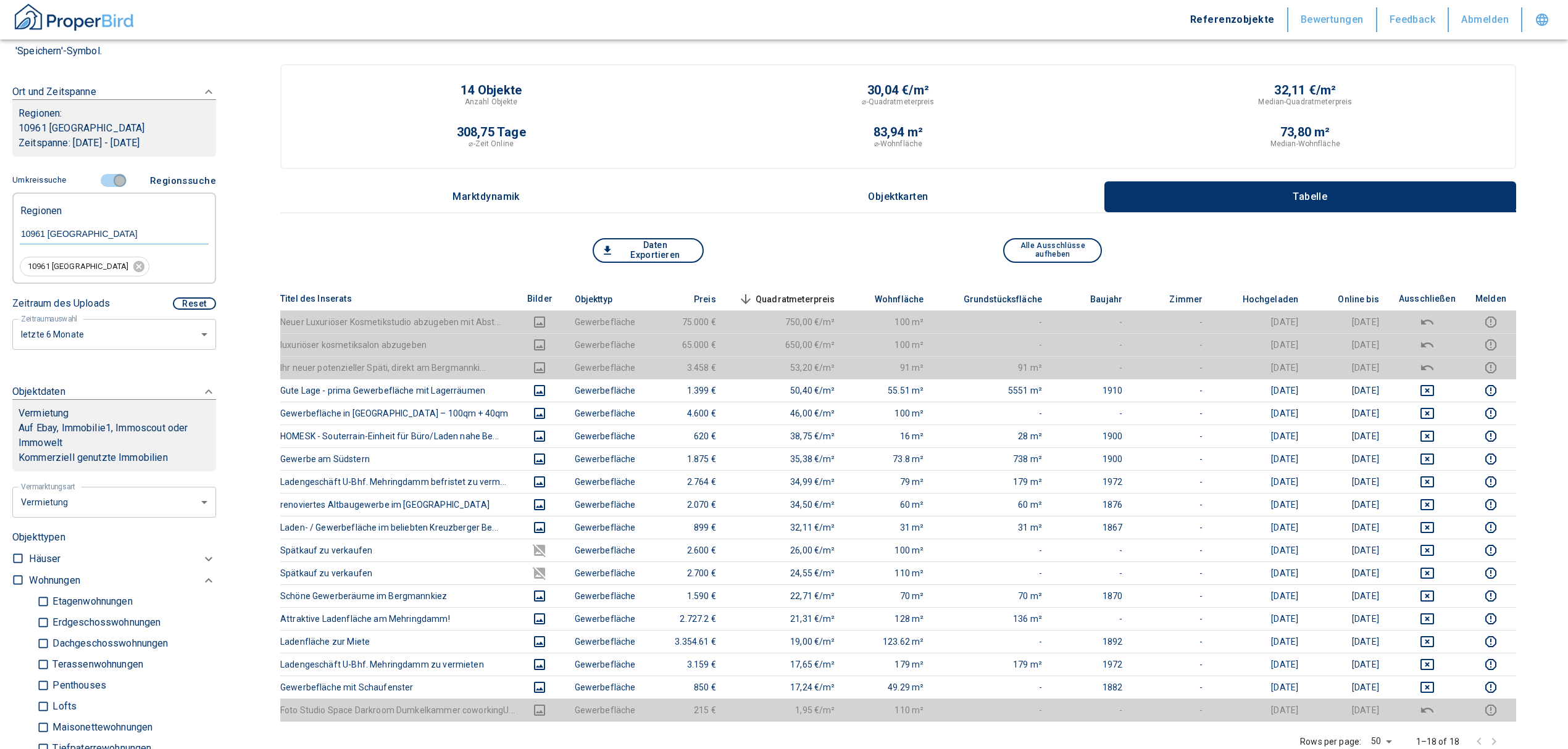
click at [115, 178] on input "controlled" at bounding box center [120, 180] width 37 height 14
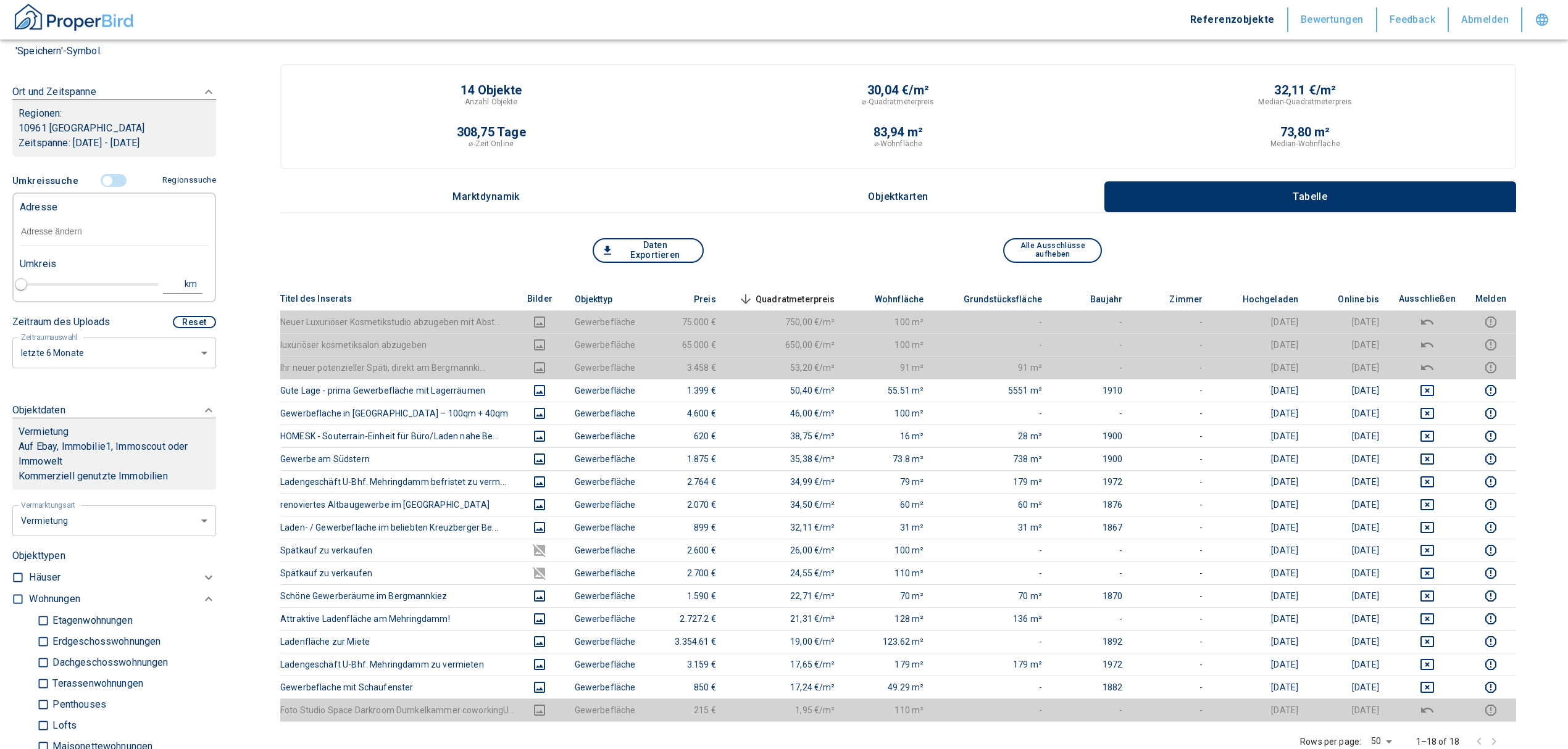
click at [79, 232] on input "text" at bounding box center [113, 231] width 189 height 28
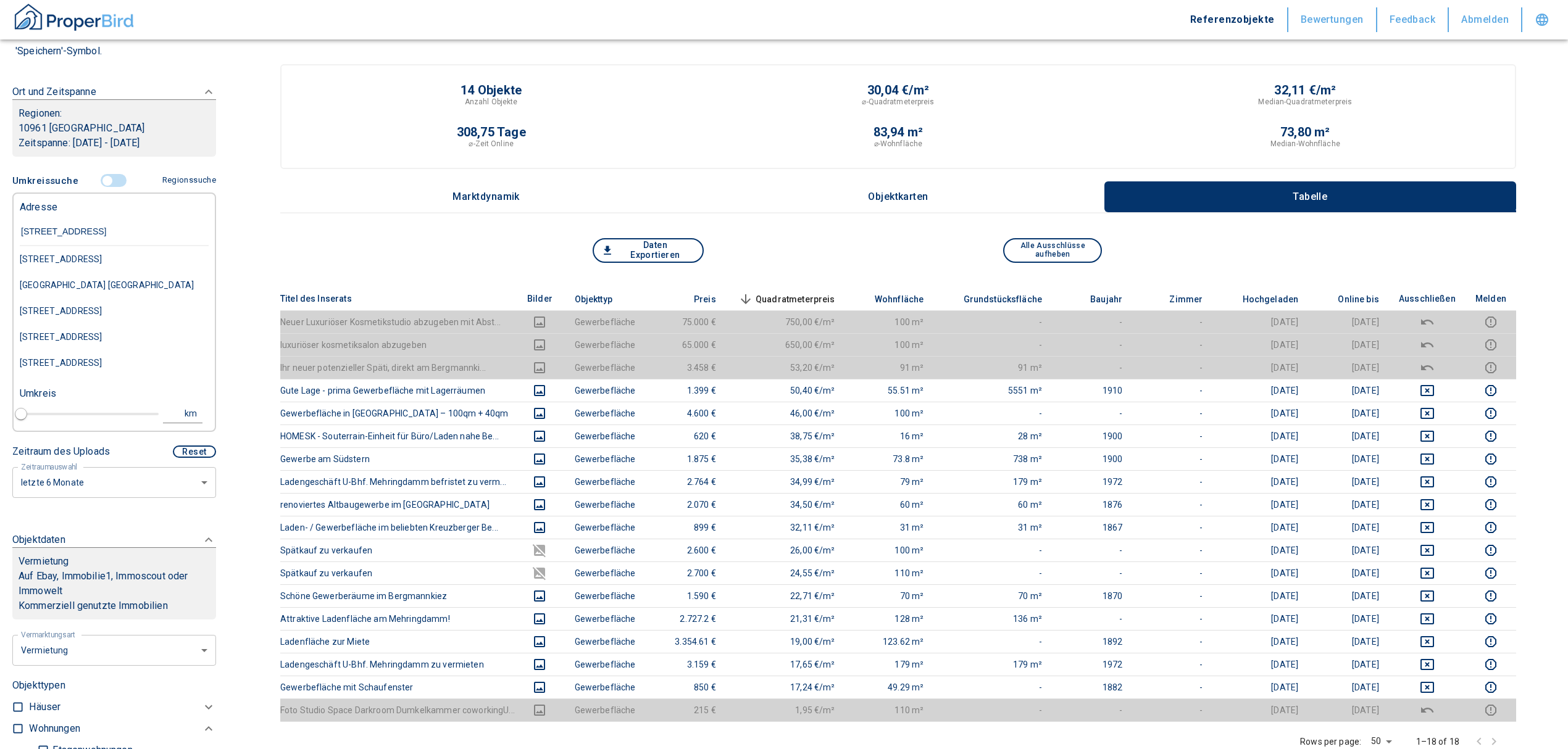
type input "[STREET_ADDRESS]"
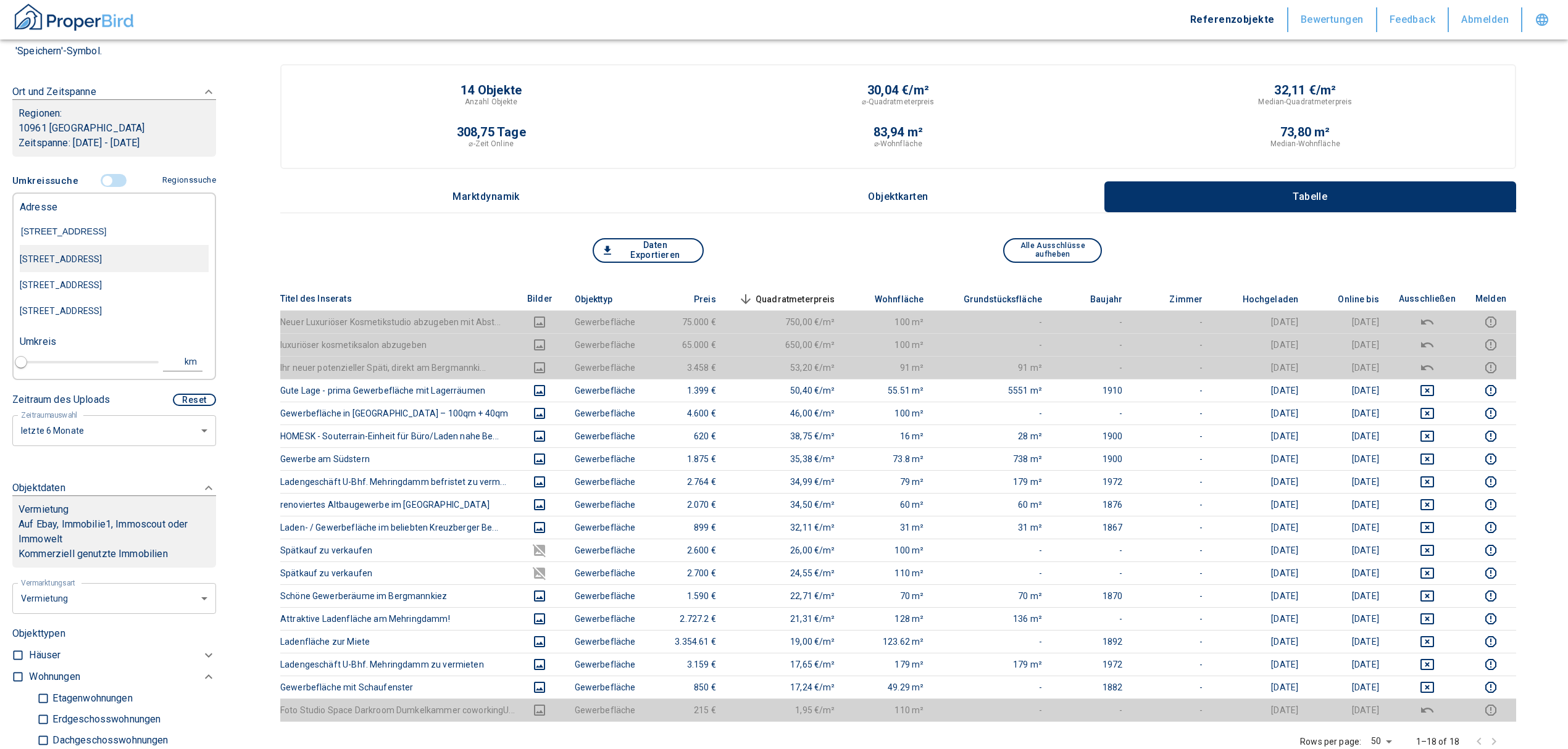
click at [92, 259] on div "[STREET_ADDRESS]" at bounding box center [113, 259] width 189 height 26
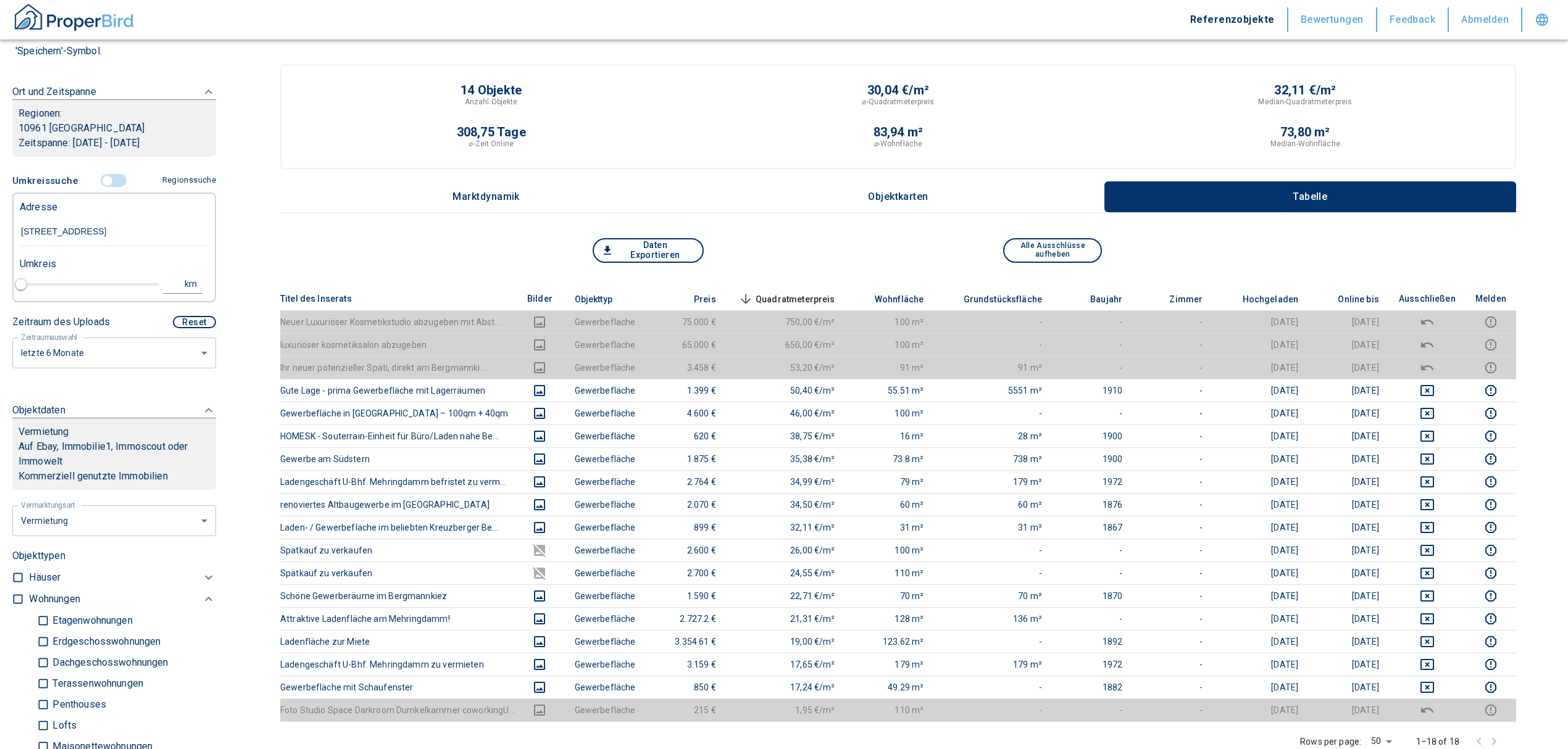
type input "2020"
type input "[STREET_ADDRESS]"
type input "1"
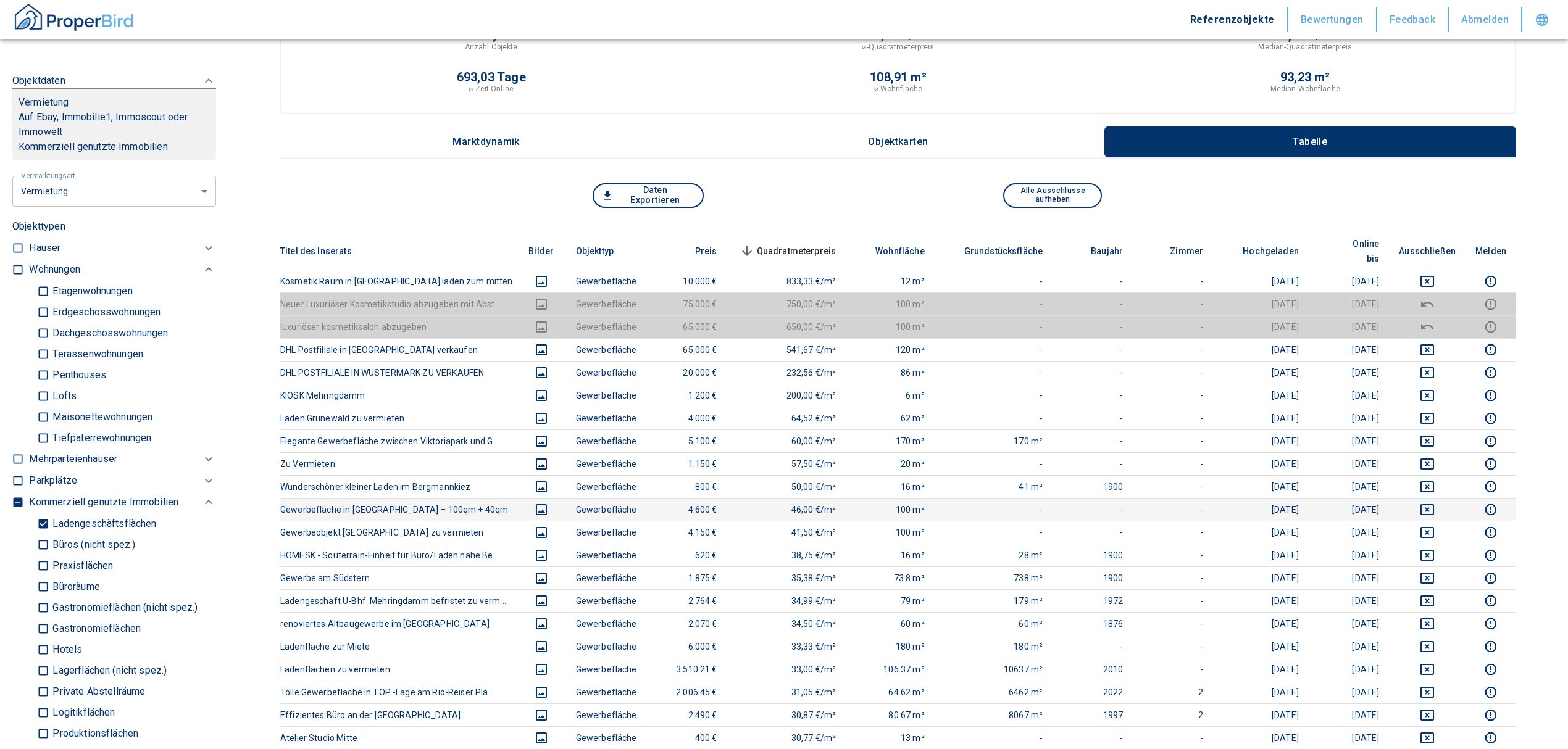
scroll to position [82, 0]
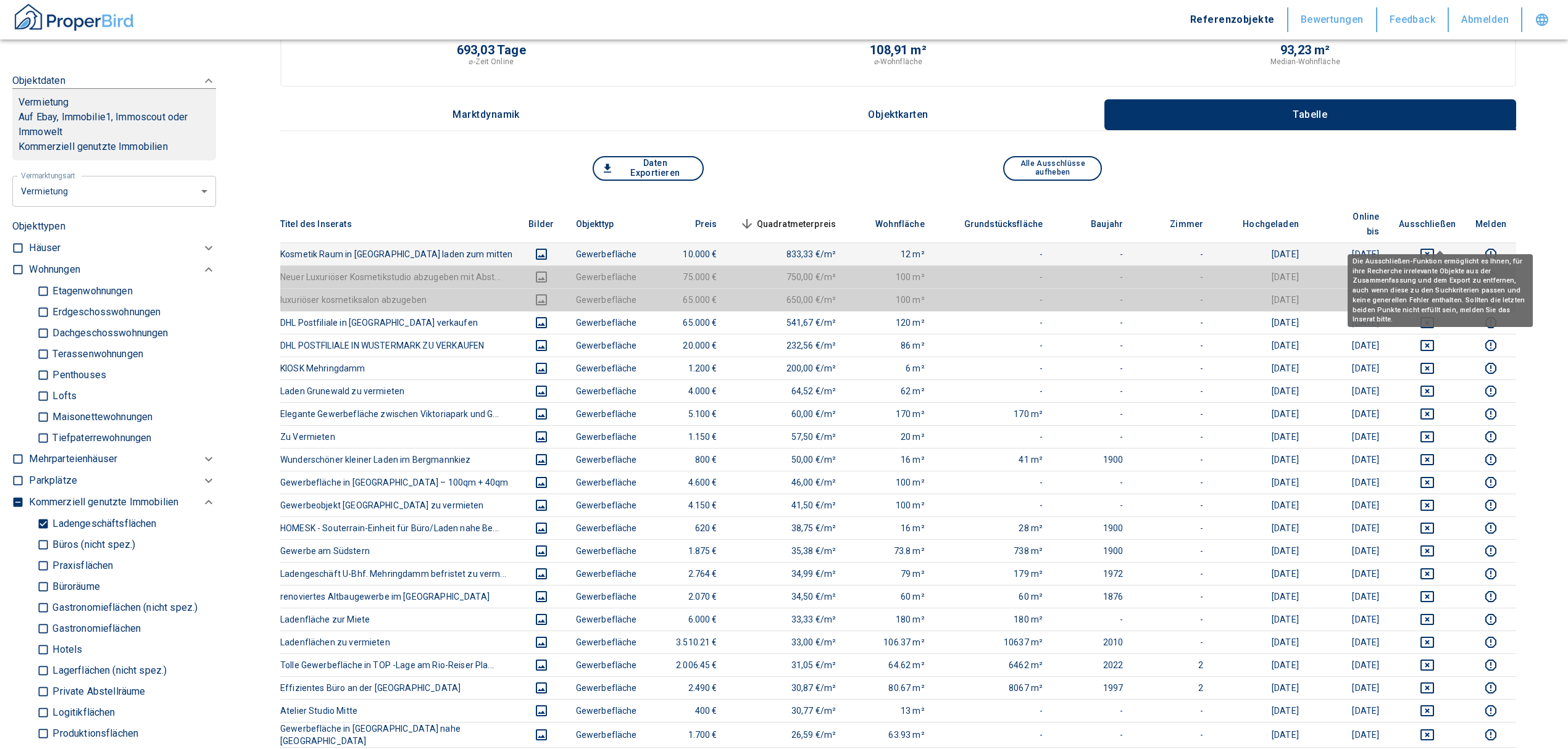
type input "[STREET_ADDRESS]"
click at [1435, 247] on icon "deselect this listing" at bounding box center [1427, 254] width 15 height 15
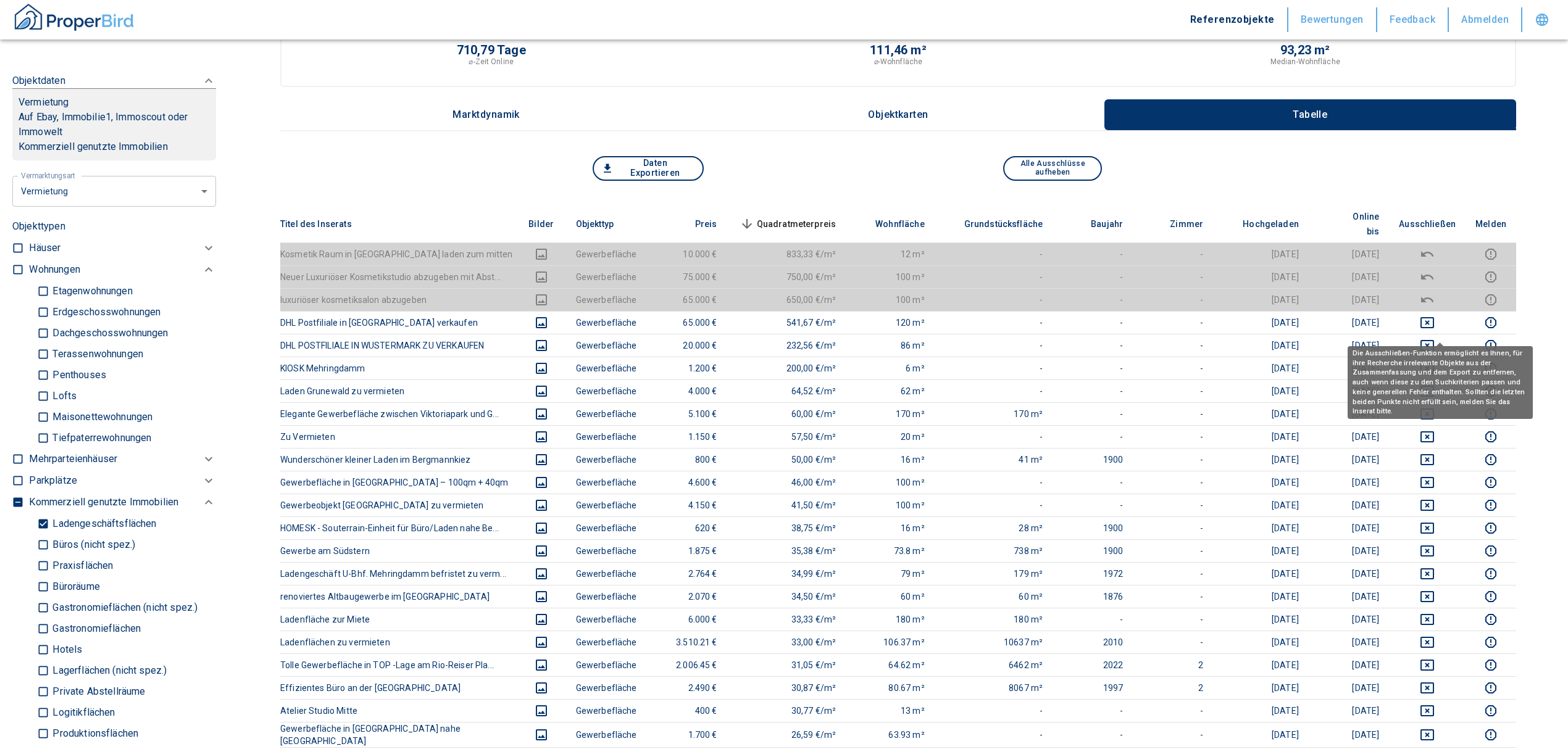
click at [1439, 349] on div "Die Ausschließen-Funktion ermöglicht es Ihnen, für ihre Recherche irrelevante O…" at bounding box center [1440, 383] width 185 height 73
click at [1435, 338] on icon "deselect this listing" at bounding box center [1427, 345] width 15 height 15
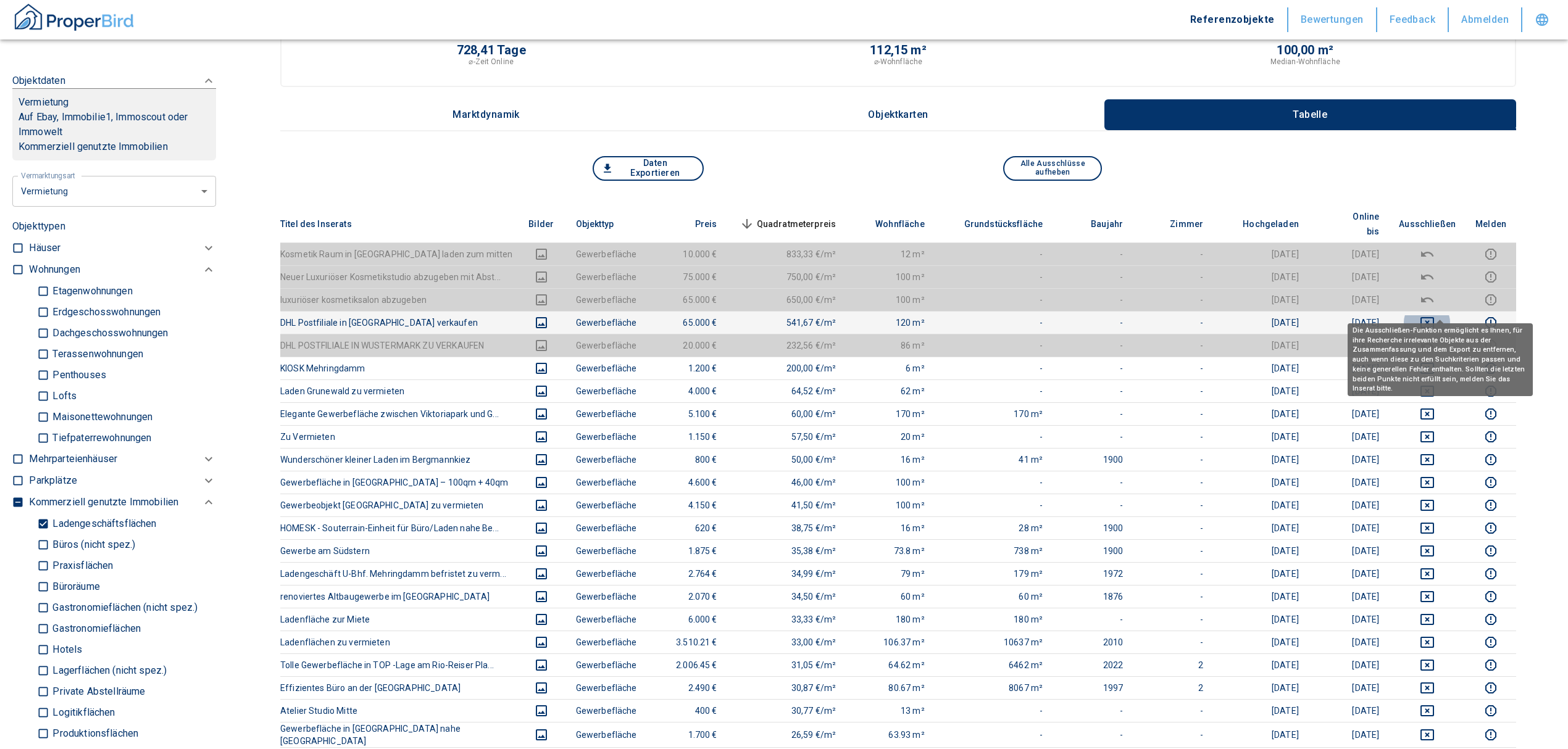
click at [1435, 315] on icon "deselect this listing" at bounding box center [1427, 323] width 15 height 15
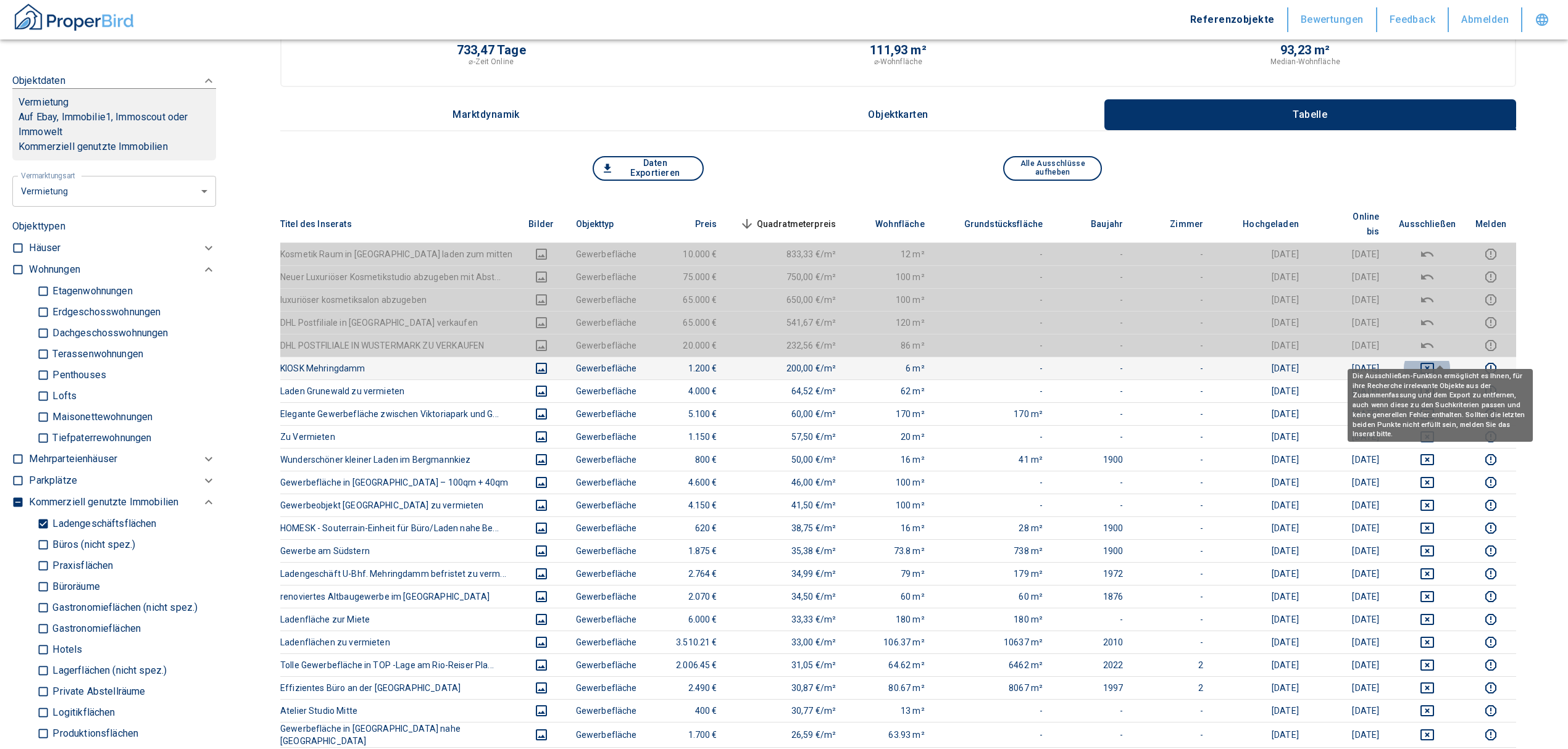
click at [1435, 361] on icon "deselect this listing" at bounding box center [1427, 368] width 15 height 15
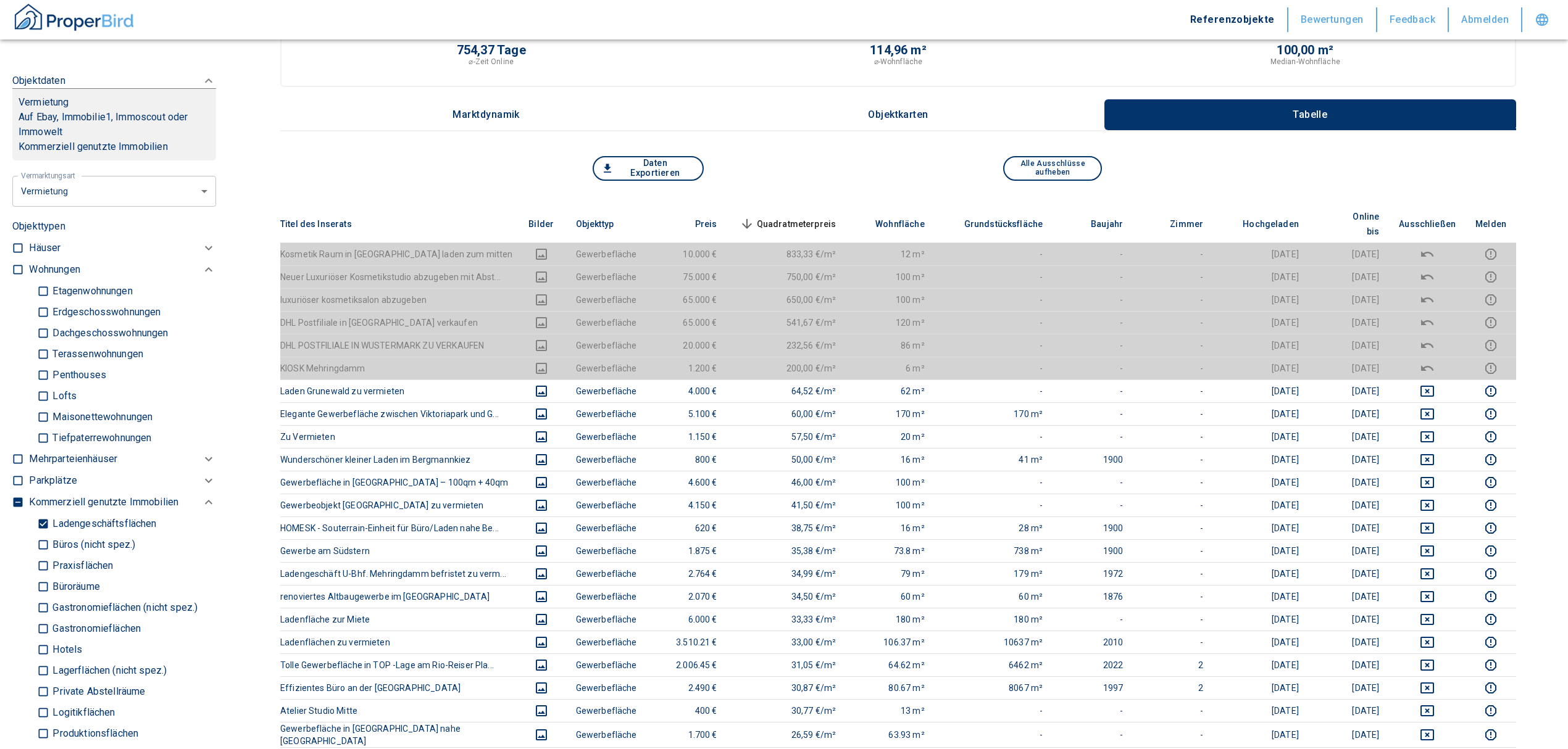
click at [782, 217] on span "Quadratmeterpreis sorted descending" at bounding box center [786, 224] width 100 height 15
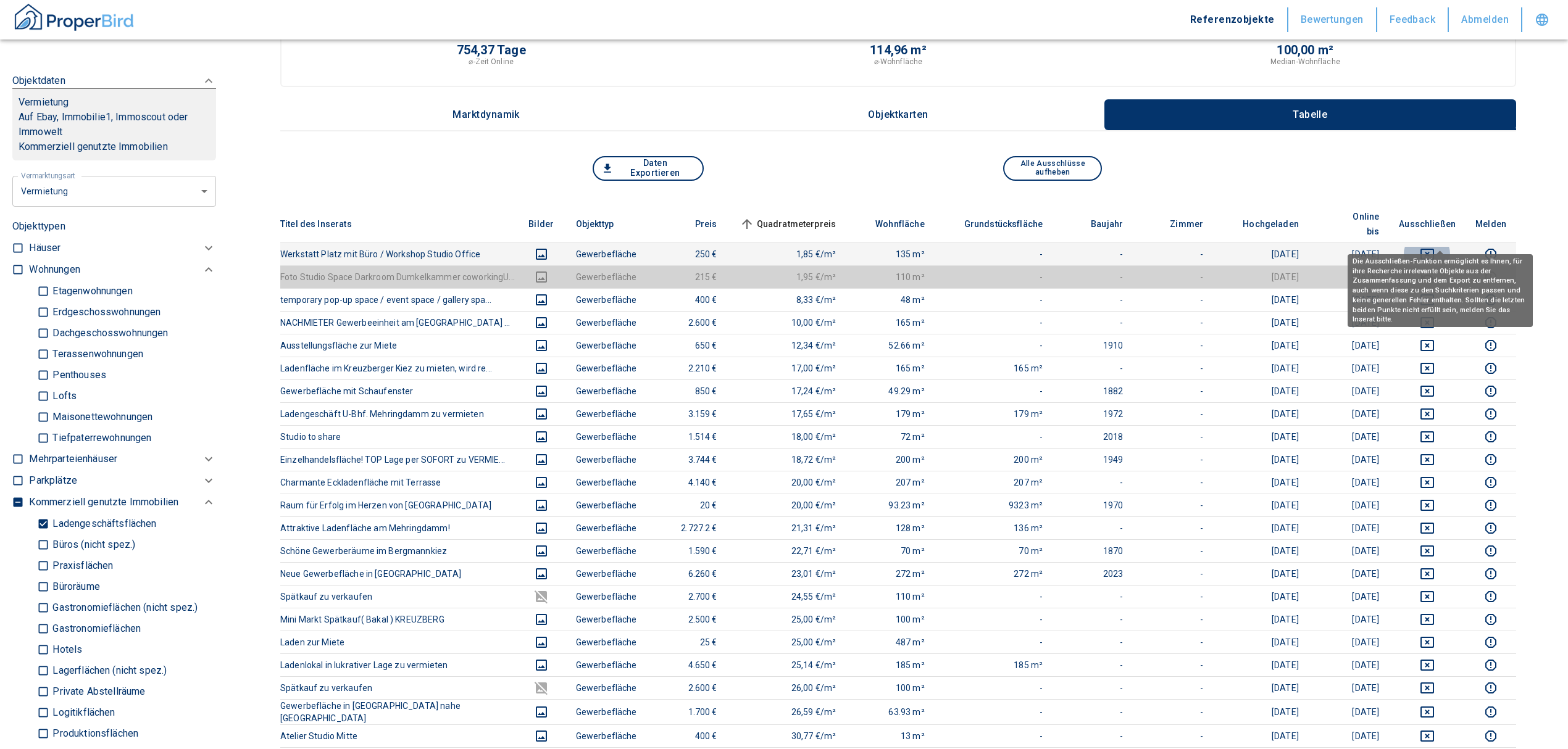
click at [1434, 249] on icon "deselect this listing" at bounding box center [1427, 255] width 14 height 11
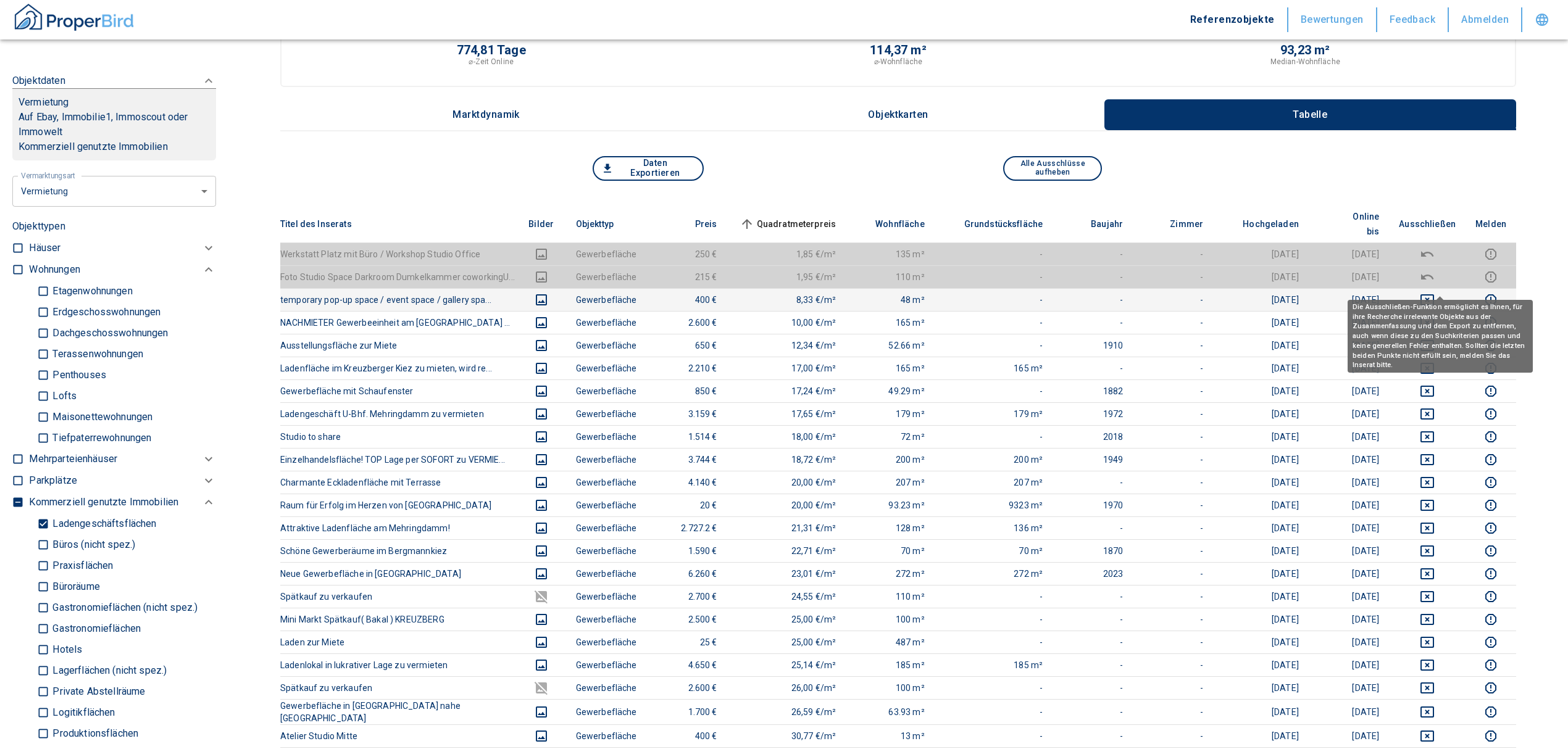
click at [1430, 293] on button "deselect this listing" at bounding box center [1427, 300] width 57 height 15
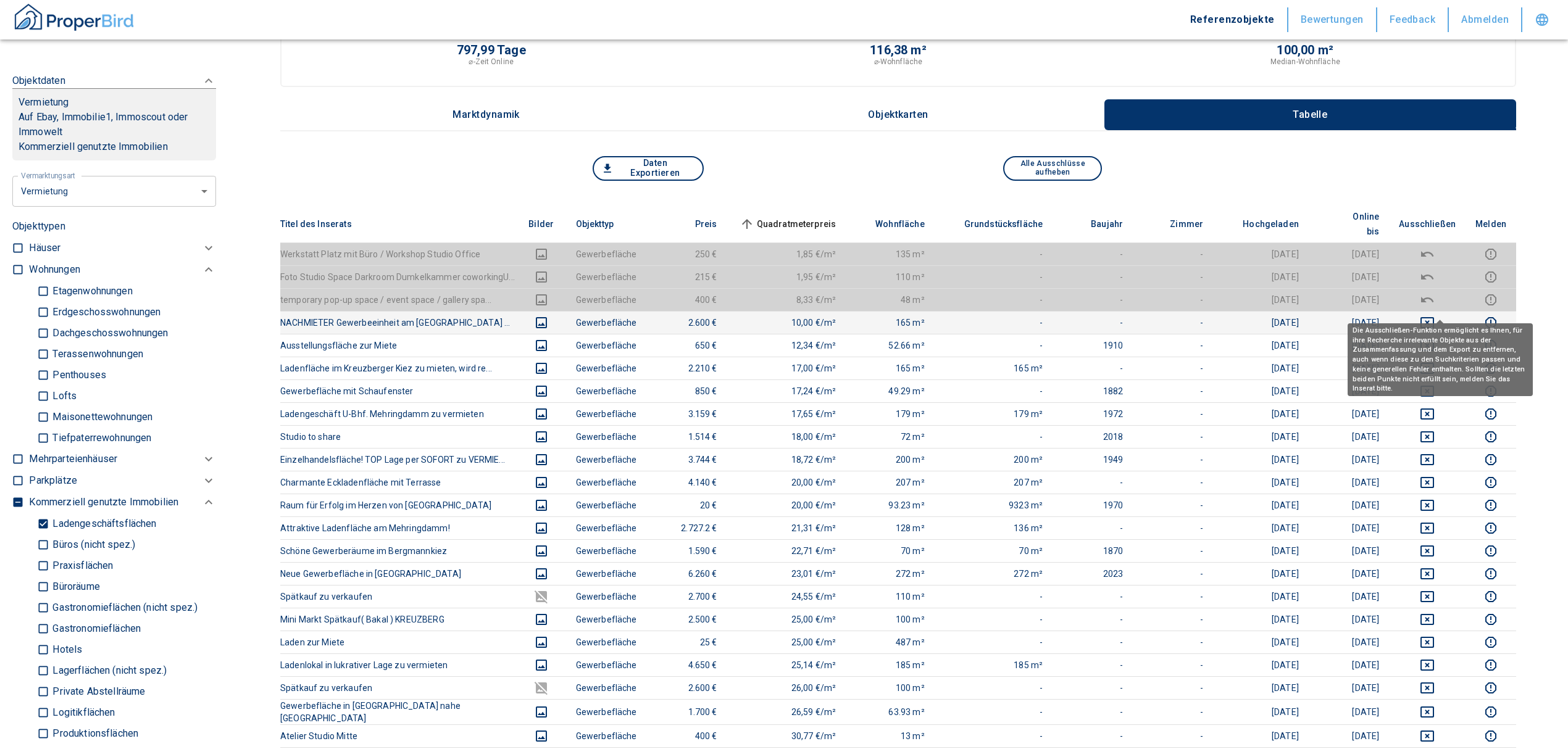
click at [1435, 317] on icon "deselect this listing" at bounding box center [1427, 323] width 14 height 11
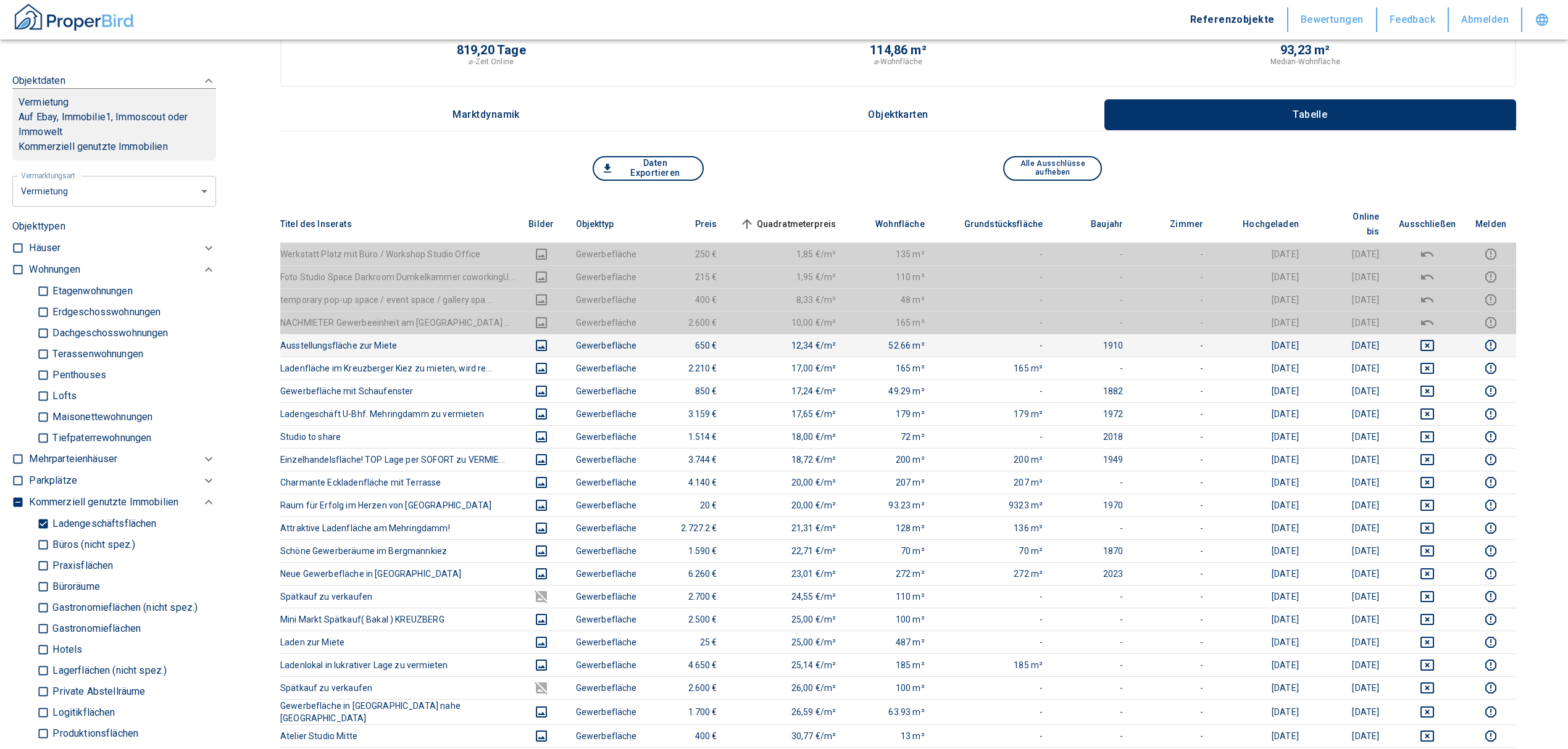
click at [1435, 334] on td at bounding box center [1427, 345] width 77 height 23
click at [1435, 338] on icon "deselect this listing" at bounding box center [1427, 345] width 15 height 15
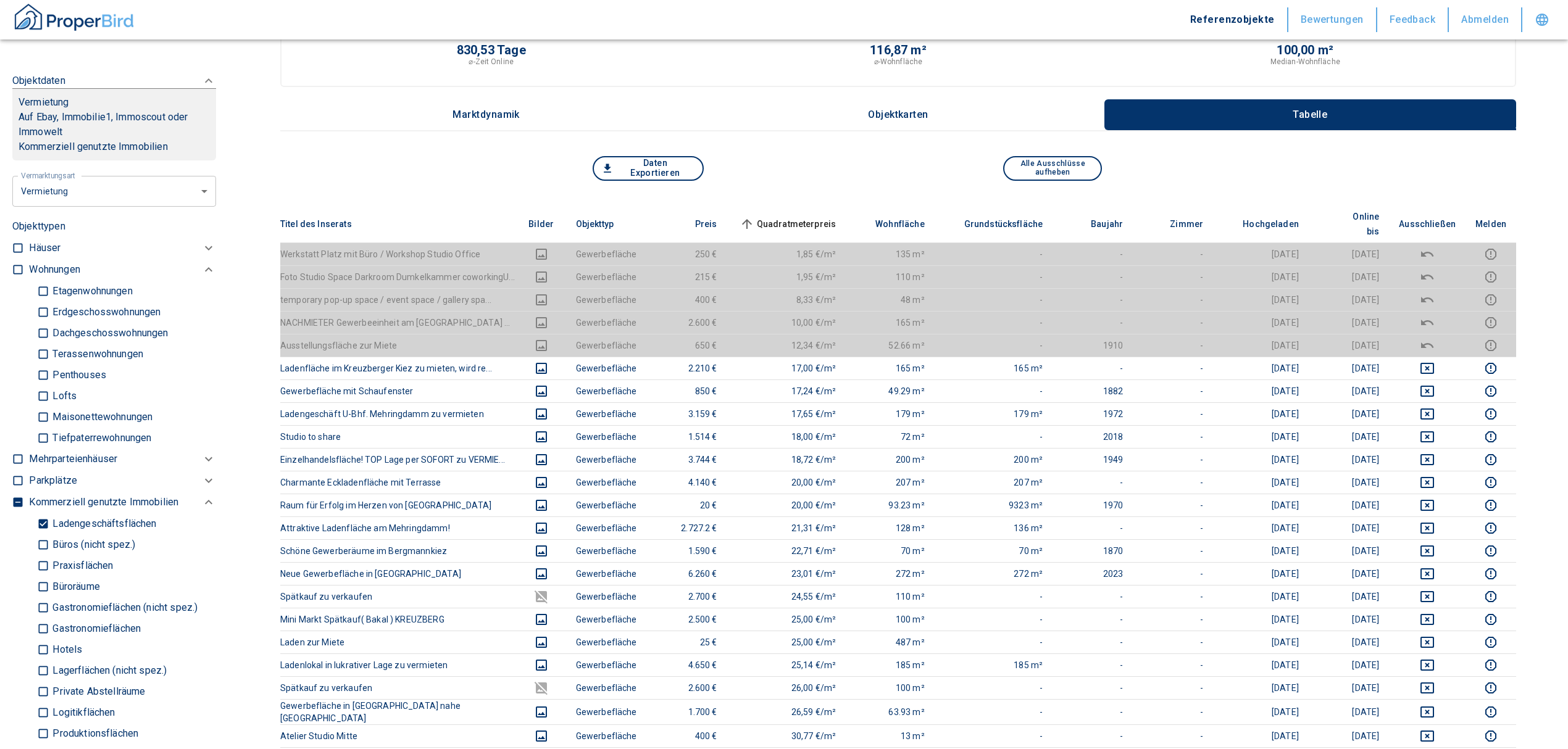
click at [798, 205] on th "Quadratmeterpreis sorted ascending" at bounding box center [786, 224] width 119 height 38
click at [803, 217] on span "Quadratmeterpreis sorted ascending" at bounding box center [786, 224] width 100 height 15
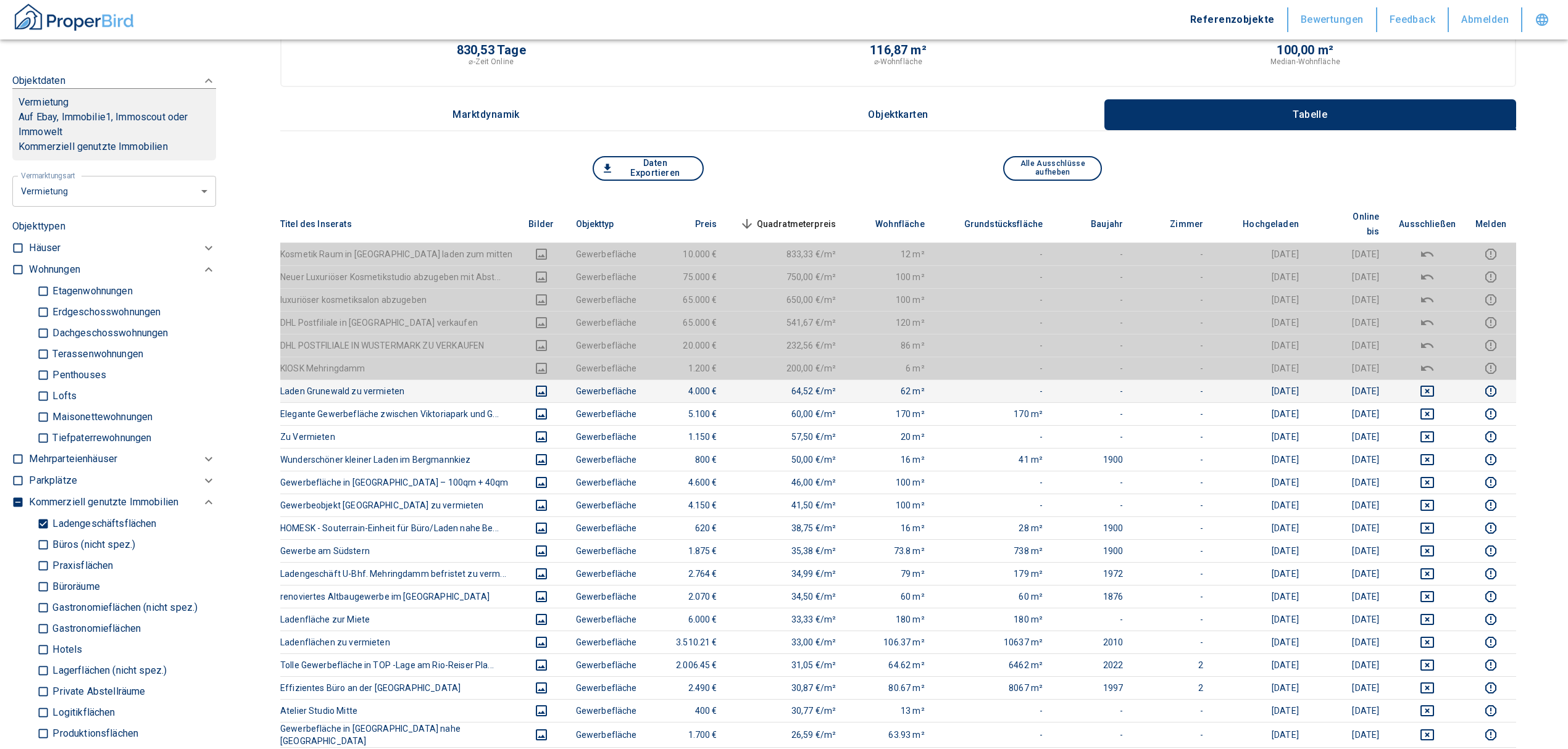
click at [1435, 384] on icon "deselect this listing" at bounding box center [1427, 391] width 15 height 15
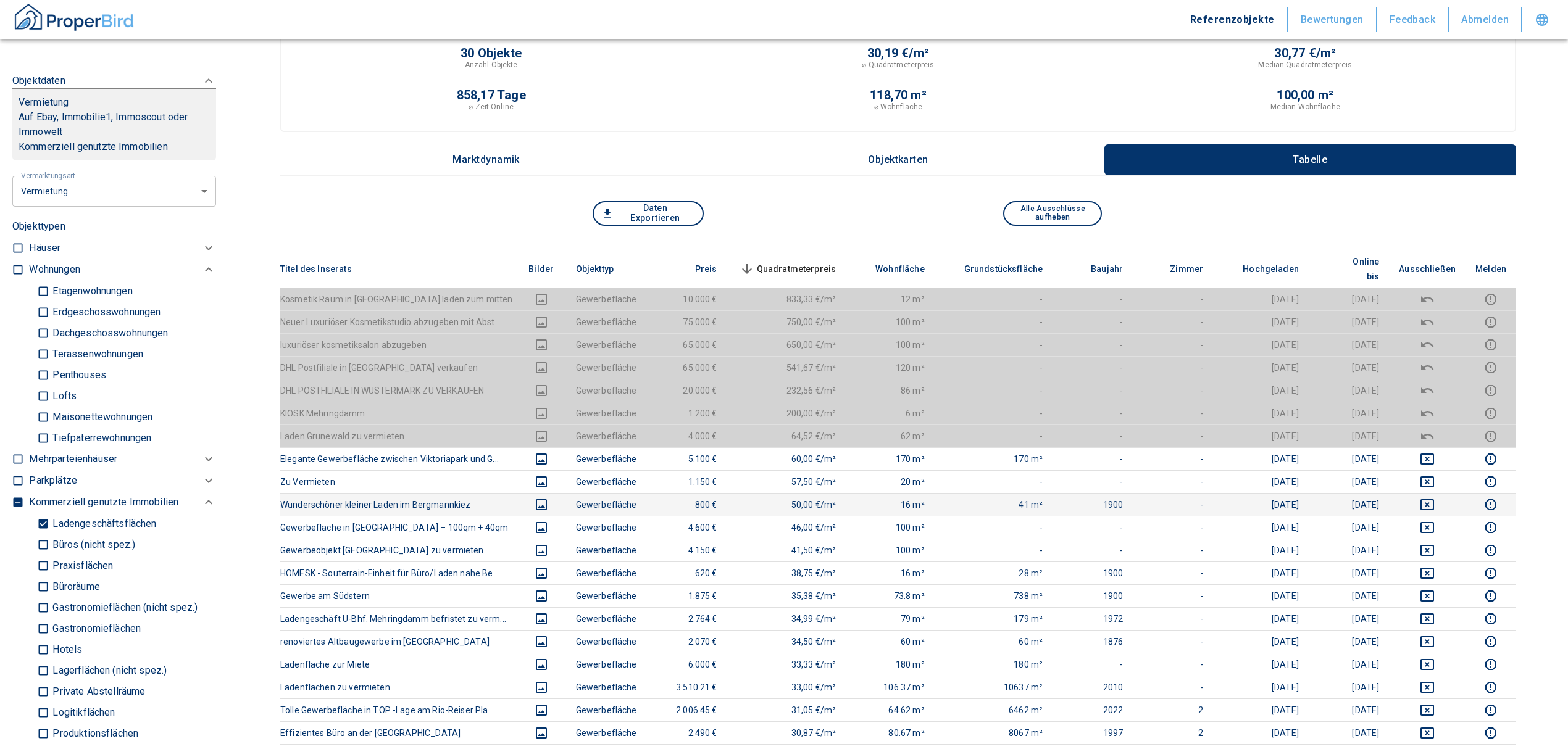
scroll to position [0, 0]
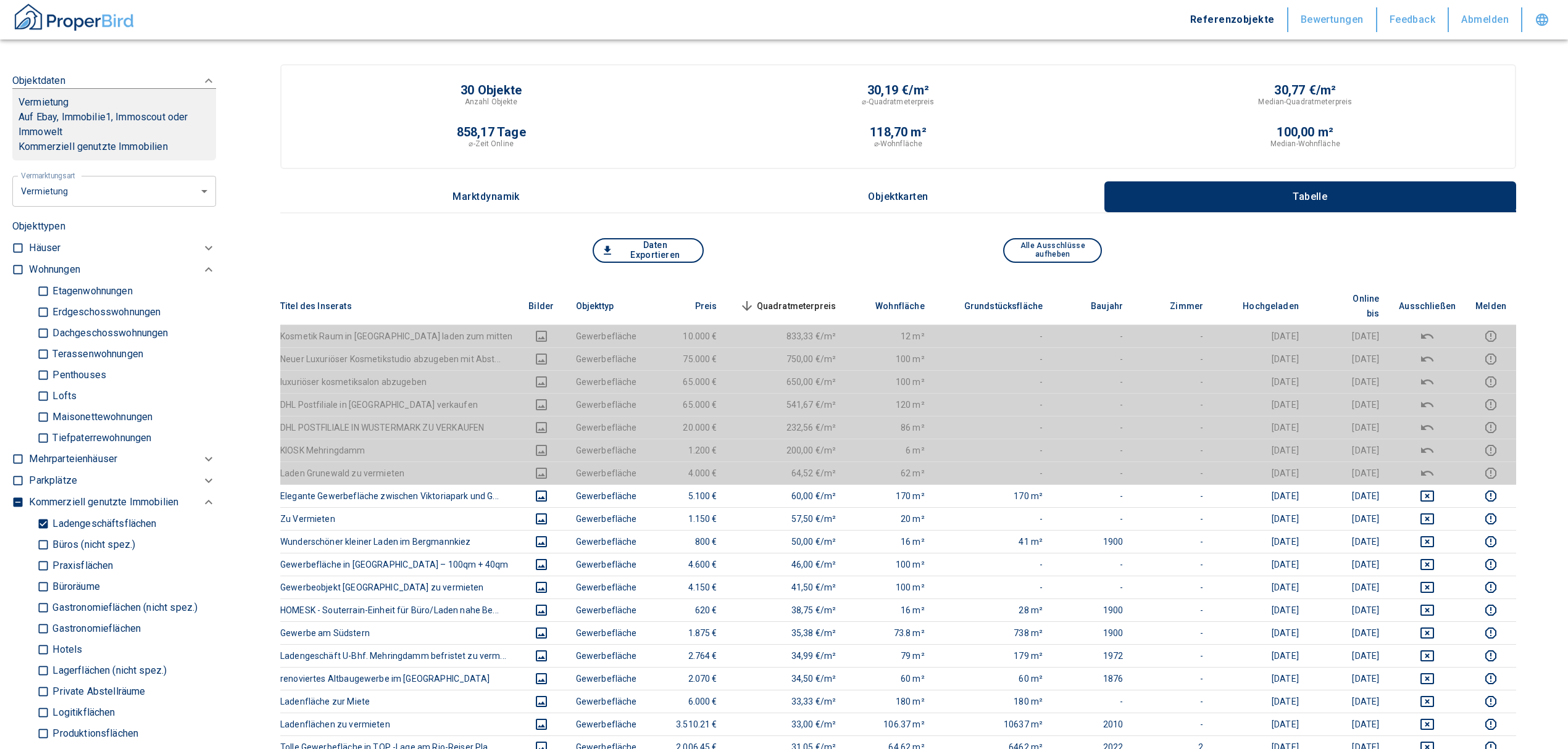
click at [808, 298] on span "Quadratmeterpreis sorted descending" at bounding box center [786, 306] width 100 height 15
